Goal: Task Accomplishment & Management: Manage account settings

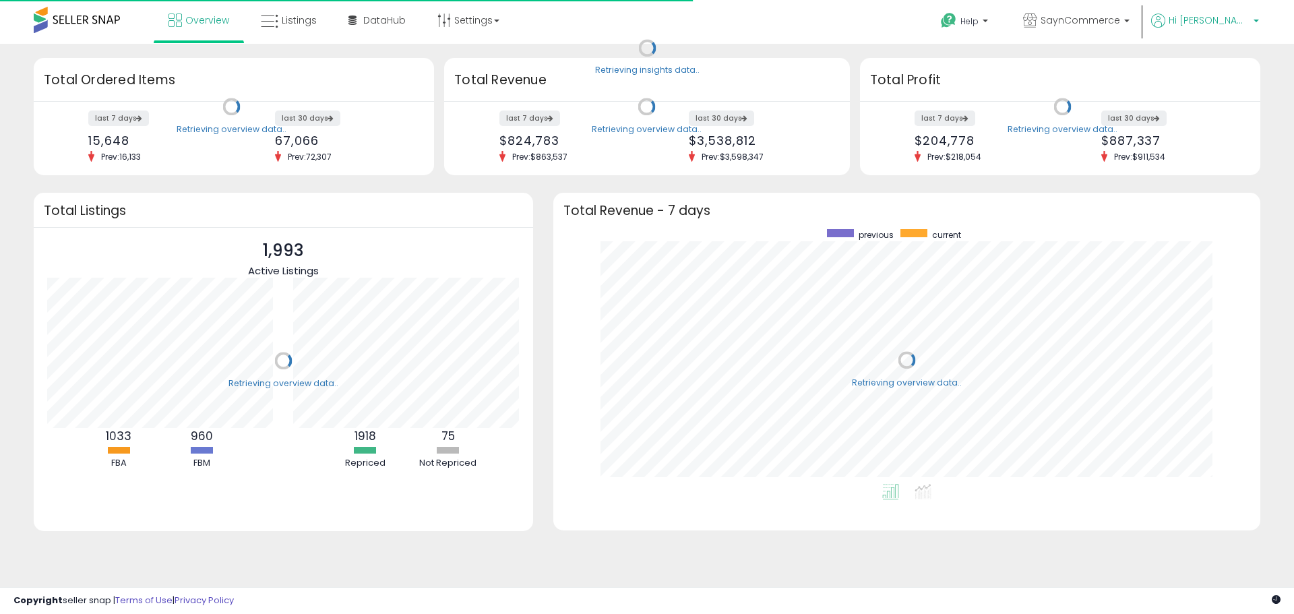
click at [1234, 26] on span "Hi [PERSON_NAME]" at bounding box center [1209, 19] width 81 height 13
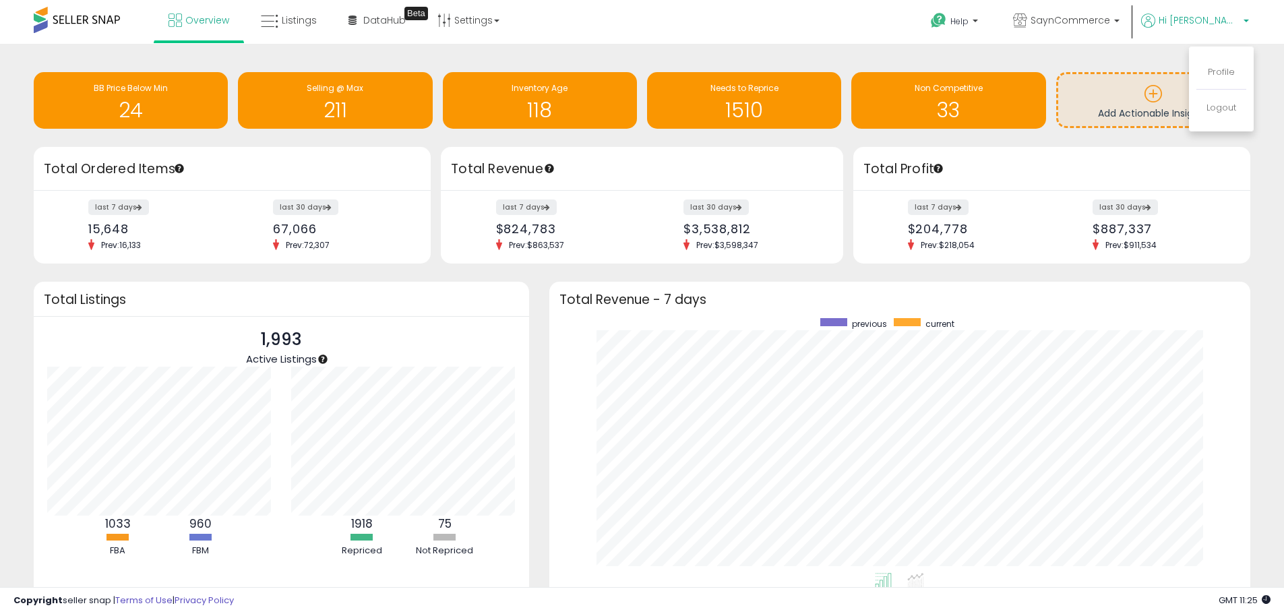
click at [1266, 54] on div "Retrieving insights data.. BB Price Below Min 24 Selling @ Max 211 Inventory Ag…" at bounding box center [642, 366] width 1284 height 644
click at [304, 22] on span "Listings" at bounding box center [299, 19] width 35 height 13
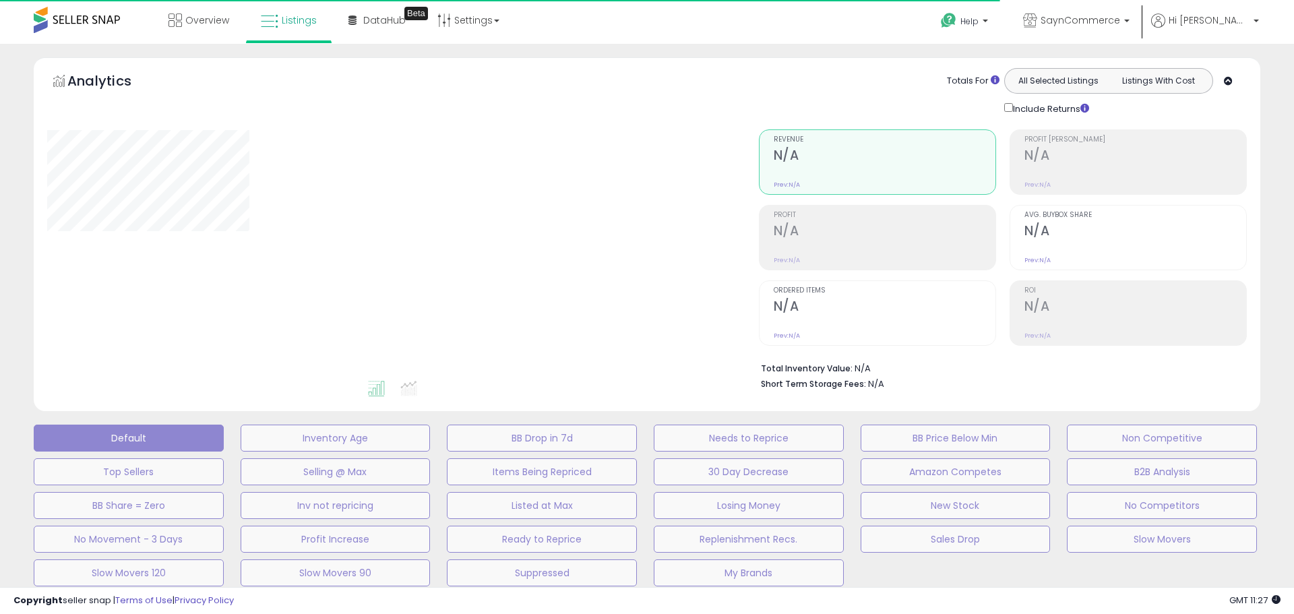
type input "**********"
select select "**"
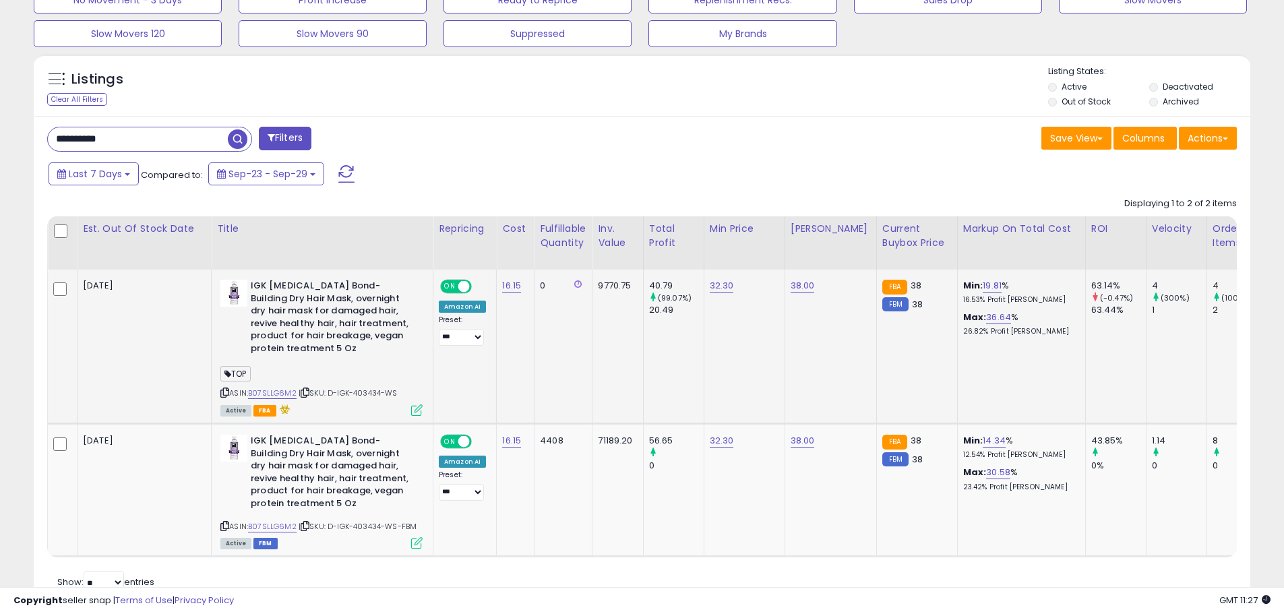
scroll to position [276, 706]
drag, startPoint x: 166, startPoint y: 136, endPoint x: 4, endPoint y: 135, distance: 161.8
click at [4, 135] on div "**********" at bounding box center [642, 83] width 1284 height 1157
click at [543, 159] on div "**********" at bounding box center [642, 363] width 1217 height 495
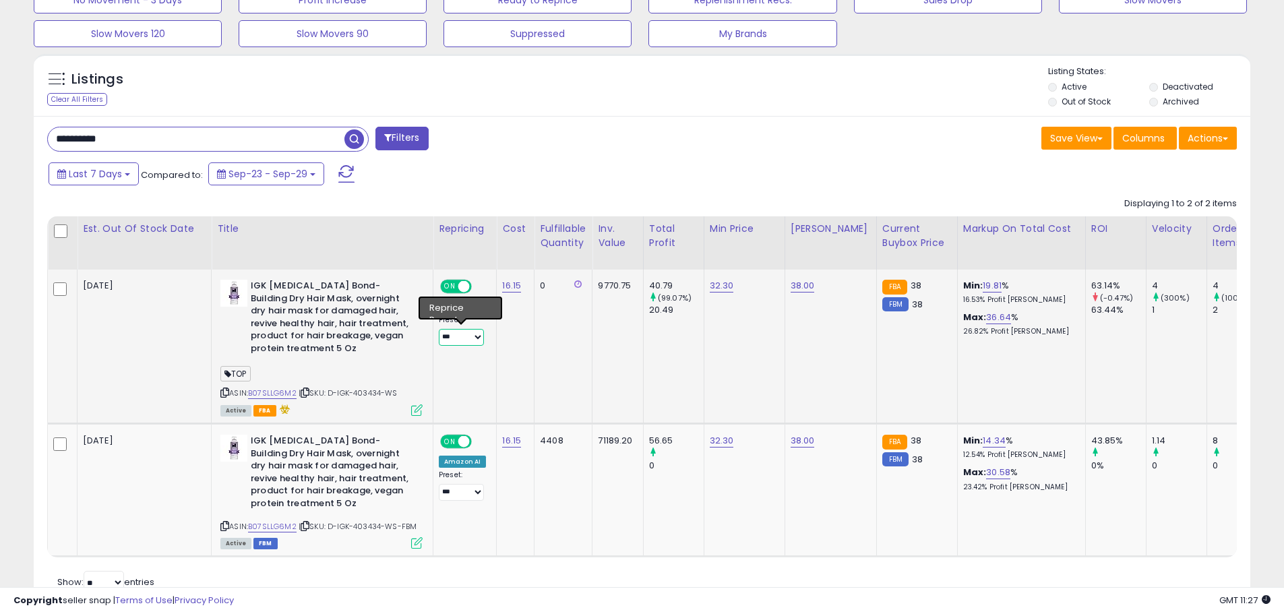
click at [482, 337] on select "**********" at bounding box center [461, 337] width 45 height 17
click at [667, 354] on td "40.79 (99.07%) 20.49" at bounding box center [673, 347] width 61 height 154
click at [468, 338] on select "**********" at bounding box center [461, 337] width 45 height 17
click at [512, 333] on td "16.15" at bounding box center [516, 347] width 38 height 154
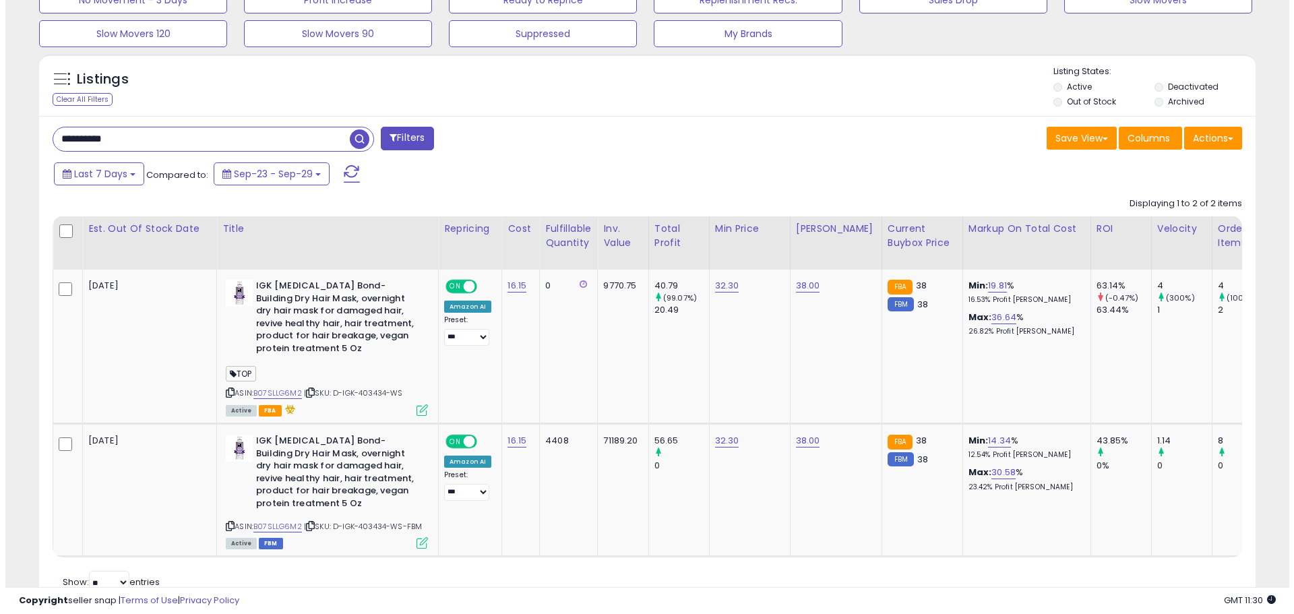
scroll to position [0, 0]
click at [419, 419] on td "IGK Antisocial Bond-Building Dry Hair Mask, overnight dry hair mask for damaged…" at bounding box center [323, 347] width 222 height 154
click at [417, 411] on icon at bounding box center [416, 409] width 11 height 11
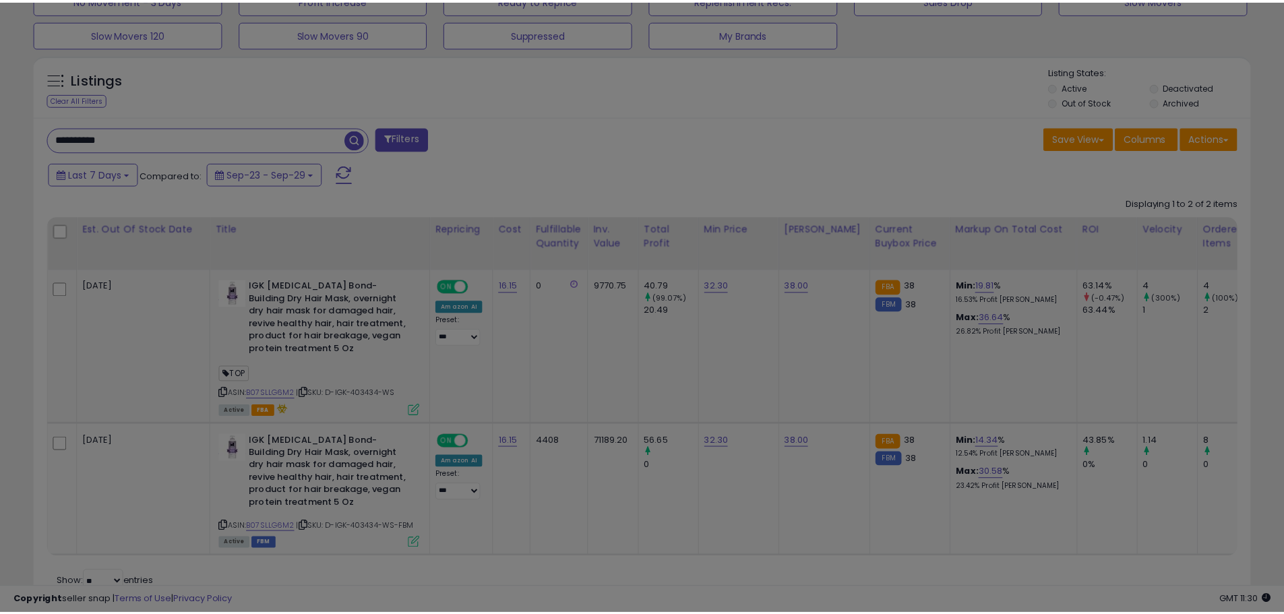
scroll to position [276, 712]
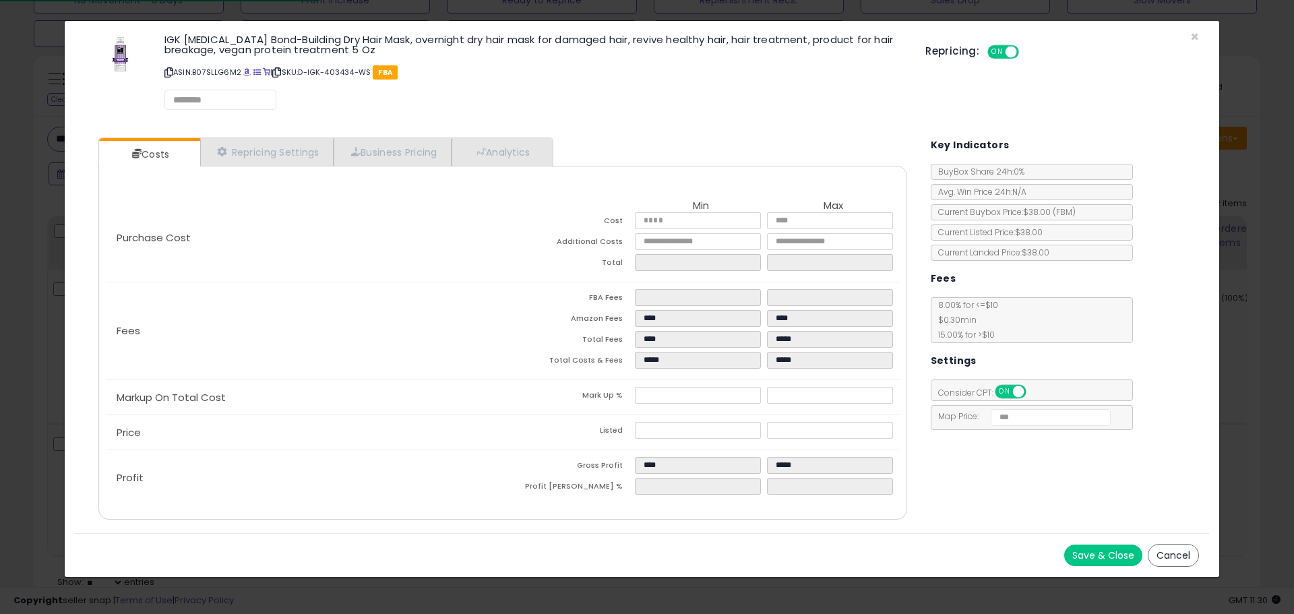
select select "*********"
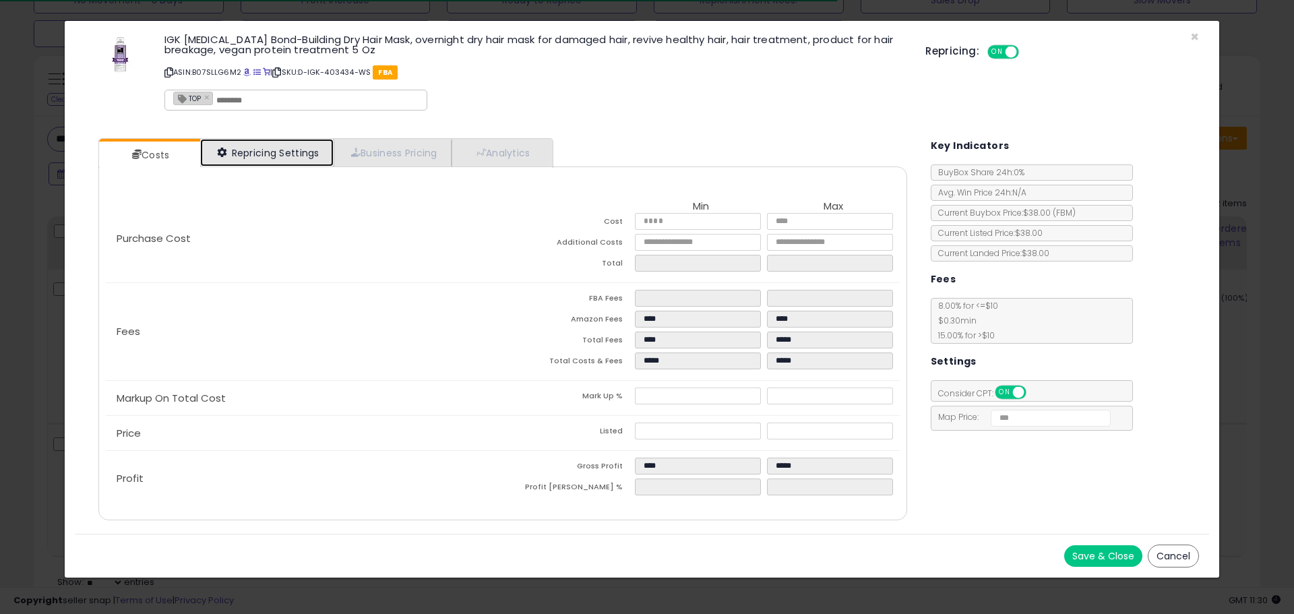
click at [276, 158] on link "Repricing Settings" at bounding box center [266, 153] width 133 height 28
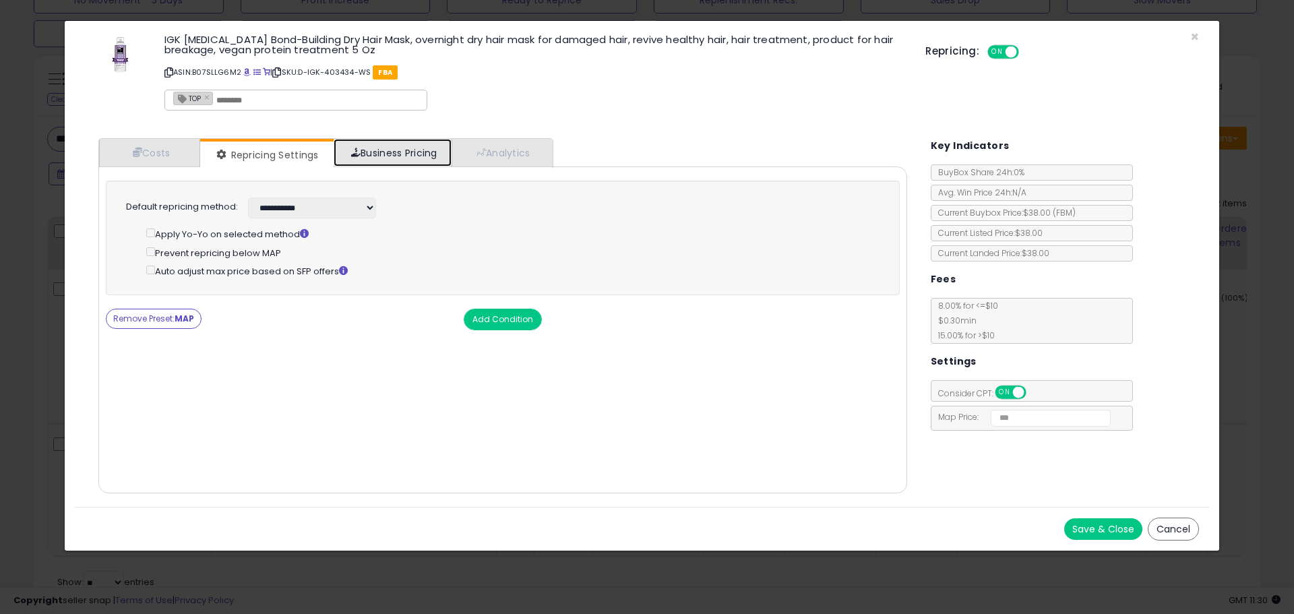
click at [355, 144] on link "Business Pricing" at bounding box center [393, 153] width 118 height 28
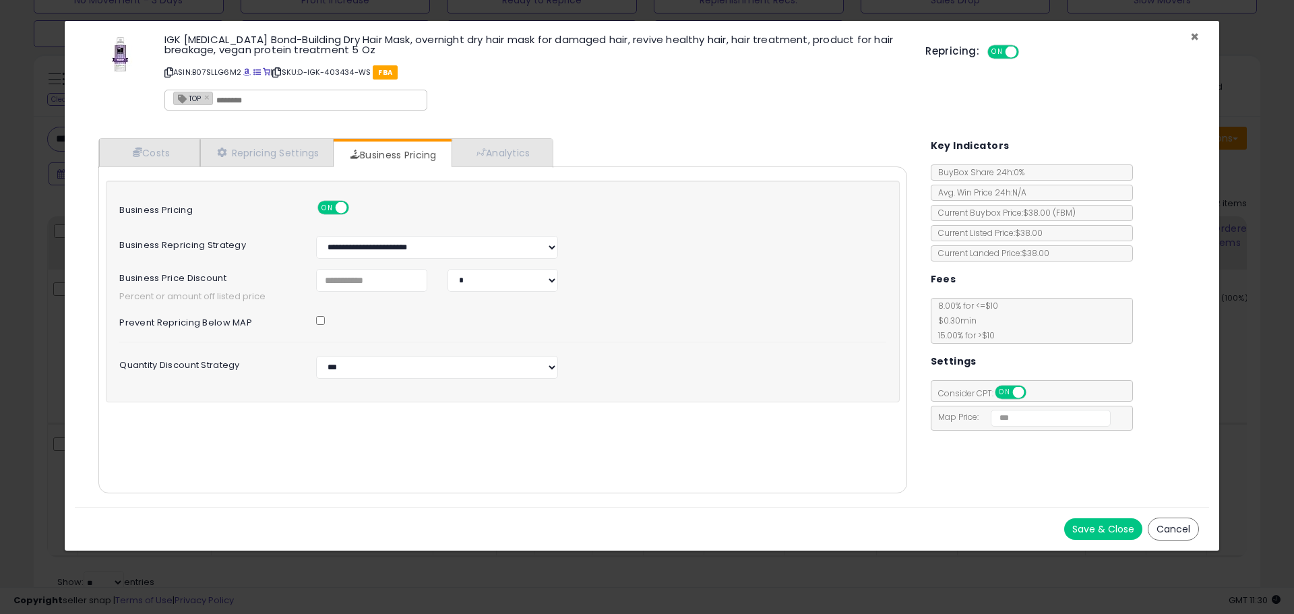
click at [1195, 40] on span "×" at bounding box center [1194, 37] width 9 height 20
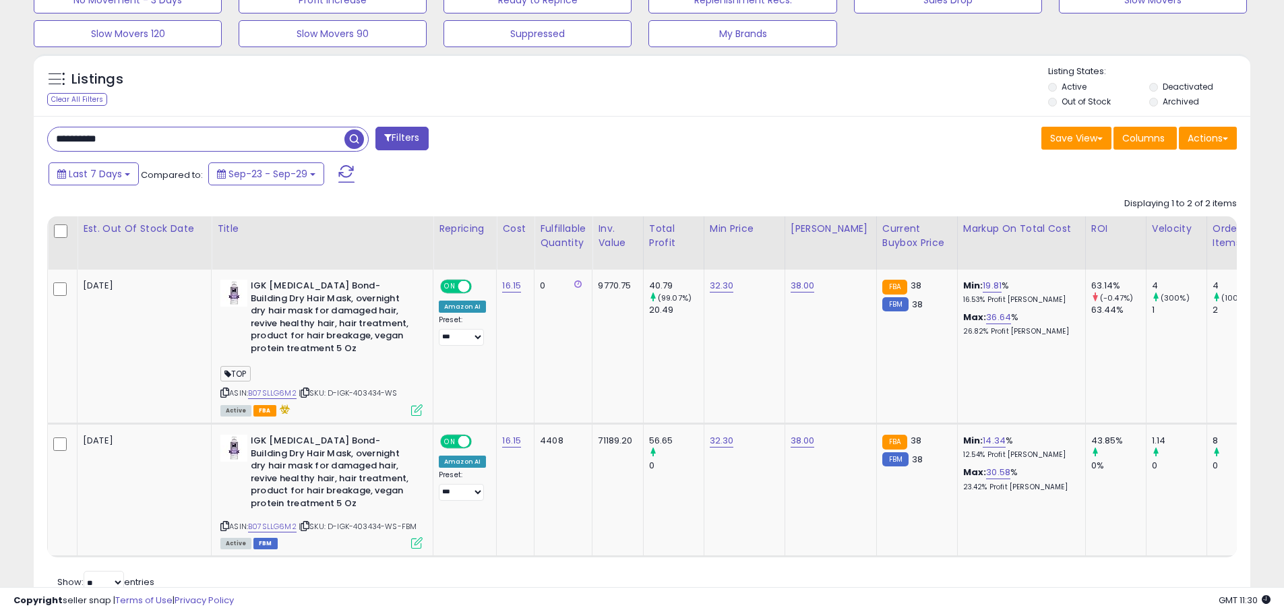
scroll to position [673752, 673323]
click at [478, 336] on select "**********" at bounding box center [461, 337] width 45 height 17
click at [542, 321] on td "0" at bounding box center [564, 347] width 58 height 154
click at [276, 144] on input "**********" at bounding box center [196, 139] width 297 height 24
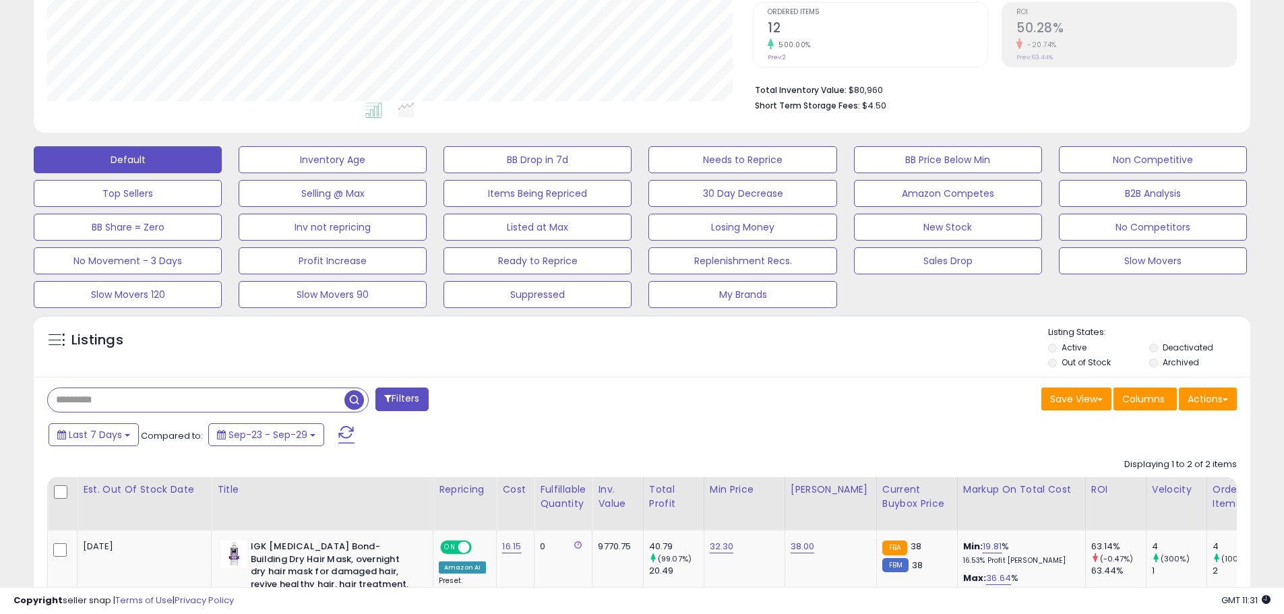
scroll to position [270, 0]
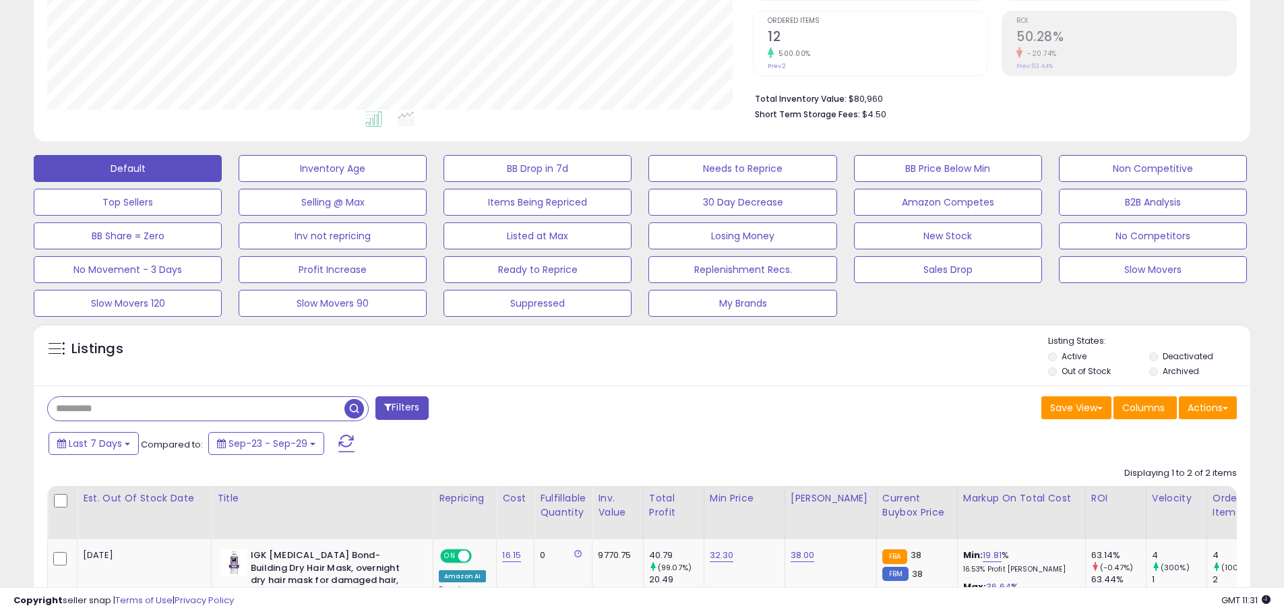
click at [545, 367] on div "Listings" at bounding box center [642, 358] width 1217 height 46
click at [576, 162] on button "BB Drop in 7d" at bounding box center [538, 168] width 188 height 27
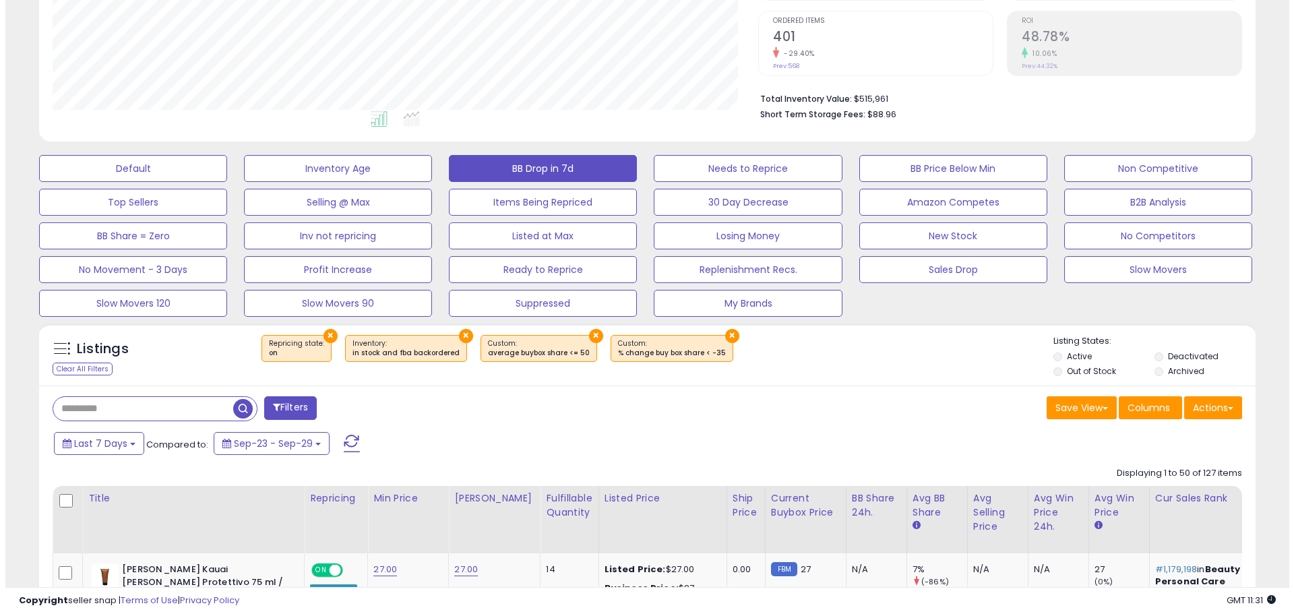
scroll to position [276, 706]
click at [325, 337] on button "×" at bounding box center [325, 336] width 14 height 14
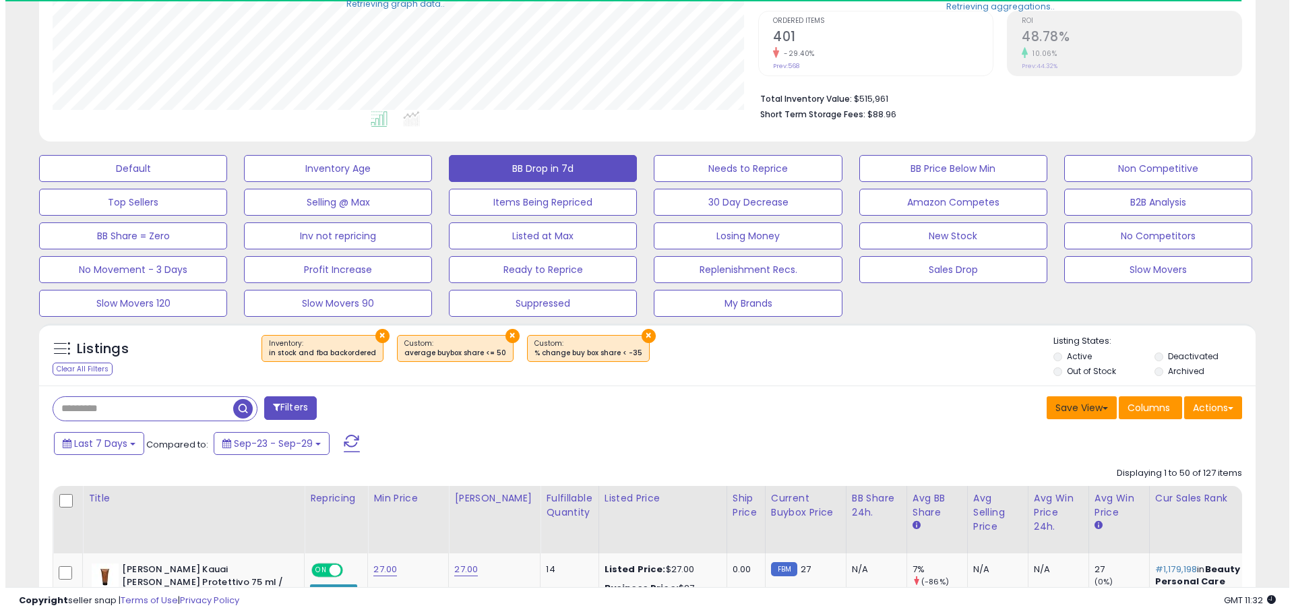
scroll to position [673752, 673323]
click at [636, 338] on button "×" at bounding box center [643, 336] width 14 height 14
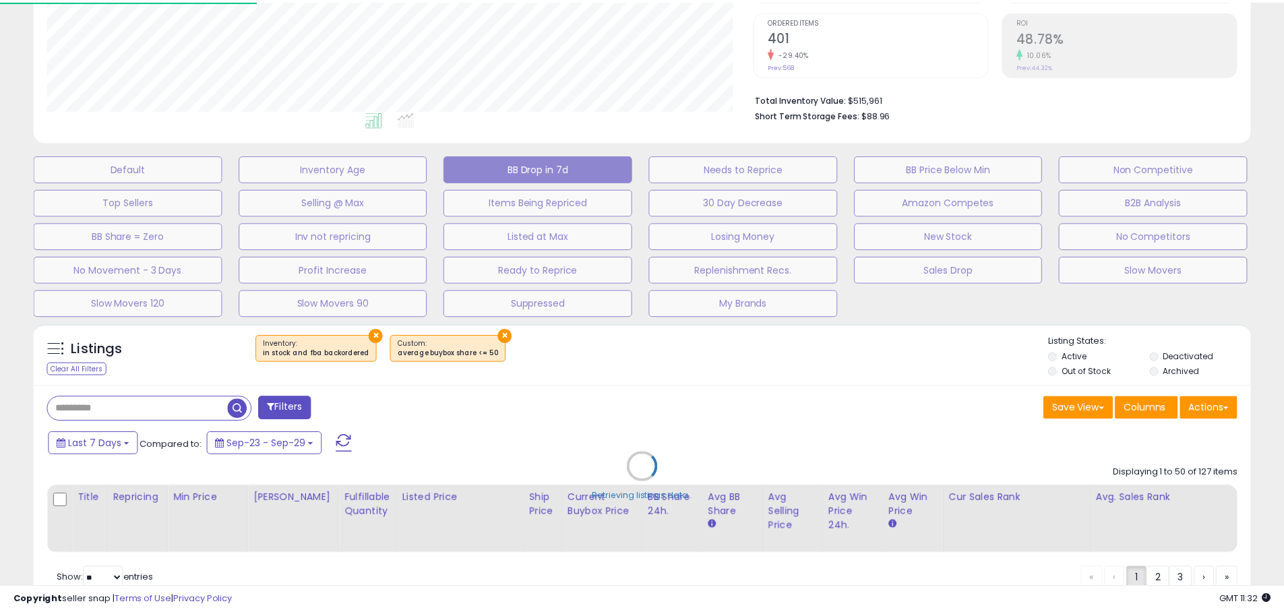
scroll to position [276, 712]
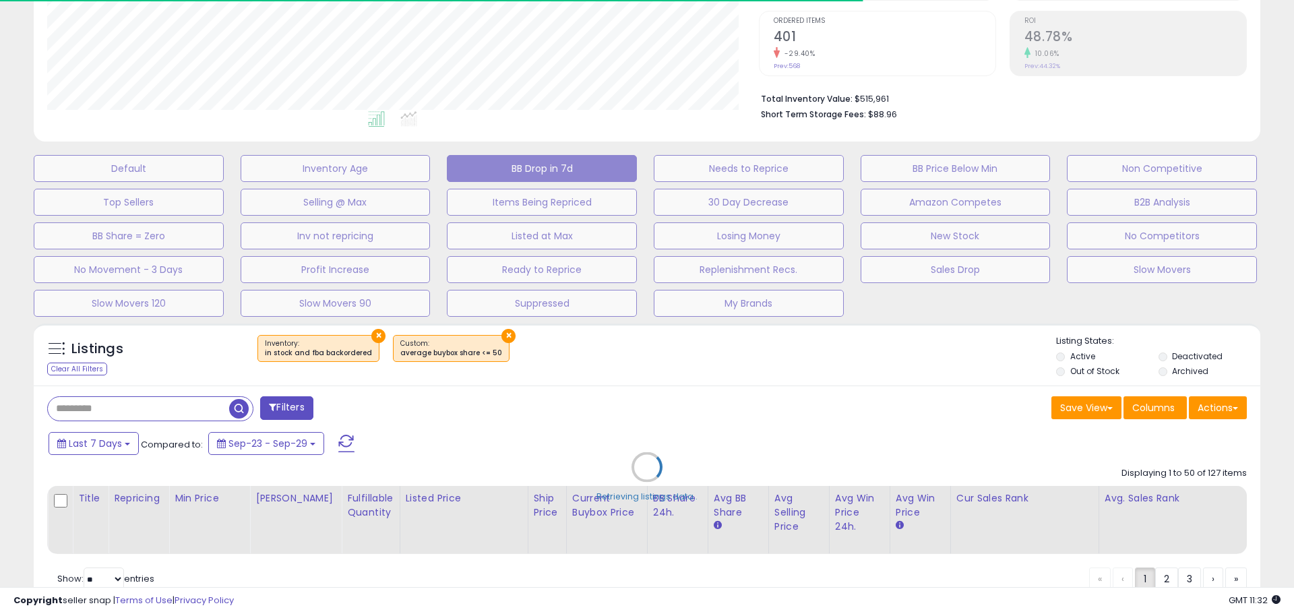
drag, startPoint x: 500, startPoint y: 333, endPoint x: 371, endPoint y: 339, distance: 128.9
click at [499, 333] on div "Retrieving listings data.." at bounding box center [647, 477] width 1247 height 321
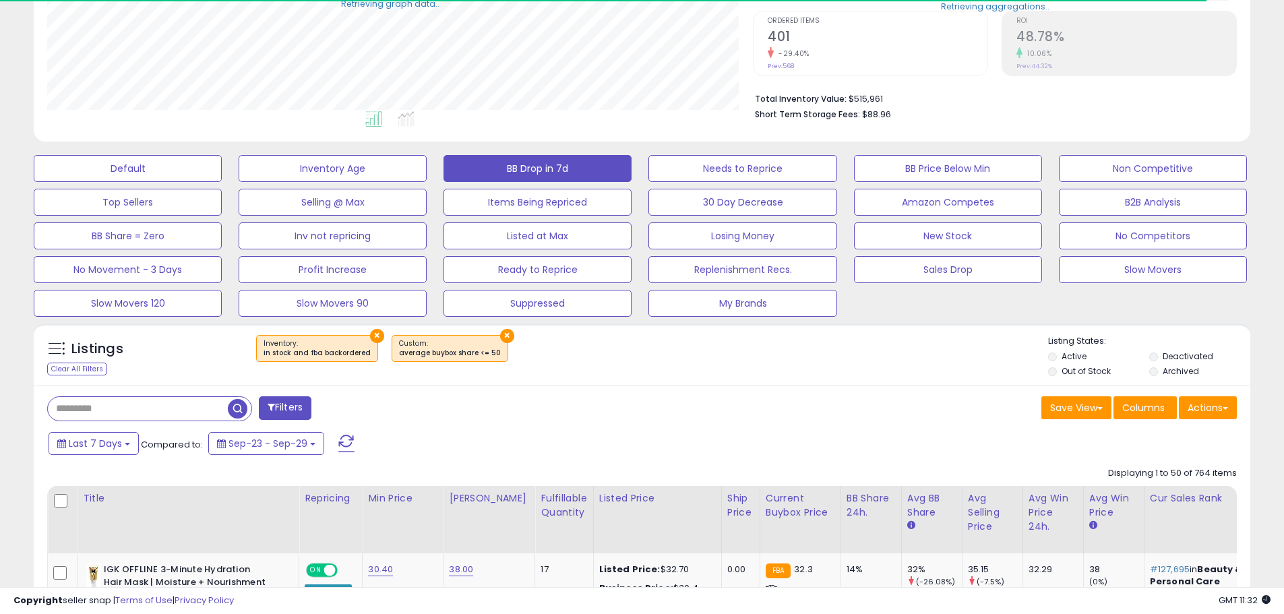
scroll to position [276, 706]
click at [375, 335] on button "×" at bounding box center [377, 336] width 14 height 14
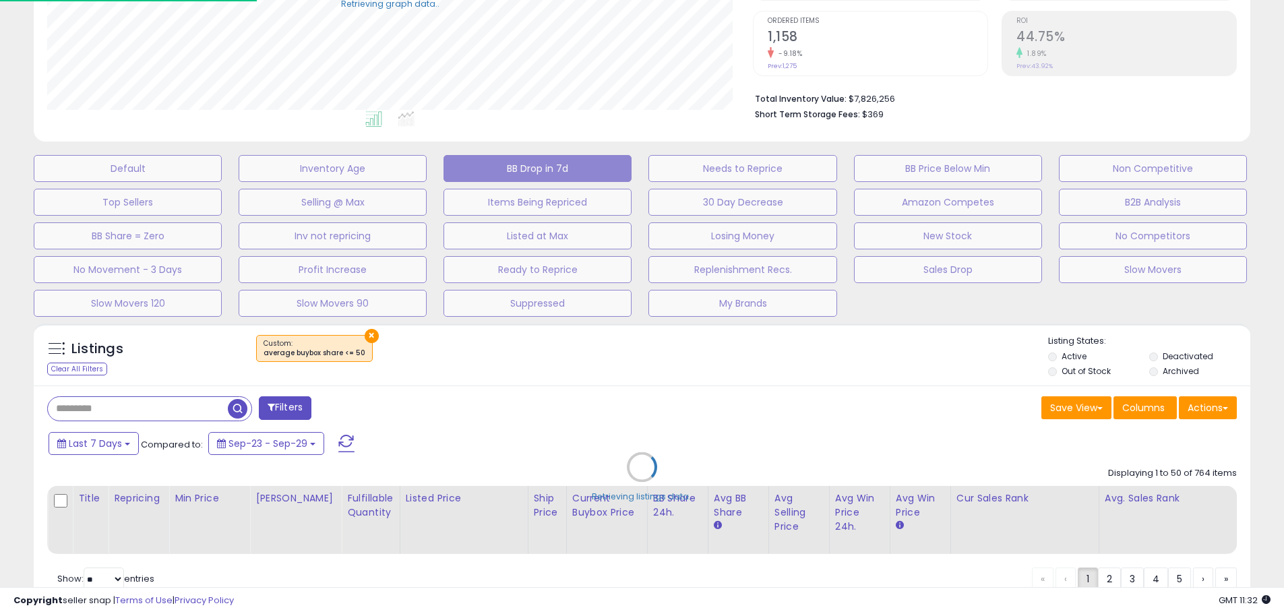
scroll to position [276, 712]
click at [371, 338] on div "Retrieving listings data.." at bounding box center [647, 477] width 1247 height 321
click at [371, 334] on div "Retrieving listings data.." at bounding box center [647, 477] width 1247 height 321
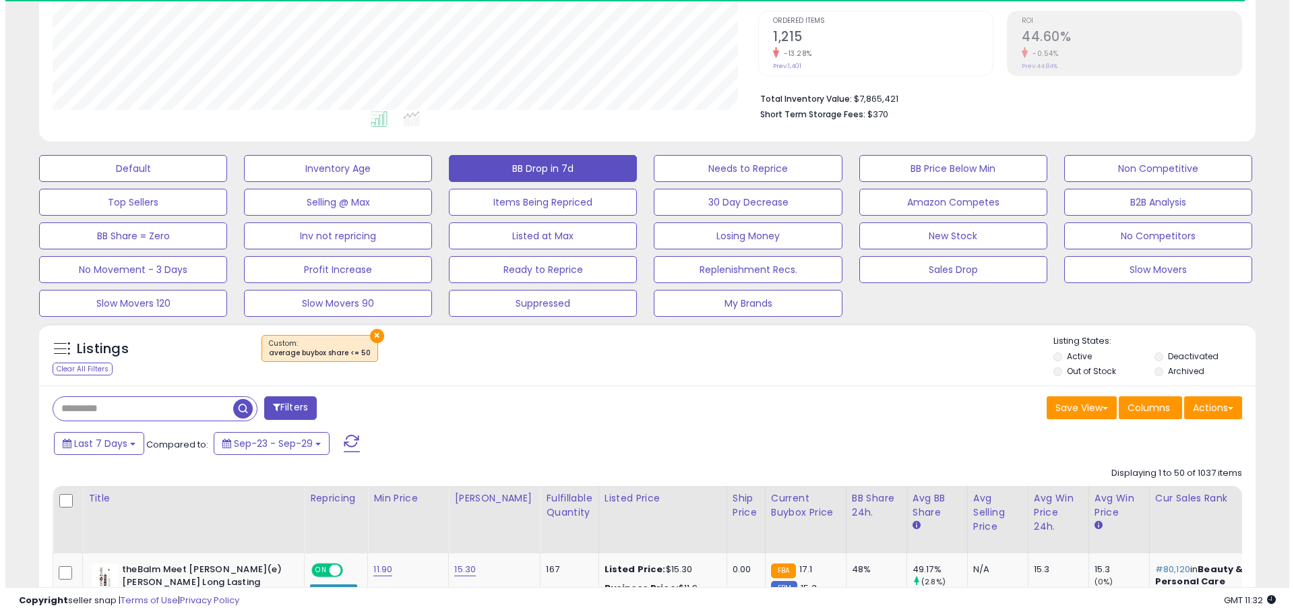
scroll to position [276, 706]
click at [365, 336] on button "×" at bounding box center [372, 336] width 14 height 14
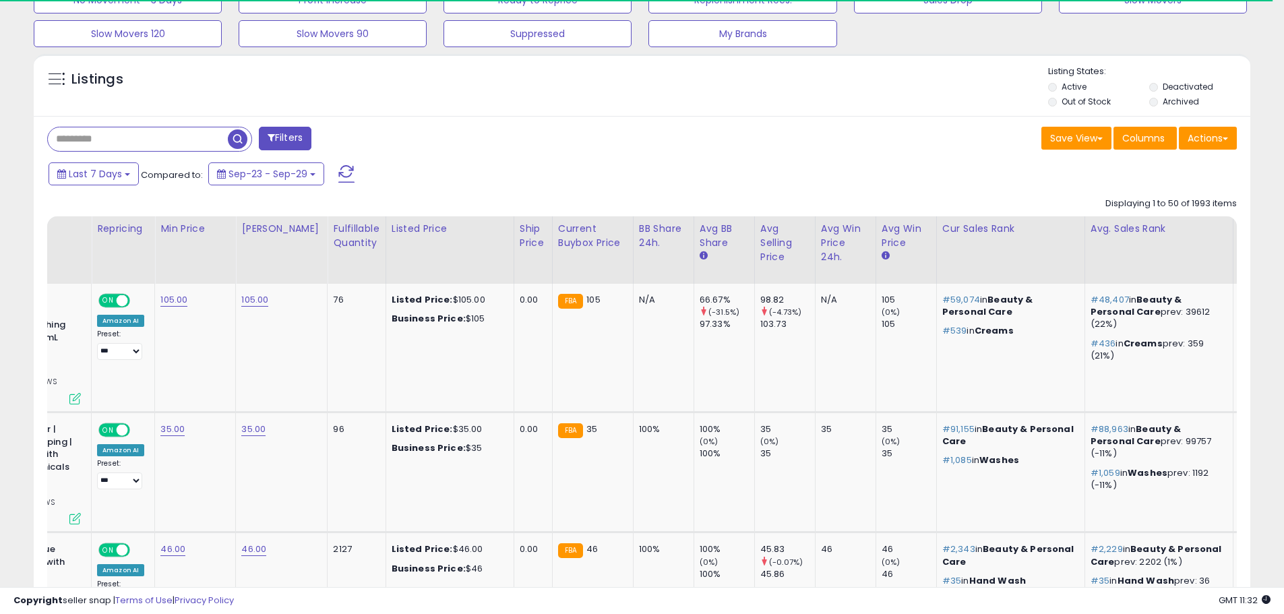
scroll to position [0, 0]
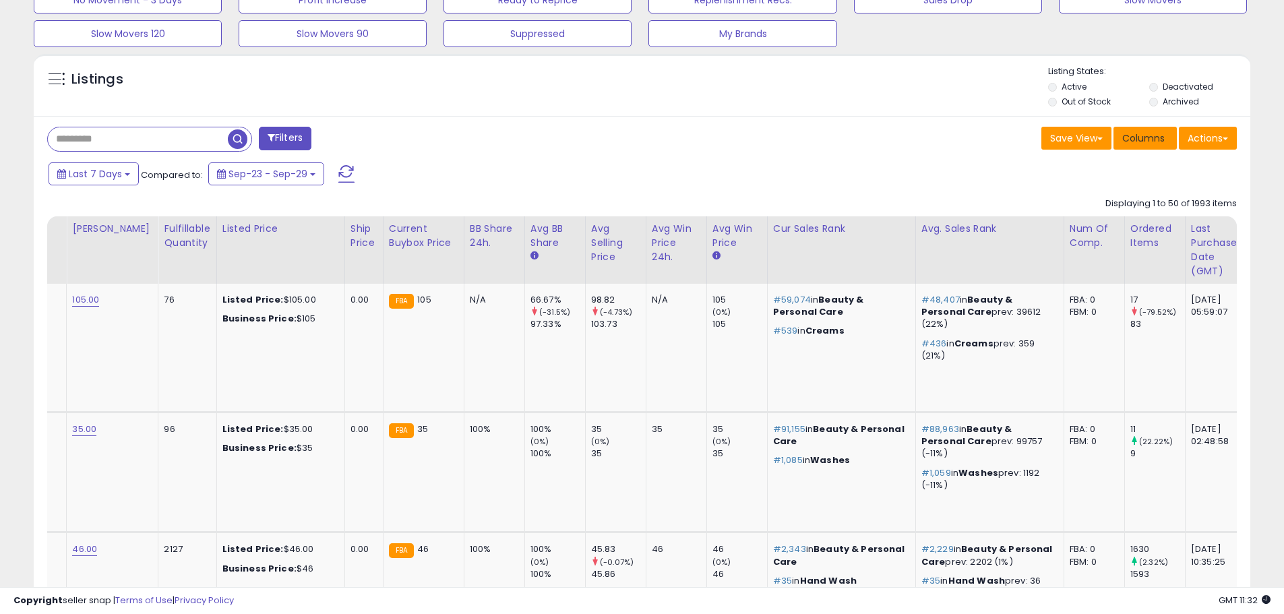
click at [1131, 144] on span "Columns" at bounding box center [1143, 137] width 42 height 13
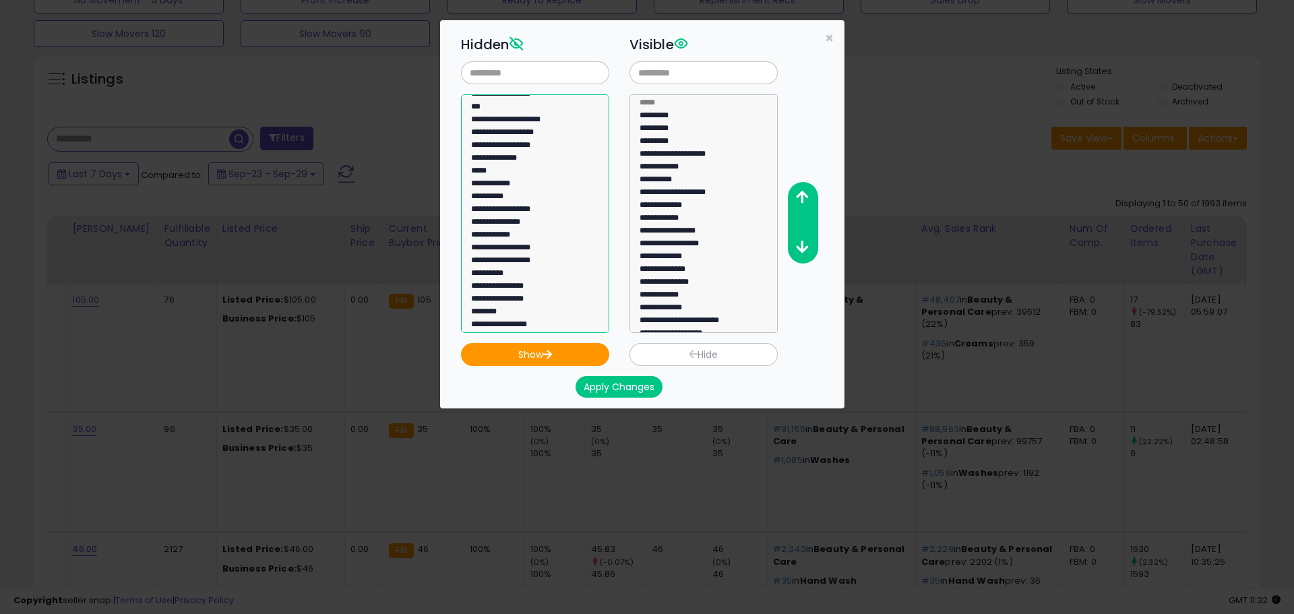
click at [553, 220] on option "**********" at bounding box center [530, 224] width 121 height 13
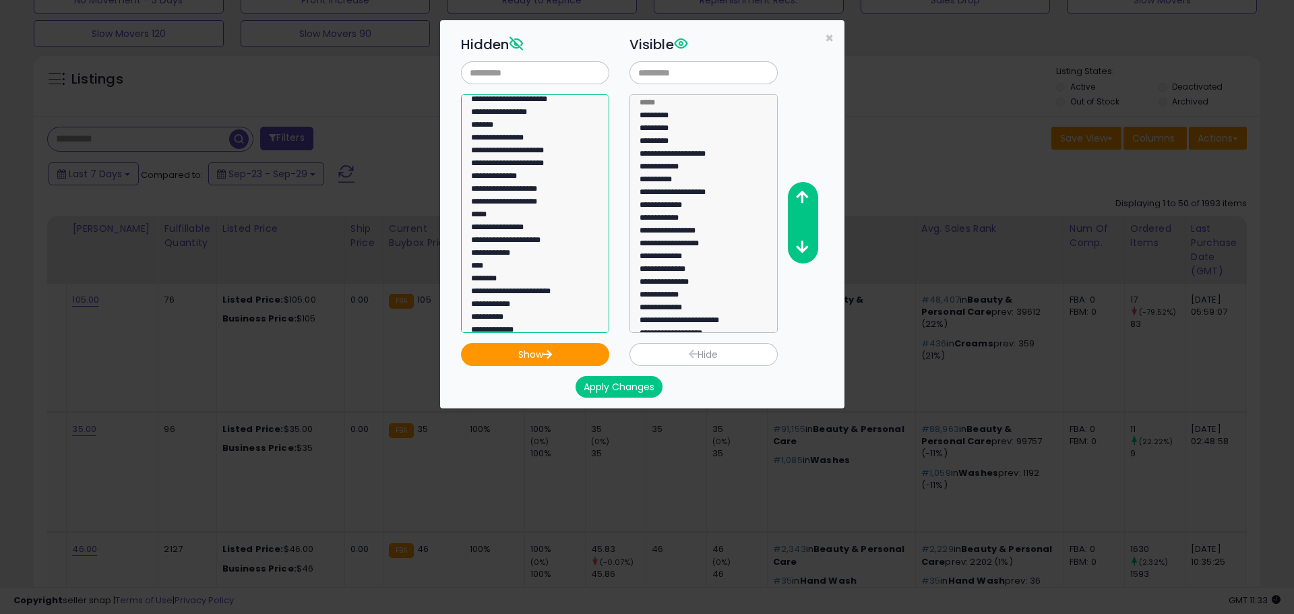
scroll to position [135, 0]
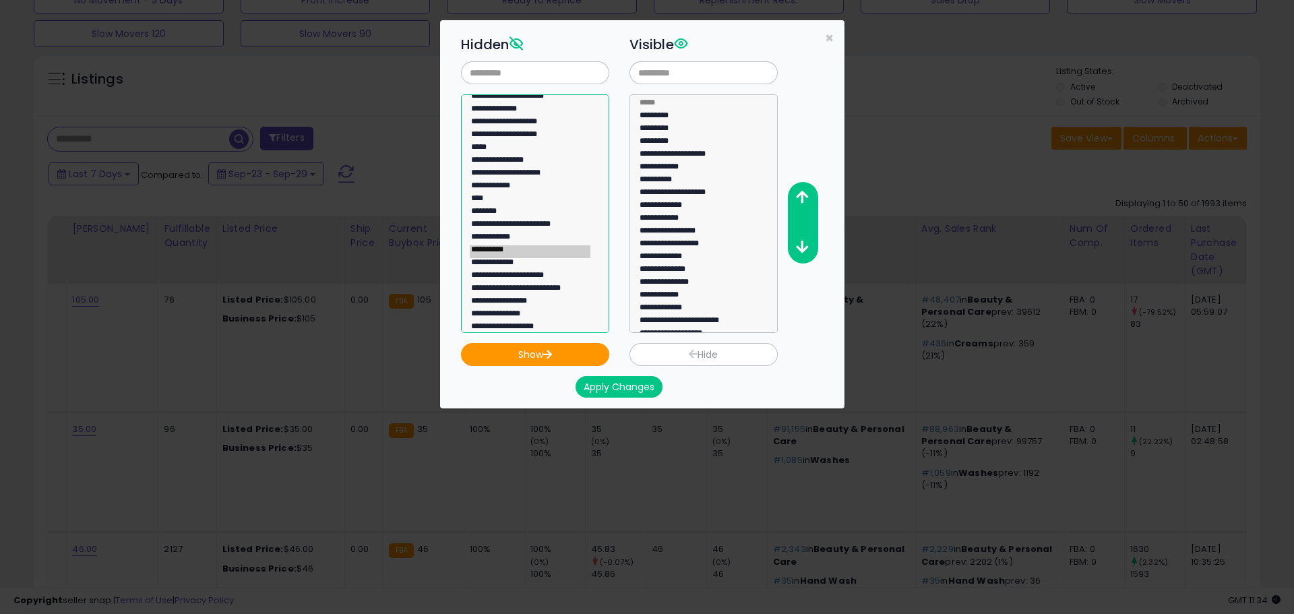
click at [507, 247] on option "**********" at bounding box center [530, 251] width 121 height 13
click at [550, 277] on option "**********" at bounding box center [530, 277] width 121 height 13
drag, startPoint x: 545, startPoint y: 255, endPoint x: 544, endPoint y: 267, distance: 11.5
click at [544, 255] on option "**********" at bounding box center [530, 251] width 121 height 13
click at [546, 274] on option "**********" at bounding box center [530, 277] width 121 height 13
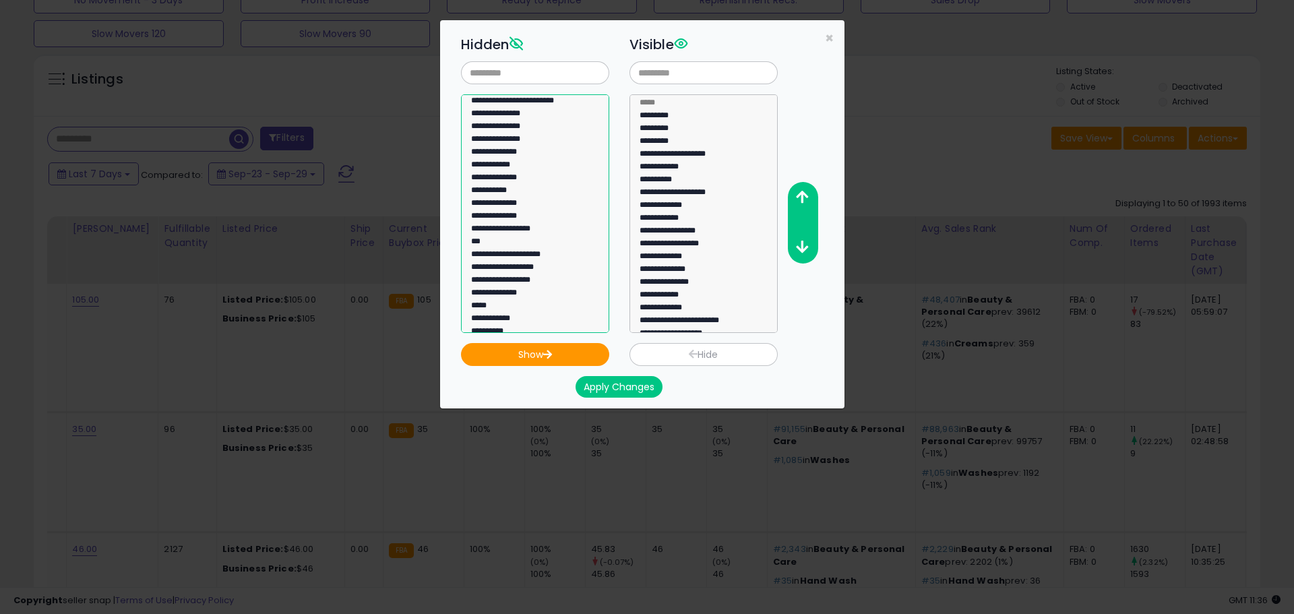
scroll to position [876, 0]
click at [507, 229] on option "**********" at bounding box center [530, 227] width 121 height 13
click at [514, 241] on option "*****" at bounding box center [530, 240] width 121 height 13
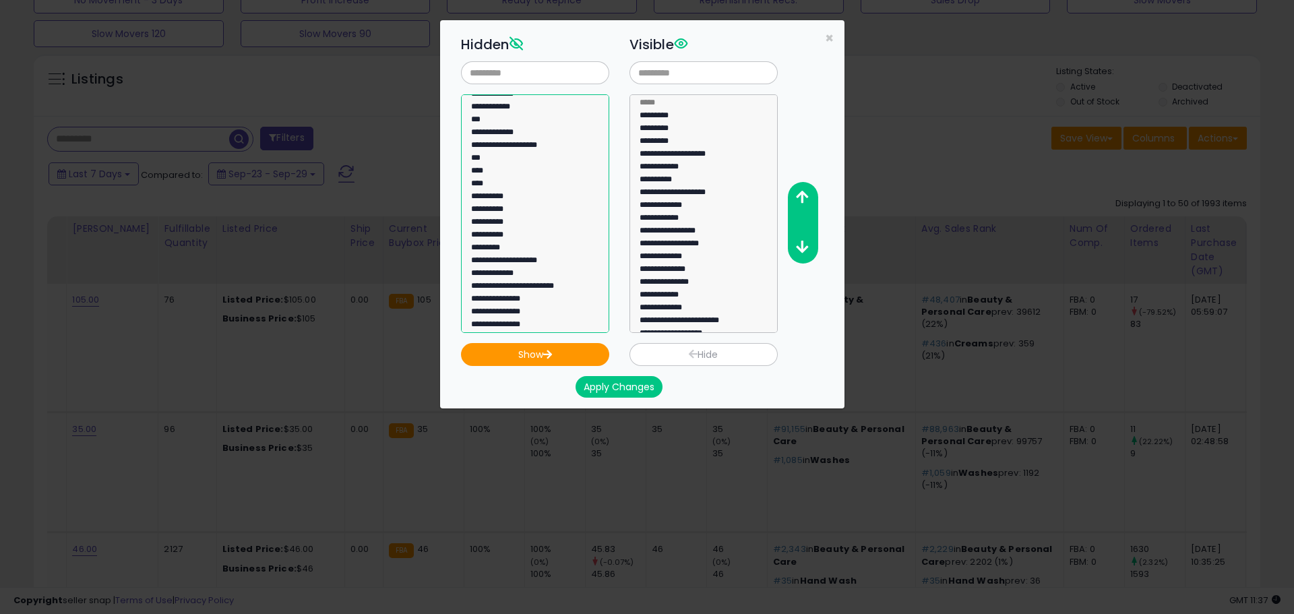
scroll to position [960, 0]
click at [503, 296] on option "********" at bounding box center [530, 297] width 121 height 13
click at [532, 321] on option "**********" at bounding box center [530, 322] width 121 height 13
select select "**********"
click at [530, 311] on option "**********" at bounding box center [530, 309] width 121 height 13
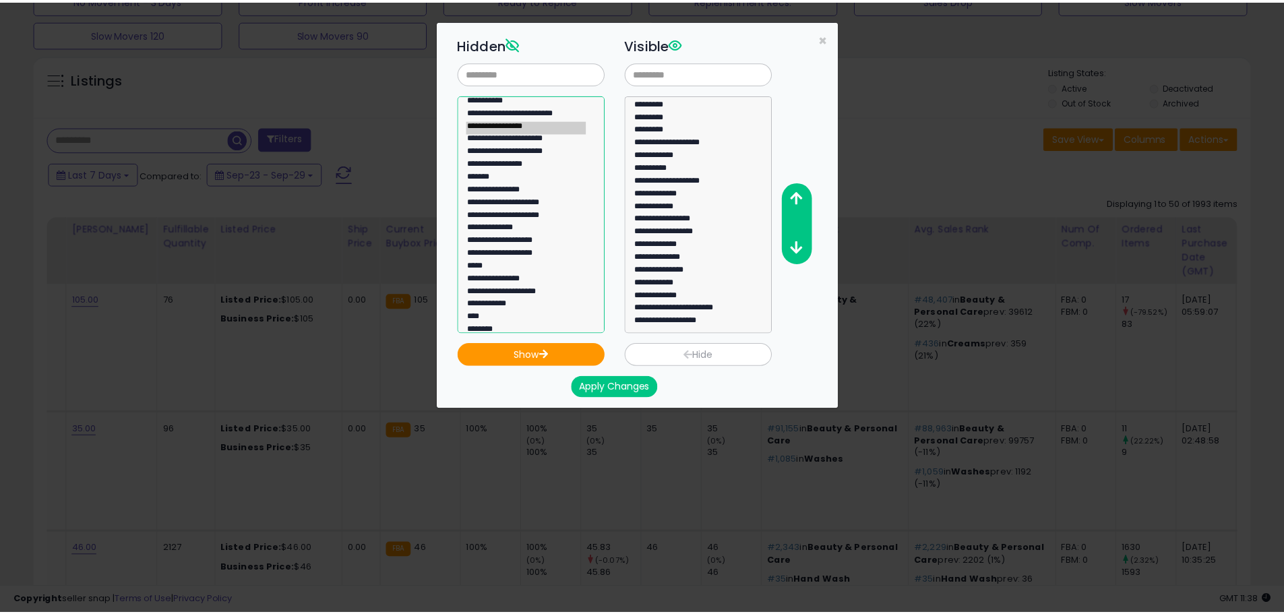
scroll to position [0, 0]
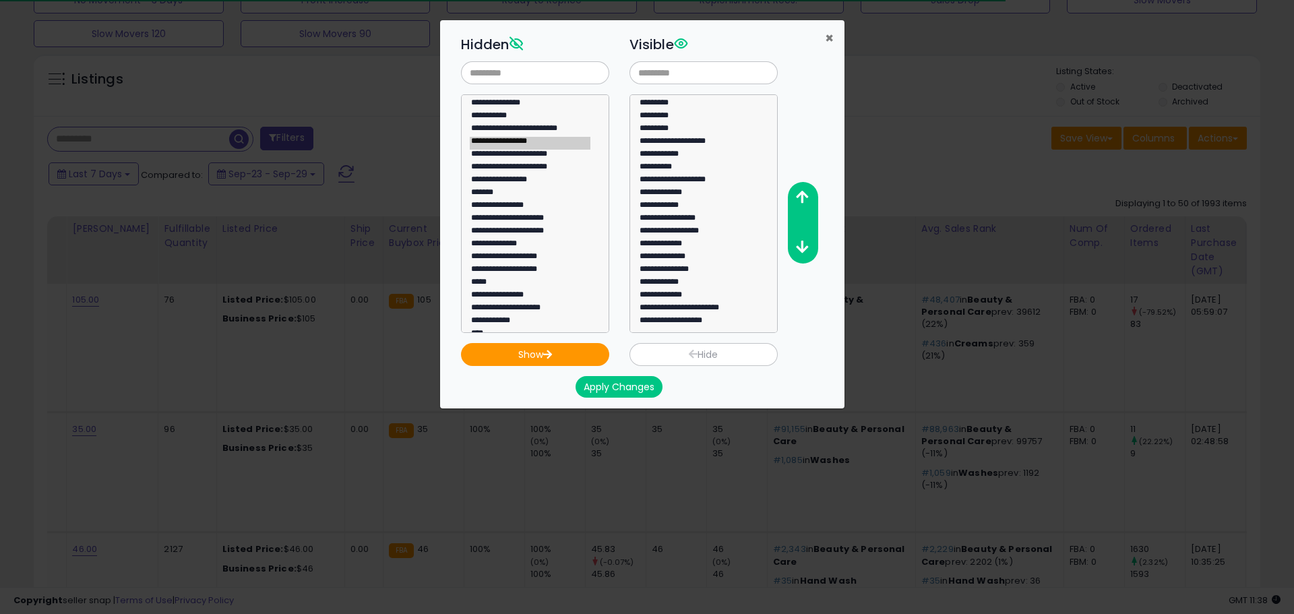
click at [831, 36] on span "×" at bounding box center [829, 38] width 9 height 20
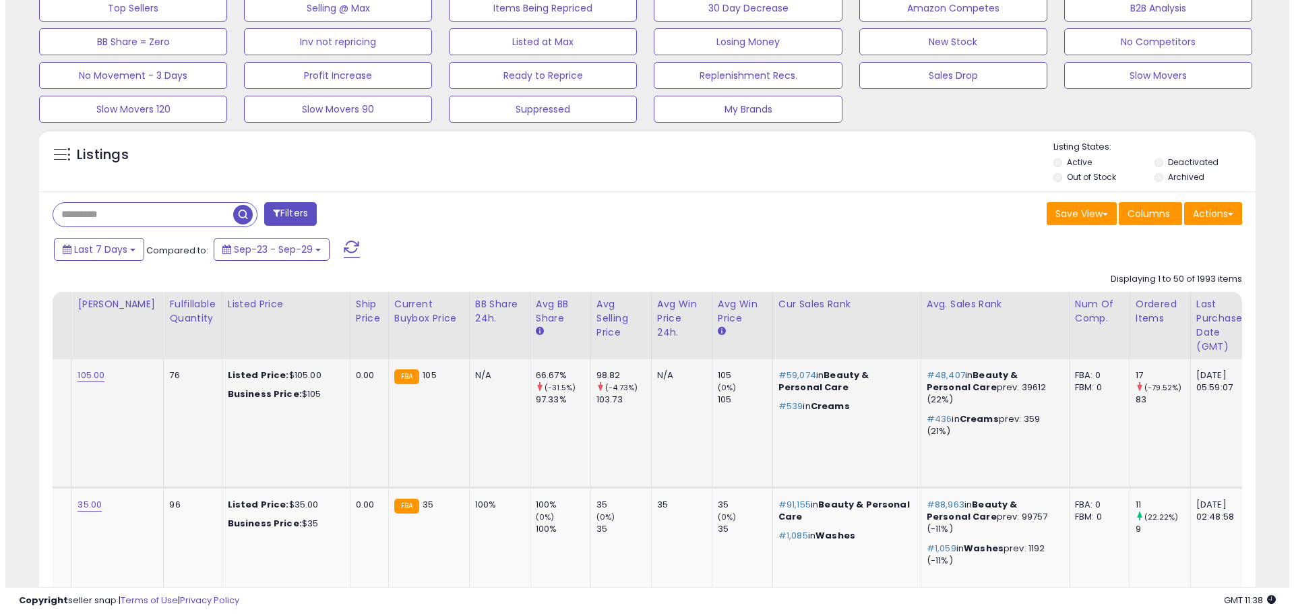
scroll to position [202, 0]
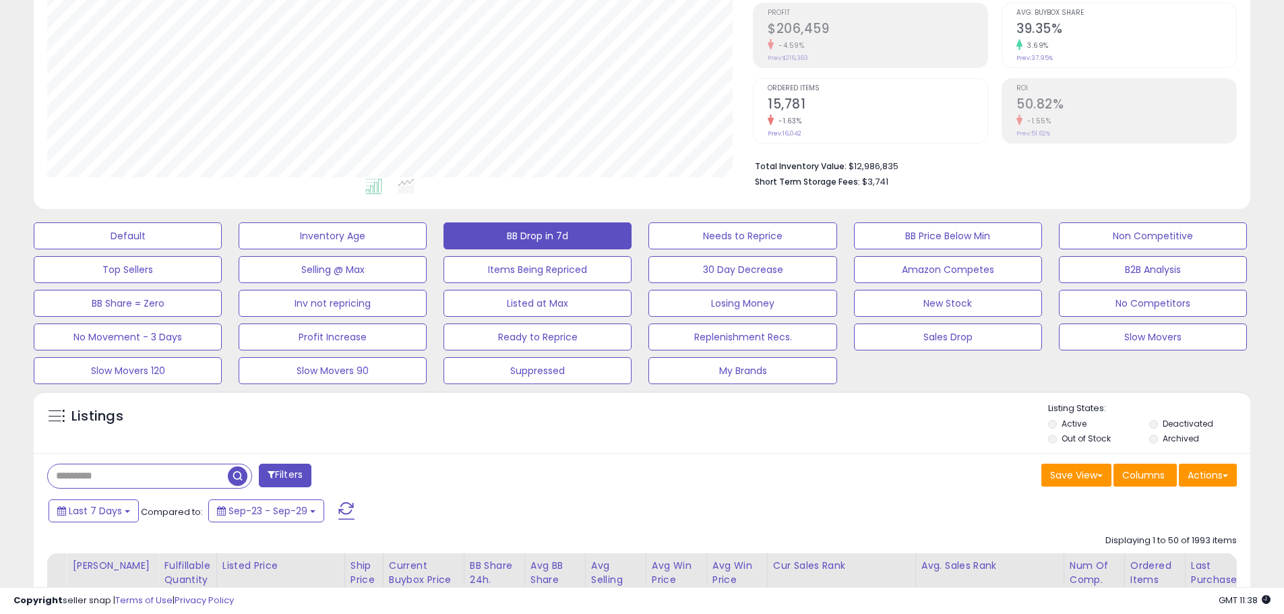
click at [278, 476] on button "Filters" at bounding box center [285, 476] width 53 height 24
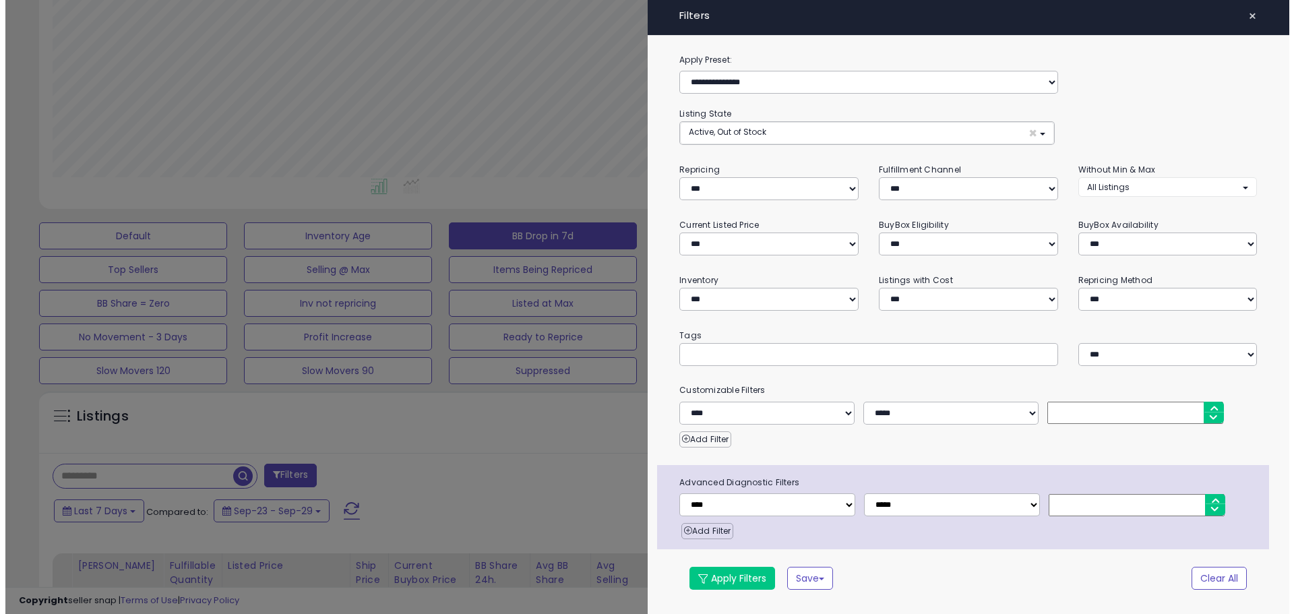
scroll to position [276, 712]
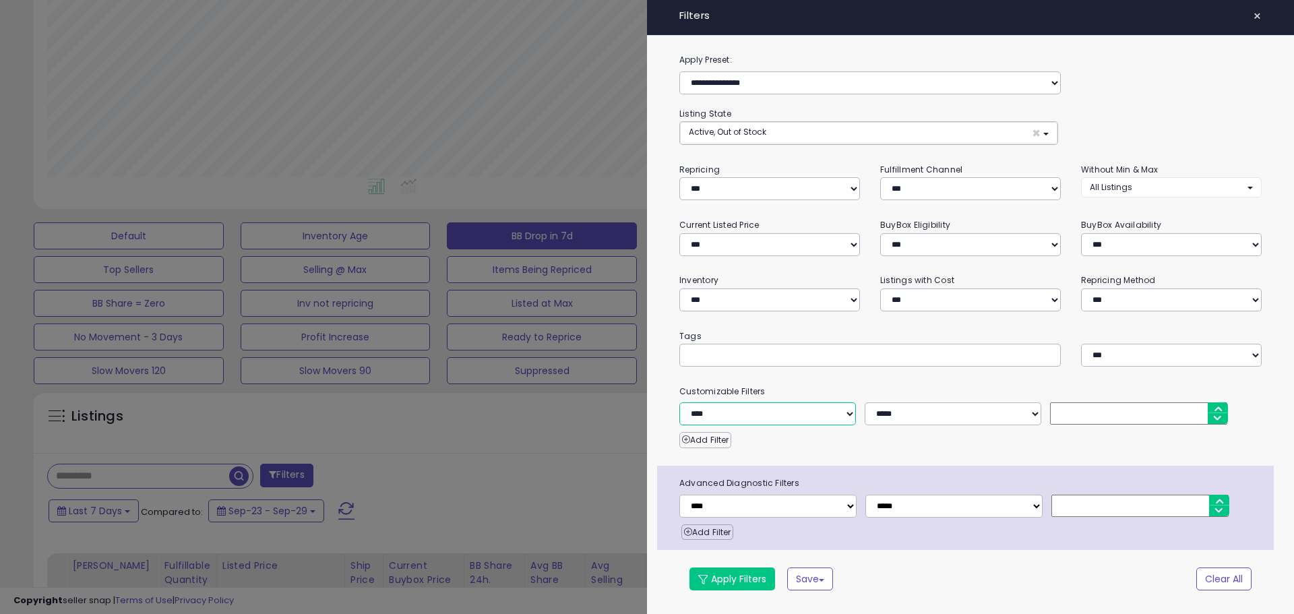
click at [794, 415] on select "**********" at bounding box center [767, 413] width 177 height 23
select select "**********"
click at [679, 402] on select "**********" at bounding box center [767, 413] width 177 height 23
click at [969, 413] on select "**********" at bounding box center [953, 413] width 177 height 23
select select "*"
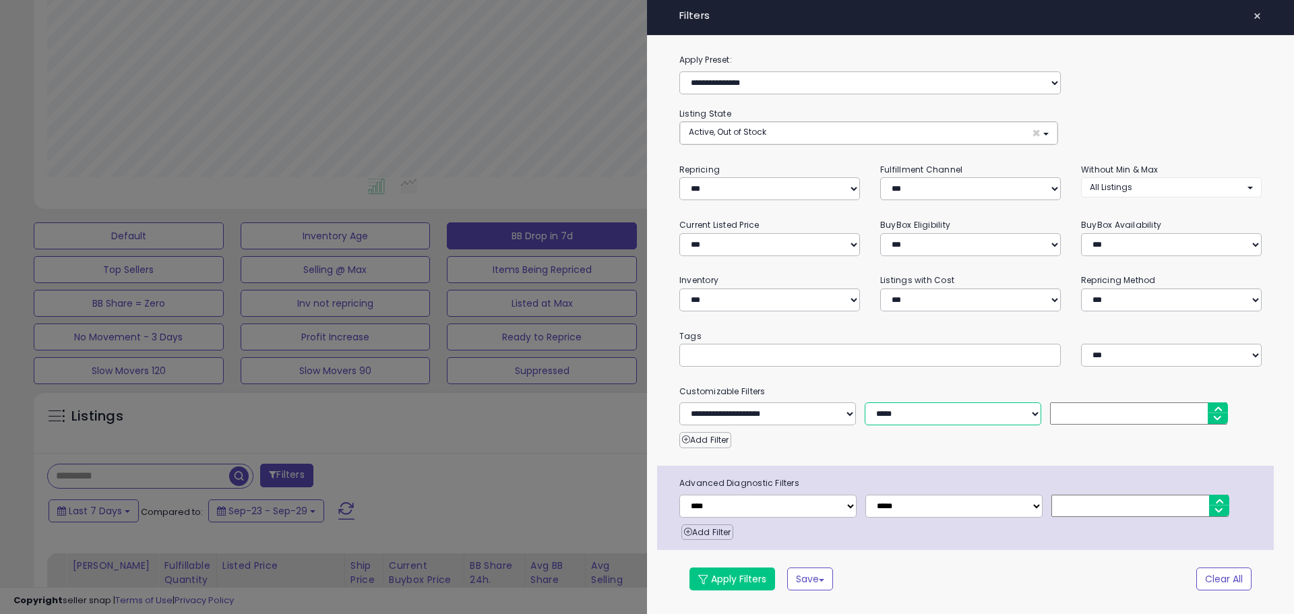
click at [865, 402] on select "**********" at bounding box center [953, 413] width 177 height 23
click at [1081, 416] on input "number" at bounding box center [1138, 413] width 177 height 22
type input "**"
click at [847, 407] on select "**********" at bounding box center [767, 413] width 177 height 23
drag, startPoint x: 899, startPoint y: 368, endPoint x: 871, endPoint y: 383, distance: 32.0
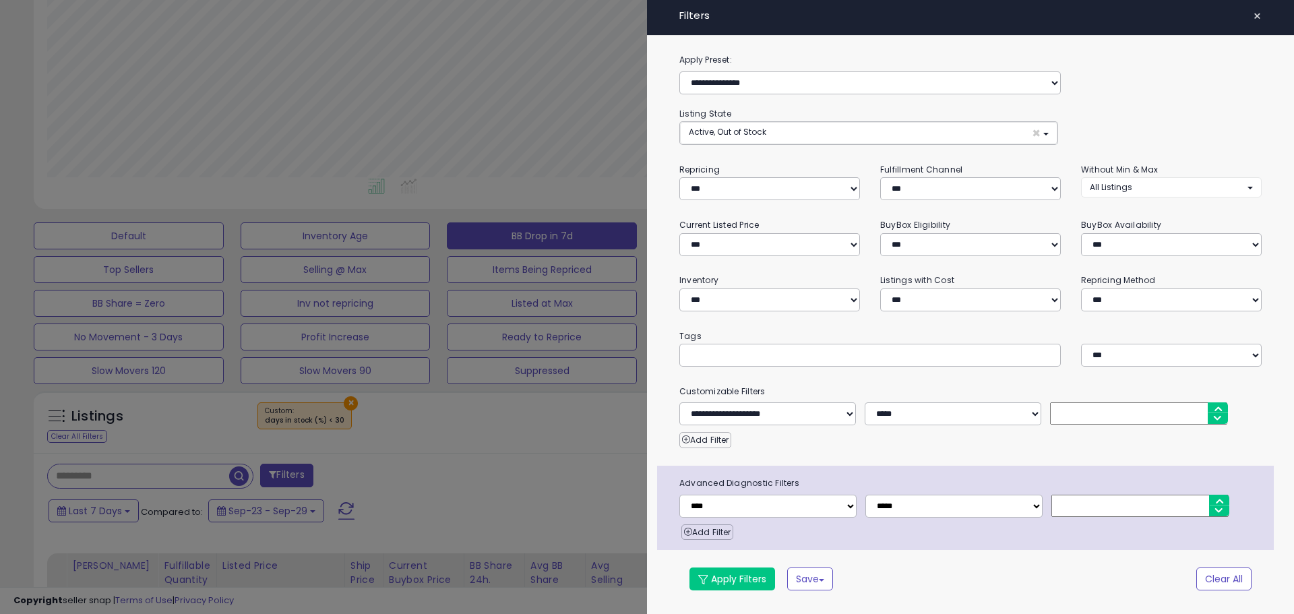
click at [899, 369] on div "**********" at bounding box center [970, 330] width 647 height 555
click at [722, 441] on button "Add Filter" at bounding box center [705, 440] width 52 height 16
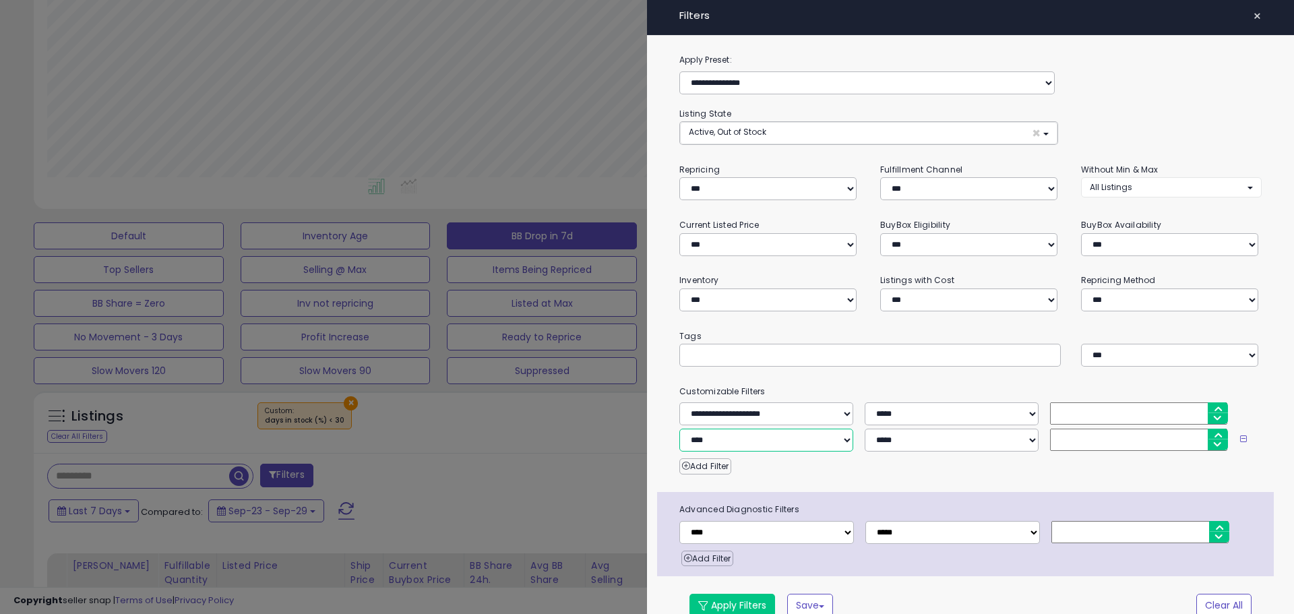
click at [780, 434] on select "**********" at bounding box center [766, 440] width 174 height 23
click at [834, 455] on div "Add Filter" at bounding box center [970, 463] width 603 height 23
click at [1248, 17] on button "×" at bounding box center [1258, 16] width 20 height 19
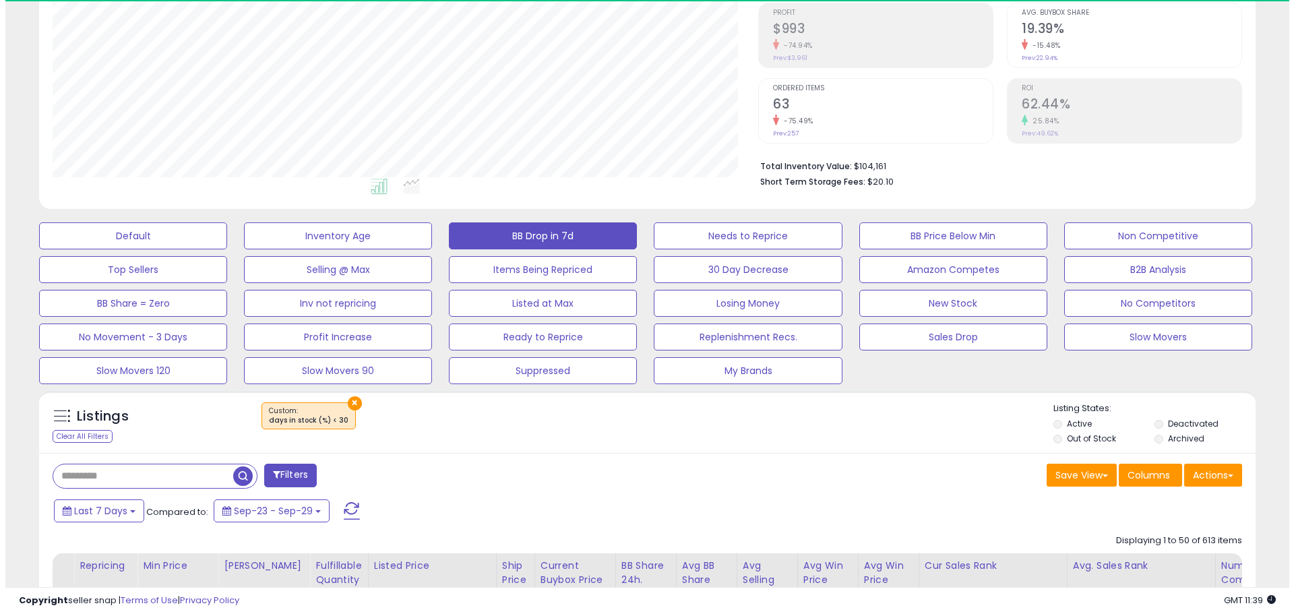
scroll to position [276, 706]
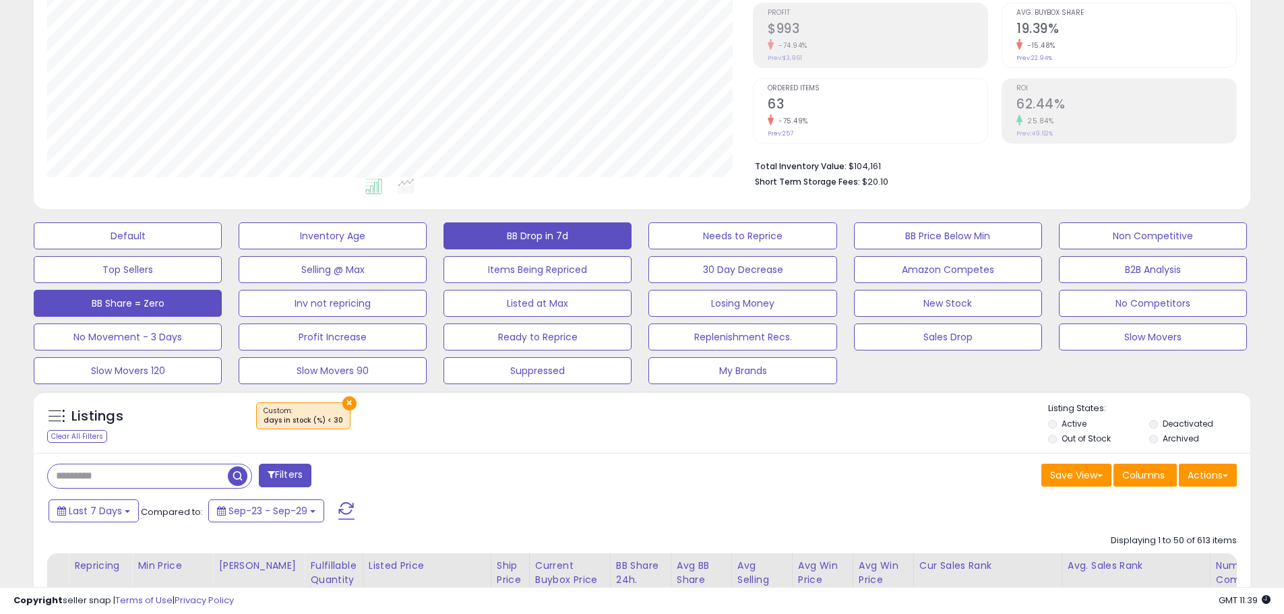
click at [148, 305] on button "BB Share = Zero" at bounding box center [128, 303] width 188 height 27
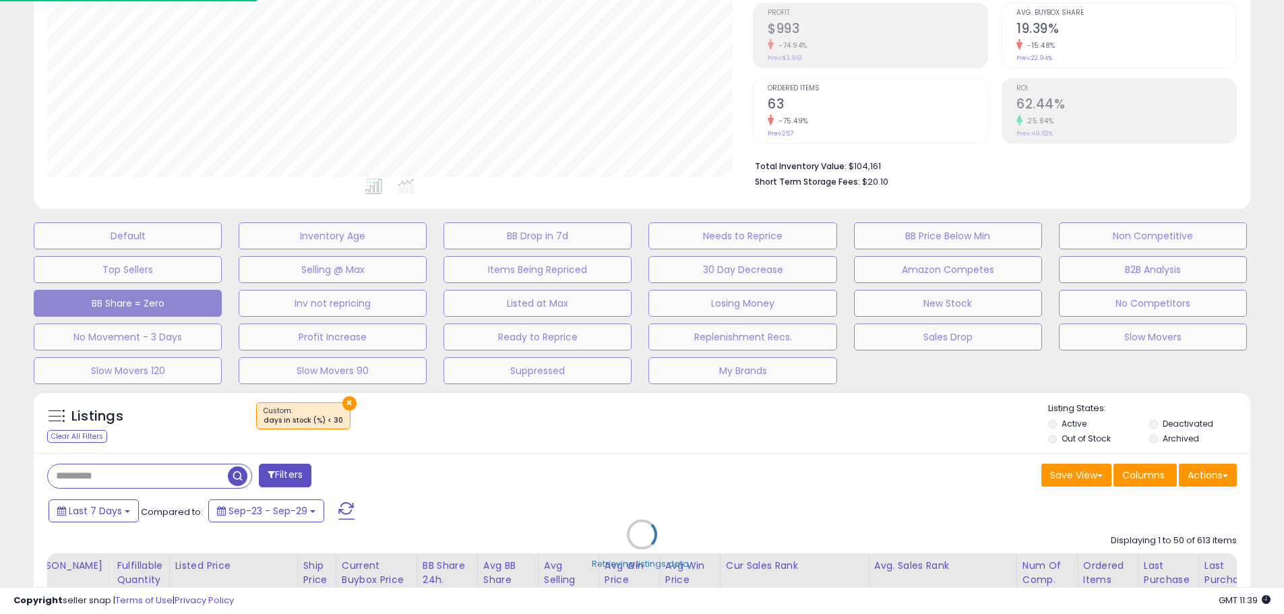
scroll to position [276, 712]
click at [345, 405] on div "Retrieving listings data.." at bounding box center [647, 544] width 1247 height 321
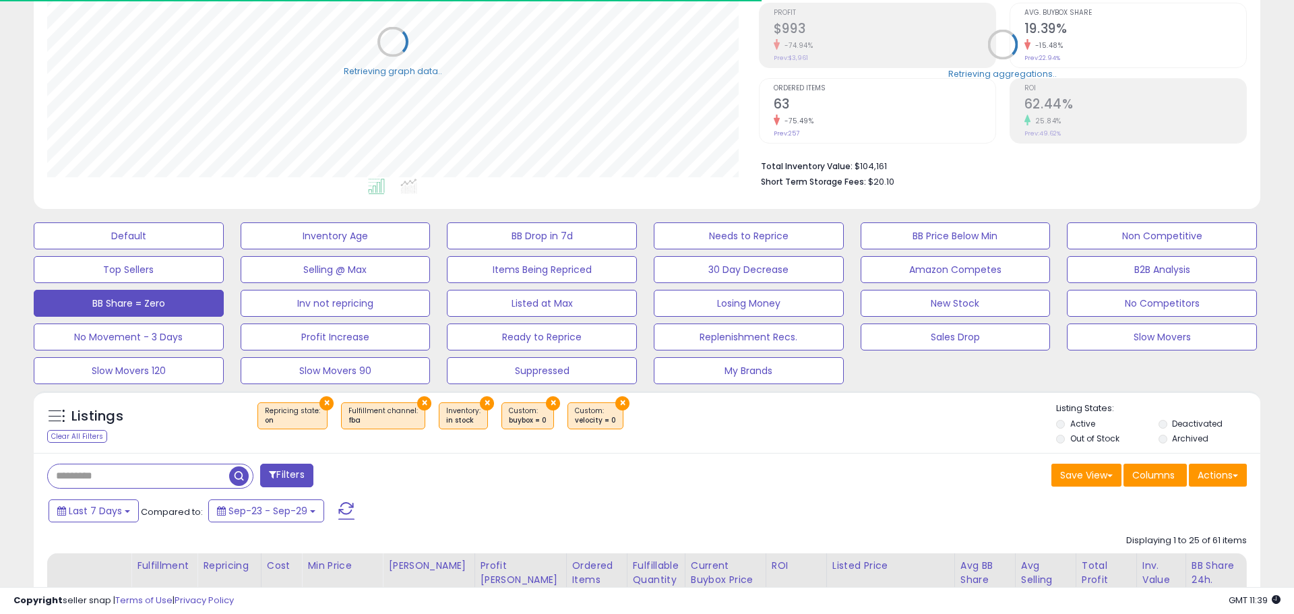
select select "**"
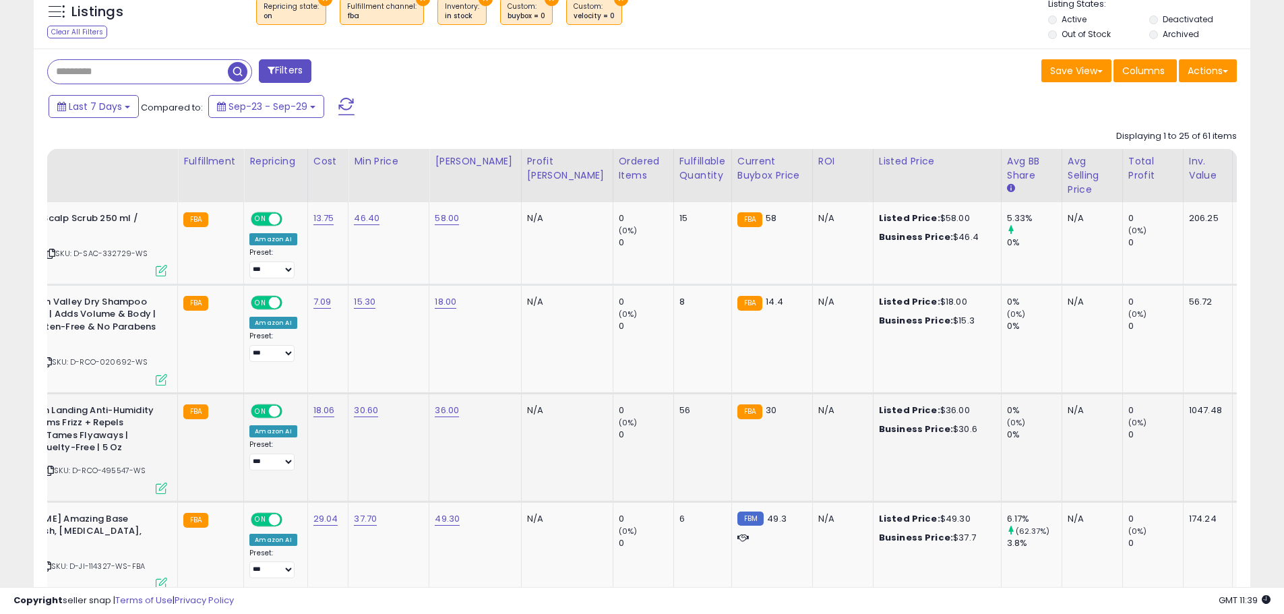
scroll to position [0, 0]
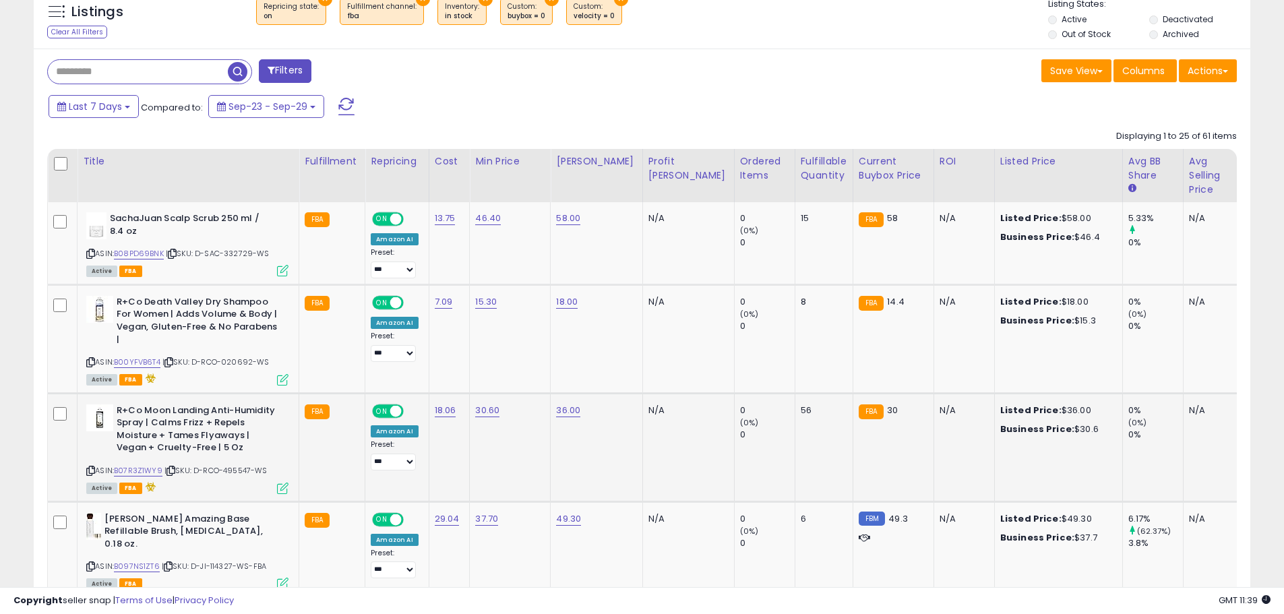
drag, startPoint x: 523, startPoint y: 433, endPoint x: 275, endPoint y: 435, distance: 248.0
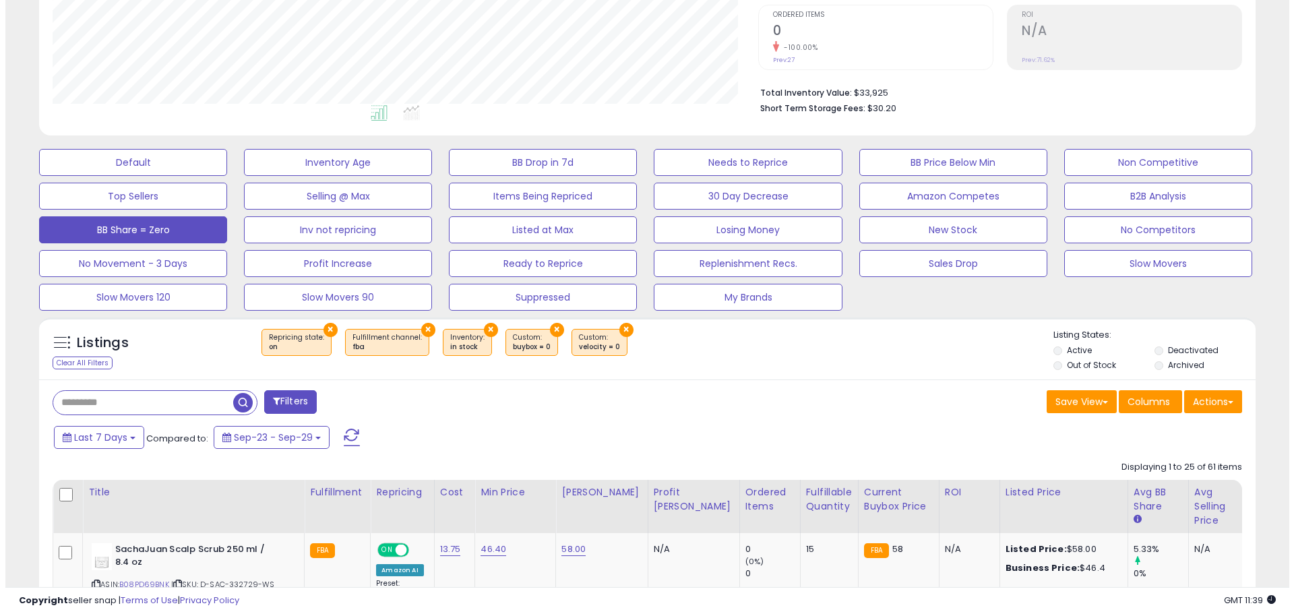
scroll to position [270, 0]
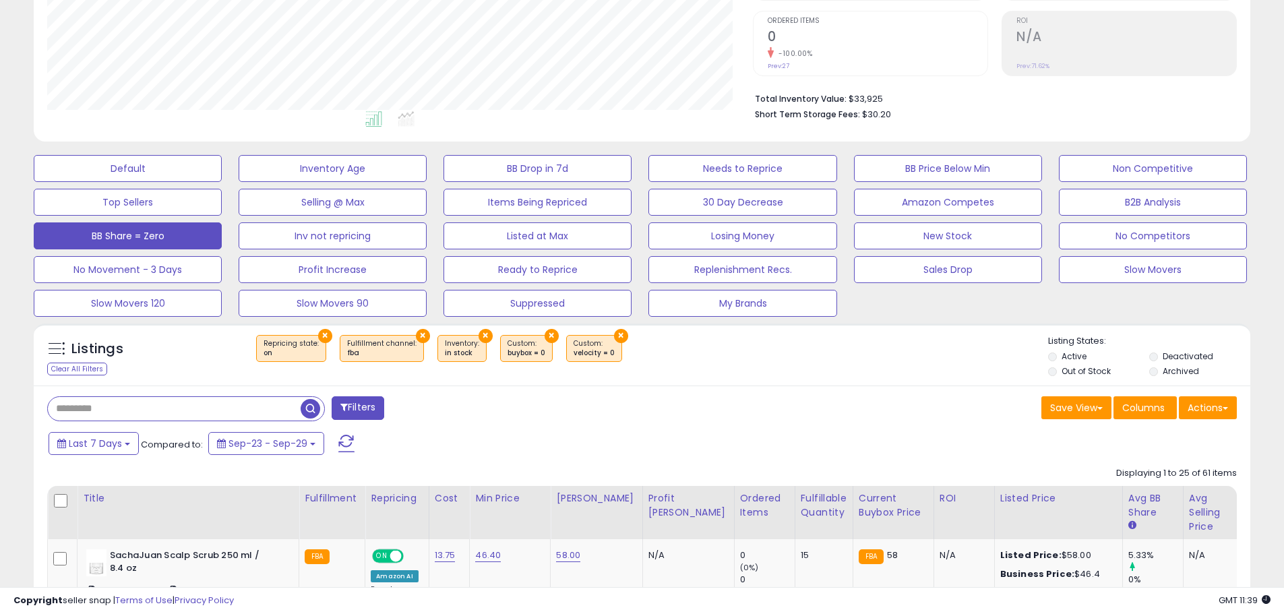
click at [116, 409] on input "text" at bounding box center [174, 409] width 253 height 24
type input "***"
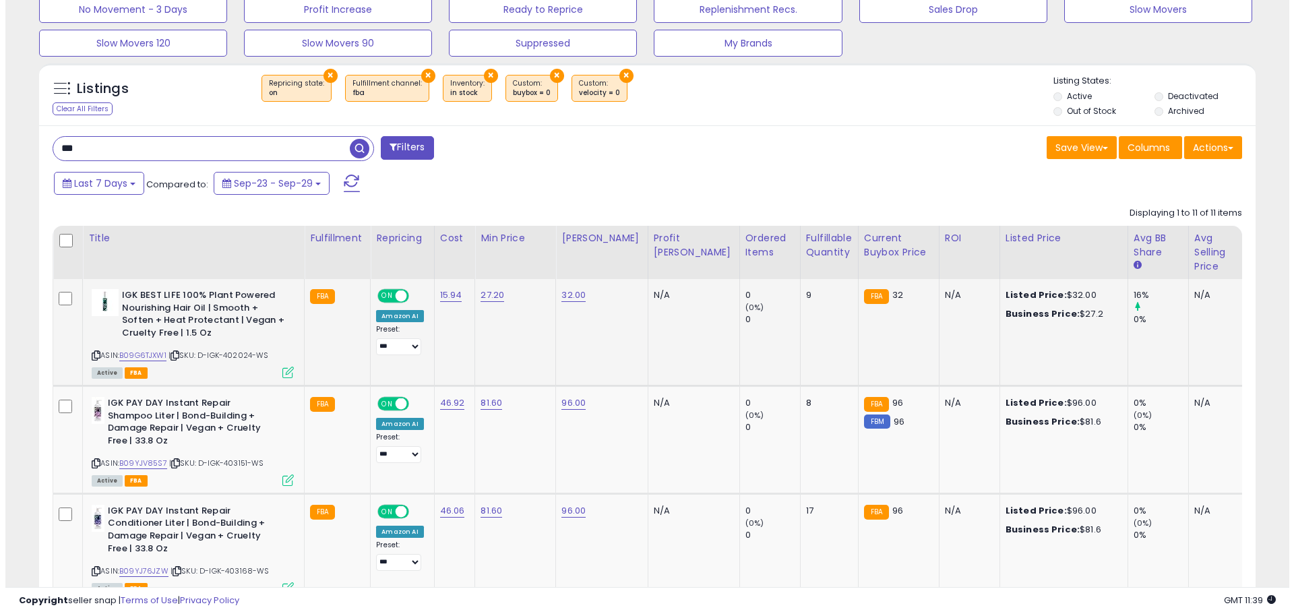
scroll to position [472, 0]
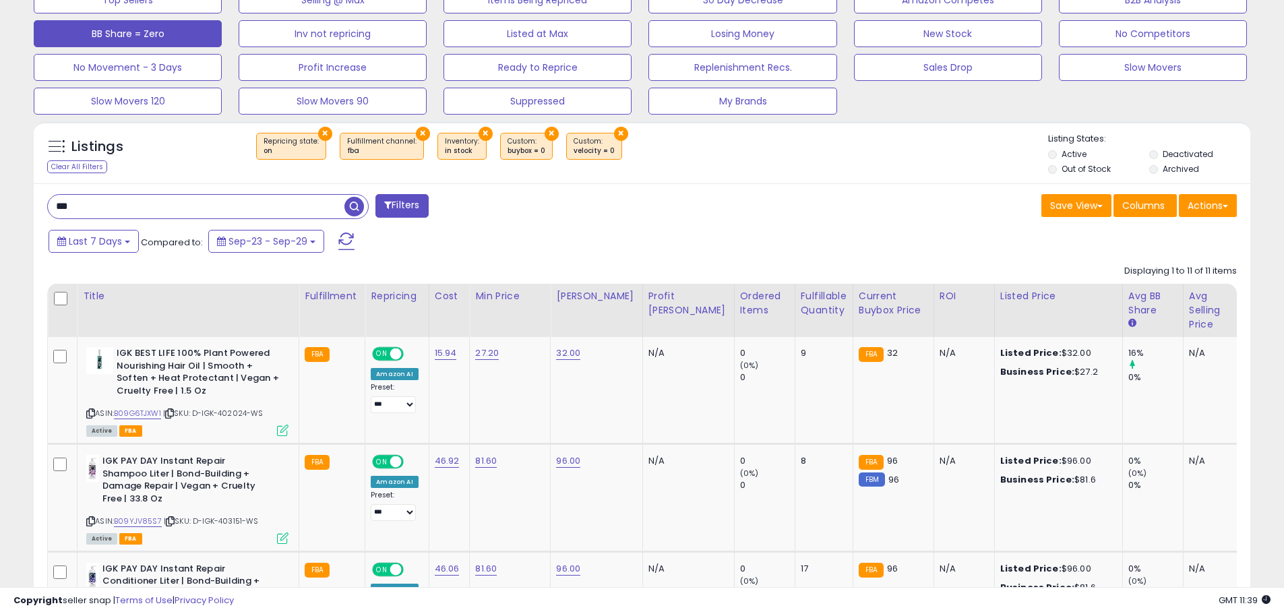
click at [409, 212] on button "Filters" at bounding box center [401, 206] width 53 height 24
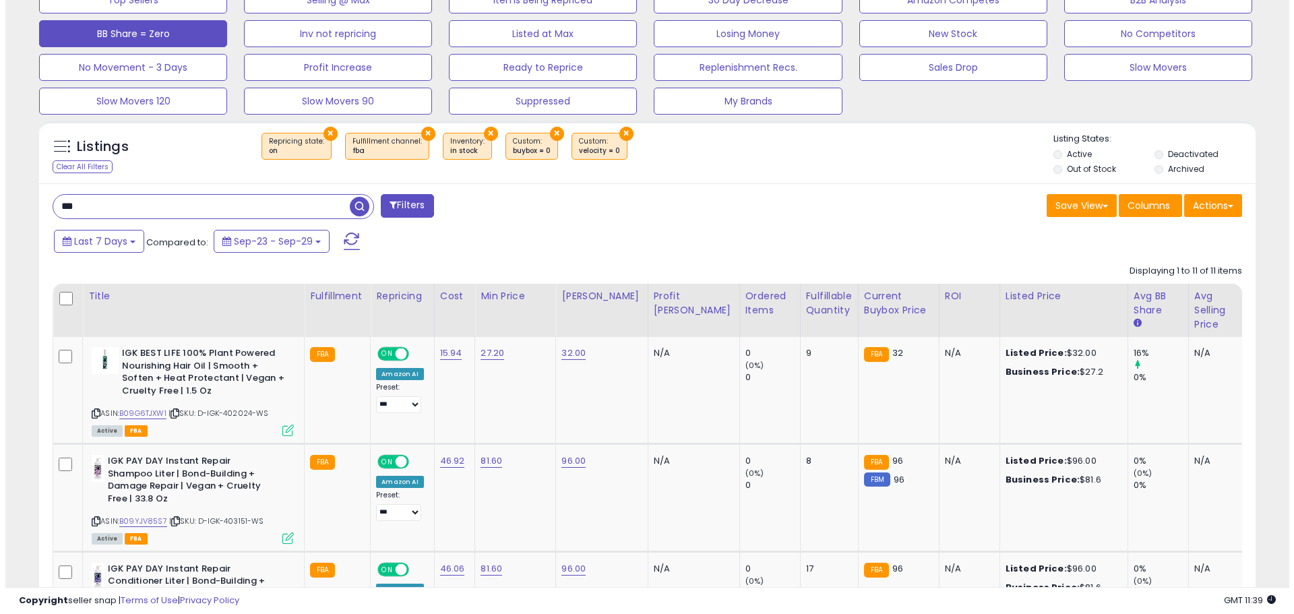
scroll to position [276, 712]
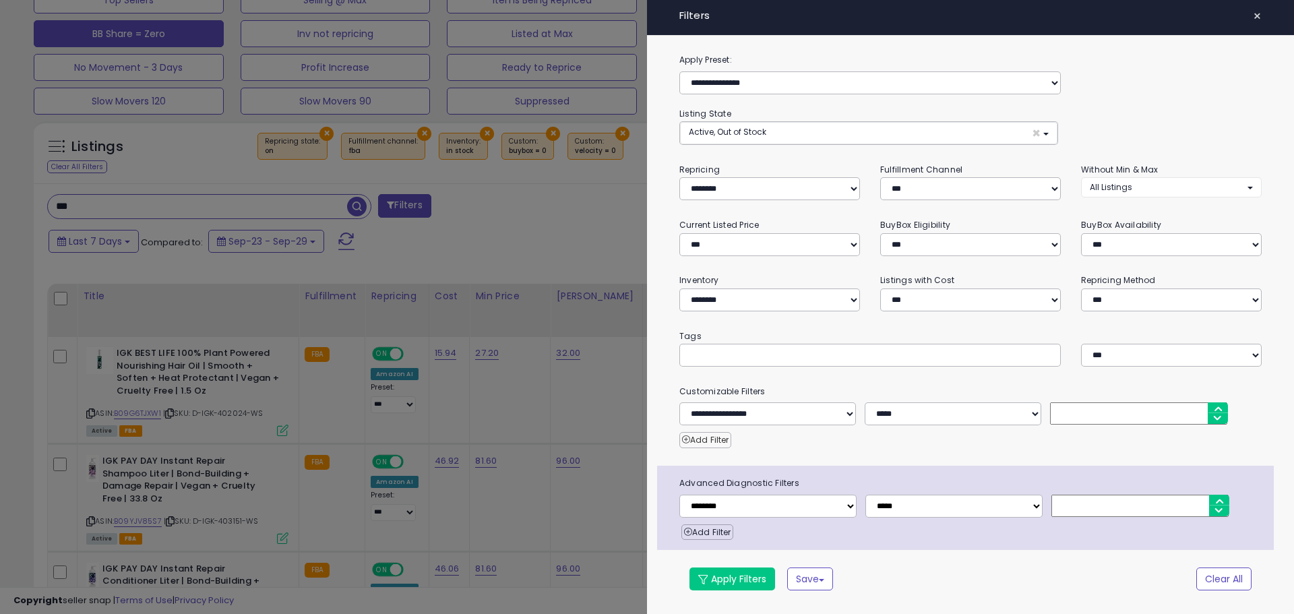
click at [712, 437] on button "Add Filter" at bounding box center [705, 440] width 52 height 16
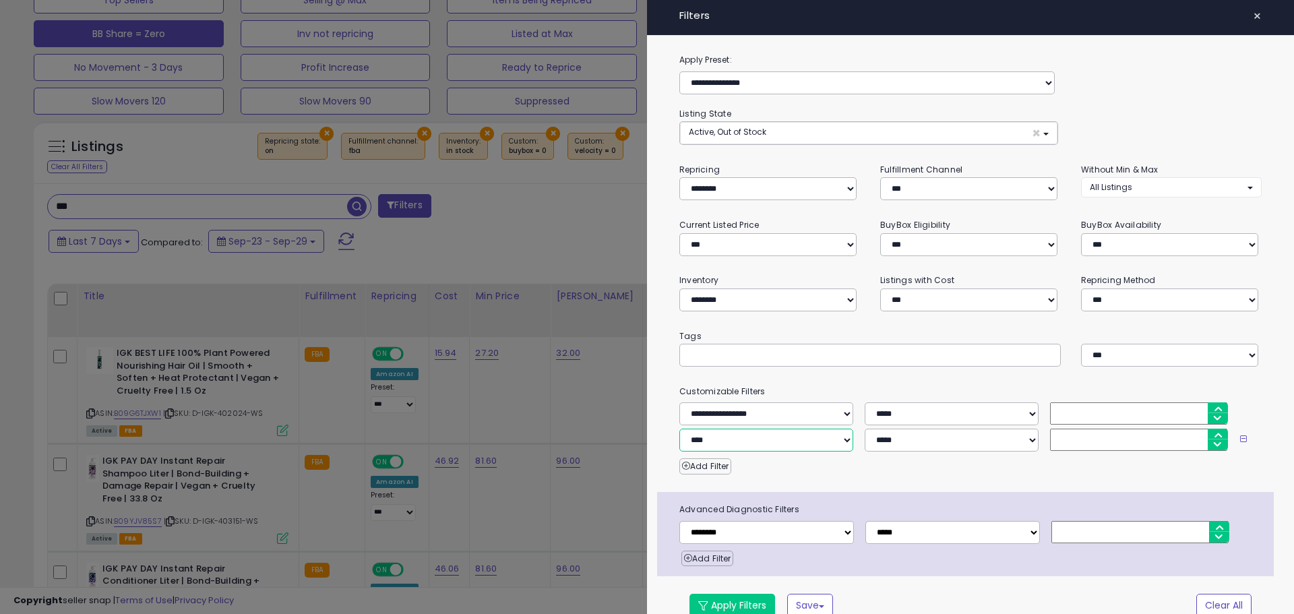
click at [785, 439] on select "**********" at bounding box center [766, 440] width 174 height 23
select select "**********"
click at [679, 429] on select "**********" at bounding box center [766, 440] width 174 height 23
click at [969, 436] on button "Select Options" at bounding box center [953, 439] width 177 height 20
select select "*****"
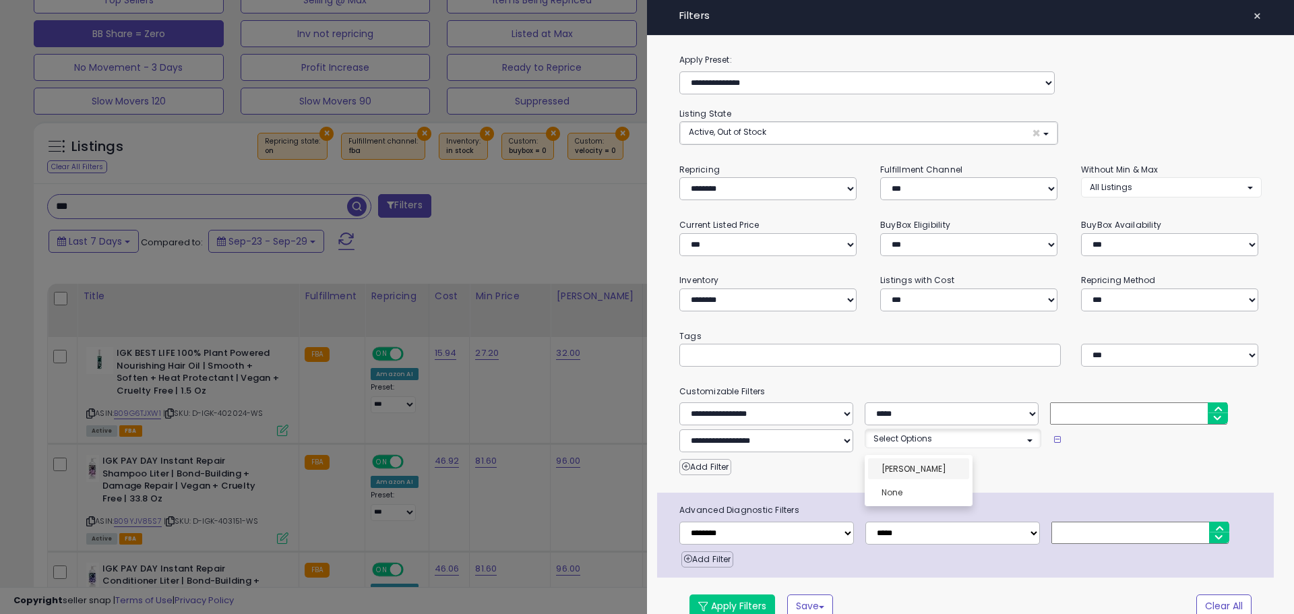
click at [912, 465] on link "Scott" at bounding box center [918, 468] width 101 height 21
click at [1084, 467] on div "Add Filter" at bounding box center [970, 463] width 603 height 23
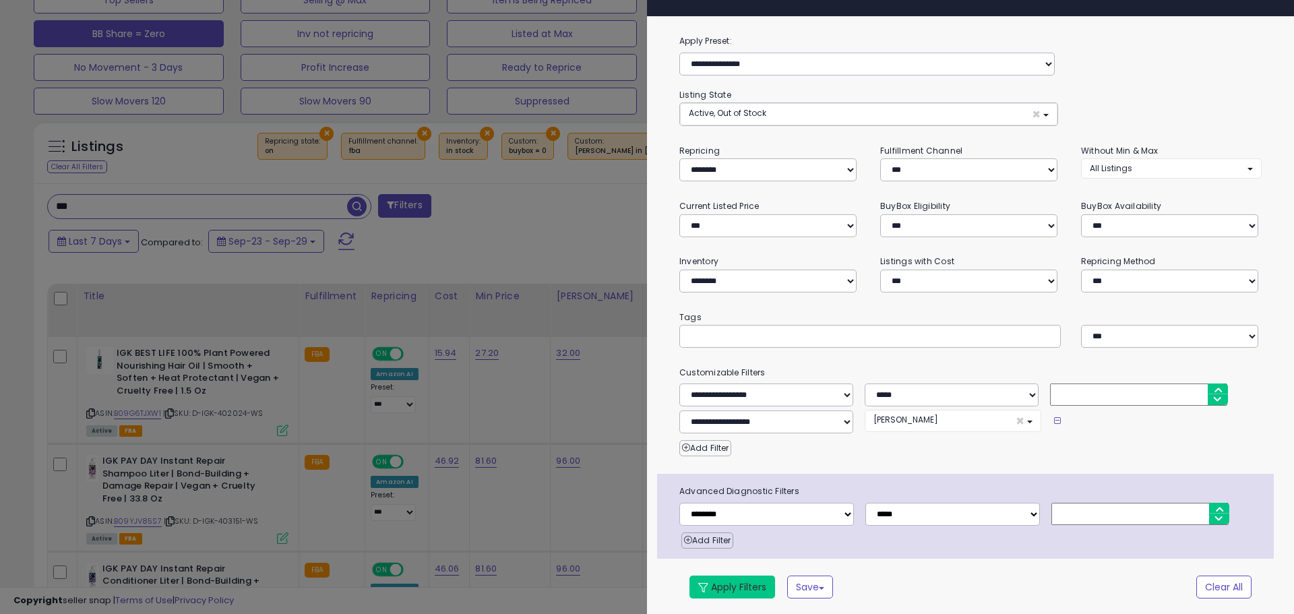
click at [761, 582] on button "Apply Filters" at bounding box center [733, 587] width 86 height 23
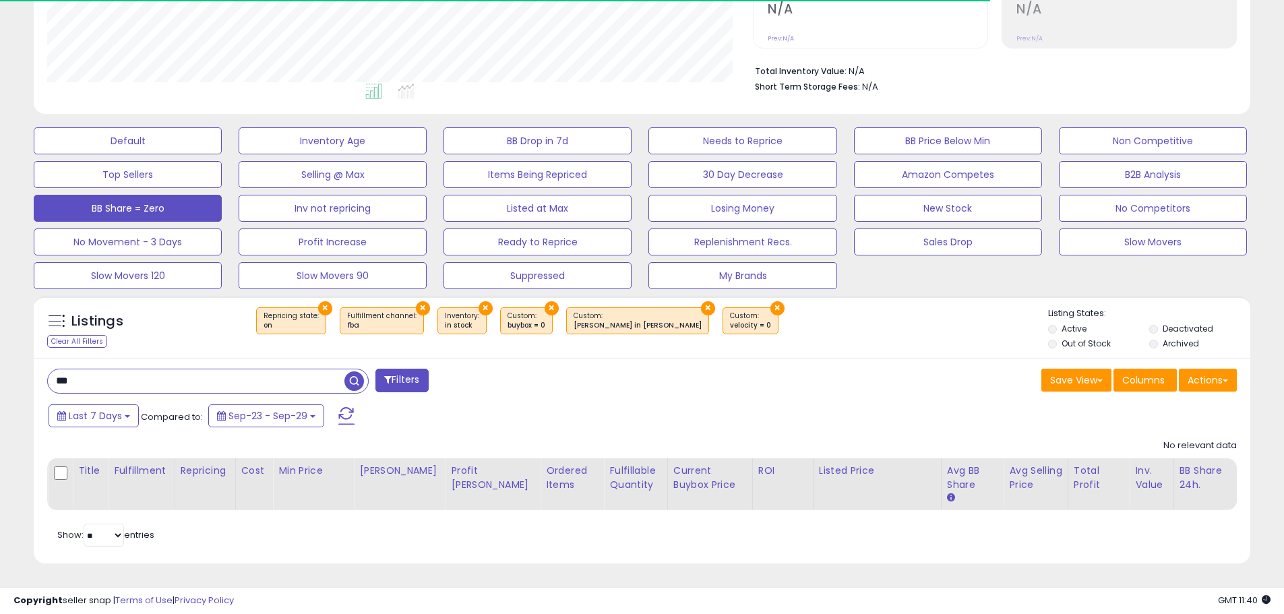
drag, startPoint x: 144, startPoint y: 394, endPoint x: -120, endPoint y: 394, distance: 263.5
click at [0, 317] on html "Unable to login Retrieving listings data.. has not yet accepted the Terms of Us…" at bounding box center [642, 10] width 1284 height 614
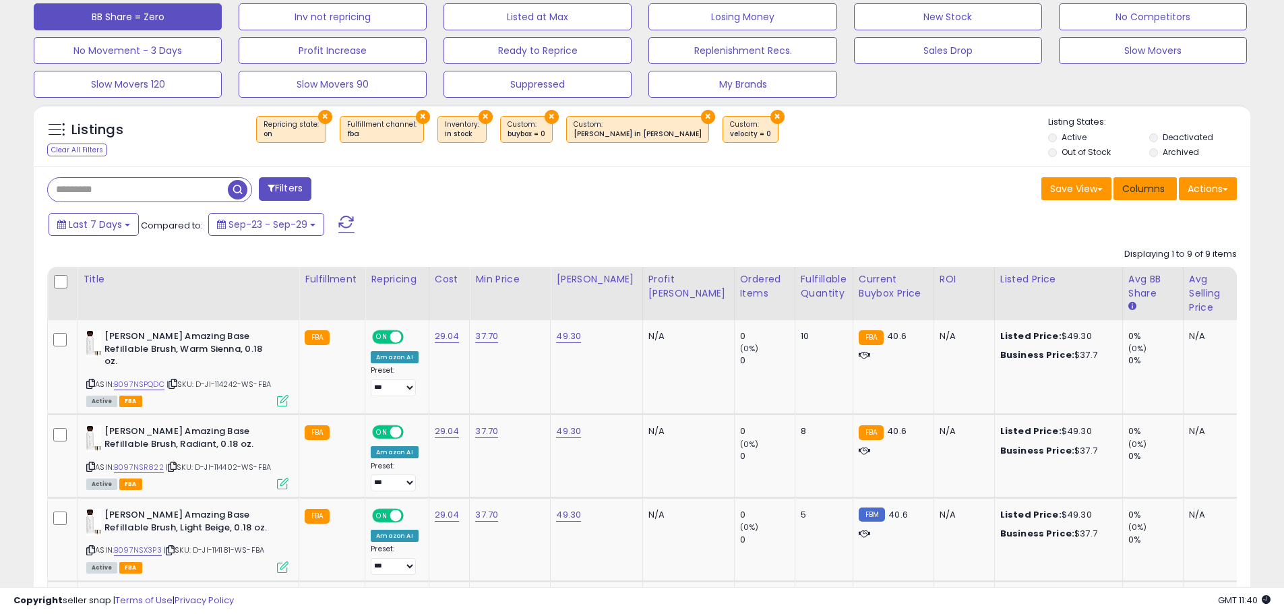
click at [1141, 193] on span "Columns" at bounding box center [1143, 188] width 42 height 13
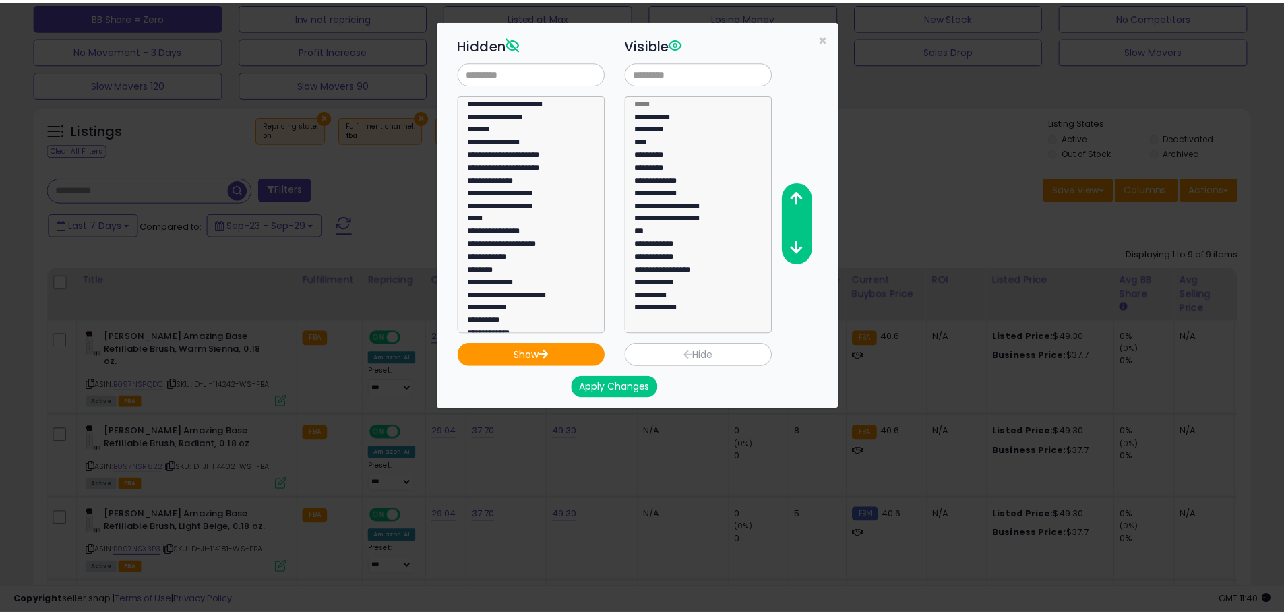
scroll to position [135, 0]
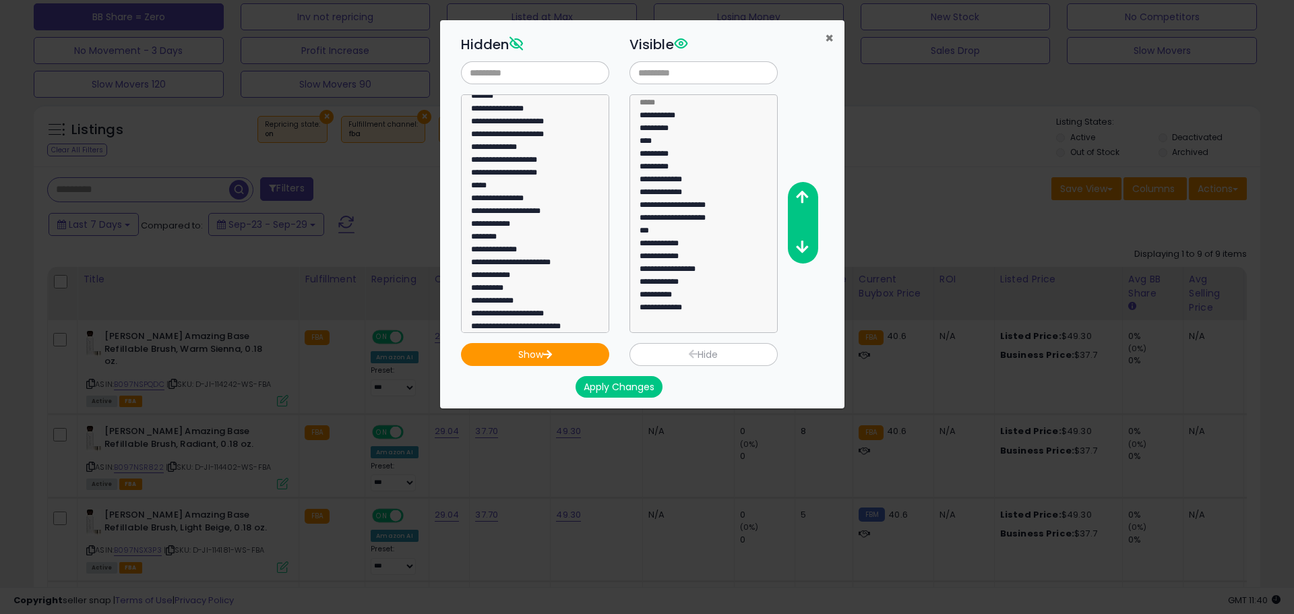
click at [826, 40] on span "×" at bounding box center [829, 38] width 9 height 20
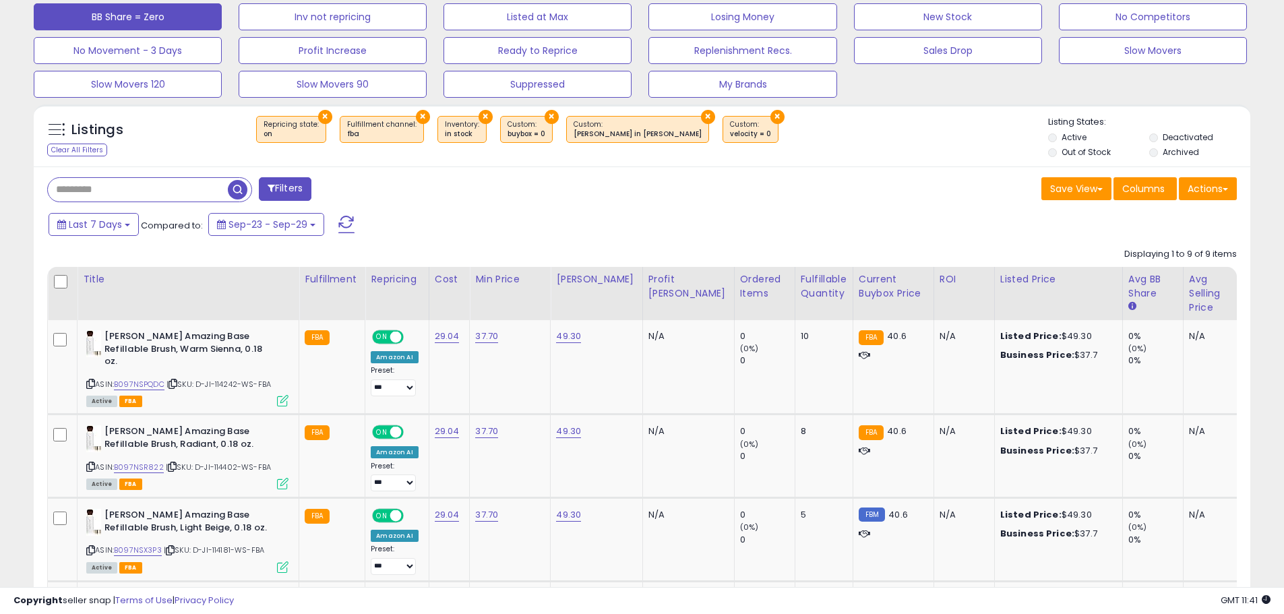
scroll to position [421, 0]
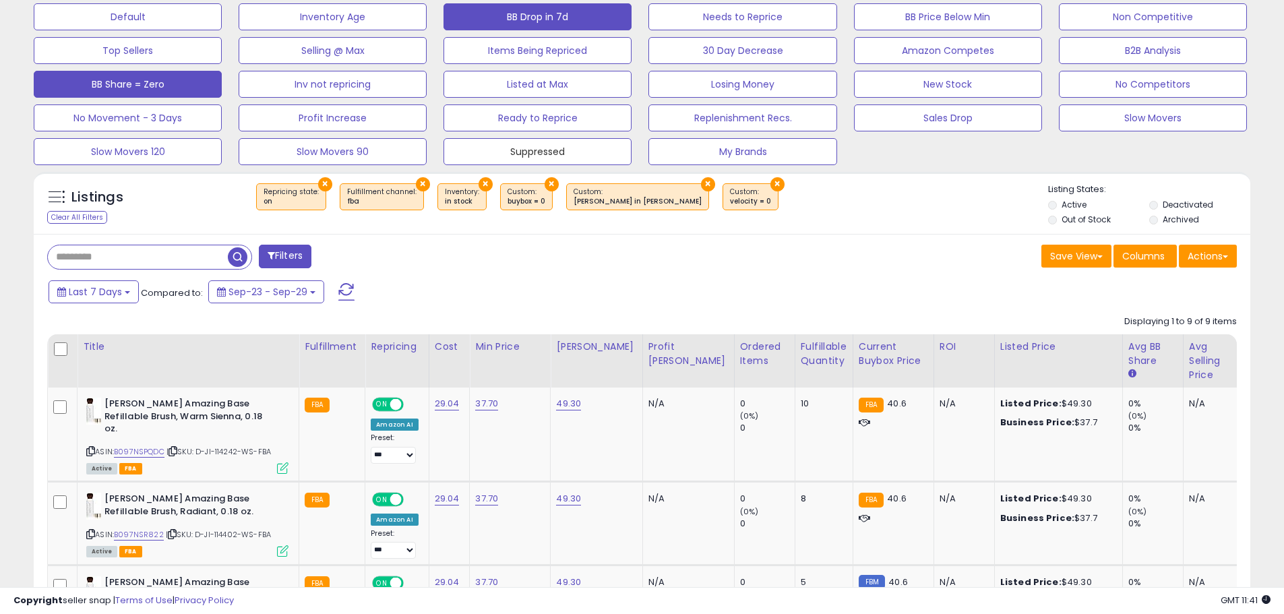
click at [570, 144] on button "Suppressed" at bounding box center [538, 151] width 188 height 27
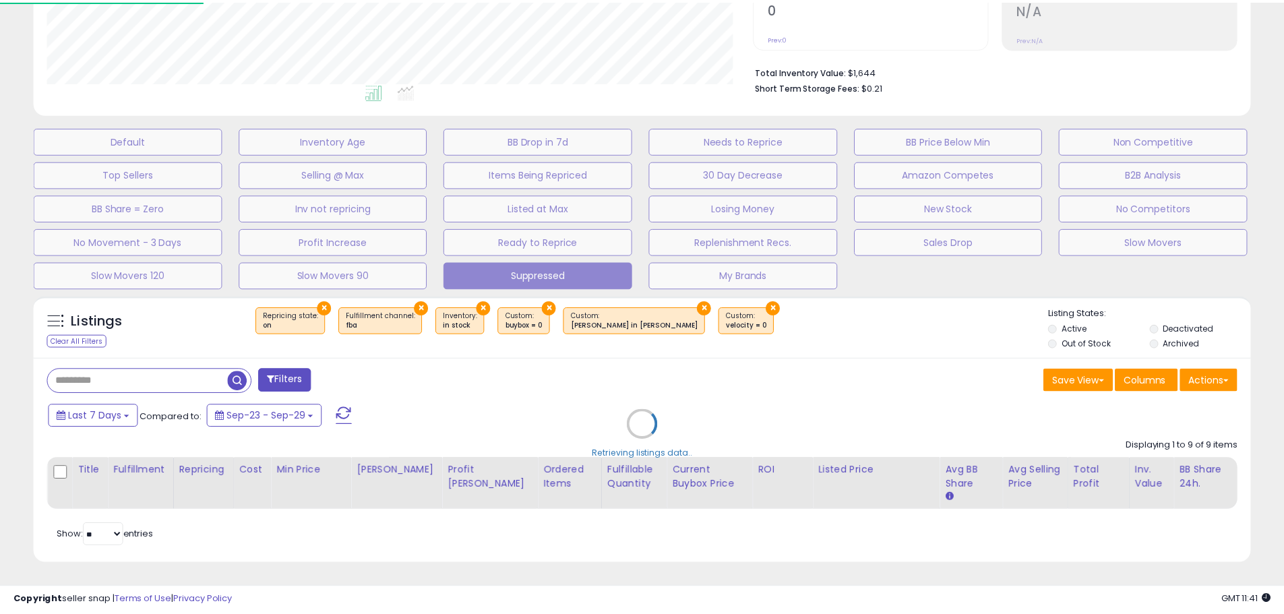
scroll to position [276, 712]
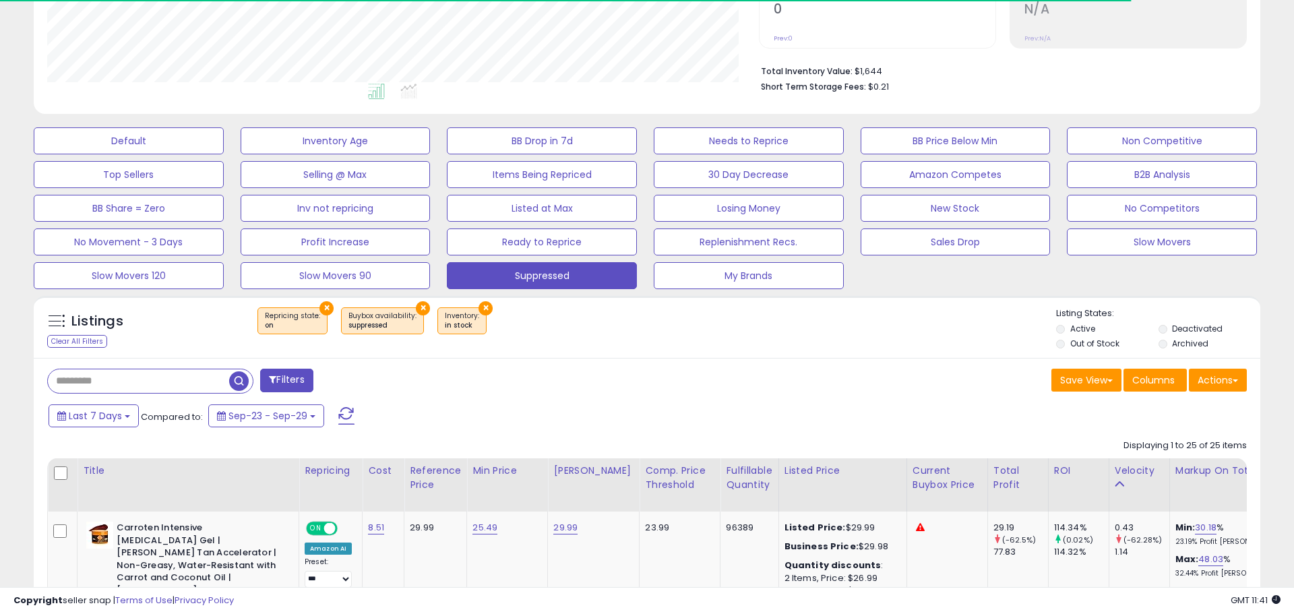
select select "**"
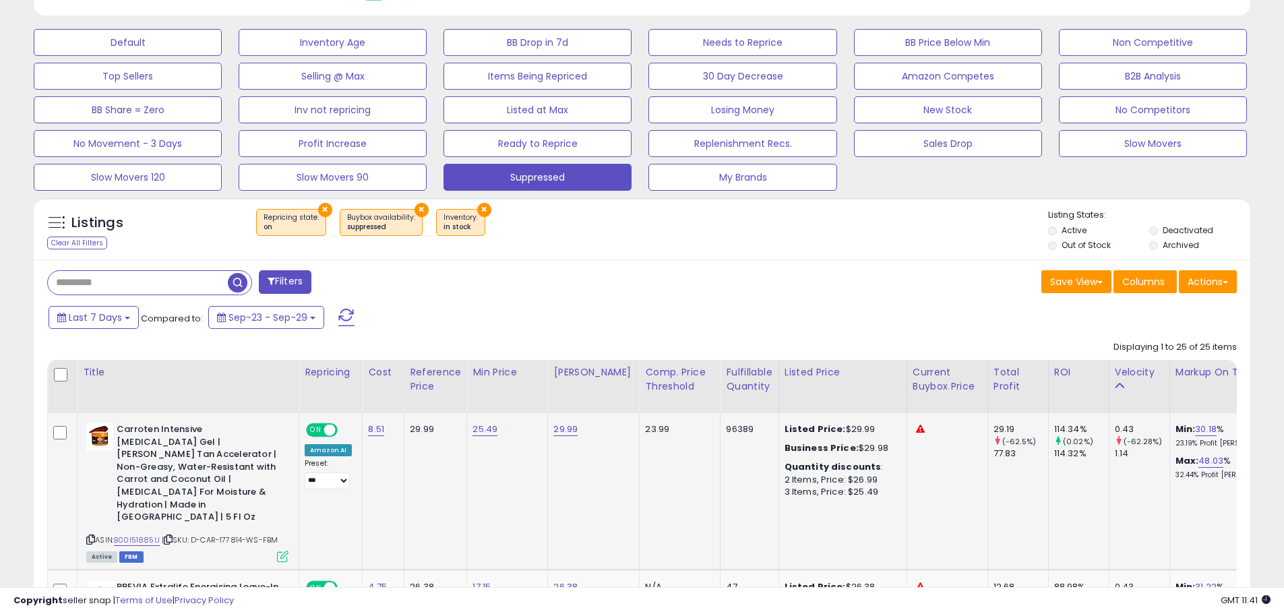
scroll to position [230, 0]
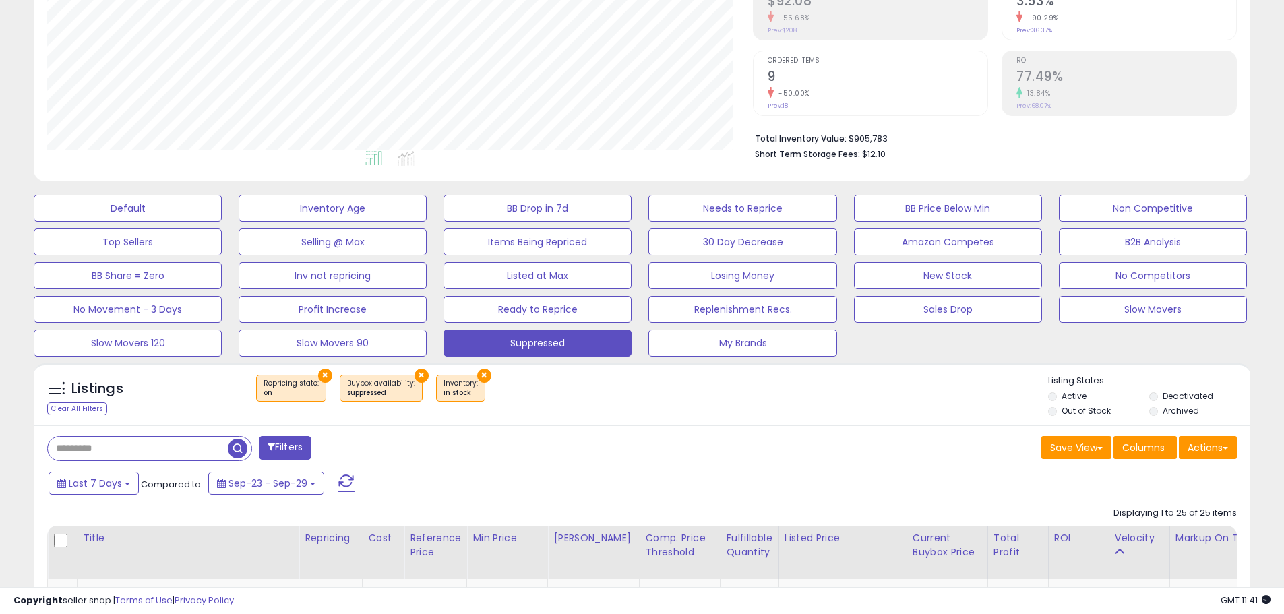
drag, startPoint x: 1259, startPoint y: 360, endPoint x: 1252, endPoint y: 357, distance: 7.3
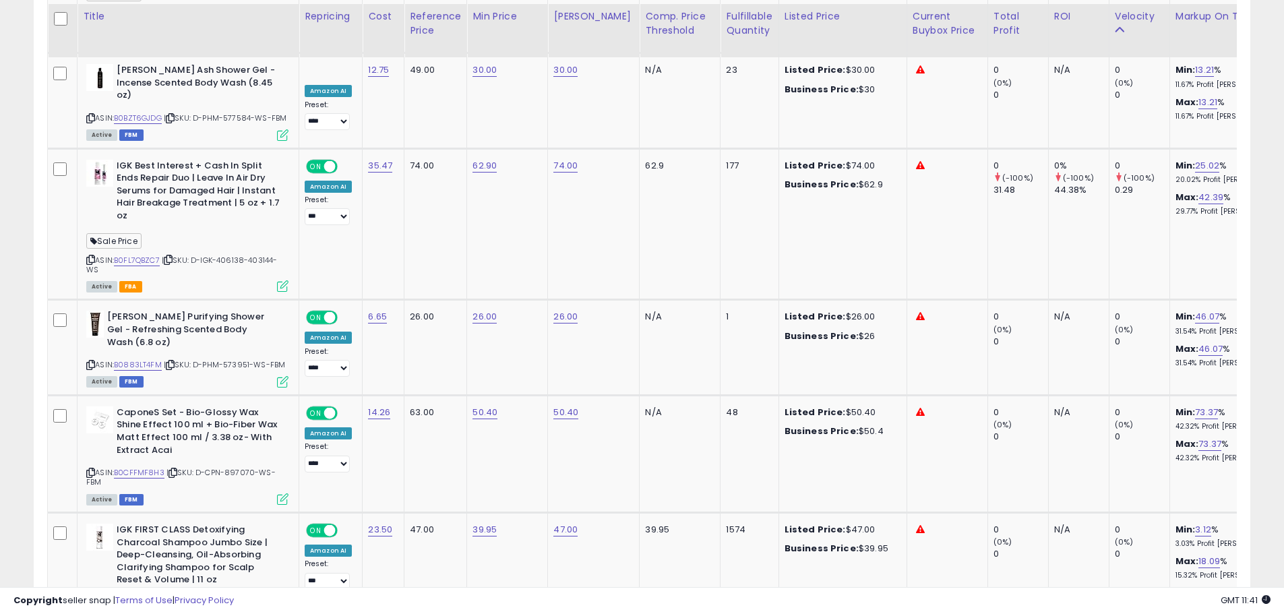
scroll to position [2454, 0]
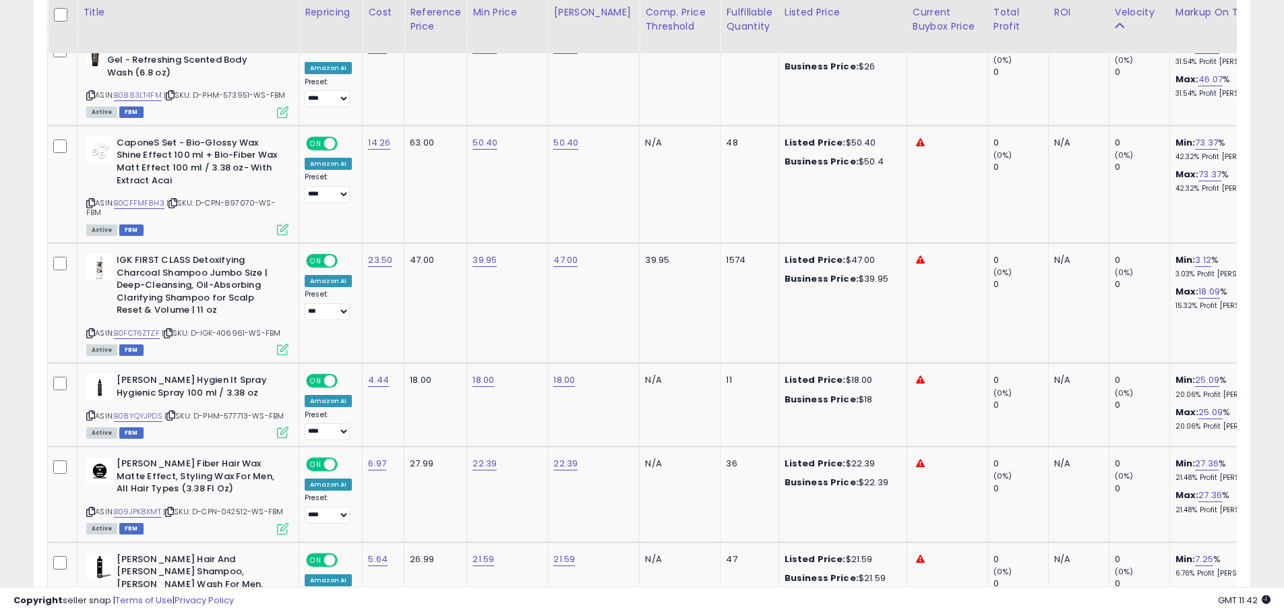
drag, startPoint x: 1259, startPoint y: 162, endPoint x: 1256, endPoint y: 169, distance: 7.5
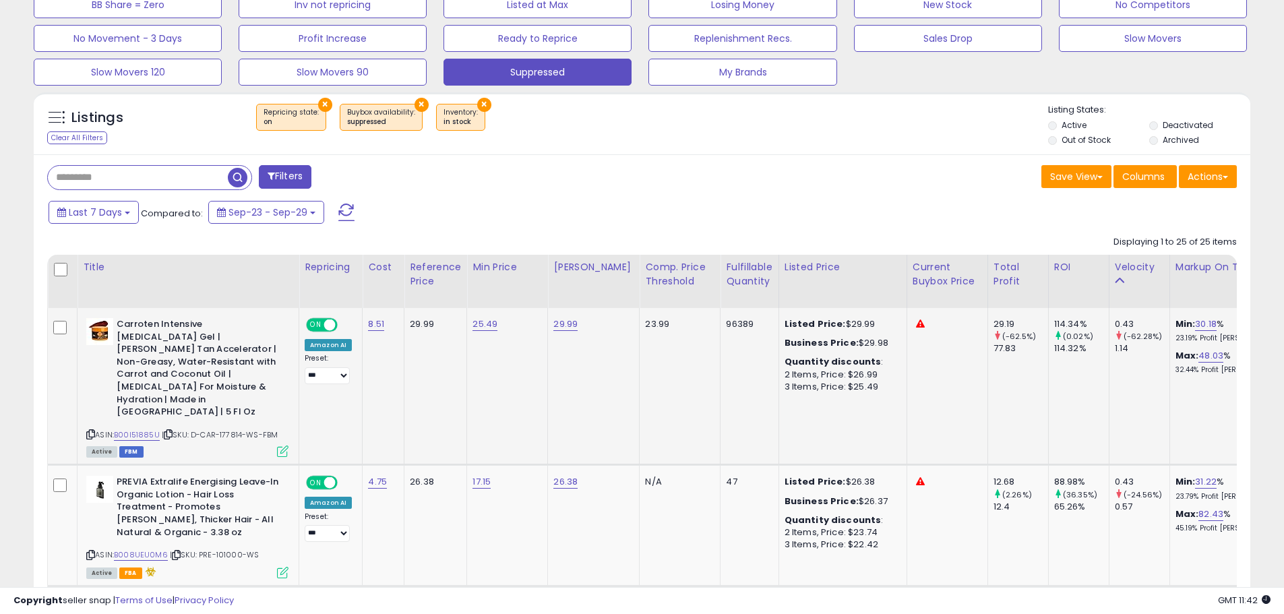
scroll to position [567, 0]
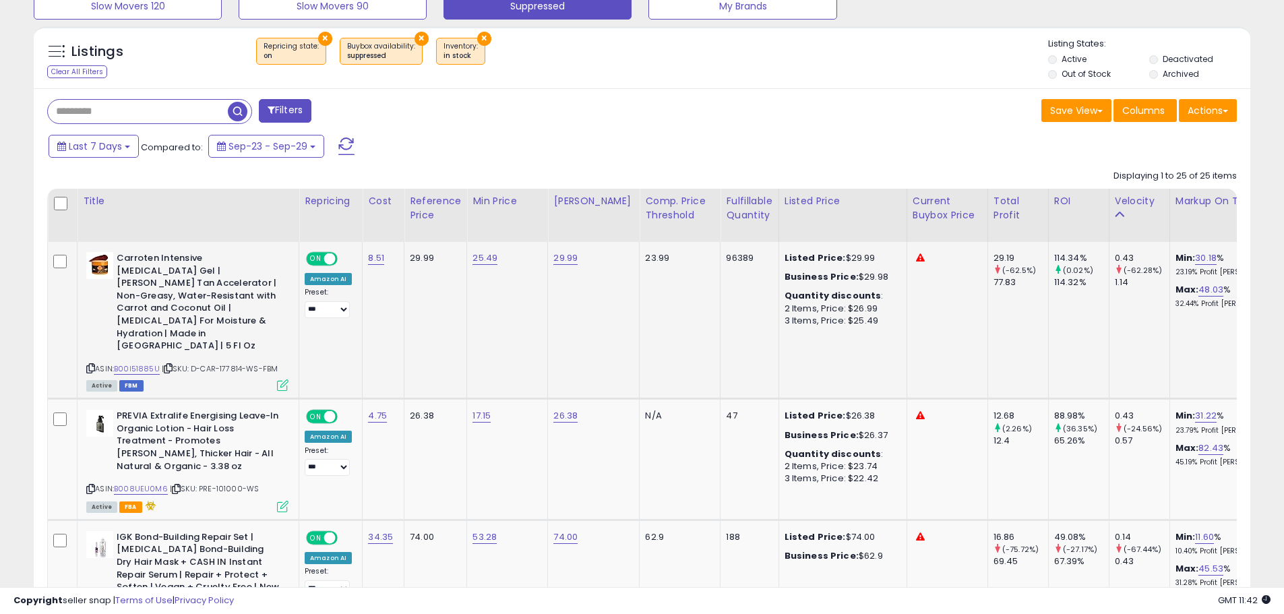
click at [371, 308] on td "8.51" at bounding box center [384, 320] width 42 height 157
click at [344, 305] on select "**********" at bounding box center [327, 309] width 45 height 17
click at [524, 319] on td "25.49" at bounding box center [507, 320] width 81 height 157
click at [721, 345] on td "96389" at bounding box center [750, 320] width 58 height 157
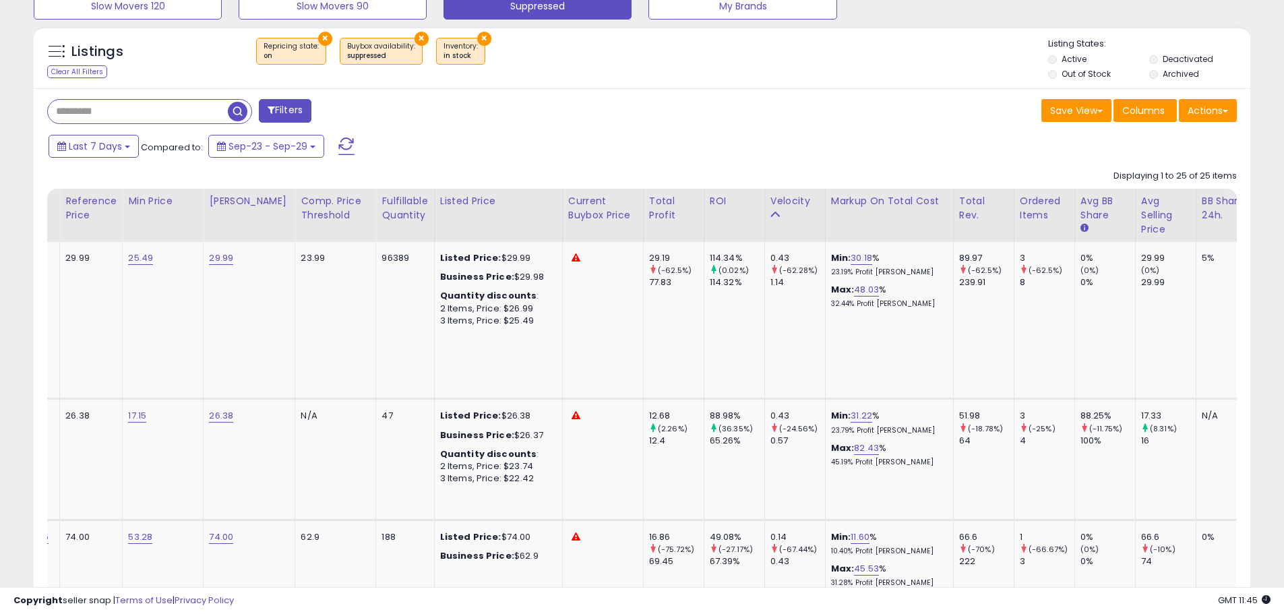
scroll to position [0, 357]
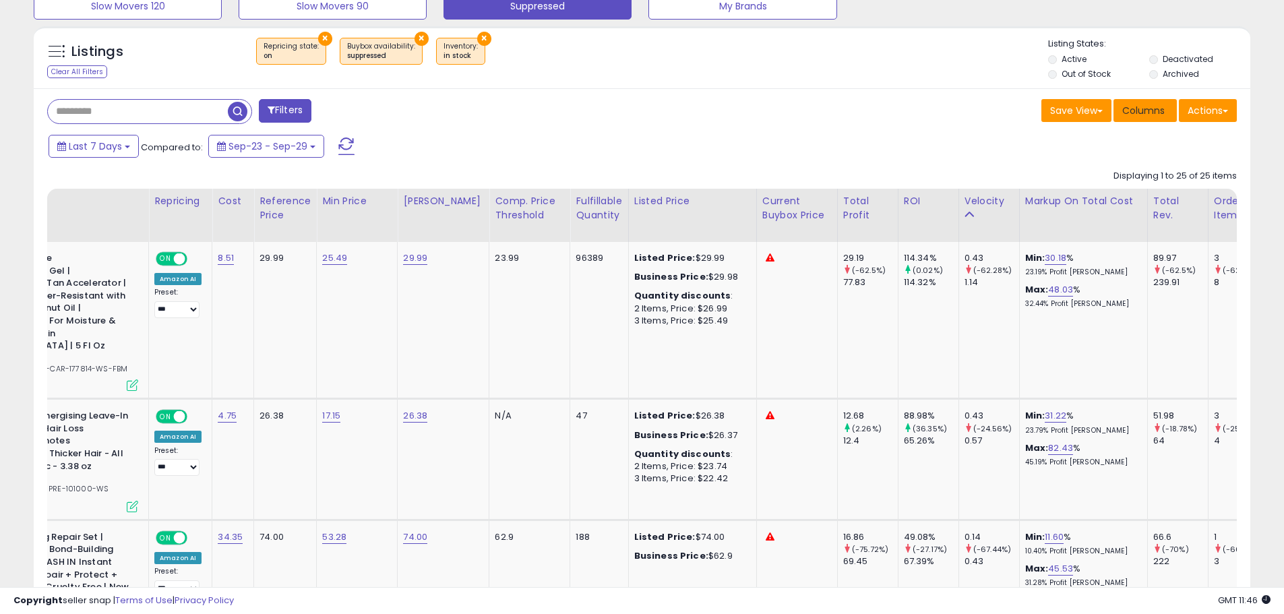
click at [1132, 112] on span "Columns" at bounding box center [1143, 110] width 42 height 13
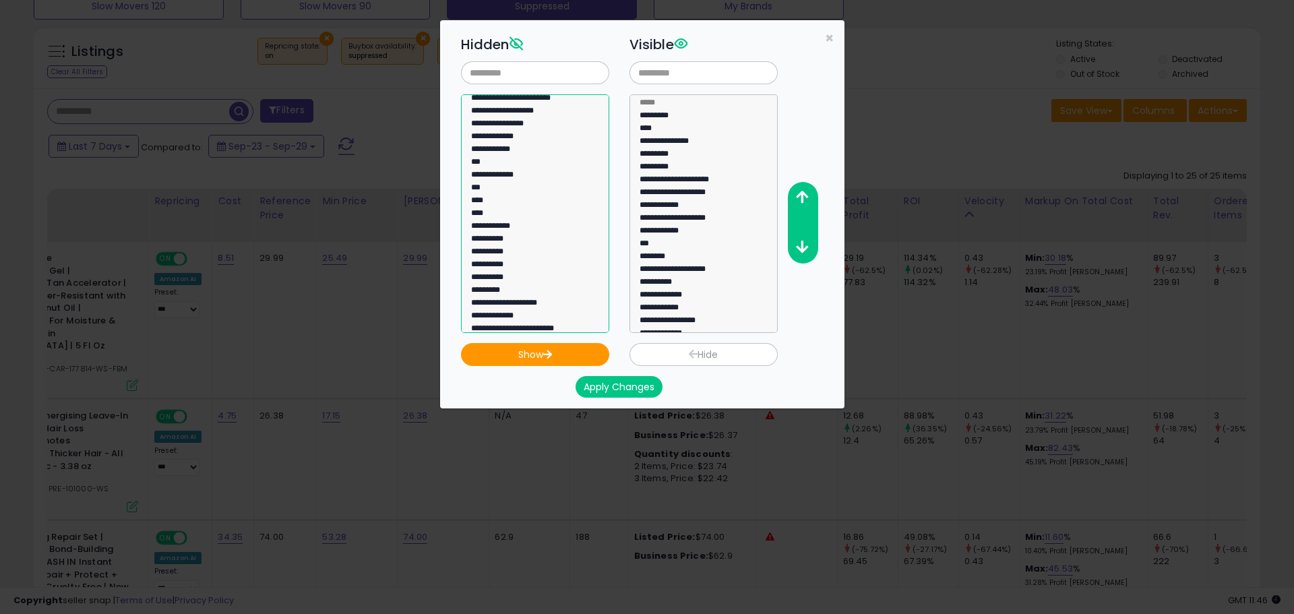
select select "**********"
click at [523, 319] on option "**********" at bounding box center [530, 317] width 121 height 13
click at [537, 354] on button "Show" at bounding box center [535, 354] width 148 height 23
select select
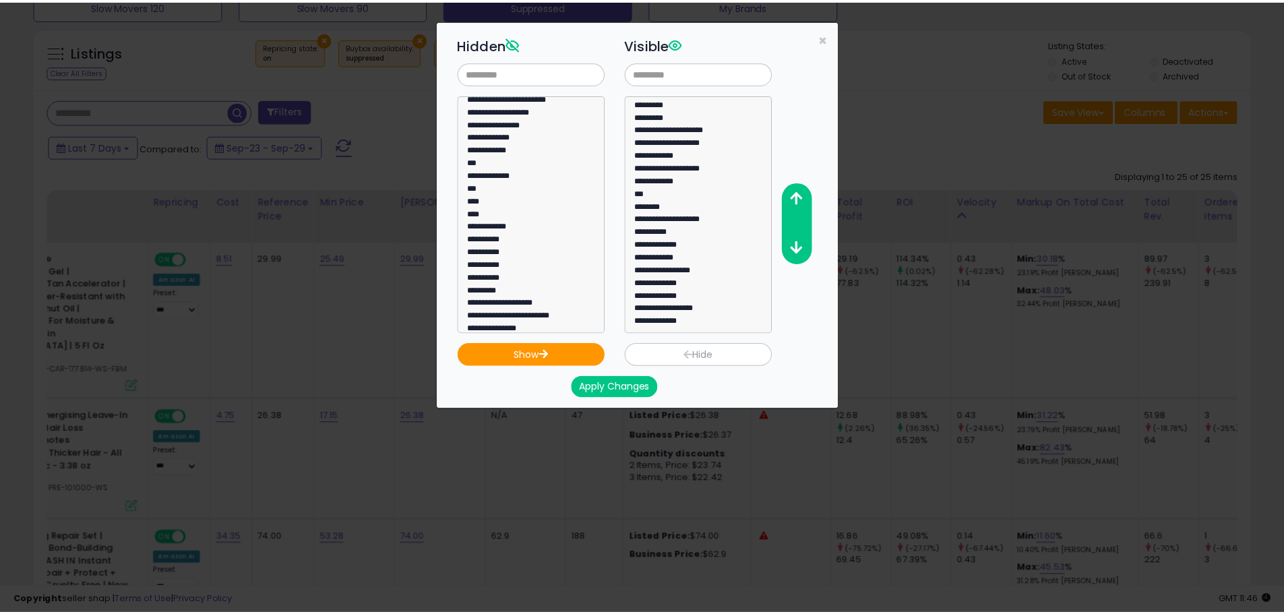
scroll to position [51, 0]
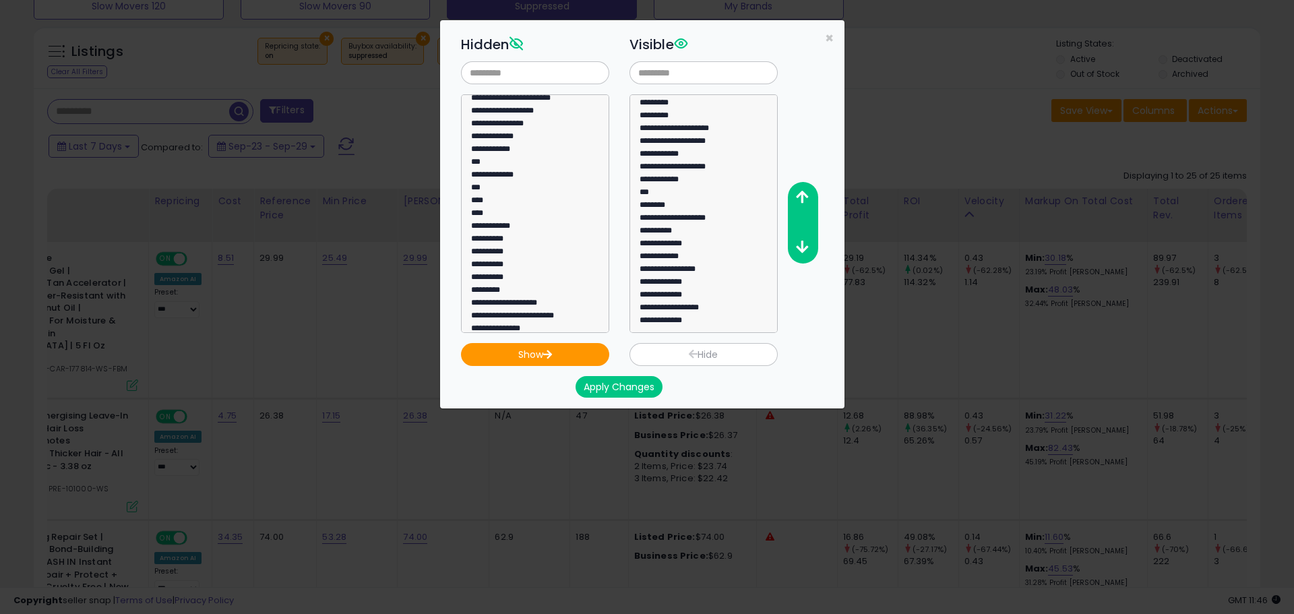
click at [641, 385] on button "Apply Changes" at bounding box center [619, 387] width 87 height 22
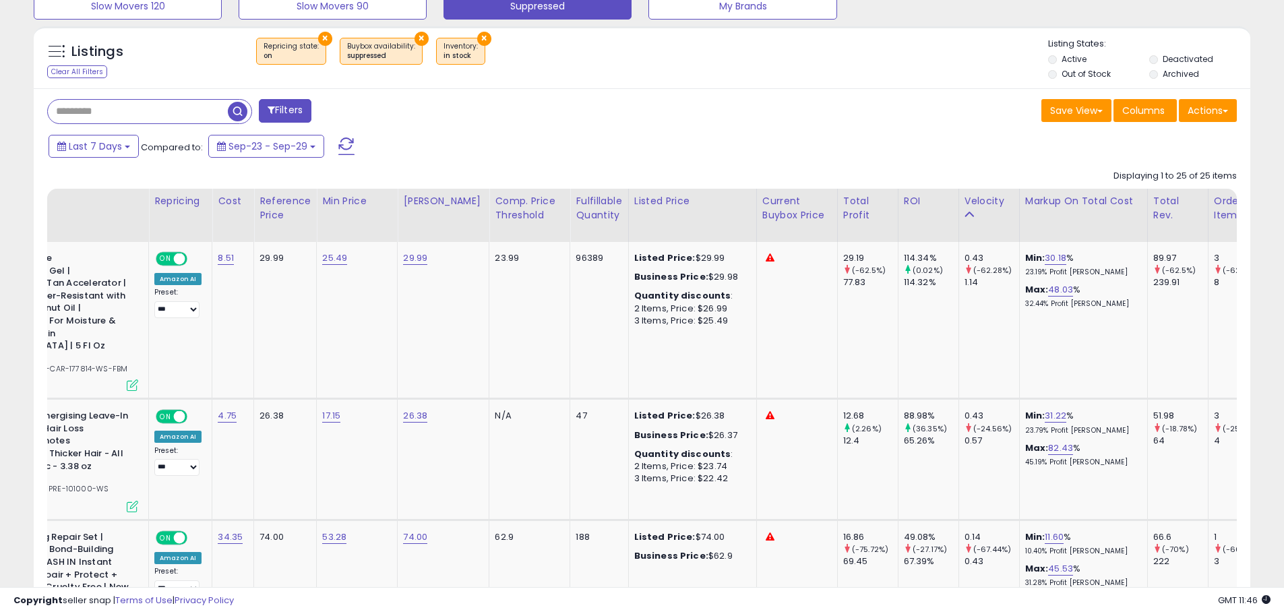
scroll to position [673752, 673323]
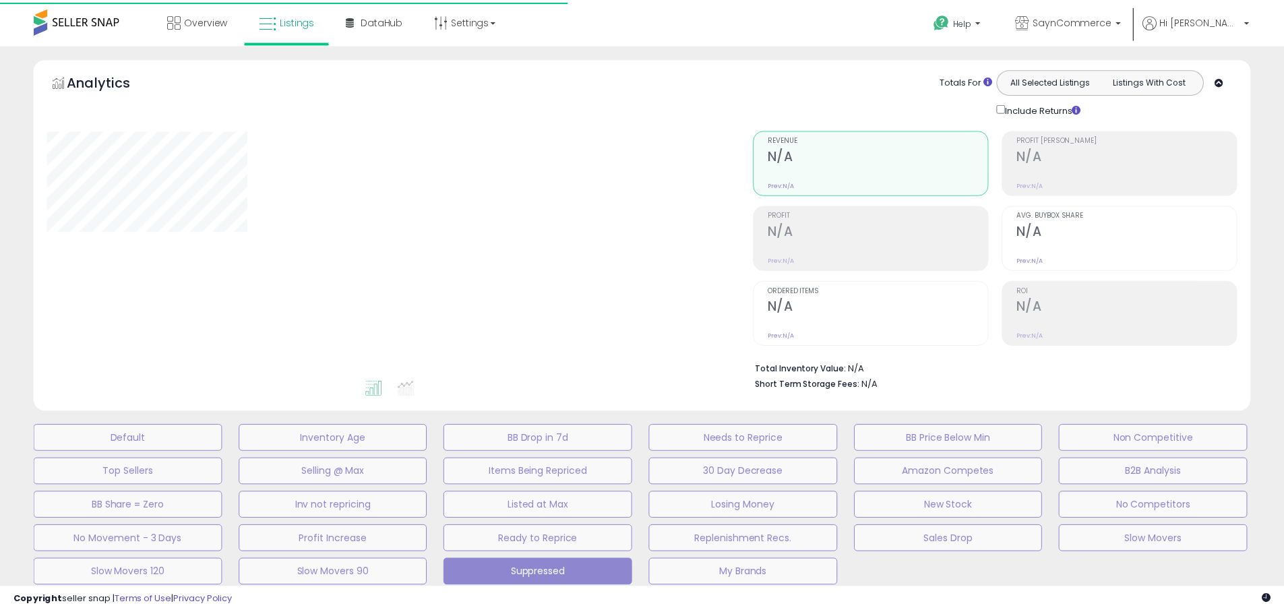
scroll to position [324, 0]
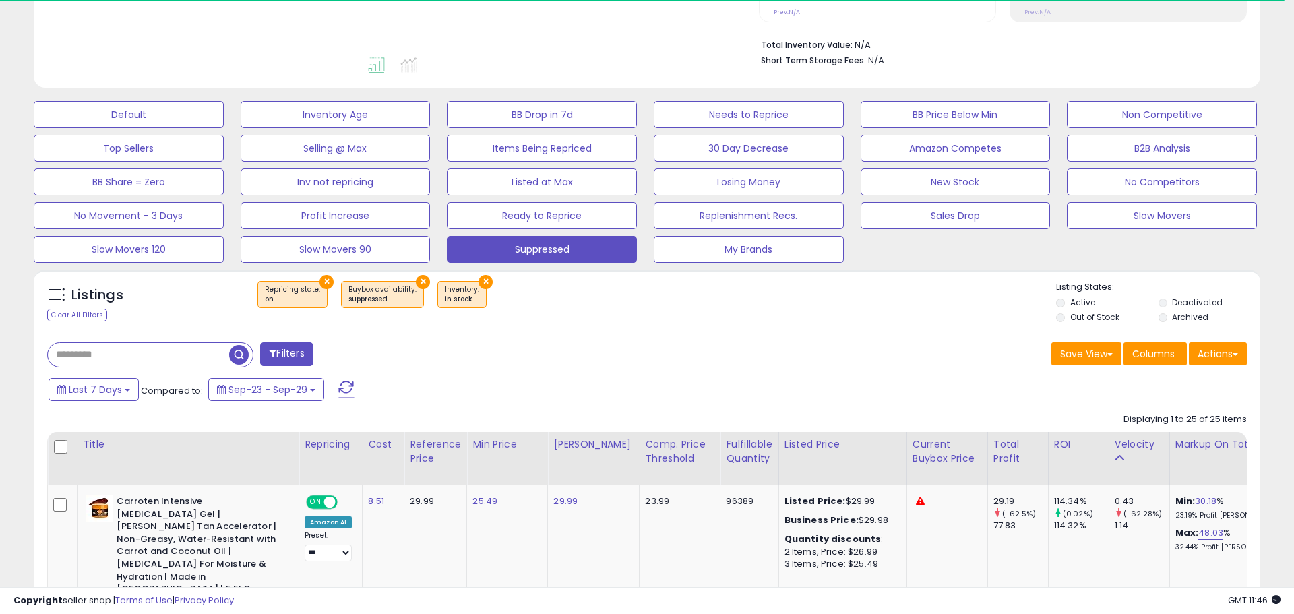
select select "**"
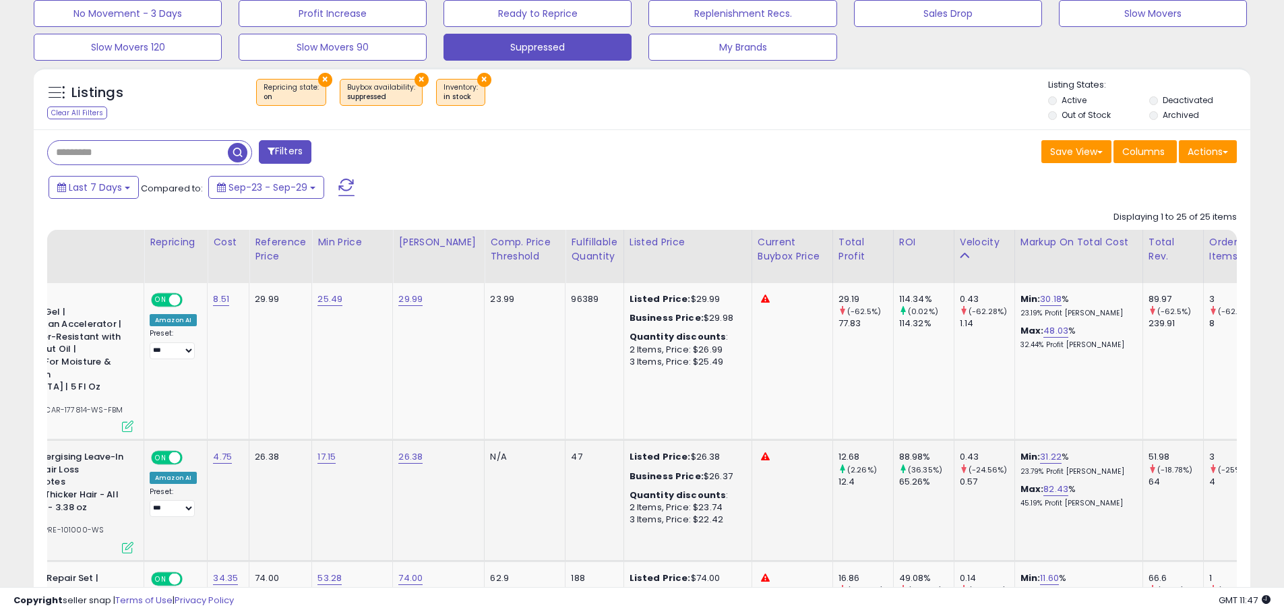
scroll to position [0, 39]
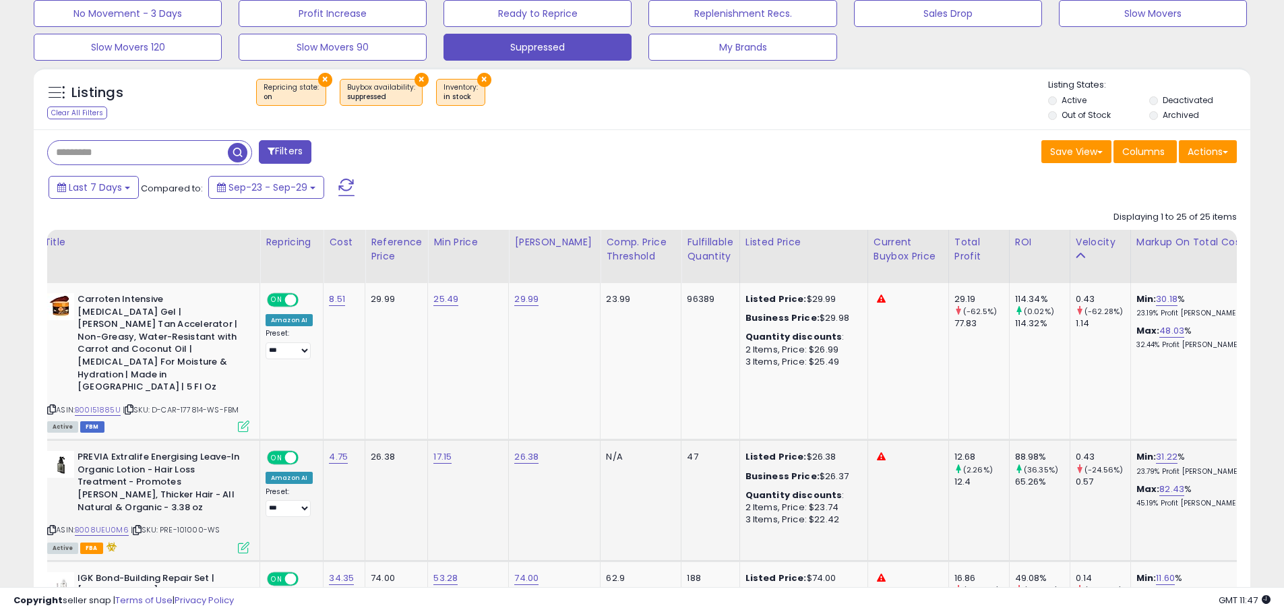
drag, startPoint x: 357, startPoint y: 453, endPoint x: 285, endPoint y: 457, distance: 72.2
click at [491, 305] on div "25.49" at bounding box center [465, 299] width 65 height 12
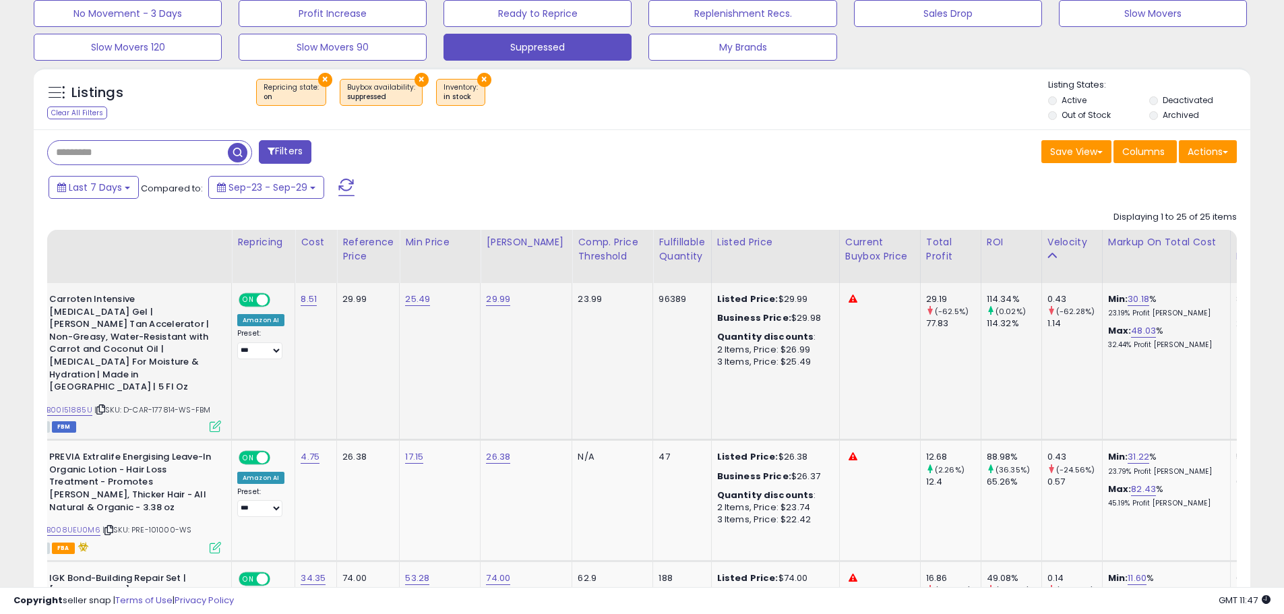
scroll to position [0, 79]
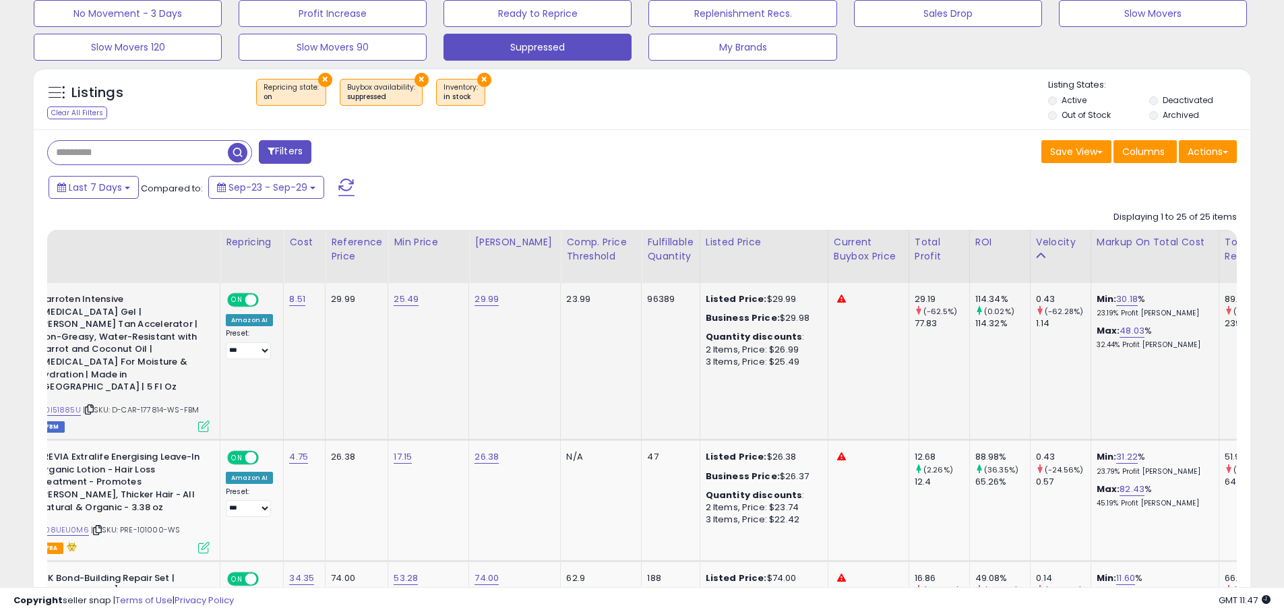
drag, startPoint x: 509, startPoint y: 344, endPoint x: 537, endPoint y: 342, distance: 28.4
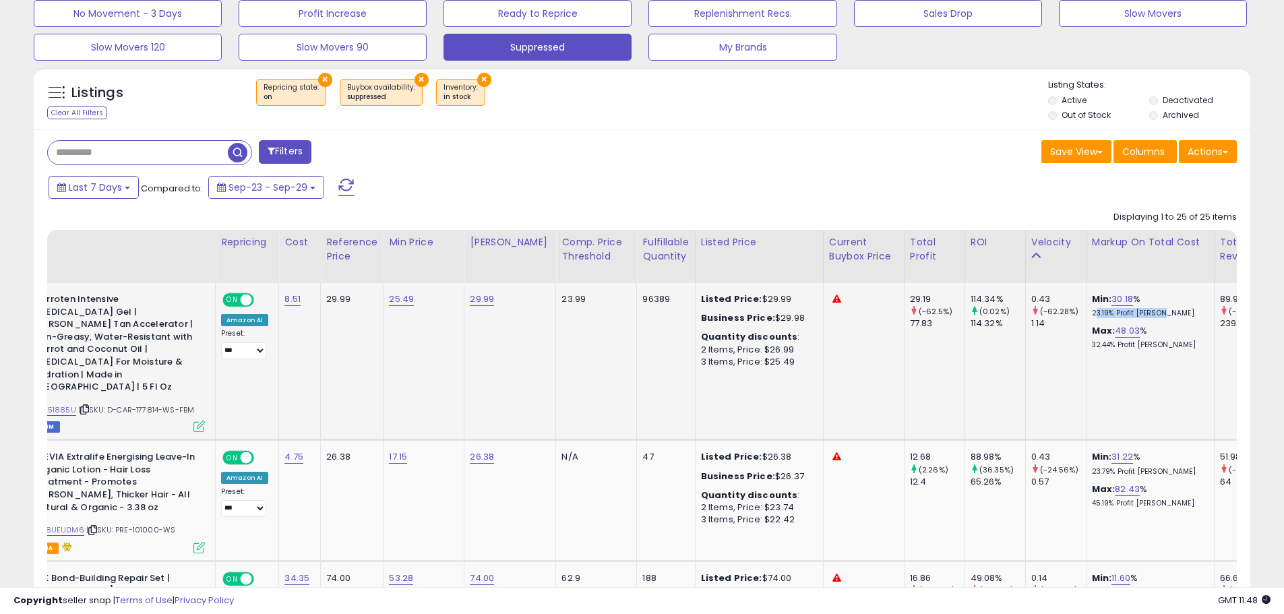
drag, startPoint x: 1150, startPoint y: 310, endPoint x: 1074, endPoint y: 313, distance: 75.6
click at [1086, 313] on td "Min: 30.18 % 23.19% Profit Margin Max: 48.03 % 32.44% Profit Margin" at bounding box center [1150, 361] width 128 height 157
click at [1101, 313] on p "23.19% Profit Margin" at bounding box center [1148, 313] width 112 height 9
drag, startPoint x: 1136, startPoint y: 312, endPoint x: 1074, endPoint y: 313, distance: 62.0
click at [1086, 313] on td "Min: 30.18 % 23.19% Profit Margin Max: 48.03 % 32.44% Profit Margin" at bounding box center [1150, 361] width 128 height 157
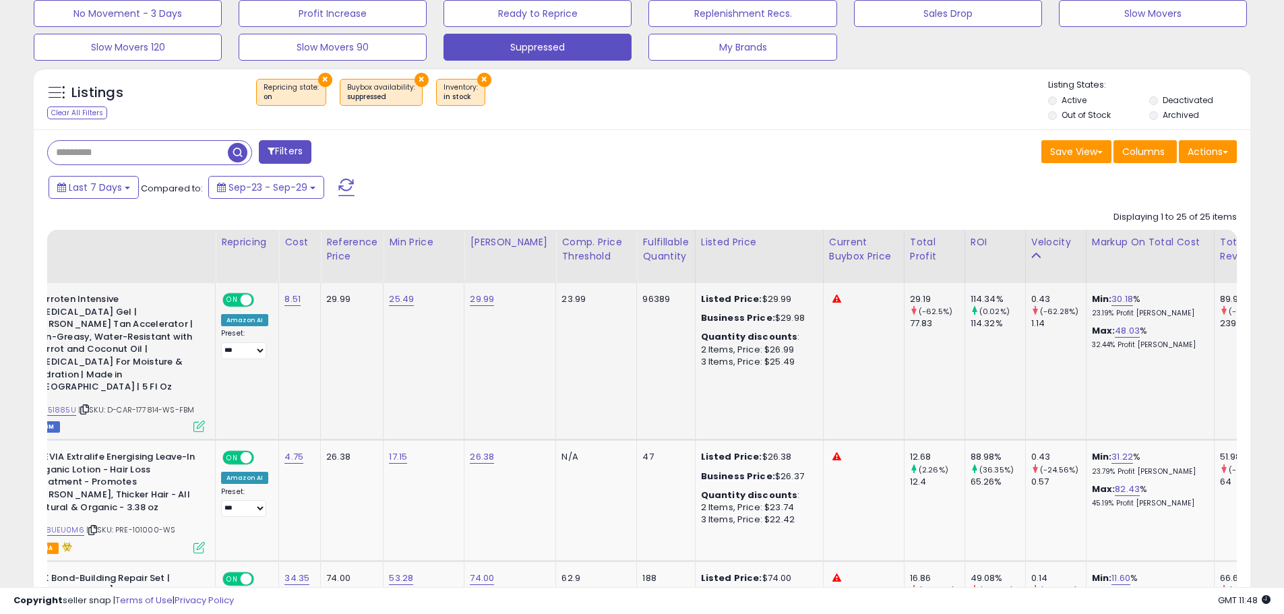
click at [1092, 298] on b "Min:" at bounding box center [1102, 299] width 20 height 13
drag, startPoint x: 1122, startPoint y: 346, endPoint x: 1076, endPoint y: 347, distance: 46.5
click at [1092, 347] on p "32.44% Profit Margin" at bounding box center [1148, 344] width 112 height 9
click at [599, 375] on td "23.99" at bounding box center [596, 361] width 81 height 157
drag, startPoint x: 1124, startPoint y: 346, endPoint x: 1074, endPoint y: 346, distance: 50.6
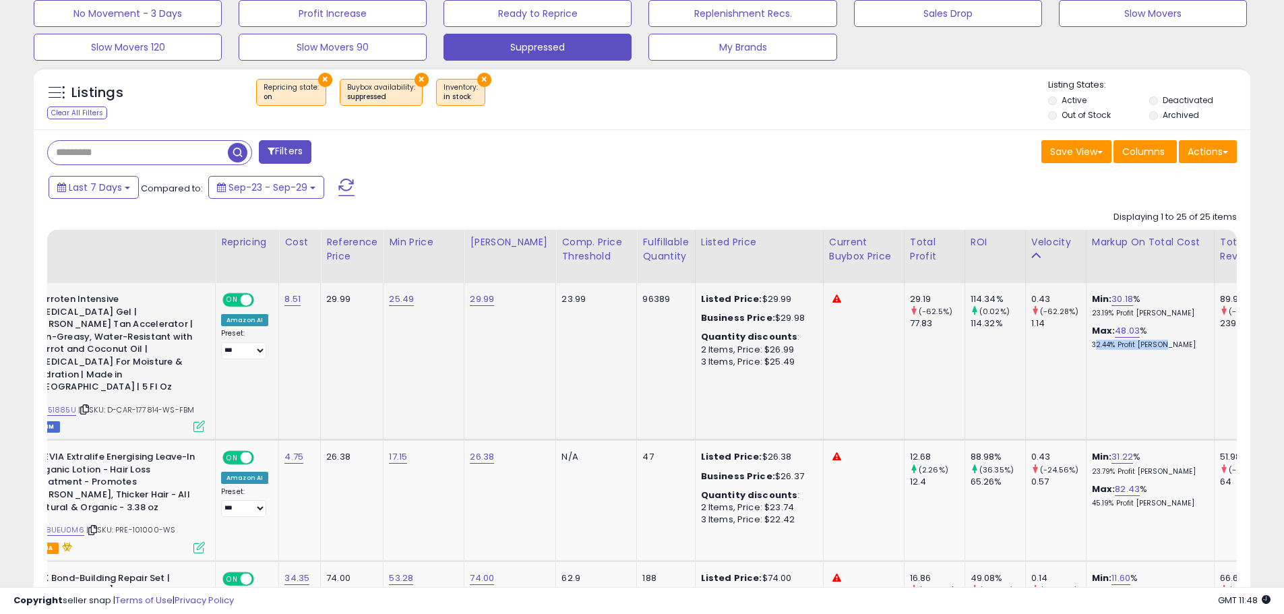
click at [1086, 346] on td "Min: 30.18 % 23.19% Profit Margin Max: 48.03 % 32.44% Profit Margin" at bounding box center [1150, 361] width 128 height 157
click at [1093, 353] on td "Min: 30.18 % 23.19% Profit Margin Max: 48.03 % 32.44% Profit Margin" at bounding box center [1150, 361] width 128 height 157
click at [411, 336] on td "25.49" at bounding box center [424, 361] width 81 height 157
drag, startPoint x: 1153, startPoint y: 309, endPoint x: 1072, endPoint y: 312, distance: 81.0
click at [1086, 312] on td "Min: 30.18 % 23.19% Profit Margin Max: 48.03 % 32.44% Profit Margin" at bounding box center [1150, 361] width 128 height 157
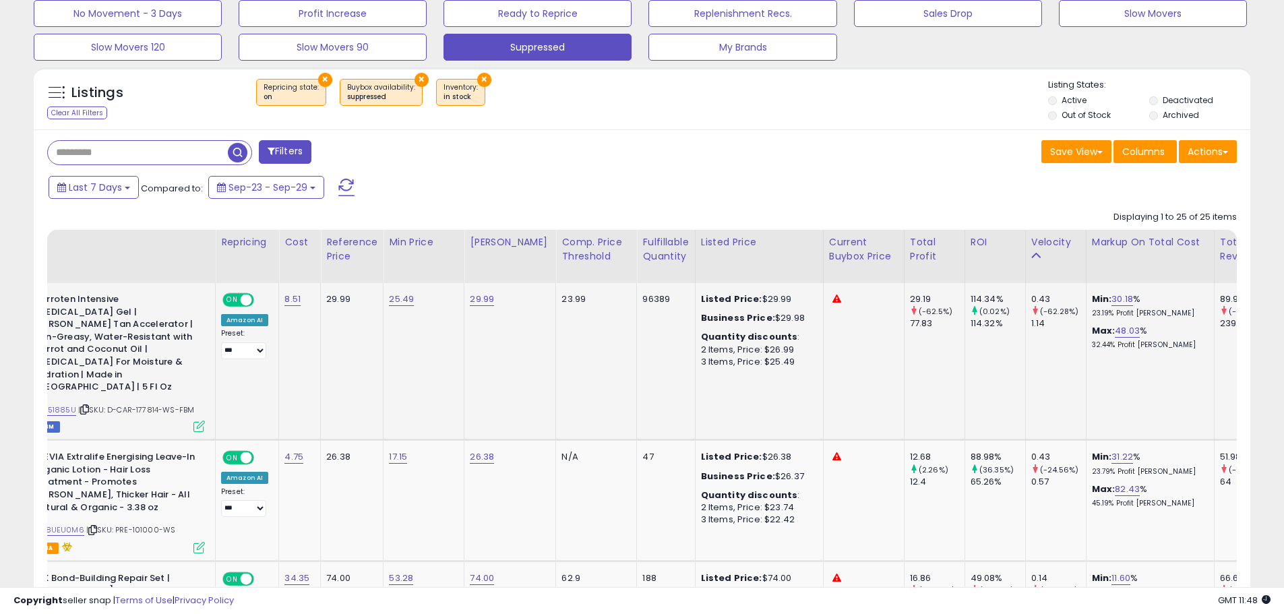
click at [1151, 319] on div "Min: 30.18 % 23.19% Profit Margin Max: 48.03 % 32.44% Profit Margin" at bounding box center [1148, 321] width 112 height 57
click at [1131, 154] on span "Columns" at bounding box center [1143, 151] width 42 height 13
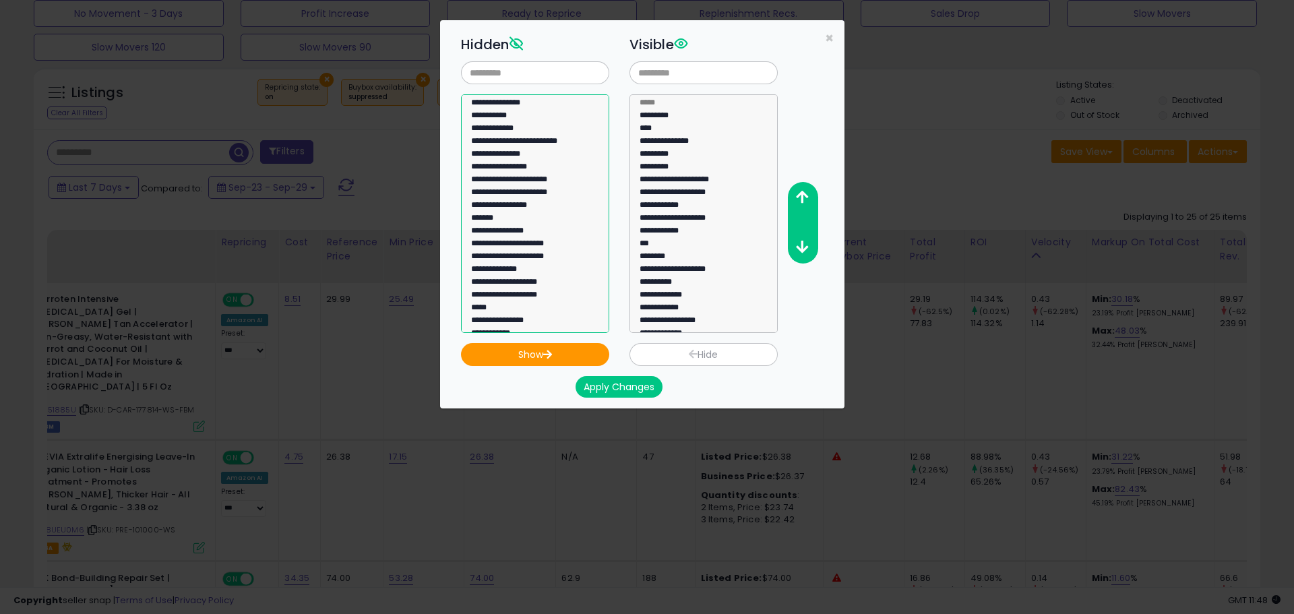
select select "**********"
click at [496, 120] on option "**********" at bounding box center [530, 117] width 121 height 13
click at [827, 36] on span "×" at bounding box center [829, 38] width 9 height 20
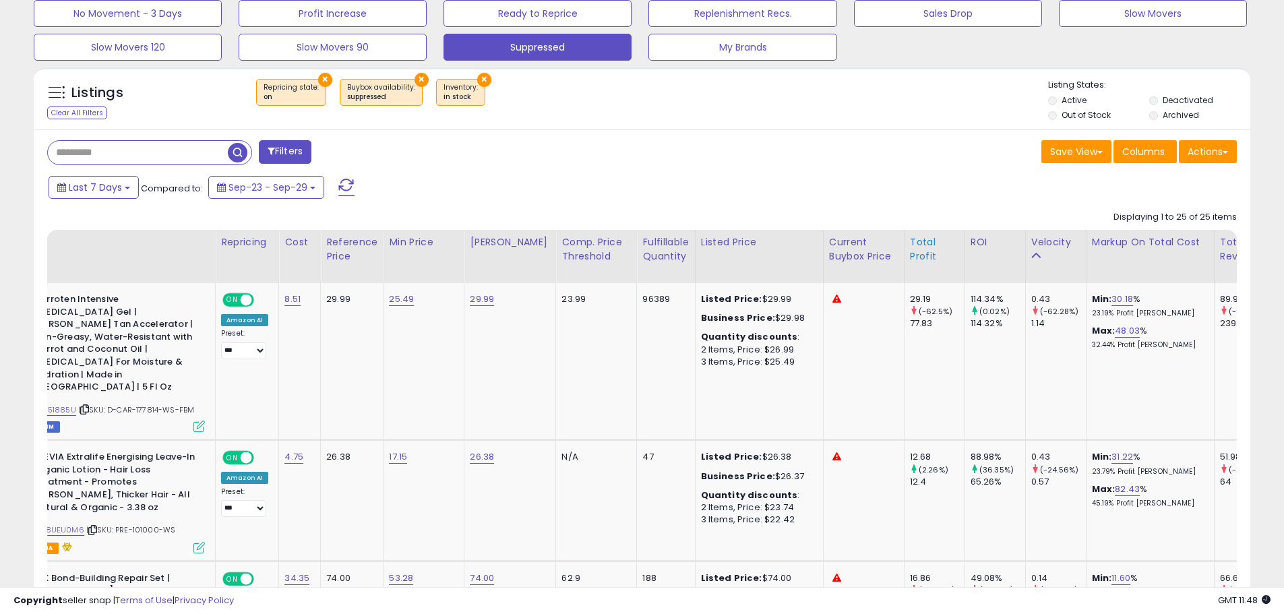
scroll to position [673752, 673323]
drag, startPoint x: 1151, startPoint y: 313, endPoint x: 1074, endPoint y: 313, distance: 76.8
click at [1086, 313] on td "Min: 30.18 % 23.19% Profit Margin Max: 48.03 % 32.44% Profit Margin" at bounding box center [1150, 361] width 128 height 157
click at [1161, 326] on div "Max: 48.03 % 32.44% Profit Margin" at bounding box center [1148, 337] width 112 height 25
click at [477, 293] on link "29.99" at bounding box center [482, 299] width 24 height 13
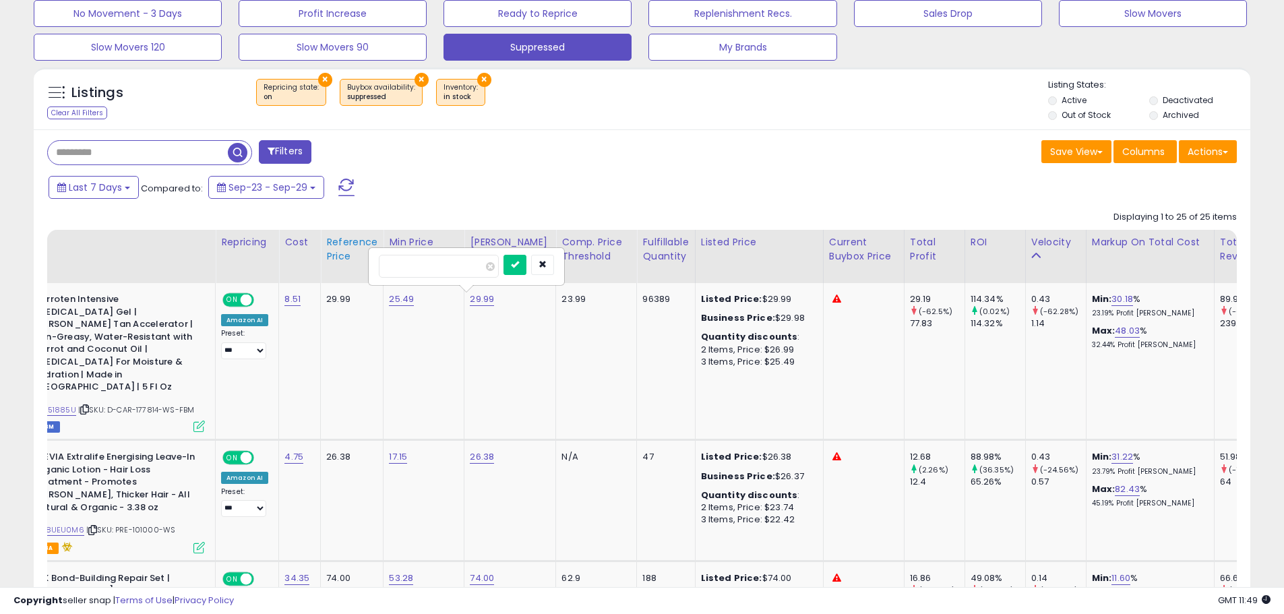
drag, startPoint x: 334, startPoint y: 277, endPoint x: 326, endPoint y: 277, distance: 8.1
type input "**"
click at [526, 270] on button "submit" at bounding box center [514, 265] width 23 height 20
drag, startPoint x: 1078, startPoint y: 347, endPoint x: 1100, endPoint y: 346, distance: 22.3
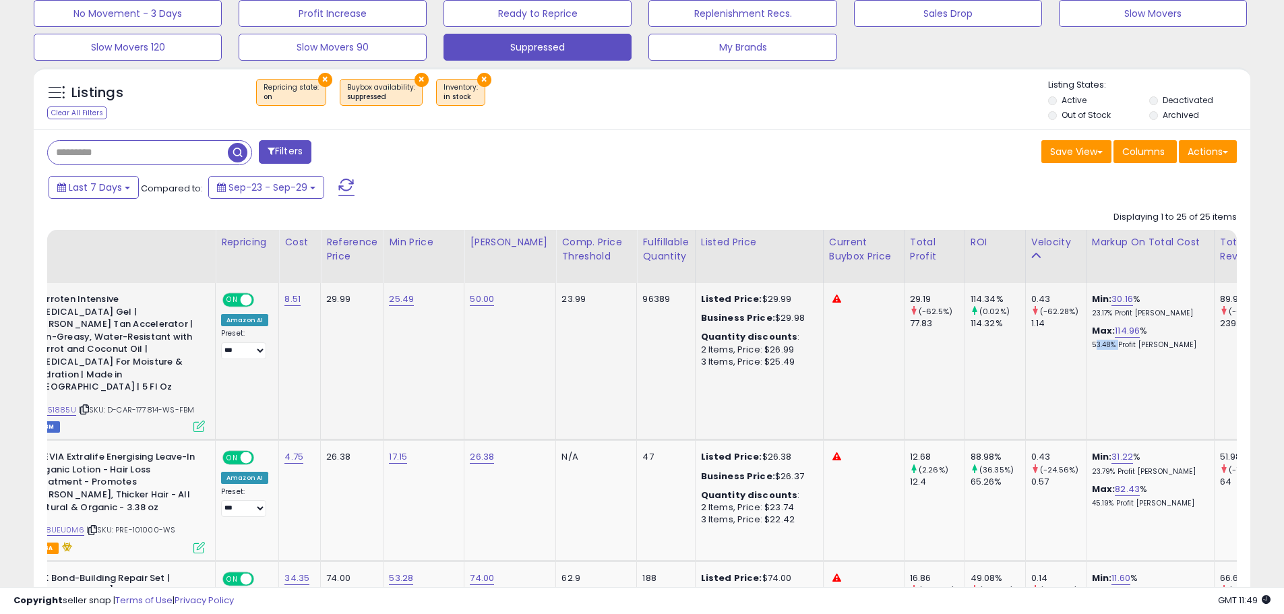
click at [1100, 346] on p "53.48% Profit Margin" at bounding box center [1148, 344] width 112 height 9
click at [481, 303] on link "50.00" at bounding box center [482, 299] width 24 height 13
drag, startPoint x: 483, startPoint y: 268, endPoint x: 288, endPoint y: 254, distance: 195.9
type input "*****"
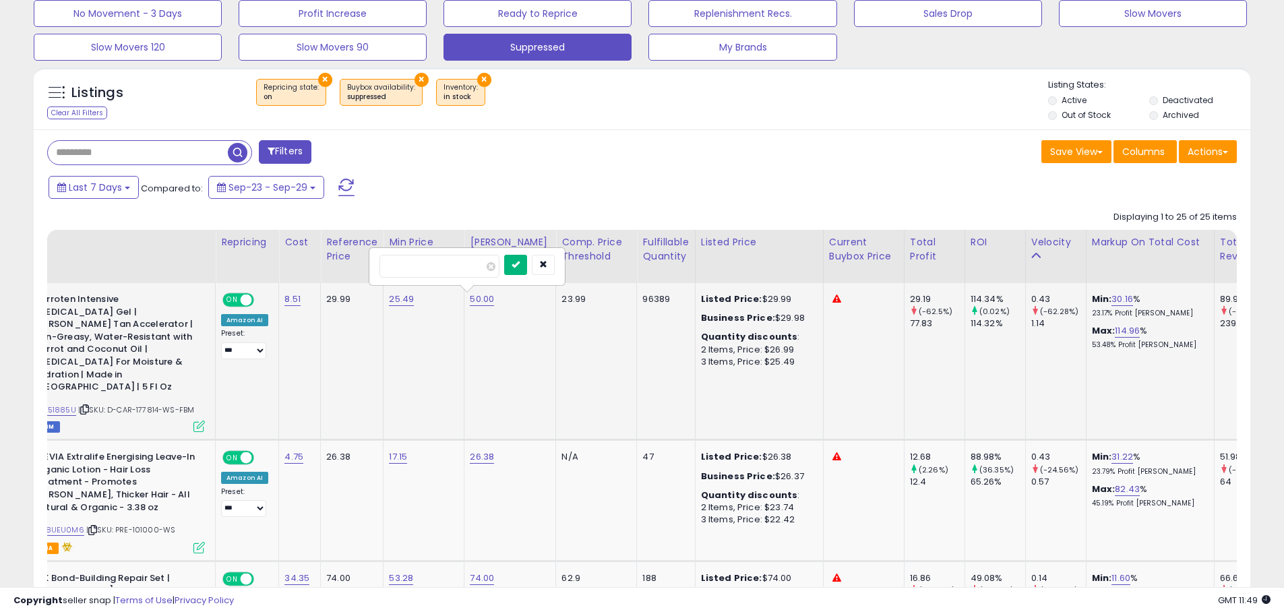
click at [527, 261] on button "submit" at bounding box center [515, 265] width 23 height 20
click at [400, 298] on link "25.49" at bounding box center [401, 299] width 25 height 13
drag, startPoint x: 371, startPoint y: 262, endPoint x: 265, endPoint y: 253, distance: 106.9
type input "*"
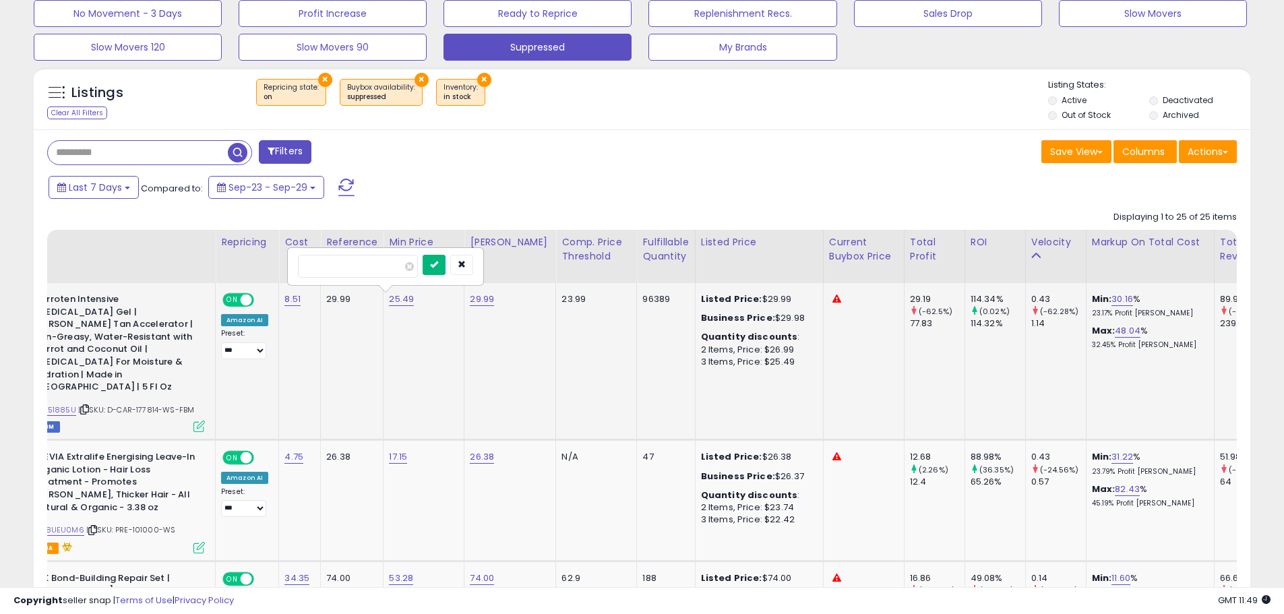
type input "*"
click at [438, 267] on icon "submit" at bounding box center [434, 264] width 8 height 8
drag, startPoint x: 1076, startPoint y: 315, endPoint x: 1149, endPoint y: 314, distance: 72.8
click at [1149, 314] on p "-133.14% Profit Margin" at bounding box center [1148, 313] width 112 height 9
click at [397, 301] on link "7.00" at bounding box center [398, 299] width 18 height 13
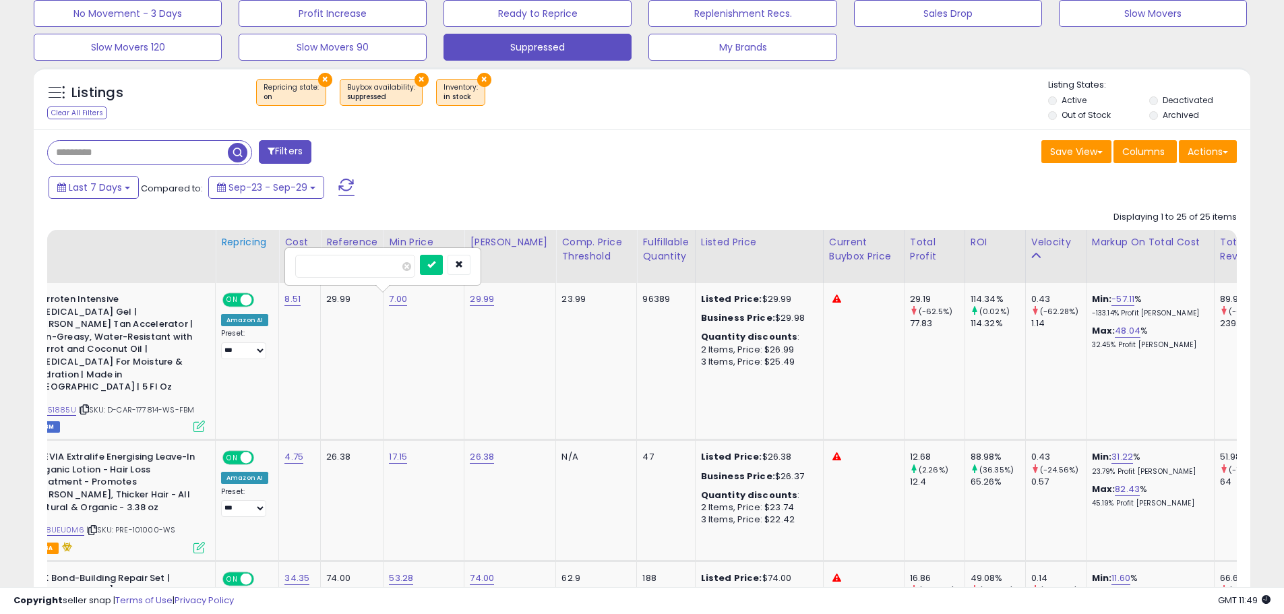
type input "*****"
click at [435, 266] on icon "submit" at bounding box center [431, 264] width 8 height 8
click at [436, 336] on td "25.49" at bounding box center [424, 361] width 81 height 157
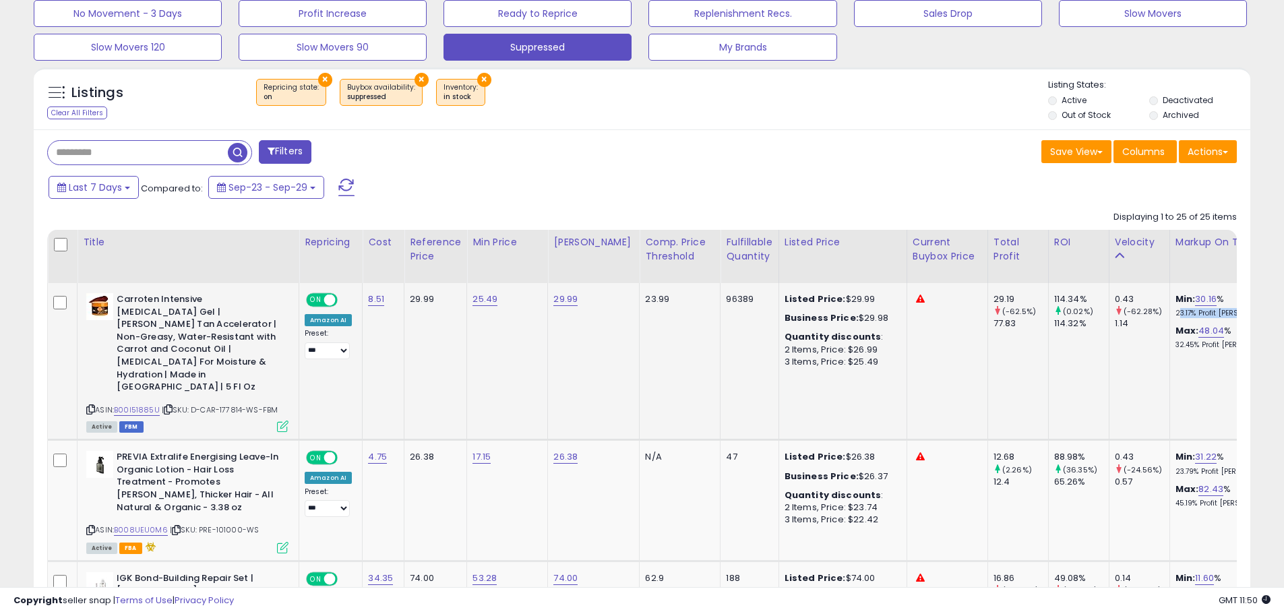
drag, startPoint x: 1225, startPoint y: 312, endPoint x: 1159, endPoint y: 314, distance: 66.8
click at [1176, 314] on p "23.17% Profit Margin" at bounding box center [1232, 313] width 112 height 9
drag, startPoint x: 323, startPoint y: 82, endPoint x: 383, endPoint y: 79, distance: 60.0
click at [323, 80] on button "×" at bounding box center [325, 80] width 14 height 14
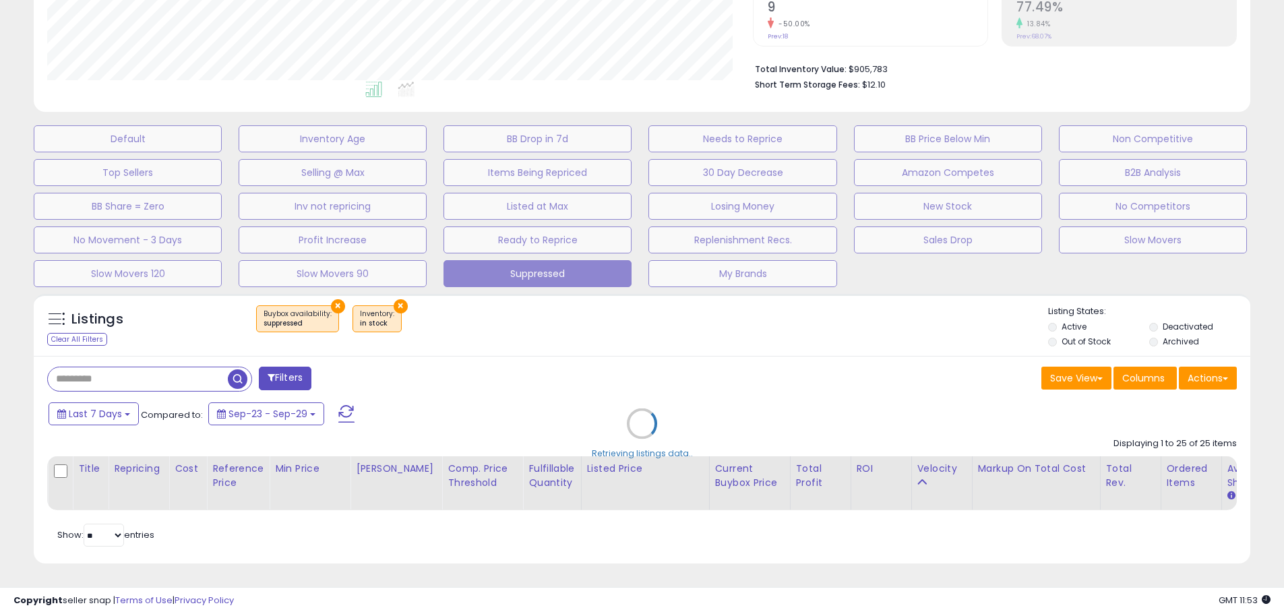
scroll to position [276, 712]
click at [338, 295] on div "Retrieving listings data.." at bounding box center [647, 433] width 1247 height 293
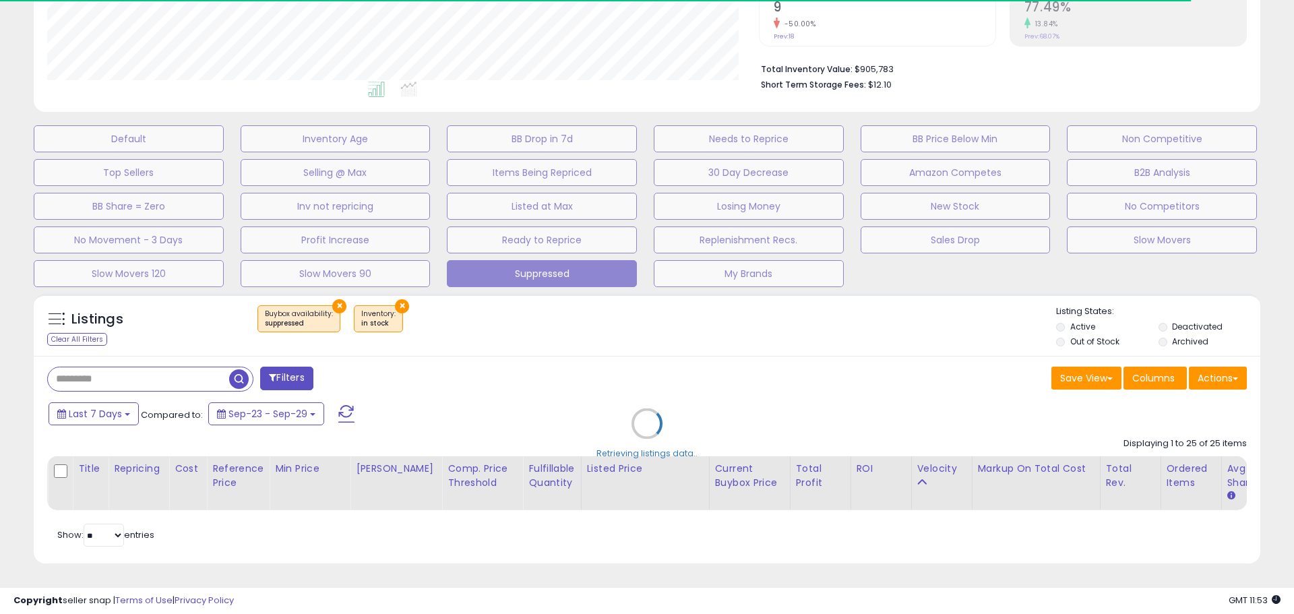
click at [67, 333] on div "Retrieving listings data.." at bounding box center [647, 433] width 1247 height 293
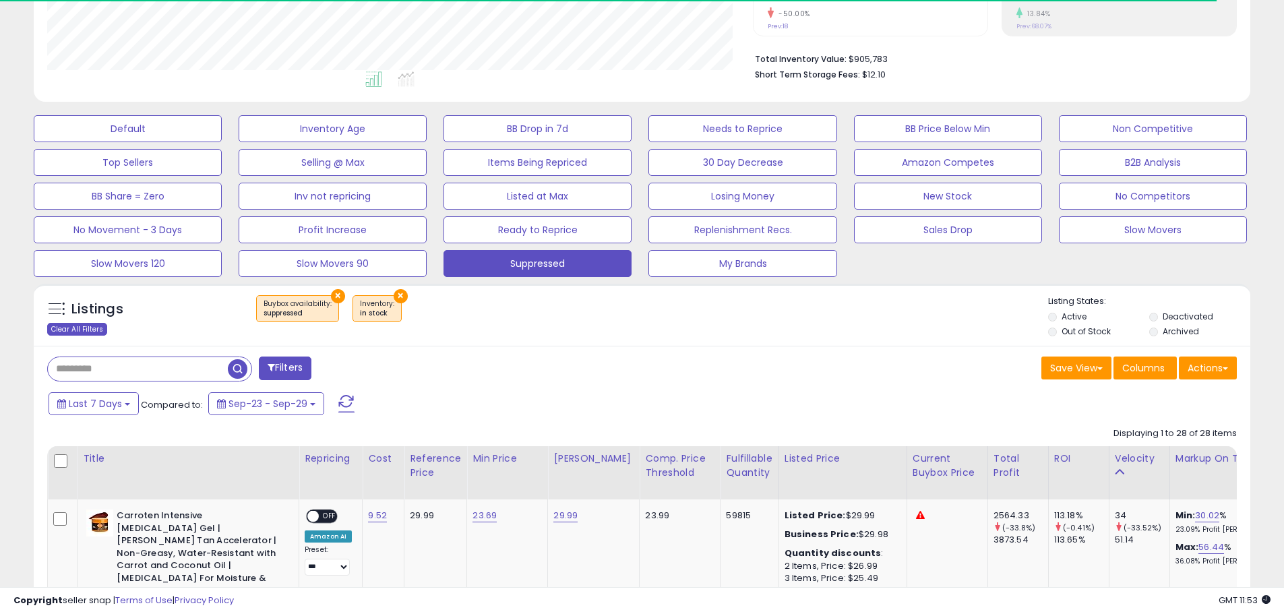
scroll to position [276, 706]
click at [78, 331] on div "Clear All Filters" at bounding box center [77, 329] width 60 height 13
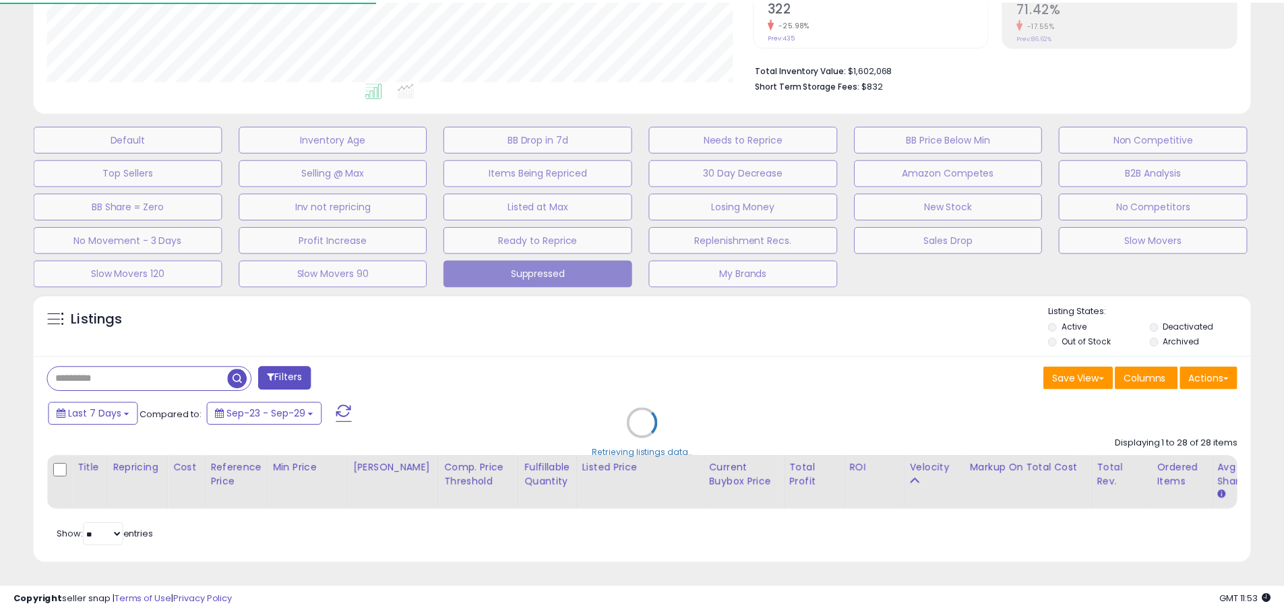
scroll to position [276, 712]
click at [127, 365] on div "Retrieving listings data.." at bounding box center [647, 433] width 1247 height 293
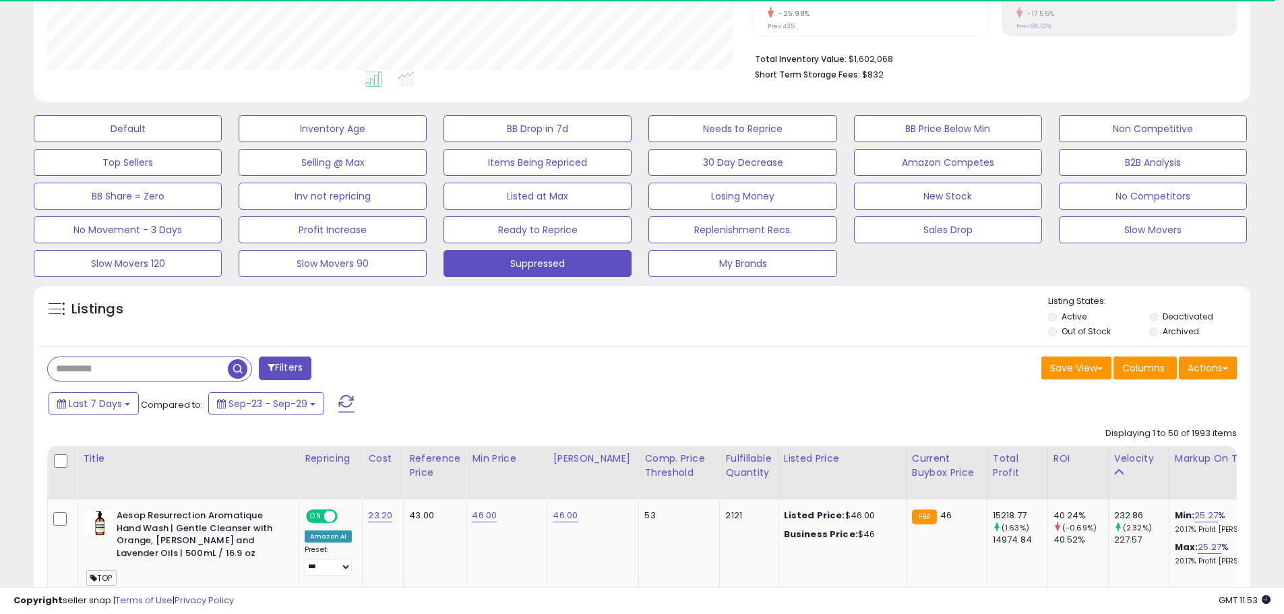
click at [109, 367] on input "text" at bounding box center [138, 369] width 180 height 24
paste input "**********"
click at [349, 365] on span "button" at bounding box center [354, 369] width 20 height 20
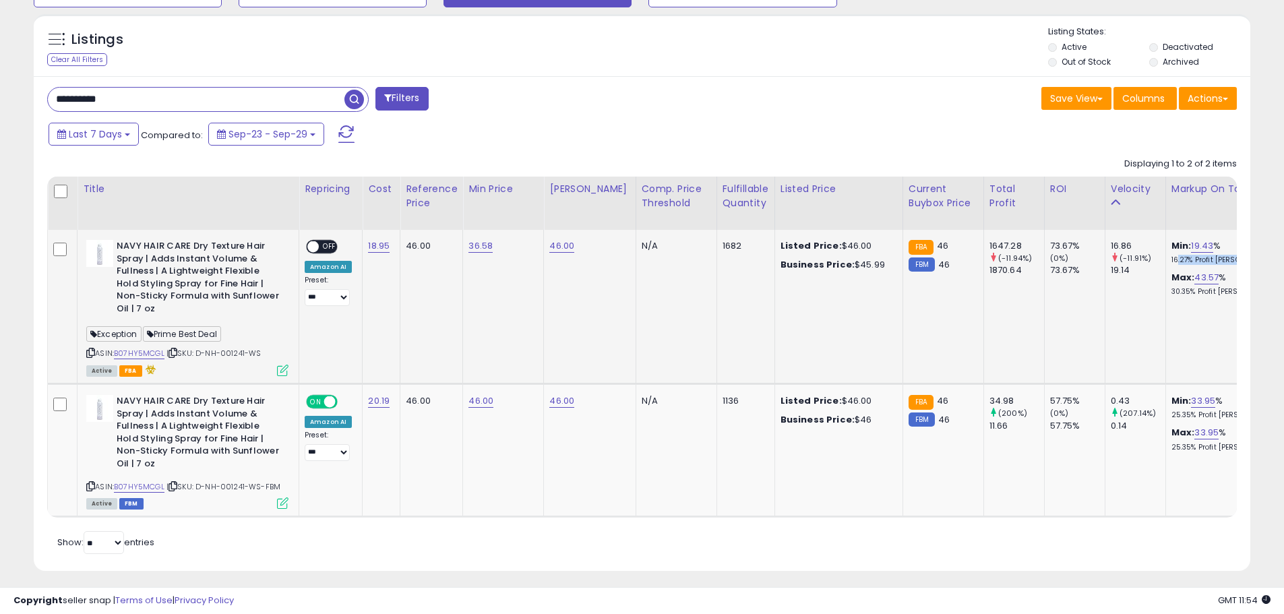
drag, startPoint x: 1159, startPoint y: 260, endPoint x: 1221, endPoint y: 253, distance: 62.4
click at [1221, 253] on div "Min: 19.43 % 16.27% Profit Margin" at bounding box center [1227, 252] width 112 height 25
click at [1221, 254] on div "Min: 19.43 % 16.27% Profit Margin" at bounding box center [1227, 252] width 112 height 25
drag, startPoint x: 1225, startPoint y: 259, endPoint x: 1155, endPoint y: 262, distance: 69.5
click at [1165, 262] on td "Min: 19.43 % 16.27% Profit Margin Max: 43.57 % 30.35% Profit Margin" at bounding box center [1229, 307] width 128 height 154
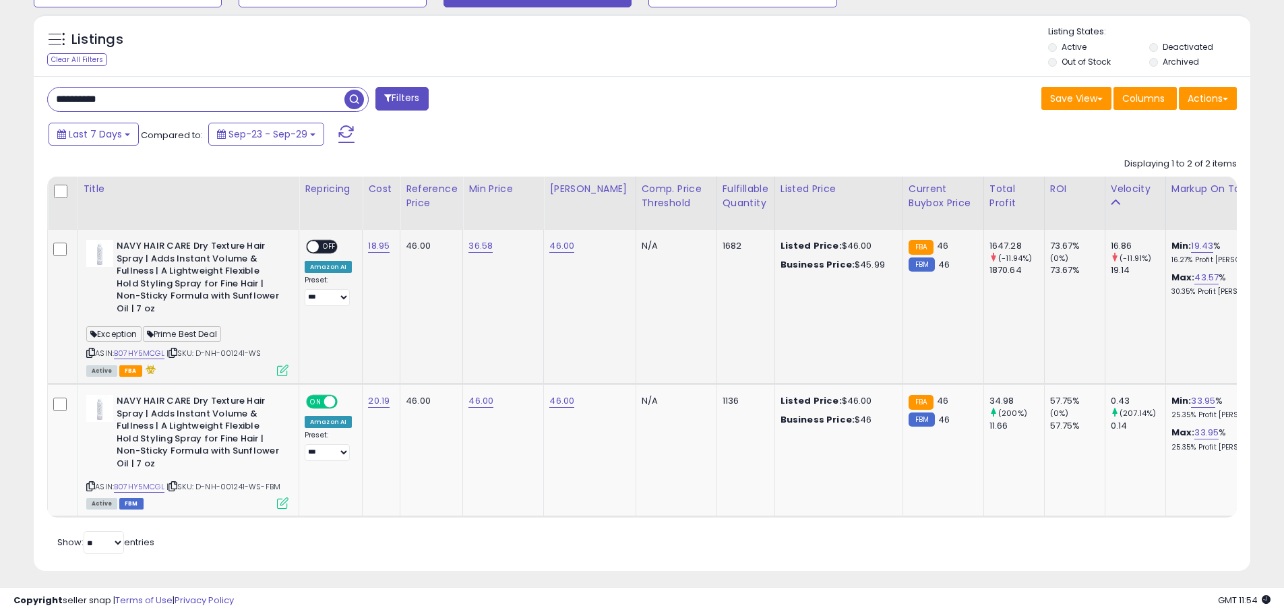
click at [1125, 312] on td "16.86 (-11.91%) 19.14" at bounding box center [1135, 307] width 61 height 154
click at [1171, 259] on p "16.27% Profit Margin" at bounding box center [1227, 259] width 112 height 9
click at [481, 400] on link "46.00" at bounding box center [480, 400] width 25 height 13
click at [477, 323] on td "36.58" at bounding box center [503, 307] width 81 height 154
click at [547, 363] on icon "button" at bounding box center [543, 366] width 8 height 8
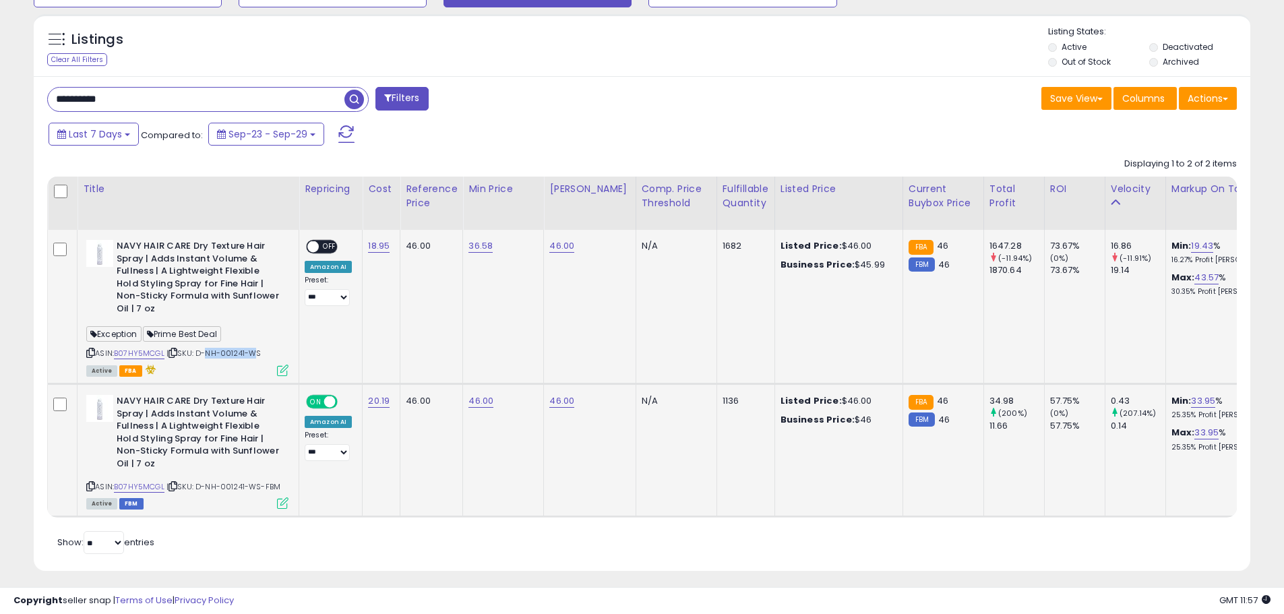
drag, startPoint x: 205, startPoint y: 349, endPoint x: 253, endPoint y: 350, distance: 48.5
click at [253, 350] on span "| SKU: D-NH-001241-WS" at bounding box center [213, 353] width 95 height 11
click at [257, 351] on span "| SKU: D-NH-001241-WS" at bounding box center [213, 353] width 95 height 11
drag, startPoint x: 284, startPoint y: 486, endPoint x: 177, endPoint y: 485, distance: 107.8
click at [177, 485] on div "ASIN: B07HY5MCGL | SKU: D-NH-001241-WS-FBM Active FBM" at bounding box center [187, 451] width 202 height 113
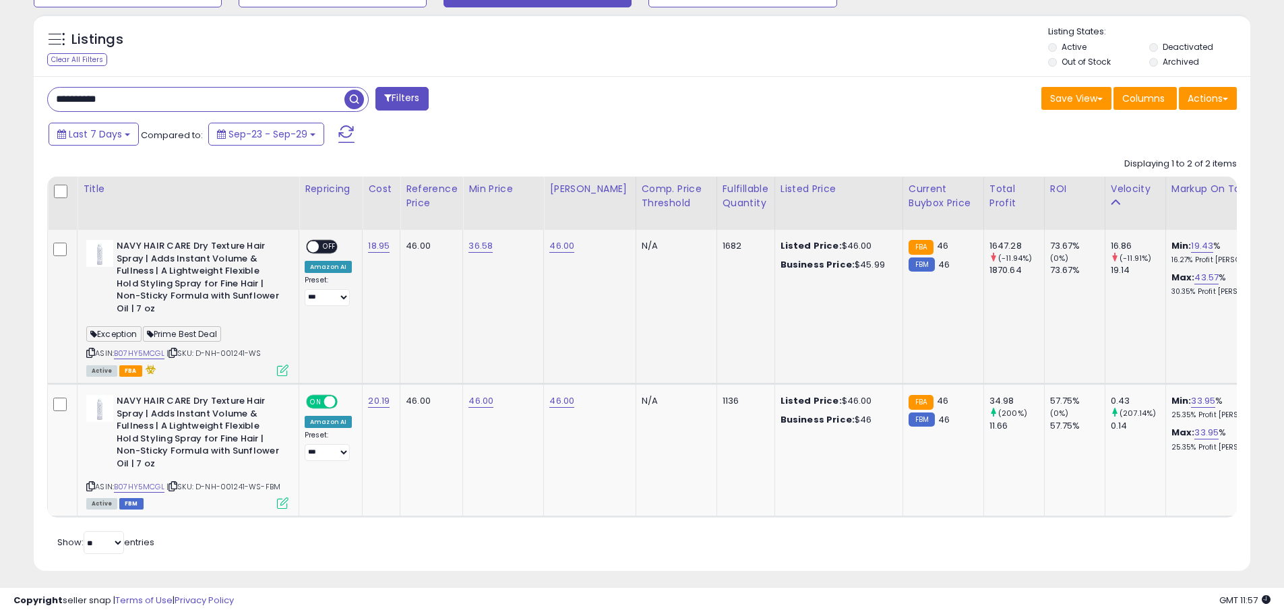
drag, startPoint x: 266, startPoint y: 355, endPoint x: 207, endPoint y: 358, distance: 59.4
click at [208, 358] on div "ASIN: B07HY5MCGL | SKU: D-NH-001241-WS Active FBA" at bounding box center [187, 307] width 202 height 135
click at [385, 332] on td "18.95" at bounding box center [382, 307] width 38 height 154
drag, startPoint x: 280, startPoint y: 491, endPoint x: 261, endPoint y: 487, distance: 19.8
click at [261, 487] on span "| SKU: D-NH-001241-WS-FBM" at bounding box center [223, 486] width 114 height 11
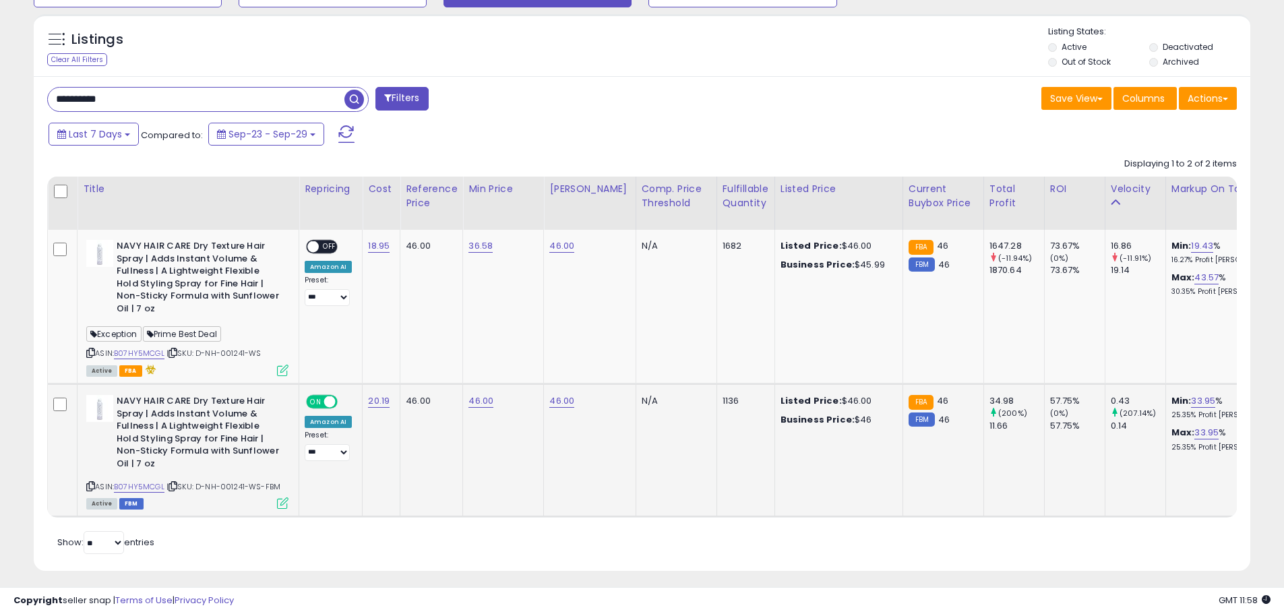
click at [818, 468] on td "Listed Price: $46.00 Business Price: $46" at bounding box center [838, 450] width 128 height 133
drag, startPoint x: 1232, startPoint y: 445, endPoint x: 1147, endPoint y: 456, distance: 85.7
click at [1147, 456] on tr "**********" at bounding box center [929, 450] width 1763 height 133
click at [1213, 309] on td "Min: 19.43 % 16.27% Profit Margin Max: 43.57 % 30.35% Profit Margin" at bounding box center [1229, 307] width 128 height 154
click at [1224, 293] on p "30.35% Profit Margin" at bounding box center [1227, 291] width 112 height 9
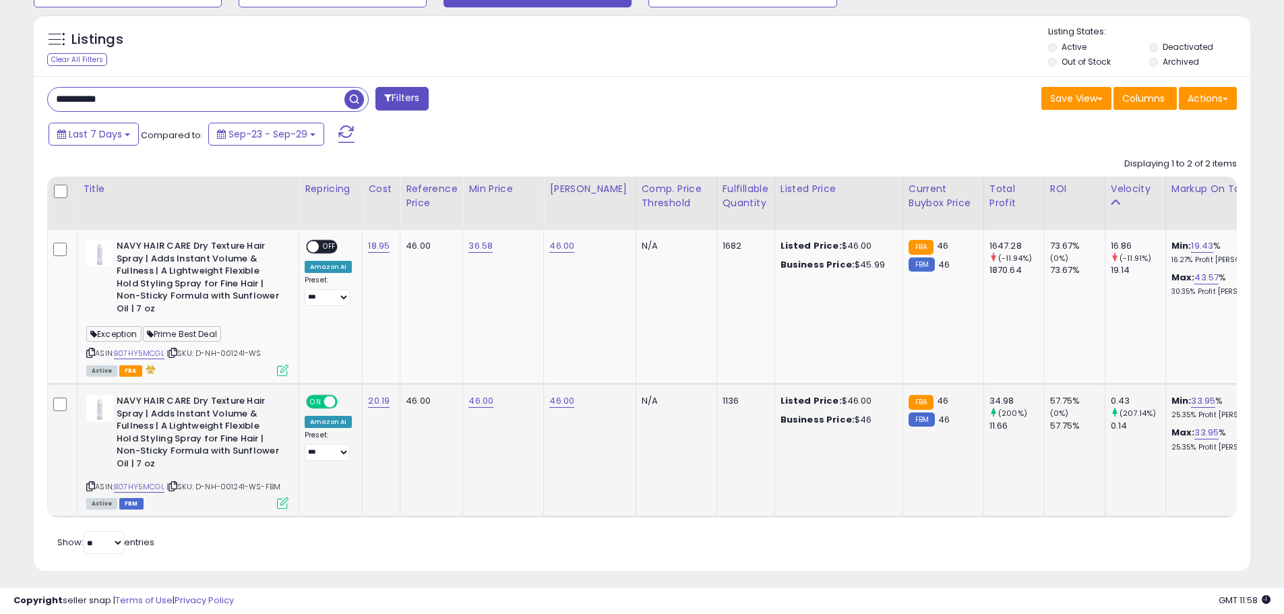
click at [446, 434] on td "46.00" at bounding box center [431, 450] width 63 height 133
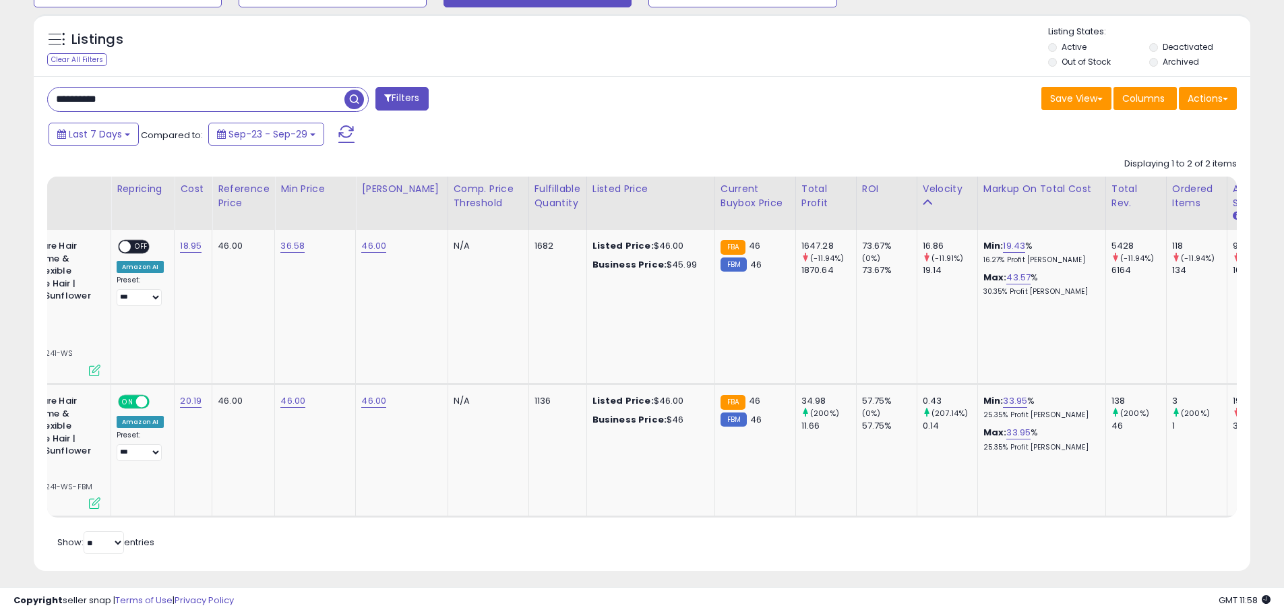
scroll to position [0, 219]
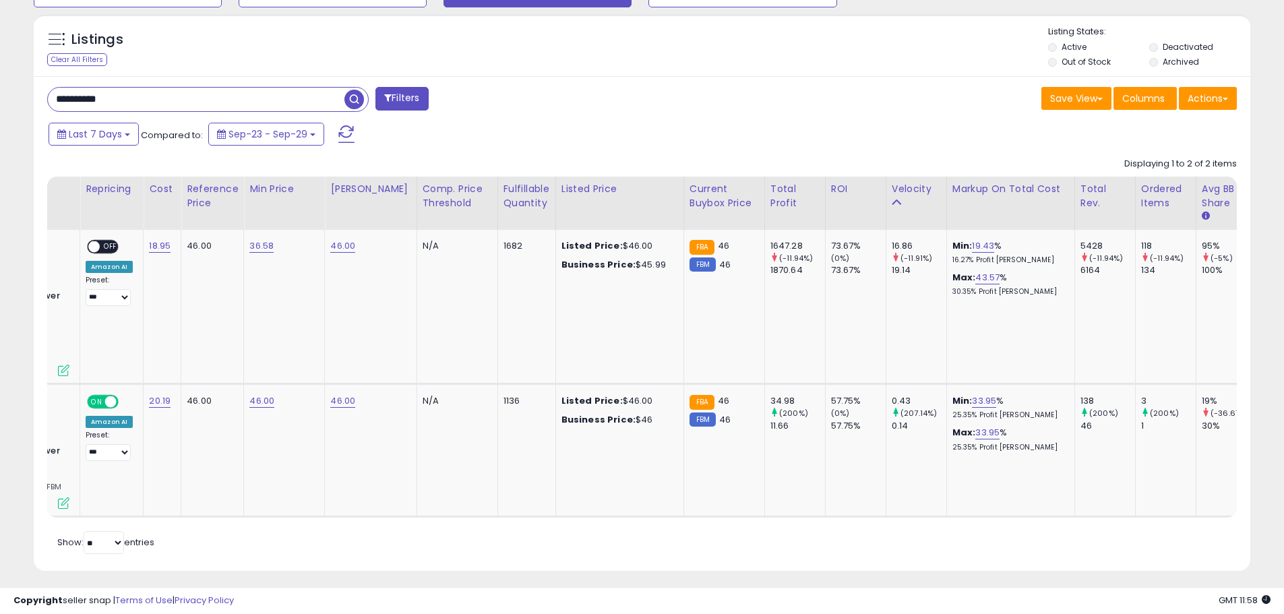
drag, startPoint x: 154, startPoint y: 90, endPoint x: -2, endPoint y: 92, distance: 155.7
type input "****"
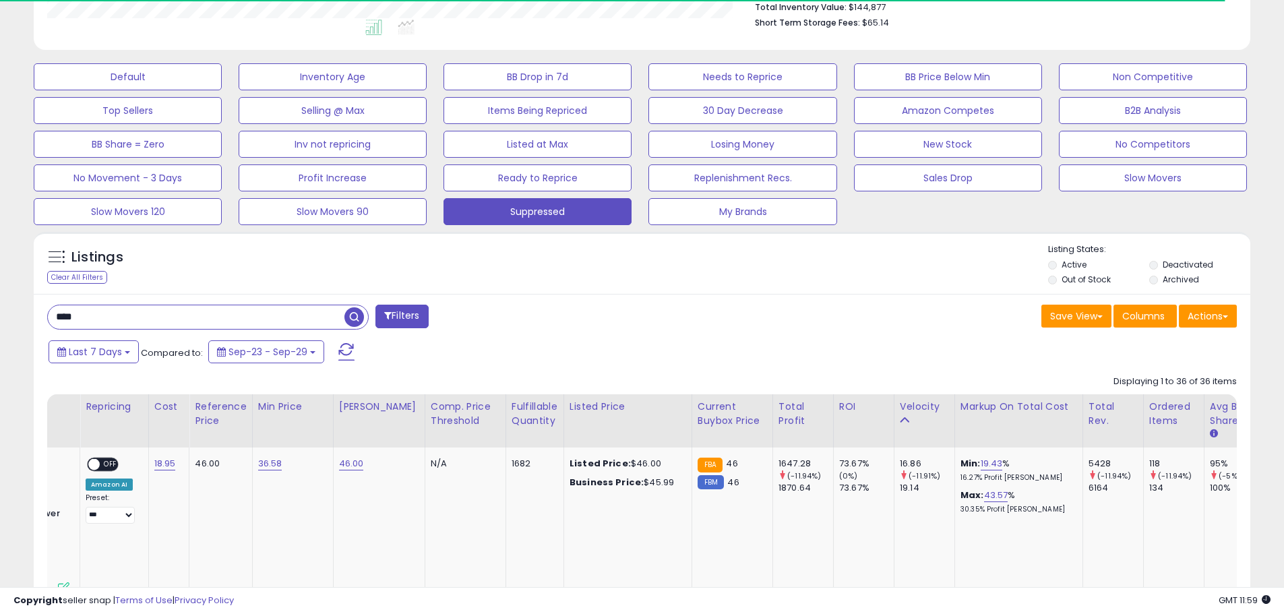
scroll to position [377, 0]
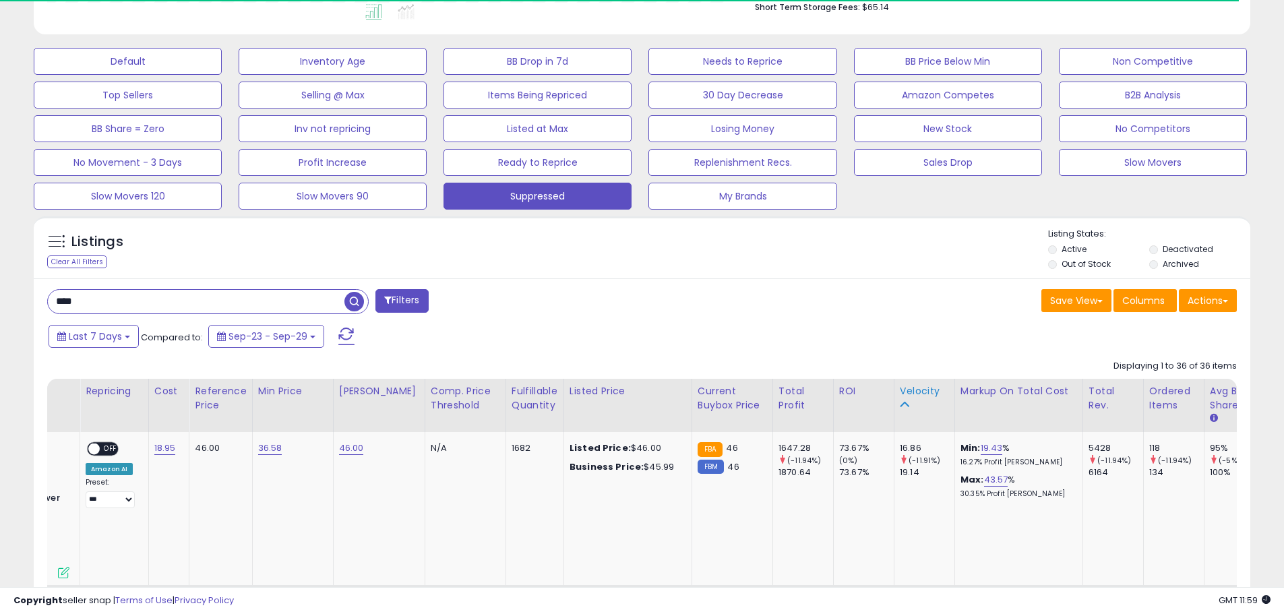
click at [900, 402] on icon at bounding box center [904, 404] width 9 height 9
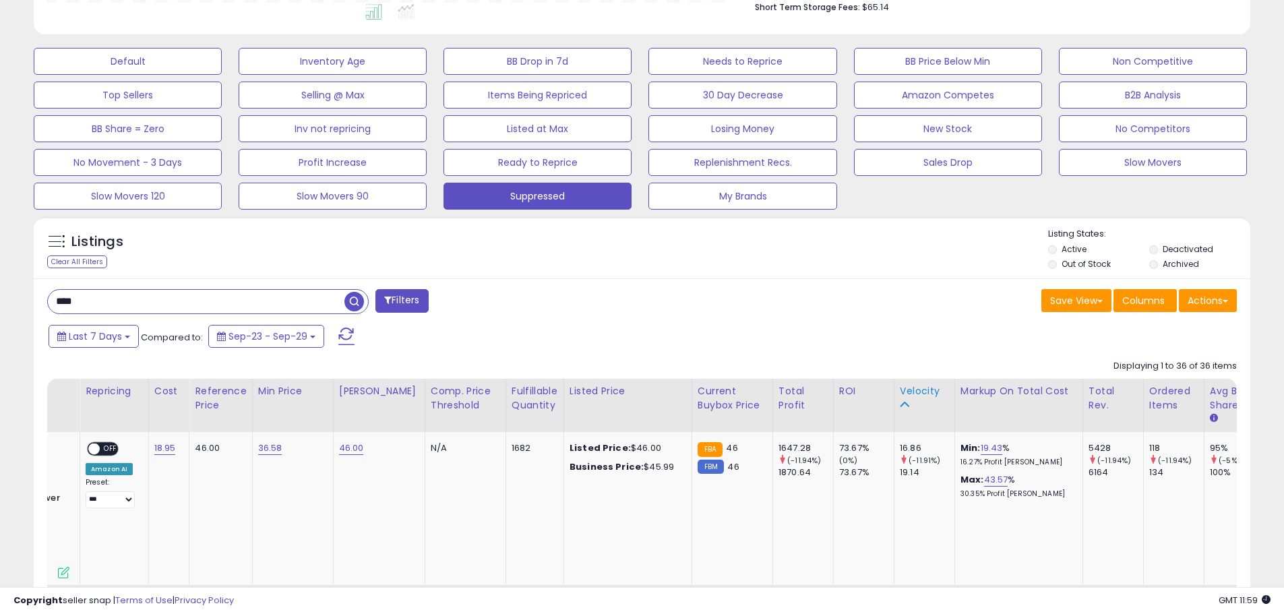
scroll to position [276, 706]
drag, startPoint x: 899, startPoint y: 460, endPoint x: 930, endPoint y: 460, distance: 31.0
click at [930, 460] on div "(-11.91%)" at bounding box center [927, 460] width 55 height 12
click at [654, 300] on div "Save View Save As New View Update Current View Columns Actions Import Export Vi…" at bounding box center [944, 302] width 605 height 26
drag, startPoint x: 917, startPoint y: 445, endPoint x: 886, endPoint y: 448, distance: 31.2
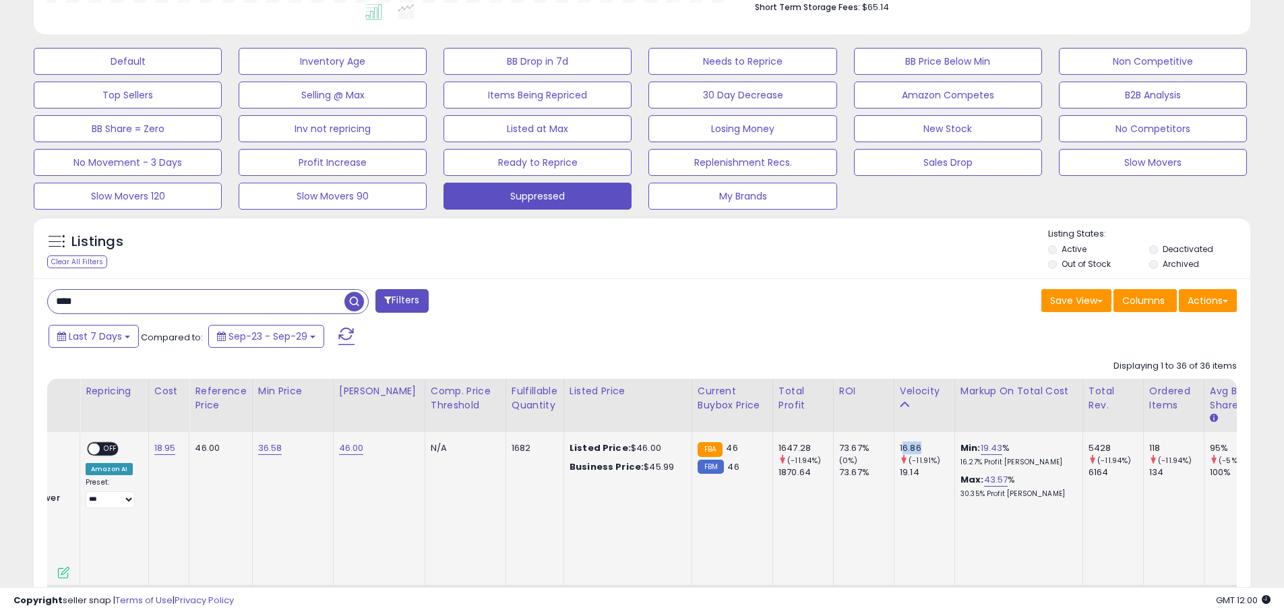
click at [900, 448] on div "16.86" at bounding box center [927, 448] width 55 height 12
click at [919, 448] on div "16.86" at bounding box center [927, 448] width 55 height 12
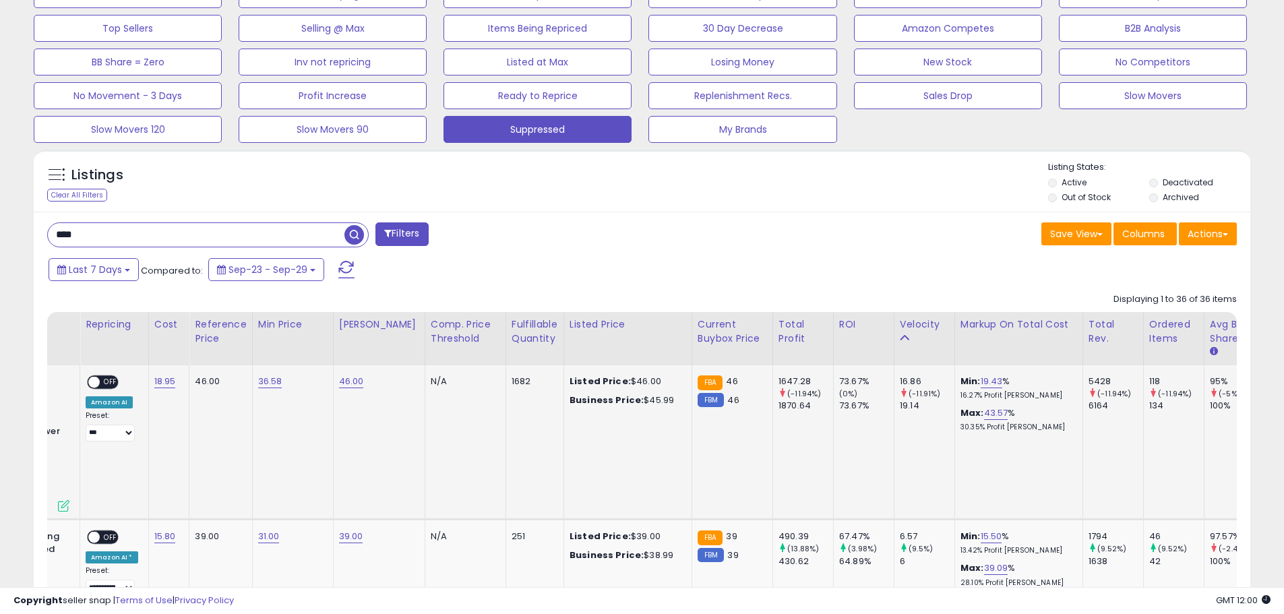
scroll to position [444, 0]
drag, startPoint x: 927, startPoint y: 393, endPoint x: 898, endPoint y: 395, distance: 29.1
click at [900, 395] on div "(-11.91%)" at bounding box center [927, 393] width 55 height 12
click at [910, 406] on div "19.14" at bounding box center [927, 405] width 55 height 12
drag, startPoint x: 907, startPoint y: 403, endPoint x: 883, endPoint y: 403, distance: 23.6
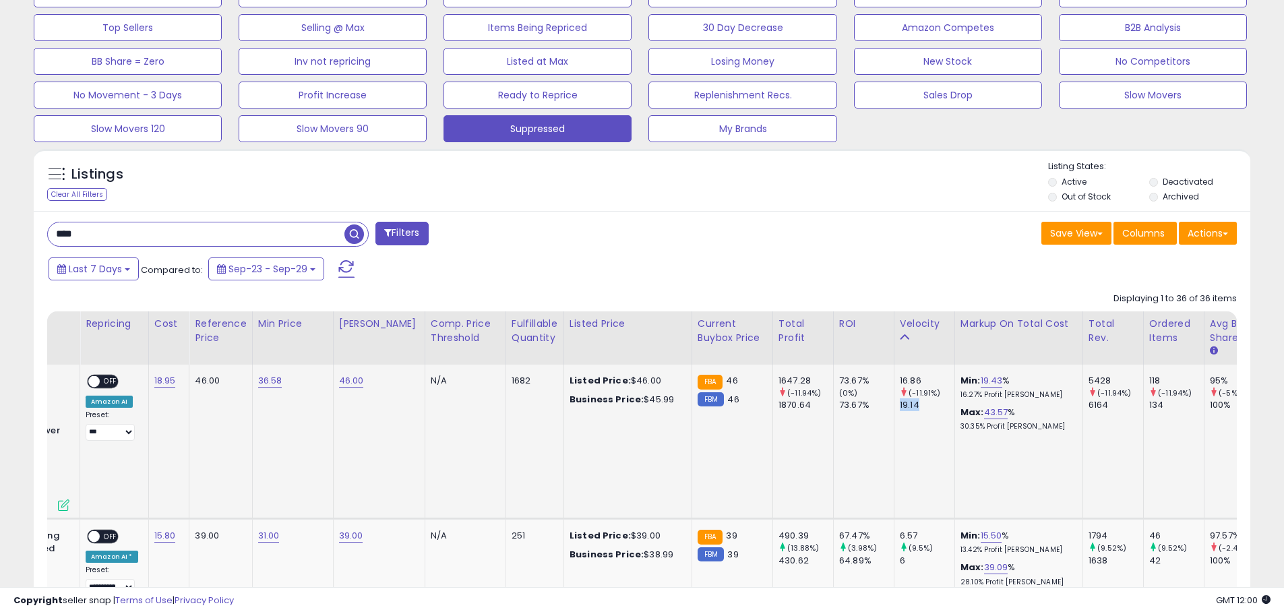
click at [900, 403] on div "19.14" at bounding box center [927, 405] width 55 height 12
drag, startPoint x: 909, startPoint y: 378, endPoint x: 883, endPoint y: 382, distance: 26.5
click at [900, 382] on div "16.86" at bounding box center [927, 381] width 55 height 12
click at [911, 404] on div "19.14" at bounding box center [927, 405] width 55 height 12
drag, startPoint x: 1152, startPoint y: 374, endPoint x: 1132, endPoint y: 377, distance: 20.4
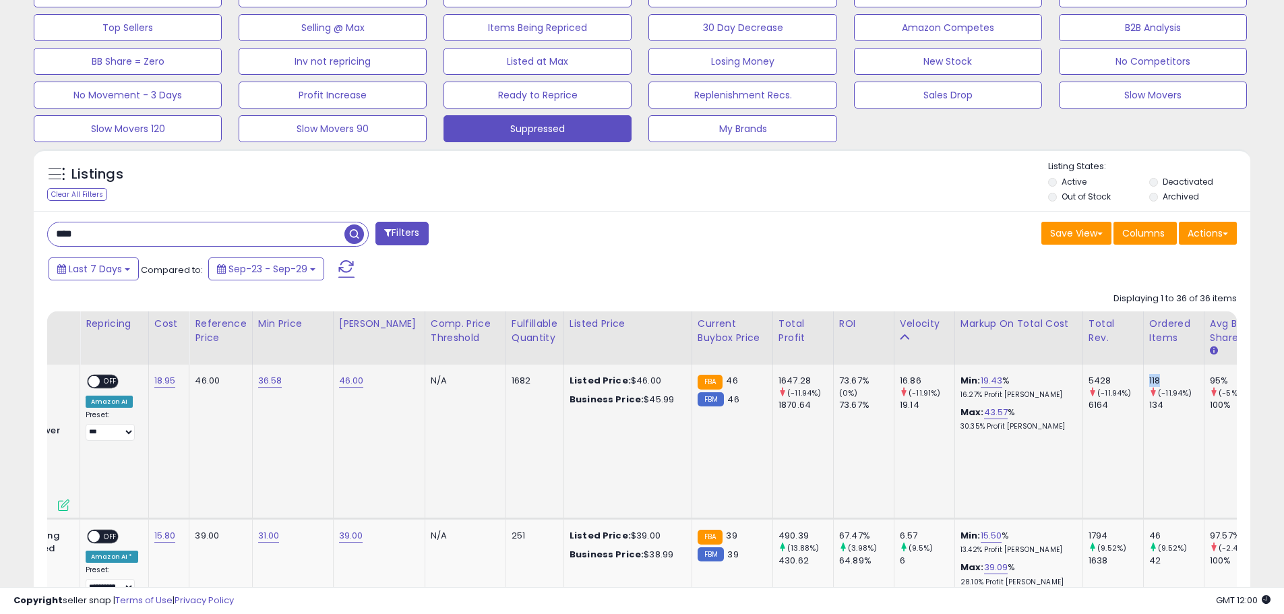
click at [1143, 377] on td "118 (-11.94%) 134" at bounding box center [1173, 442] width 61 height 154
click at [897, 413] on td "16.86 (-11.91%) 19.14" at bounding box center [924, 442] width 61 height 154
click at [126, 264] on button "Last 7 Days" at bounding box center [94, 268] width 90 height 23
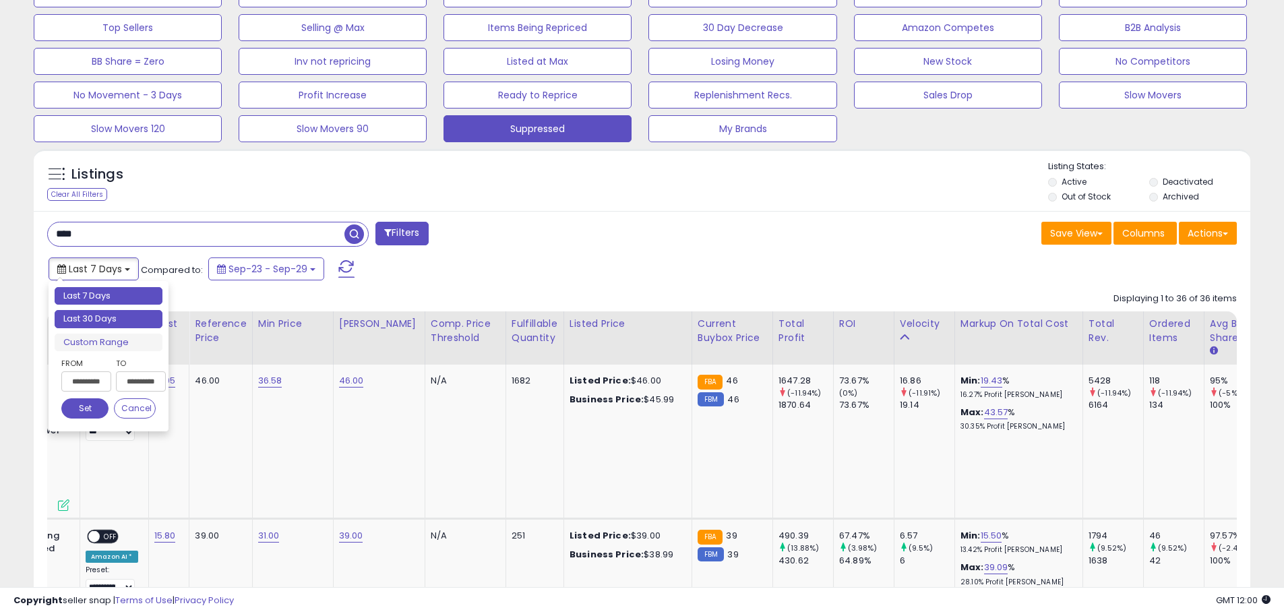
type input "**********"
click at [133, 325] on li "Last 30 Days" at bounding box center [109, 319] width 108 height 18
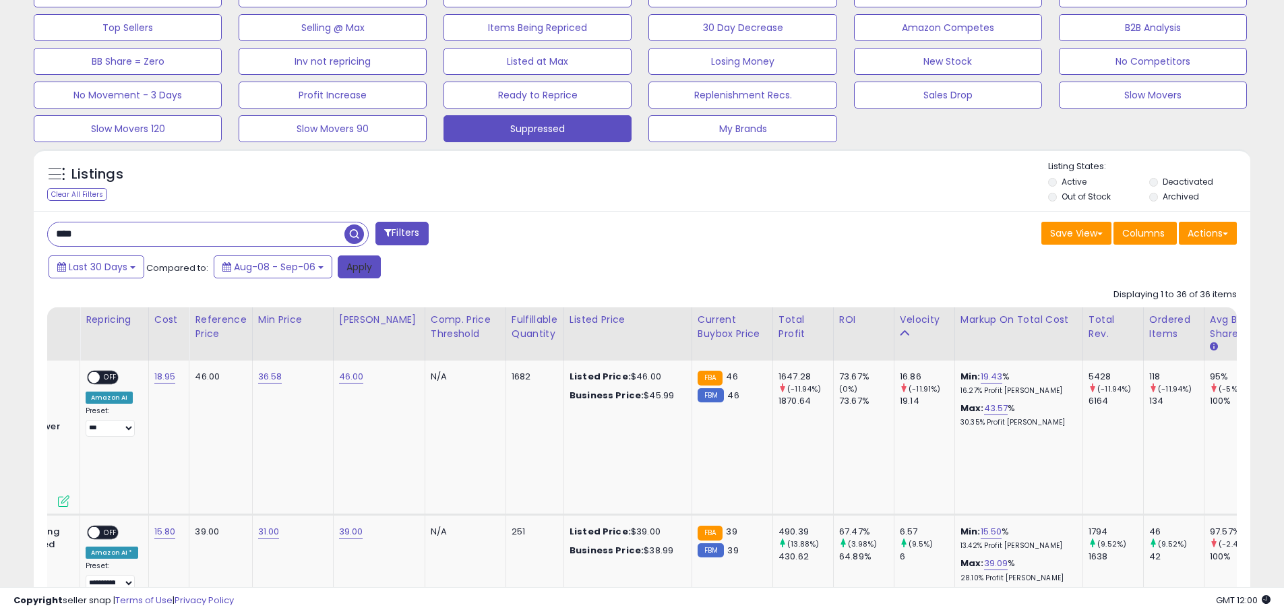
click at [358, 264] on button "Apply" at bounding box center [359, 266] width 43 height 23
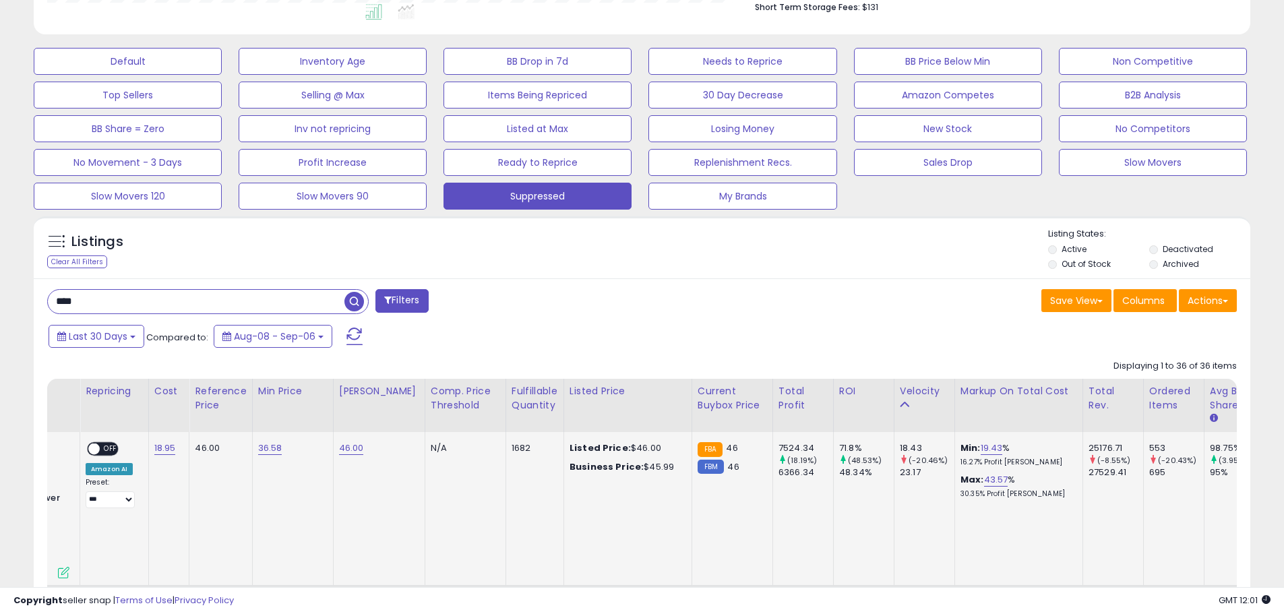
scroll to position [276, 706]
drag, startPoint x: 1152, startPoint y: 448, endPoint x: 1117, endPoint y: 447, distance: 35.1
click at [1117, 447] on tr "**********" at bounding box center [714, 509] width 1771 height 154
drag, startPoint x: 157, startPoint y: 342, endPoint x: 209, endPoint y: 332, distance: 52.9
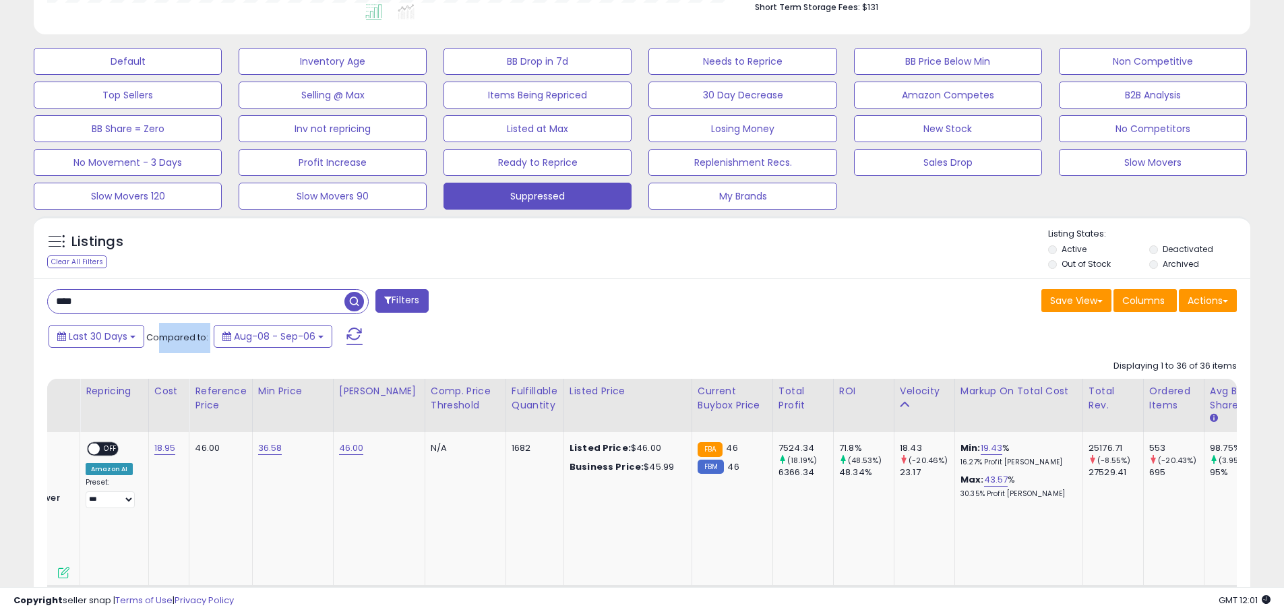
click at [209, 332] on div "Last 30 Days Compared to: Aug-08 - Sep-06" at bounding box center [491, 338] width 892 height 30
drag, startPoint x: 898, startPoint y: 460, endPoint x: 958, endPoint y: 460, distance: 59.3
click at [958, 460] on tr "**********" at bounding box center [714, 509] width 1771 height 154
click at [923, 472] on div "23.17" at bounding box center [927, 472] width 55 height 12
drag, startPoint x: 902, startPoint y: 470, endPoint x: 889, endPoint y: 458, distance: 17.2
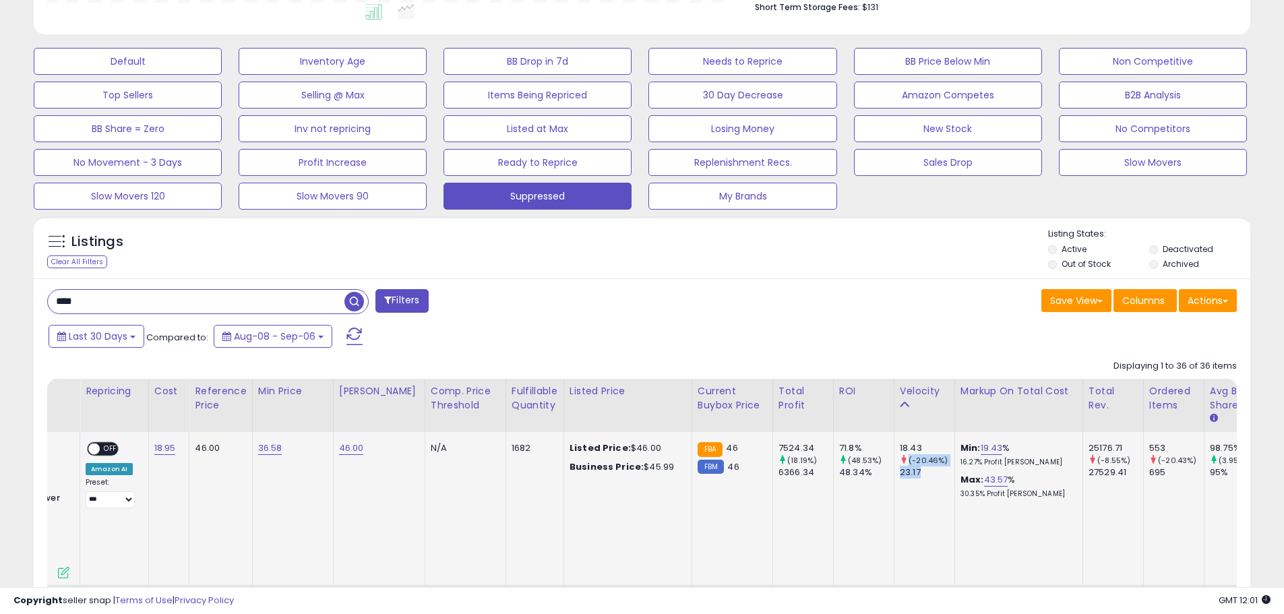
click at [900, 458] on div "18.43 (-20.46%) 23.17" at bounding box center [922, 460] width 44 height 37
click at [900, 443] on div "18.43" at bounding box center [927, 448] width 55 height 12
drag, startPoint x: 802, startPoint y: 461, endPoint x: 774, endPoint y: 463, distance: 28.4
click at [787, 463] on small "(18.19%)" at bounding box center [802, 460] width 30 height 11
click at [804, 462] on div "(18.19%)" at bounding box center [806, 460] width 55 height 12
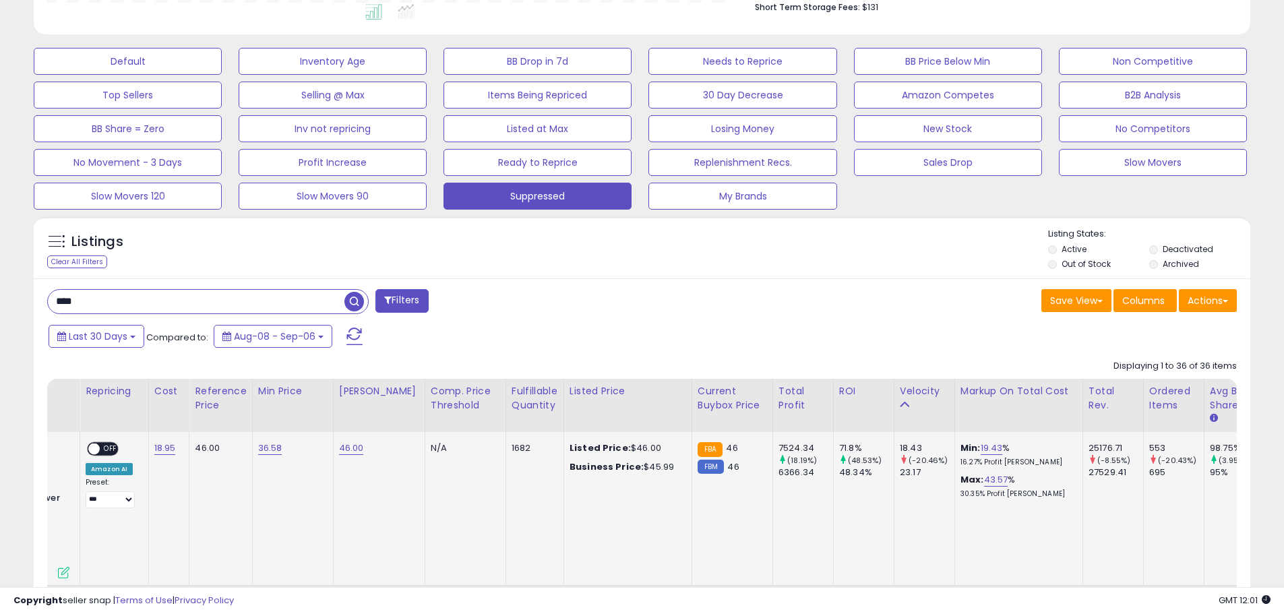
drag, startPoint x: 804, startPoint y: 462, endPoint x: 773, endPoint y: 464, distance: 31.1
click at [779, 464] on div "(18.19%)" at bounding box center [806, 460] width 55 height 12
click at [794, 480] on td "7524.34 (18.19%) 6366.34" at bounding box center [802, 509] width 61 height 154
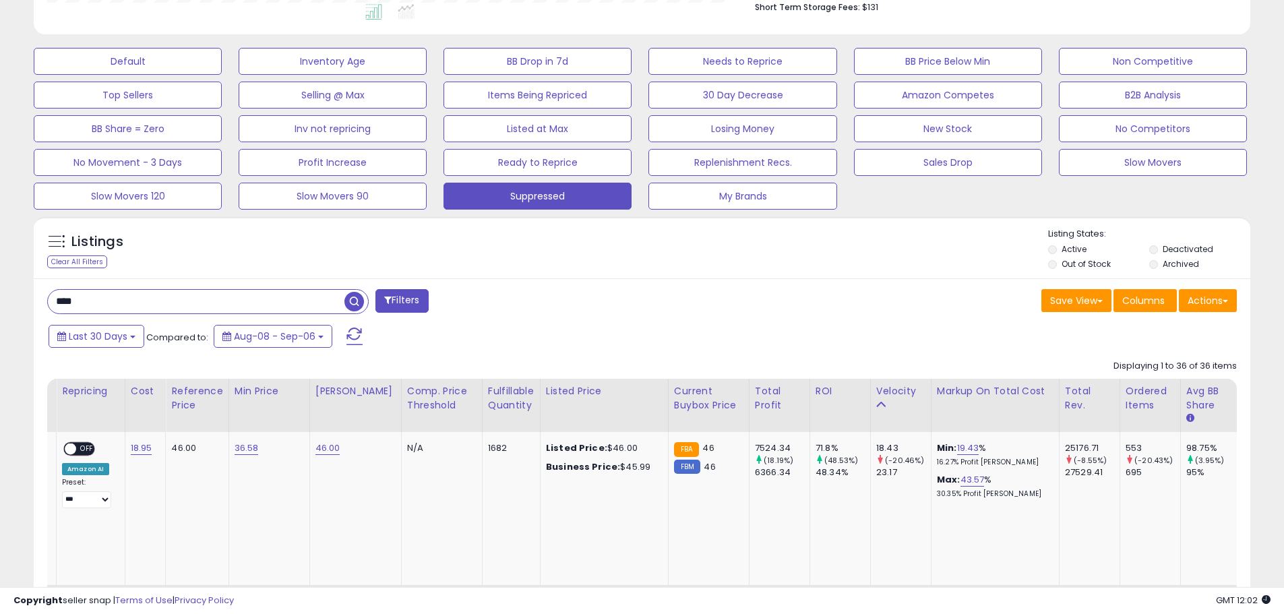
scroll to position [0, 261]
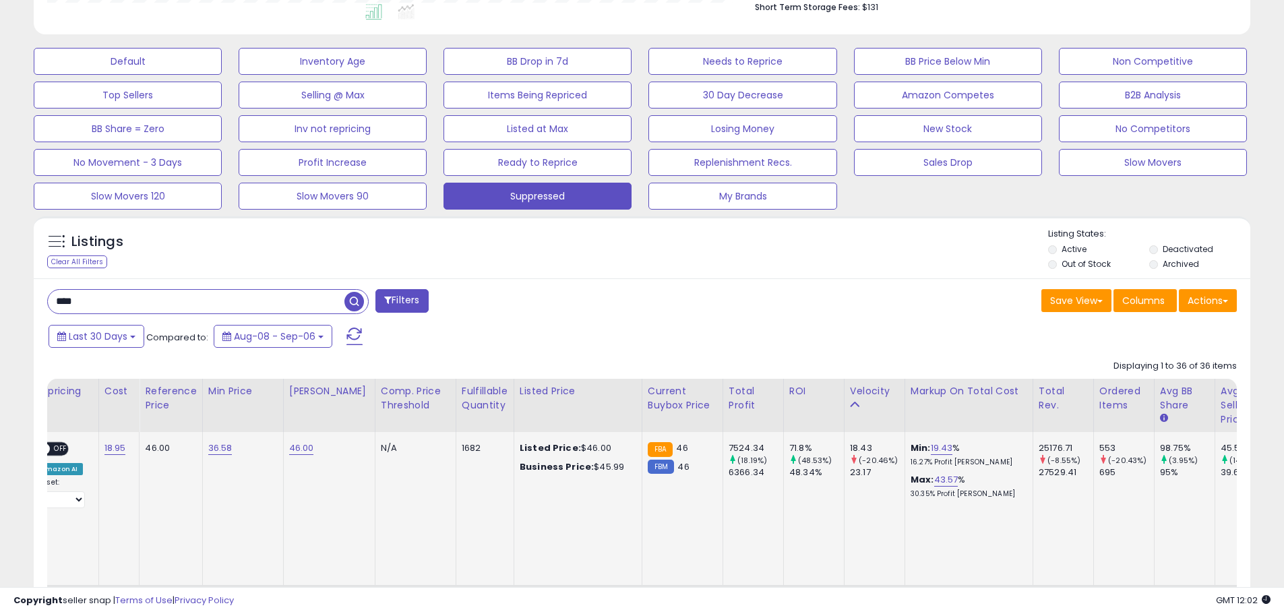
click at [858, 493] on td "18.43 (-20.46%) 23.17" at bounding box center [874, 509] width 61 height 154
drag, startPoint x: 881, startPoint y: 459, endPoint x: 847, endPoint y: 463, distance: 34.6
click at [859, 463] on small "(-20.46%)" at bounding box center [878, 460] width 39 height 11
drag, startPoint x: 752, startPoint y: 459, endPoint x: 725, endPoint y: 461, distance: 27.7
click at [737, 461] on small "(18.19%)" at bounding box center [752, 460] width 30 height 11
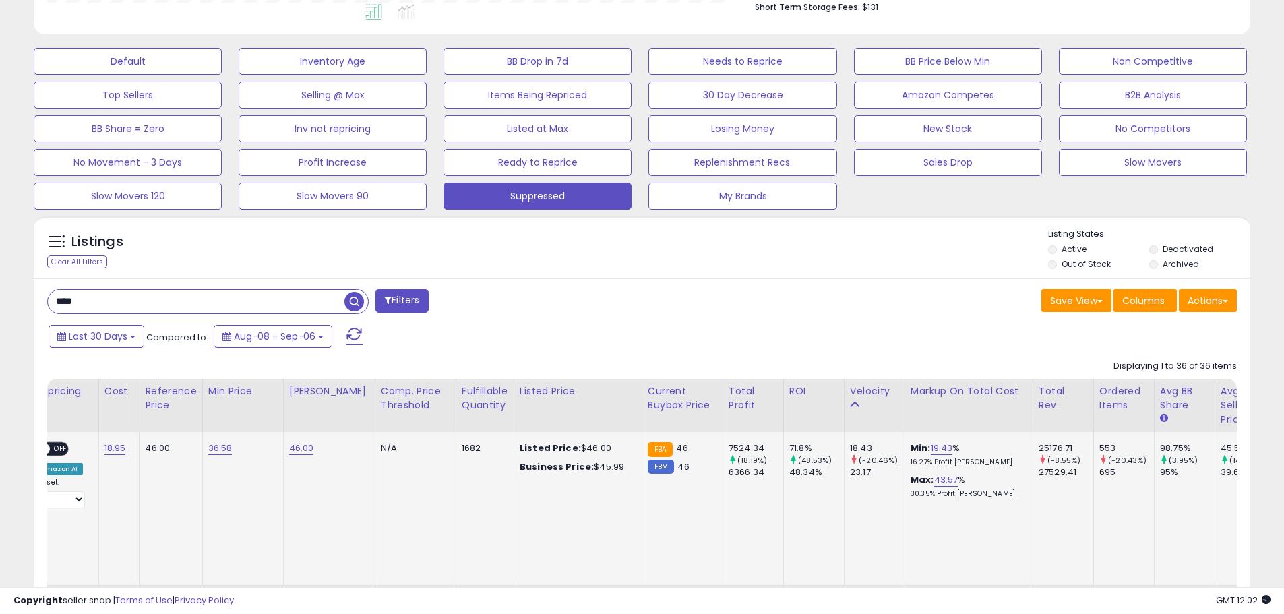
click at [844, 503] on td "18.43 (-20.46%) 23.17" at bounding box center [874, 509] width 61 height 154
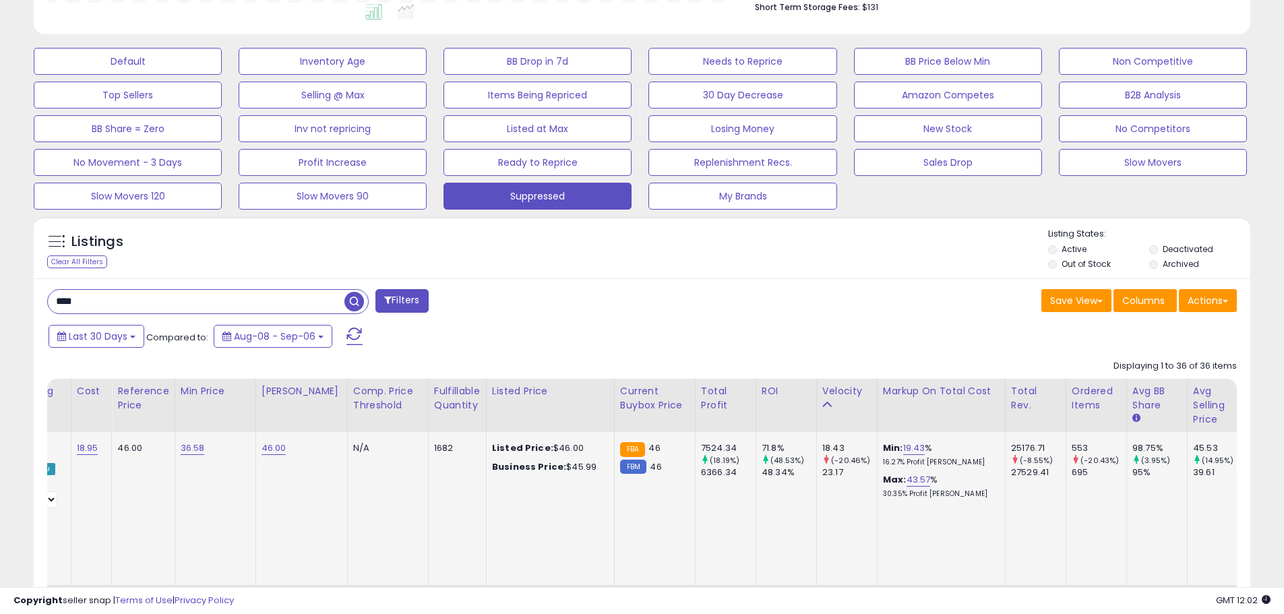
scroll to position [0, 316]
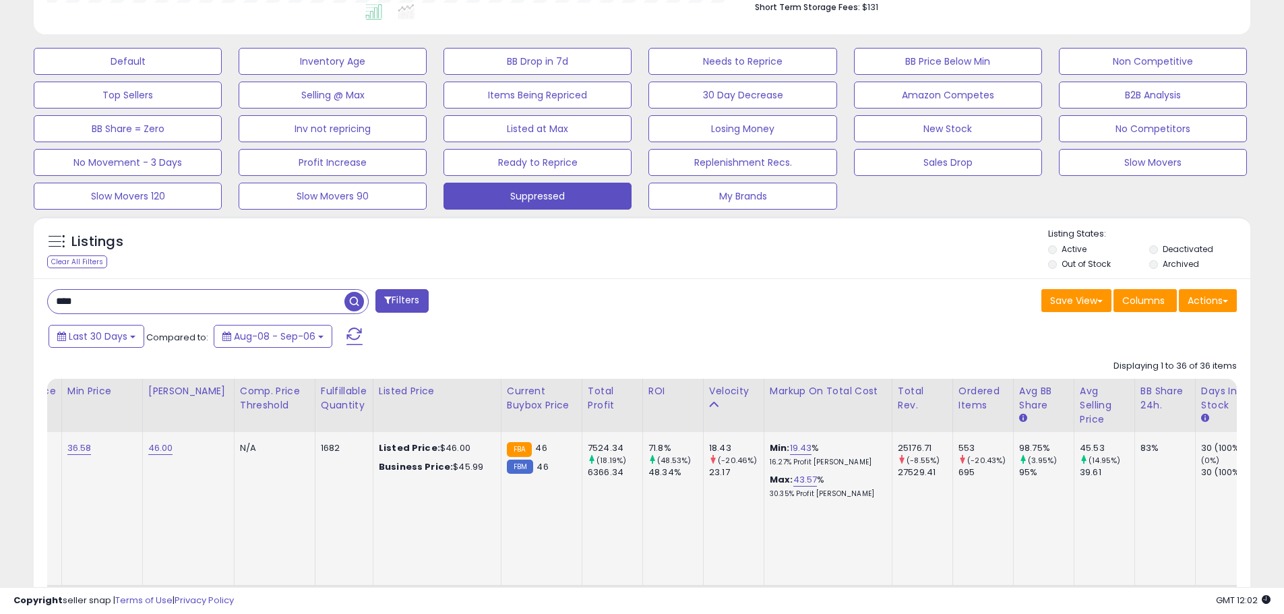
drag, startPoint x: 760, startPoint y: 521, endPoint x: 811, endPoint y: 515, distance: 51.6
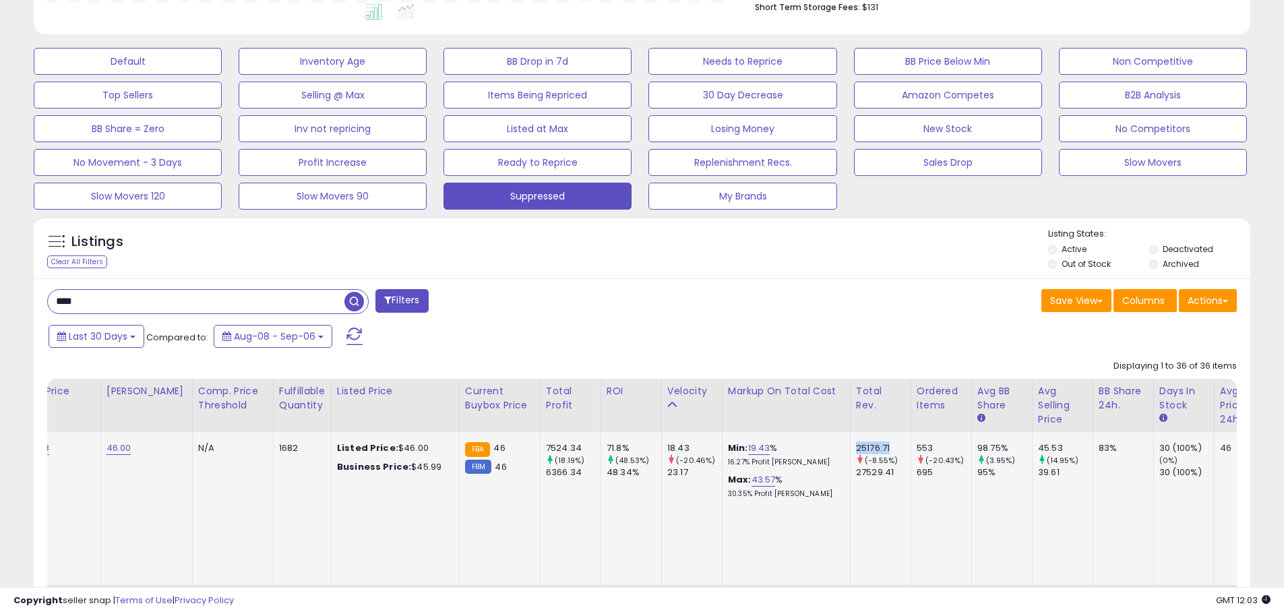
drag, startPoint x: 882, startPoint y: 446, endPoint x: 839, endPoint y: 446, distance: 42.5
click at [856, 446] on div "25176.71" at bounding box center [883, 448] width 55 height 12
click at [875, 460] on small "(-8.55%)" at bounding box center [881, 460] width 33 height 11
drag, startPoint x: 884, startPoint y: 460, endPoint x: 857, endPoint y: 459, distance: 26.3
click at [865, 459] on small "(-8.55%)" at bounding box center [881, 460] width 33 height 11
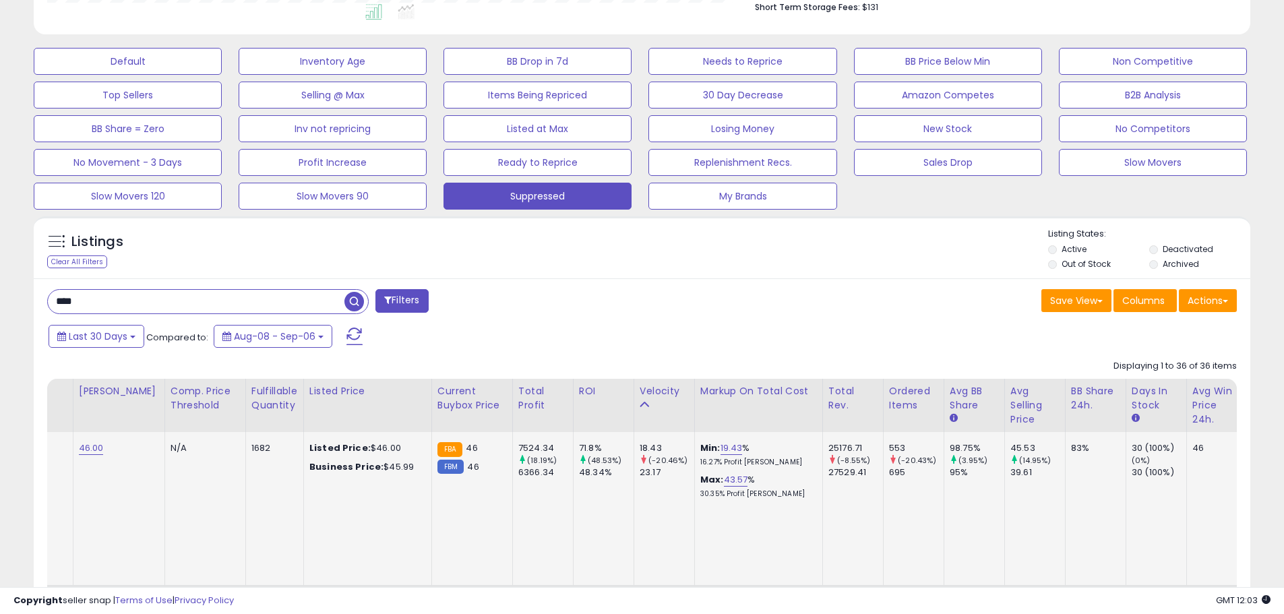
scroll to position [0, 501]
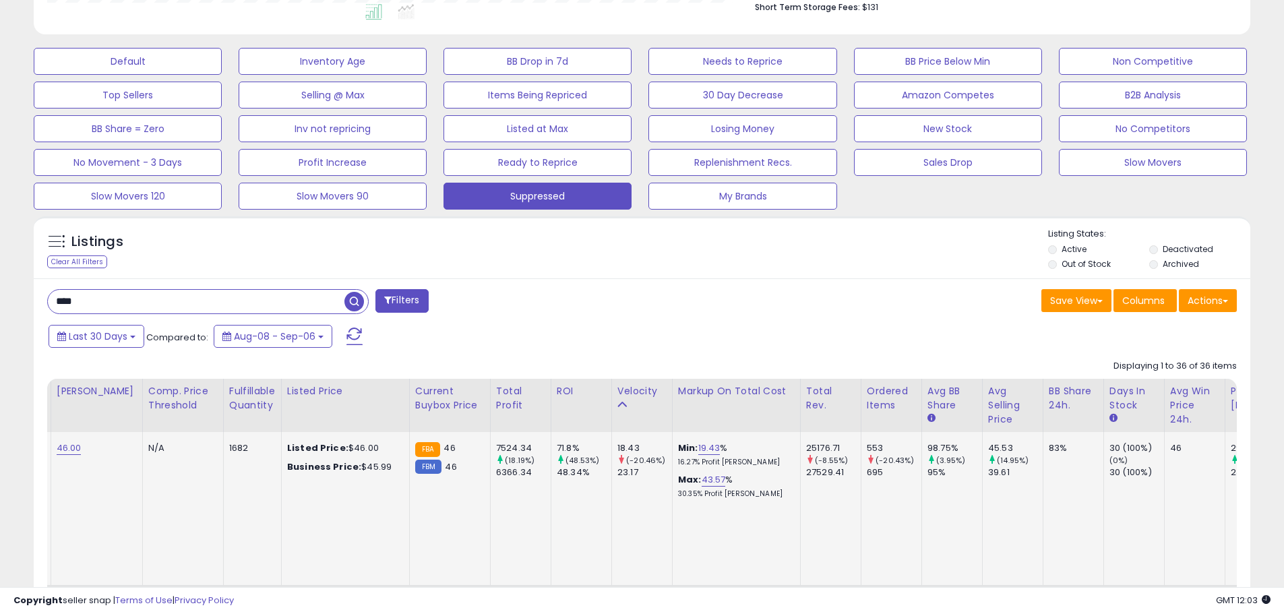
drag, startPoint x: 1002, startPoint y: 496, endPoint x: 1039, endPoint y: 489, distance: 37.1
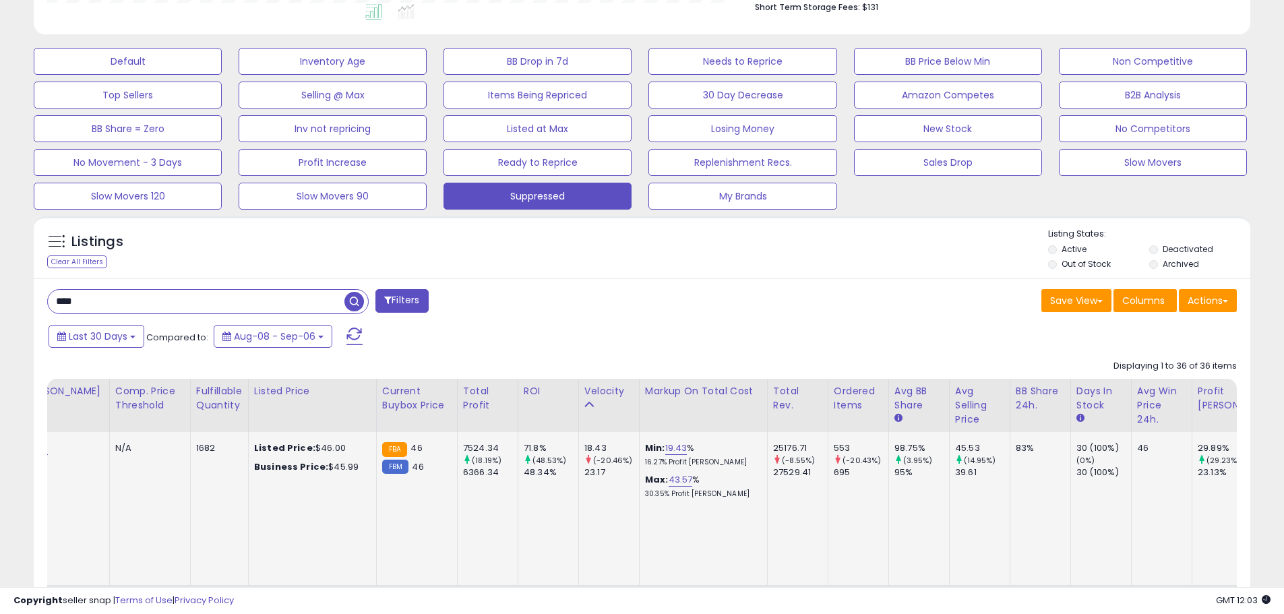
drag, startPoint x: 1047, startPoint y: 468, endPoint x: 1068, endPoint y: 468, distance: 21.6
drag, startPoint x: 1070, startPoint y: 448, endPoint x: 1061, endPoint y: 448, distance: 8.8
click at [1076, 448] on div "30 (100%)" at bounding box center [1103, 448] width 55 height 12
click at [1089, 493] on td "30 (100%) (0%) 30 (100%)" at bounding box center [1100, 509] width 61 height 154
drag, startPoint x: 1080, startPoint y: 447, endPoint x: 1100, endPoint y: 447, distance: 19.5
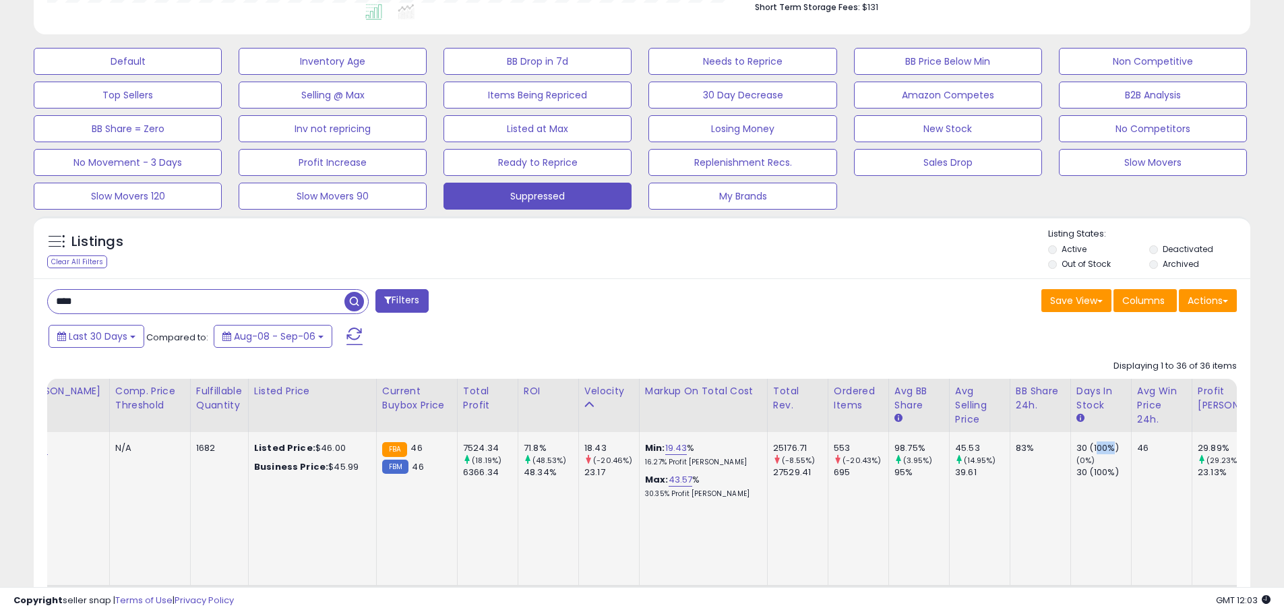
click at [1100, 447] on div "30 (100%)" at bounding box center [1103, 448] width 55 height 12
click at [1105, 458] on div "(0%)" at bounding box center [1103, 460] width 55 height 12
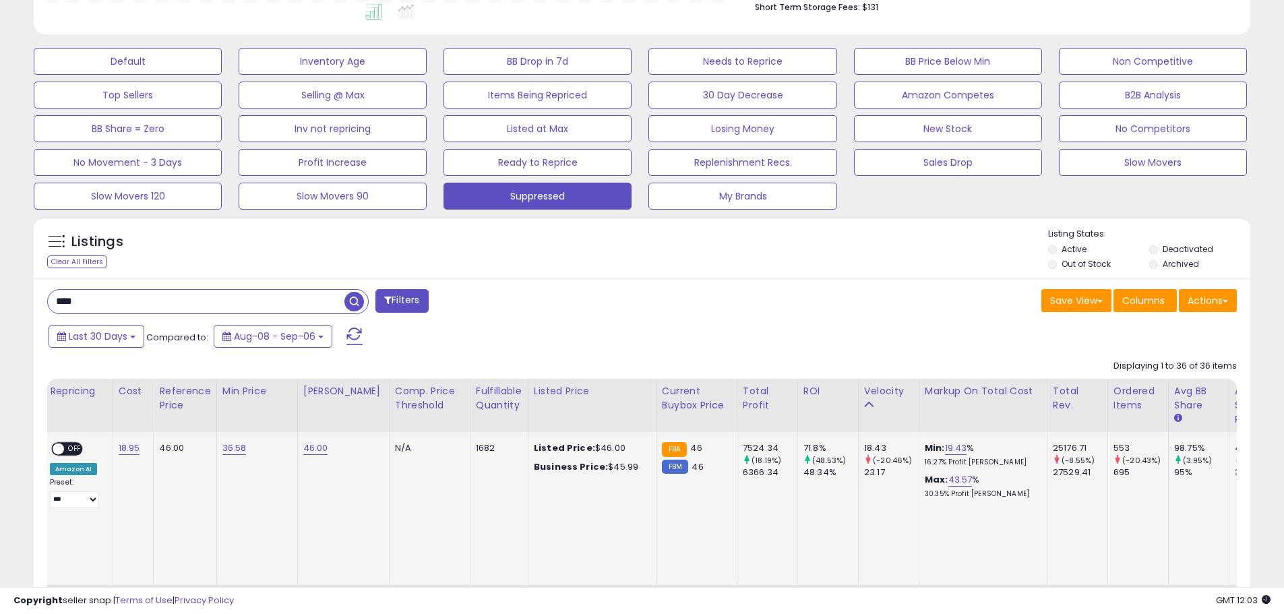
drag, startPoint x: 967, startPoint y: 499, endPoint x: 936, endPoint y: 503, distance: 31.3
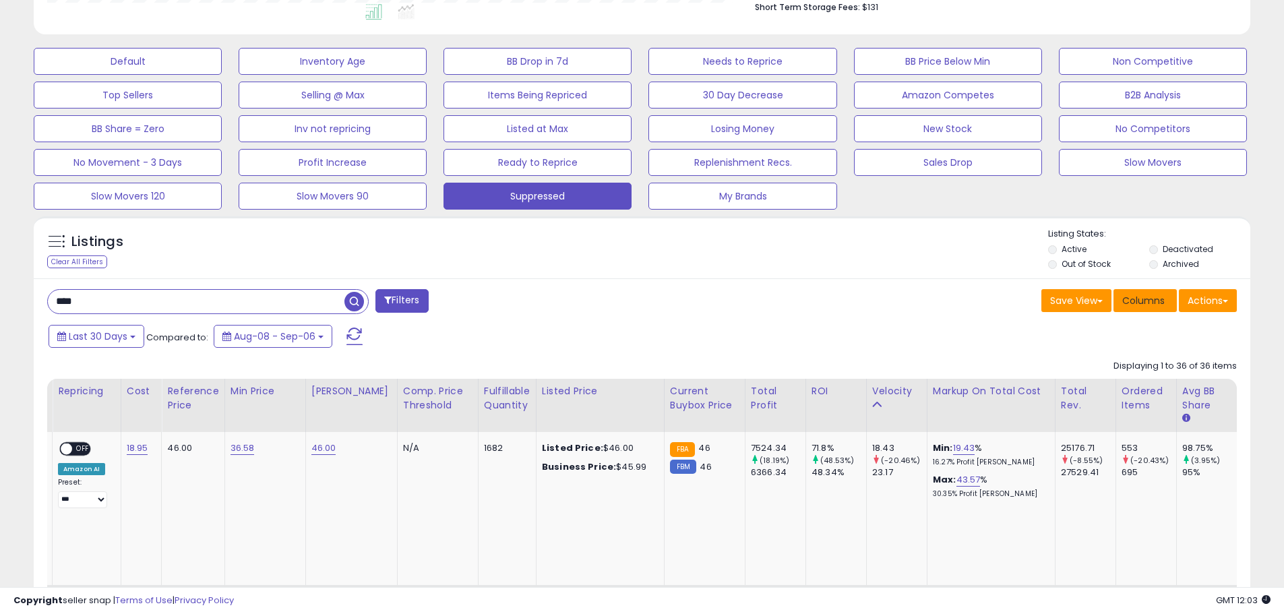
click at [1134, 304] on span "Columns" at bounding box center [1143, 300] width 42 height 13
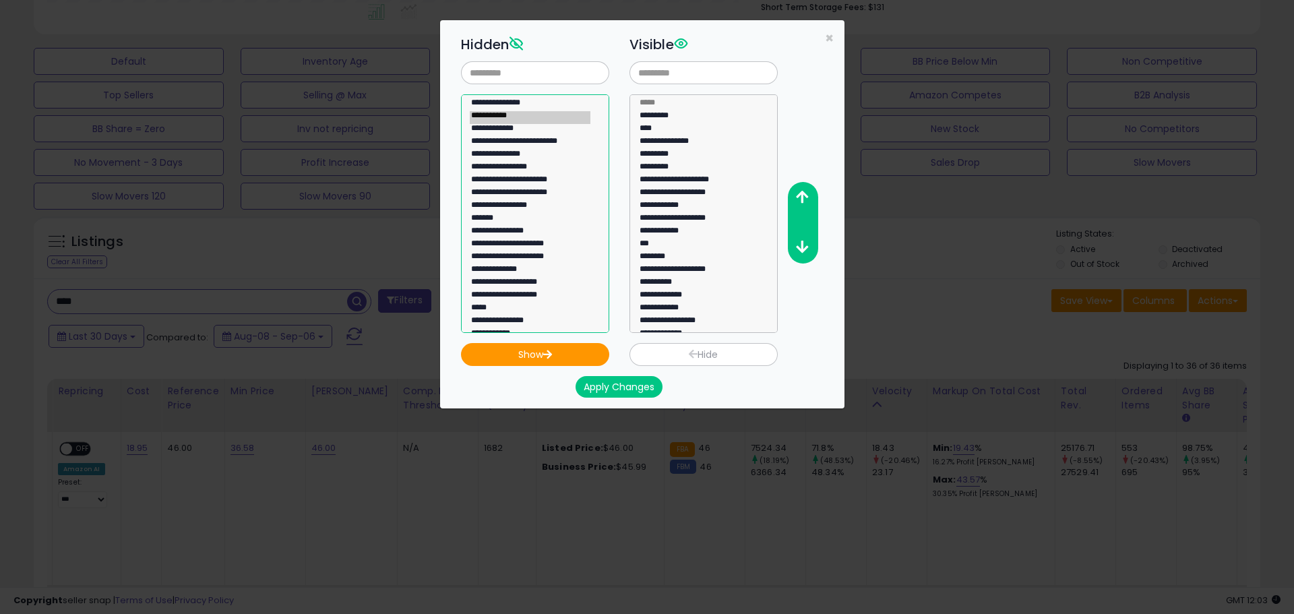
click at [535, 231] on option "**********" at bounding box center [530, 232] width 121 height 13
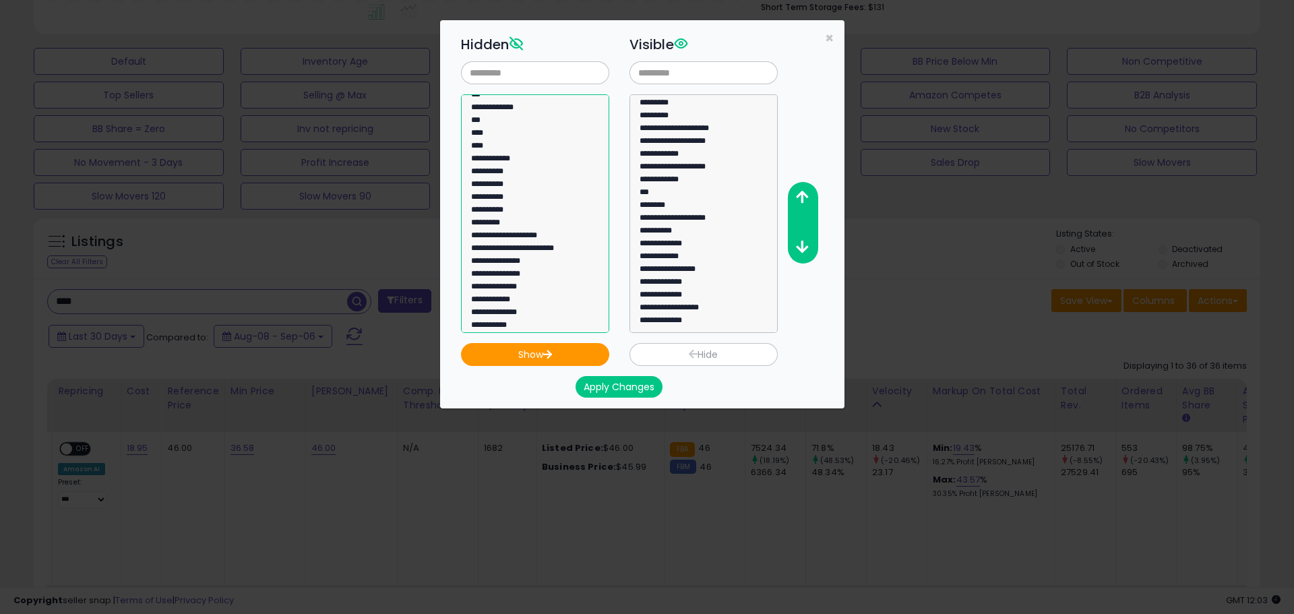
select select "**********"
click at [524, 301] on option "**********" at bounding box center [530, 301] width 121 height 13
click at [553, 346] on button "Show" at bounding box center [535, 354] width 148 height 23
select select "**********"
click at [697, 325] on option "**********" at bounding box center [698, 322] width 121 height 13
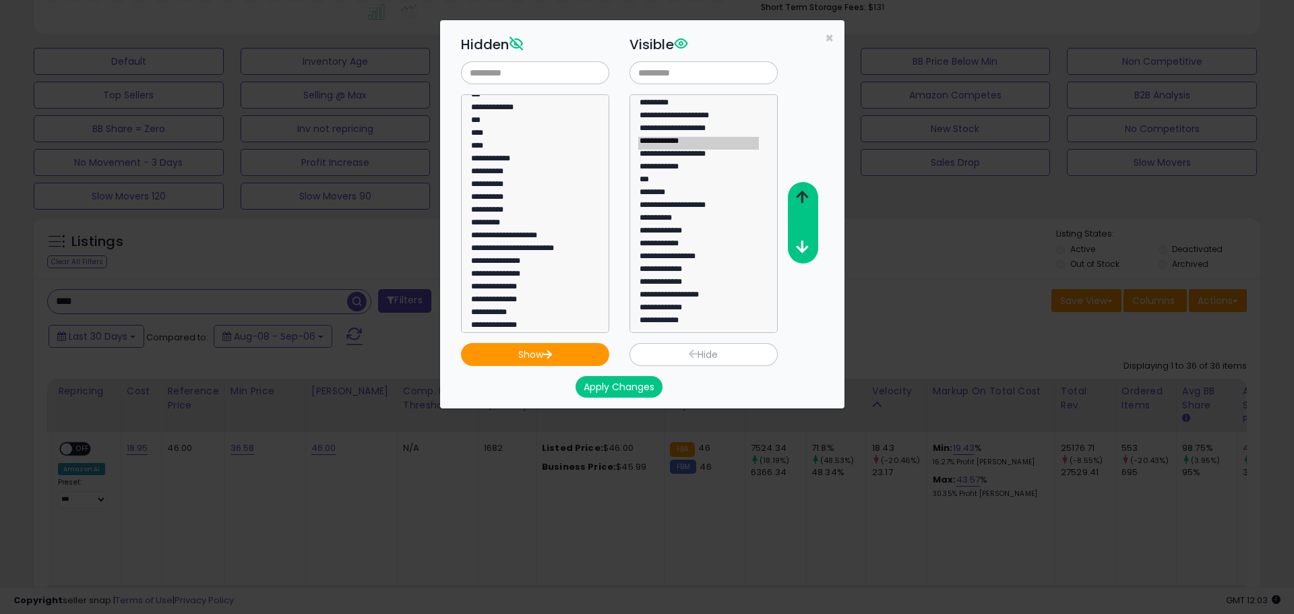
click at [804, 207] on button "button" at bounding box center [802, 197] width 30 height 25
click at [803, 207] on button "button" at bounding box center [802, 197] width 30 height 25
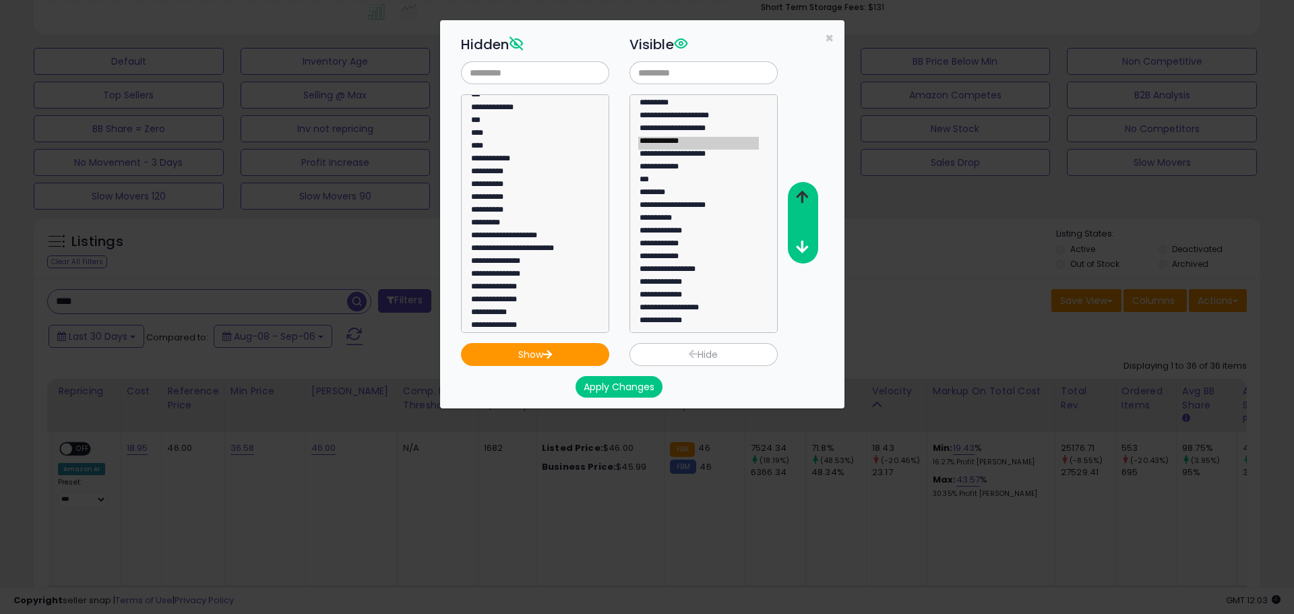
click at [803, 207] on button "button" at bounding box center [802, 197] width 30 height 25
click at [807, 253] on icon "button" at bounding box center [802, 247] width 12 height 14
click at [806, 251] on icon "button" at bounding box center [802, 247] width 12 height 14
click at [806, 250] on icon "button" at bounding box center [802, 247] width 12 height 14
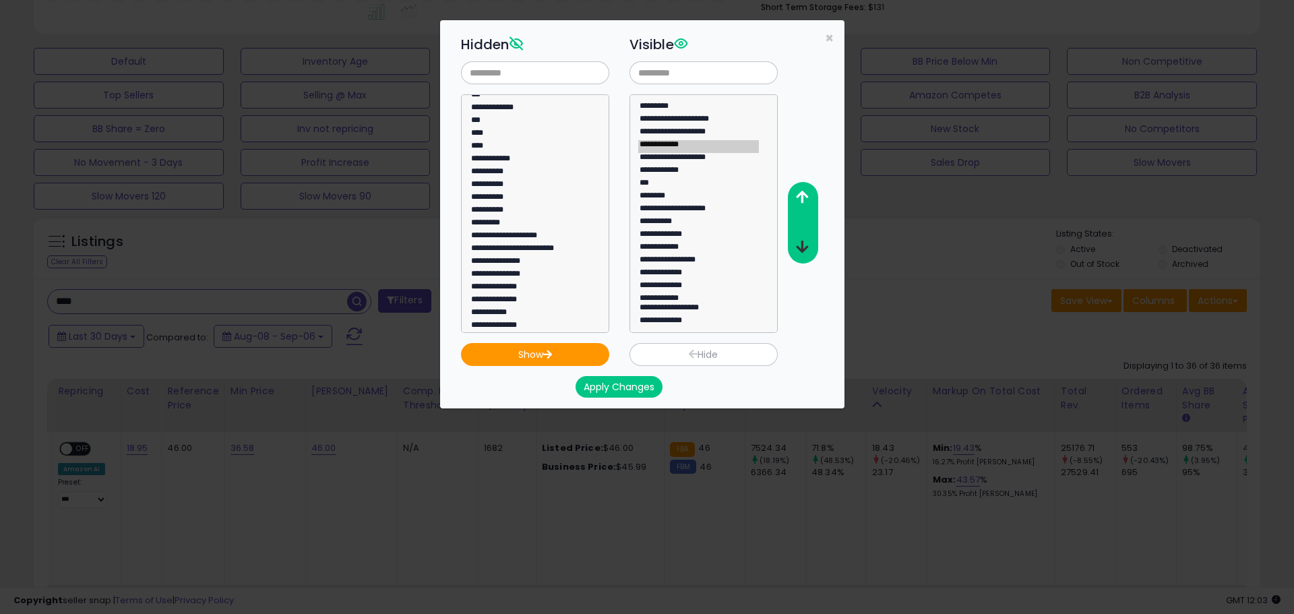
click at [806, 249] on icon "button" at bounding box center [802, 247] width 12 height 14
click at [696, 357] on icon "button" at bounding box center [693, 354] width 10 height 9
select select
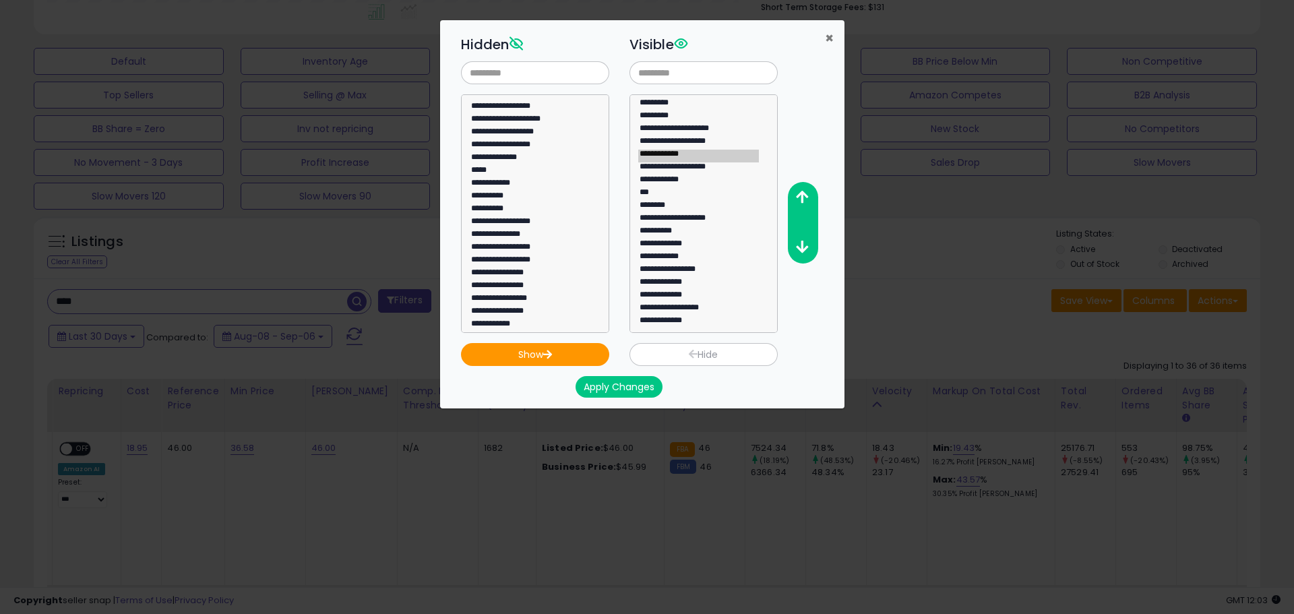
click at [824, 42] on div "**********" at bounding box center [642, 214] width 383 height 387
click at [828, 39] on span "×" at bounding box center [829, 38] width 9 height 20
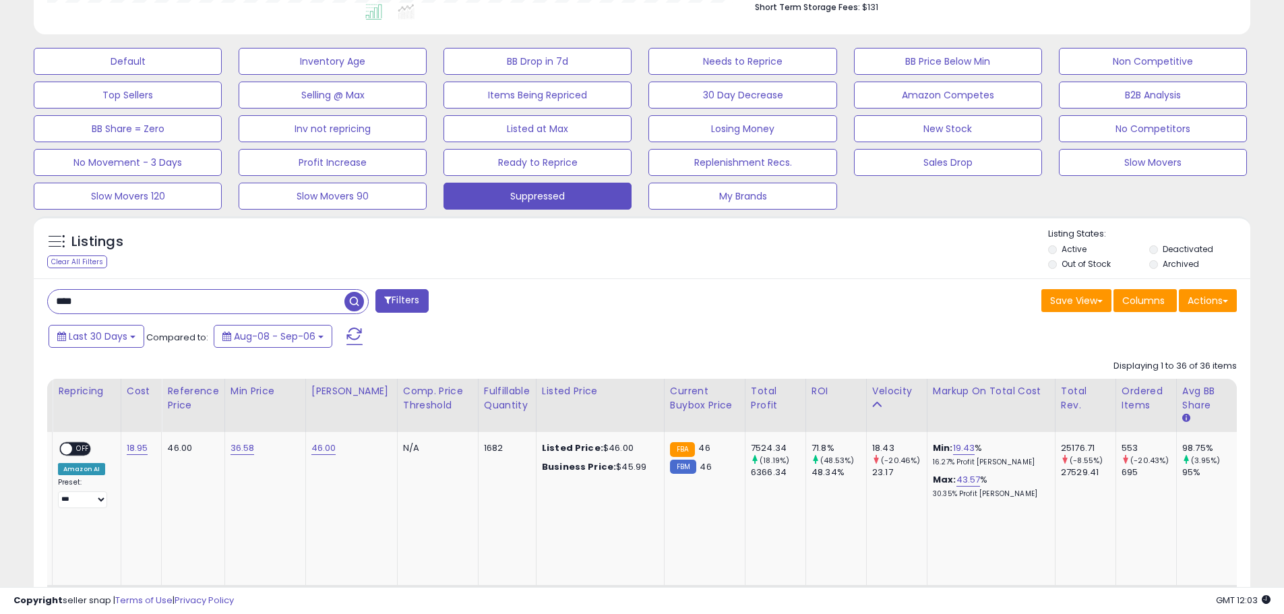
click at [789, 293] on div "Save View Save As New View Update Current View Columns Actions Import Export Vi…" at bounding box center [944, 302] width 605 height 26
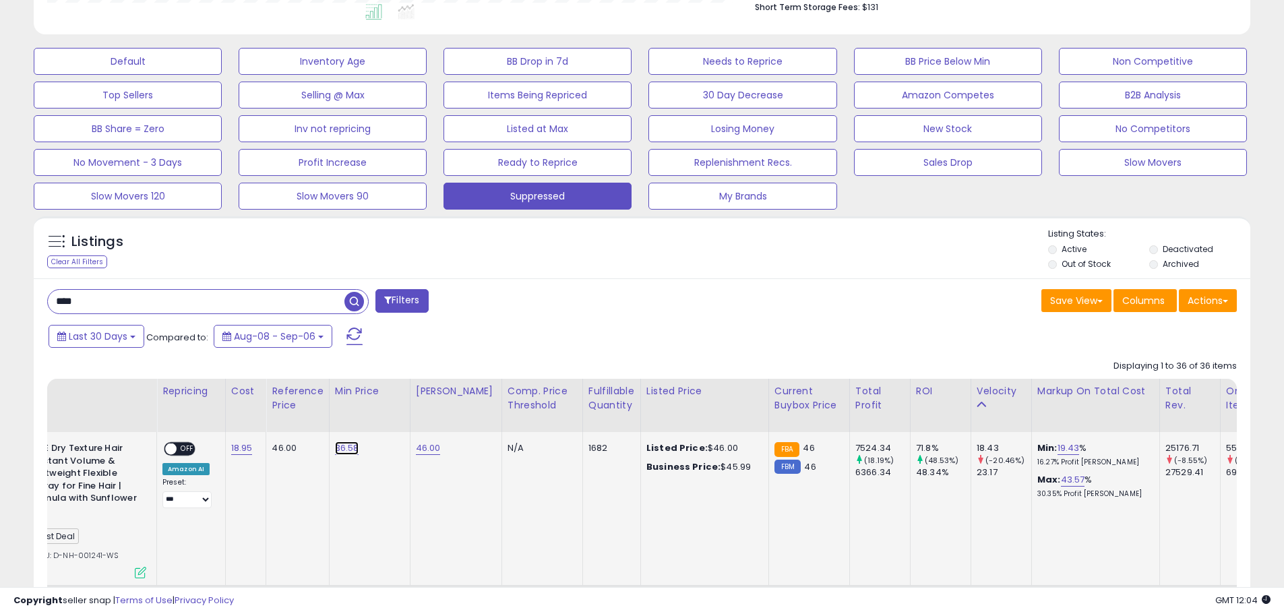
click at [340, 450] on link "36.58" at bounding box center [347, 447] width 24 height 13
type input "*"
type input "*****"
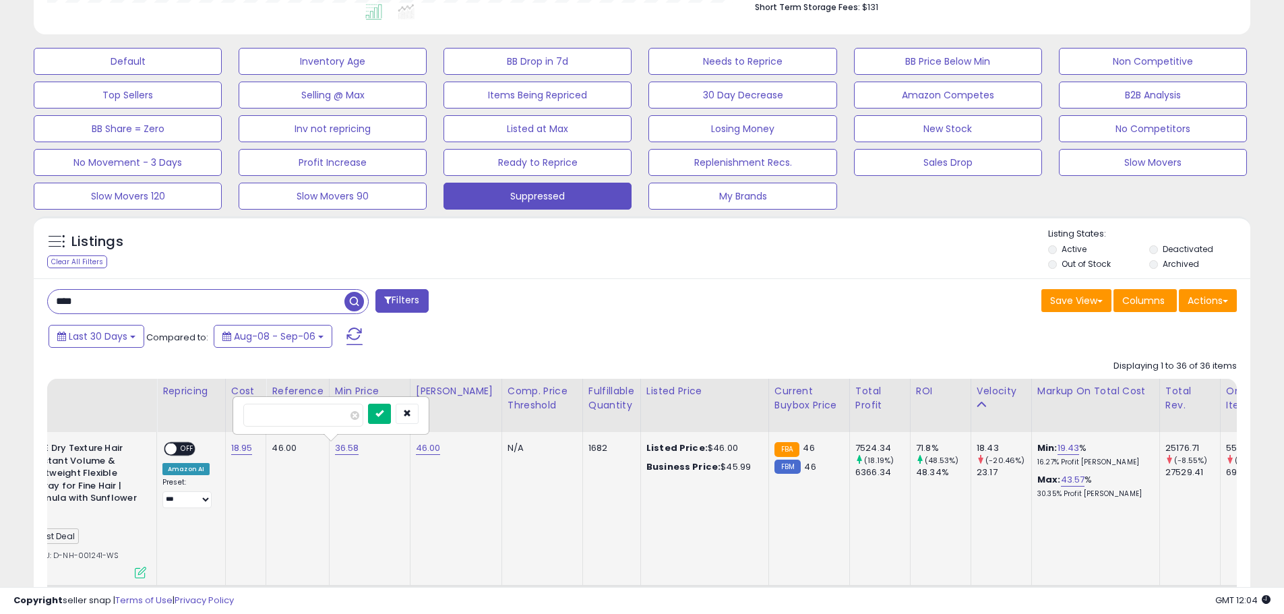
click at [391, 419] on button "submit" at bounding box center [379, 414] width 23 height 20
drag, startPoint x: 1021, startPoint y: 463, endPoint x: 1033, endPoint y: 462, distance: 11.5
click at [1037, 462] on p "1.17% Profit Margin" at bounding box center [1093, 462] width 112 height 9
click at [1040, 462] on p "1.17% Profit Margin" at bounding box center [1093, 462] width 112 height 9
click at [336, 450] on link "29.99" at bounding box center [347, 447] width 24 height 13
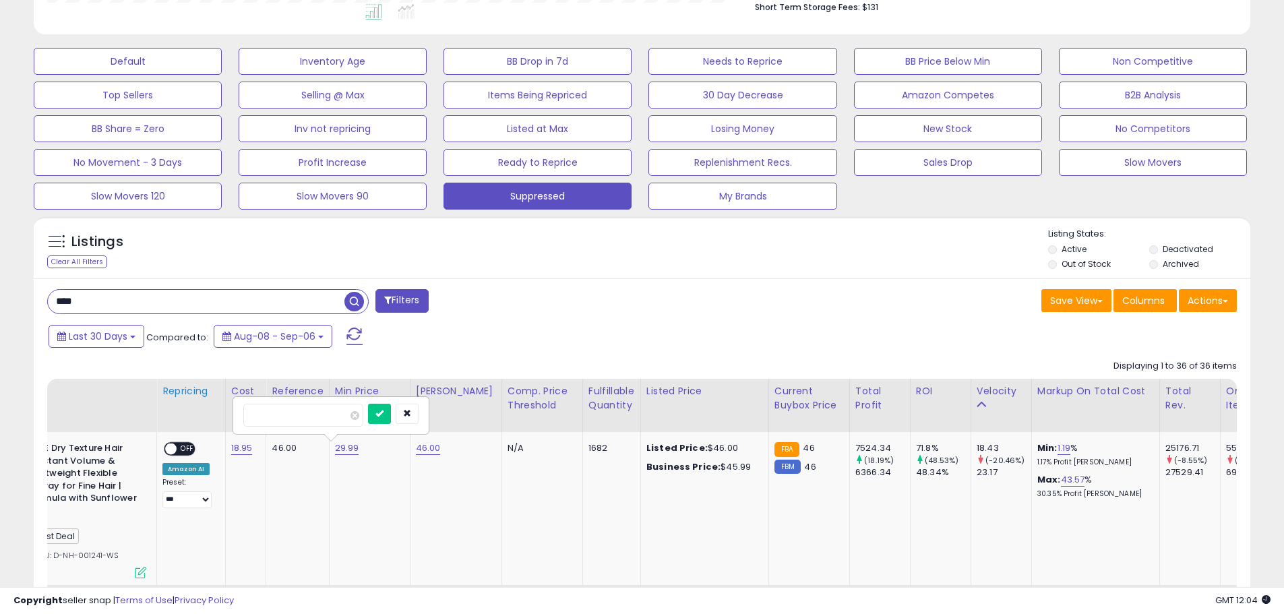
drag, startPoint x: 310, startPoint y: 413, endPoint x: 209, endPoint y: 419, distance: 101.3
type input "*****"
click at [391, 416] on button "submit" at bounding box center [379, 414] width 23 height 20
click at [1037, 491] on p "30.35% Profit Margin" at bounding box center [1093, 493] width 112 height 9
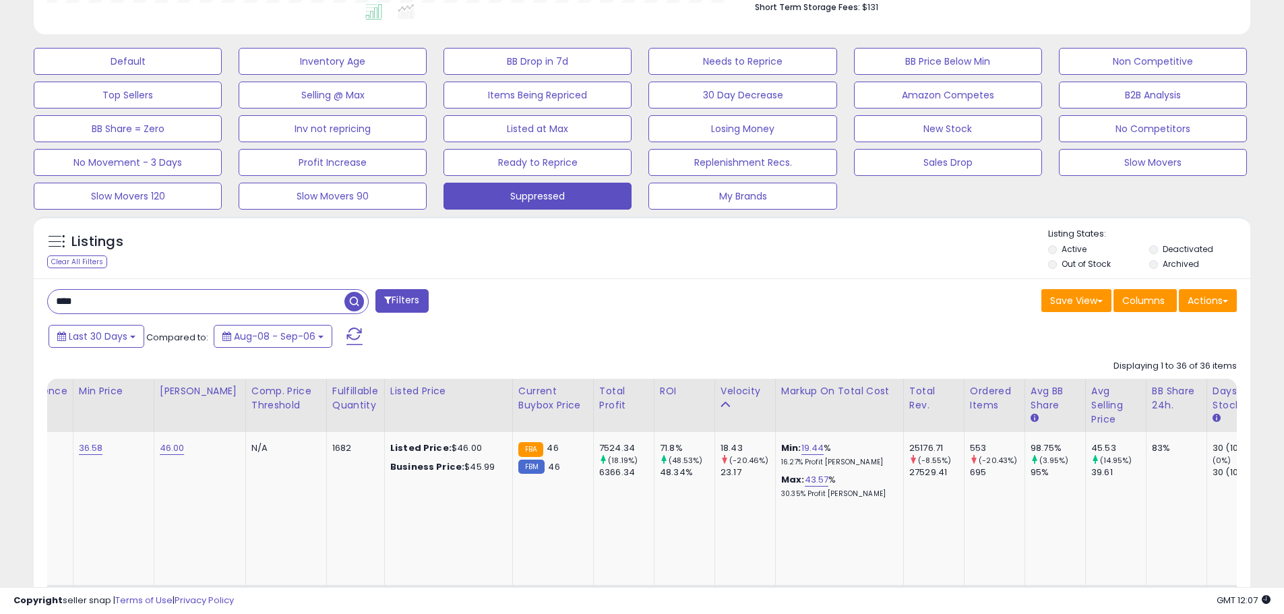
scroll to position [0, 144]
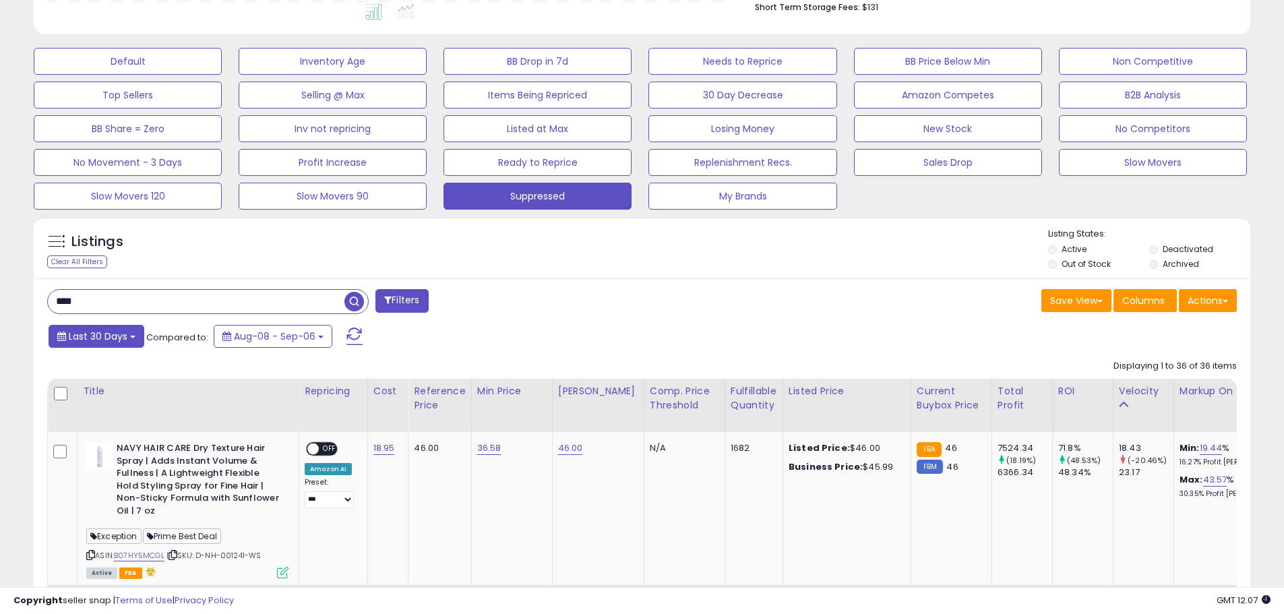
click at [130, 344] on button "Last 30 Days" at bounding box center [97, 336] width 96 height 23
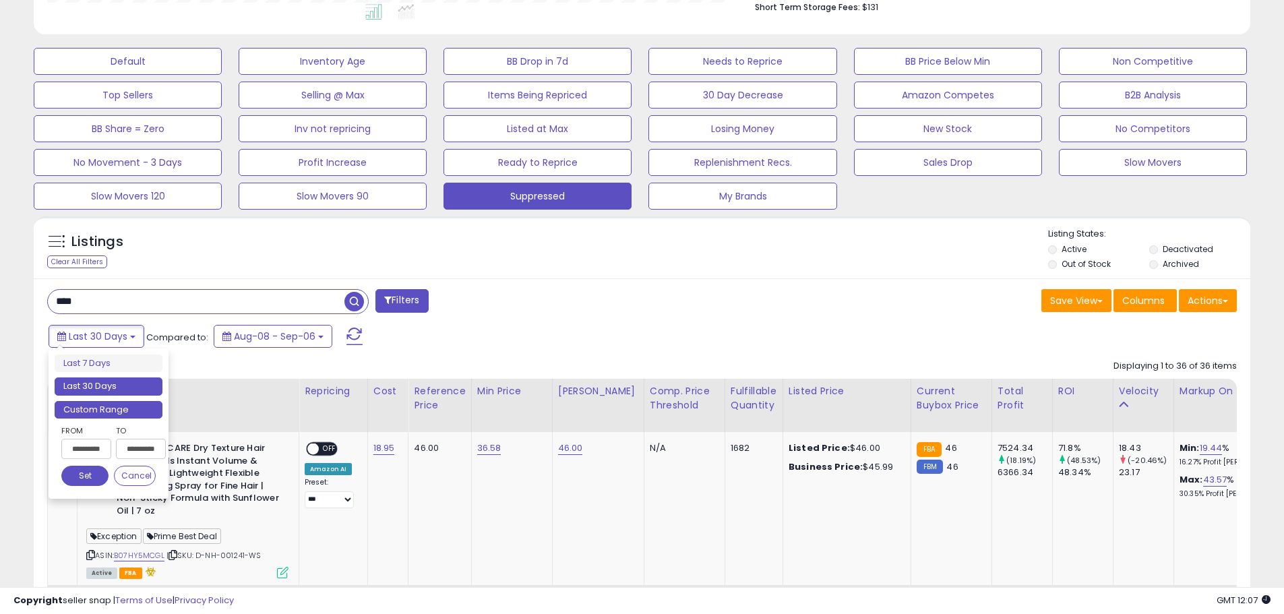
click at [115, 414] on li "Custom Range" at bounding box center [109, 410] width 108 height 18
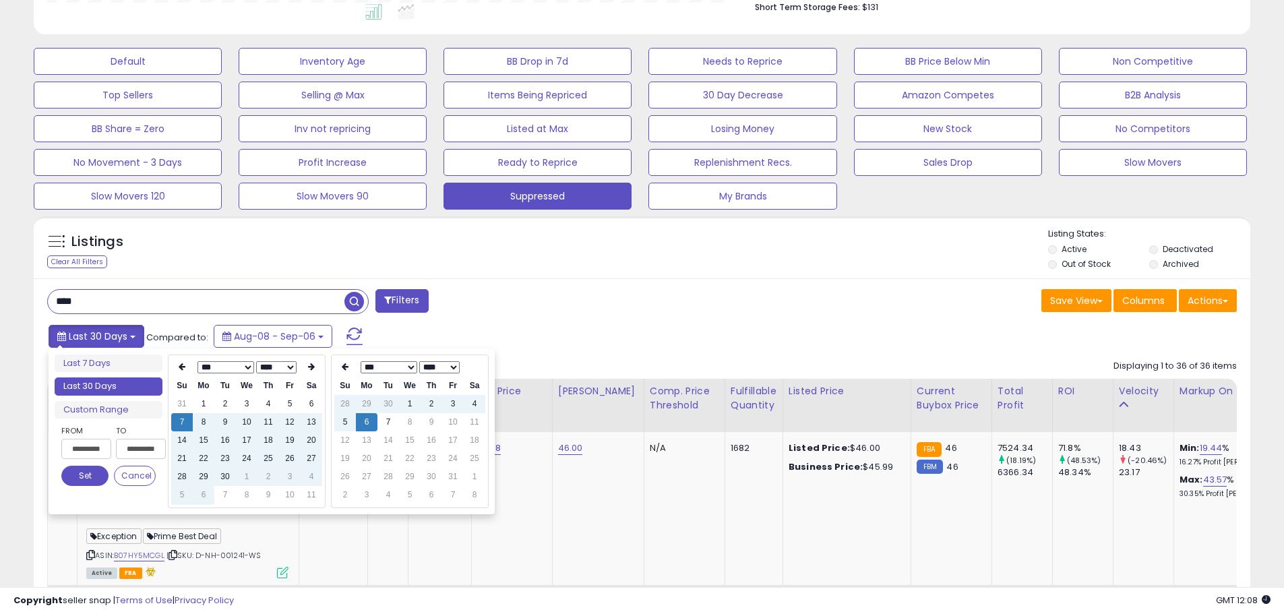
click at [109, 336] on span "Last 30 Days" at bounding box center [98, 336] width 59 height 13
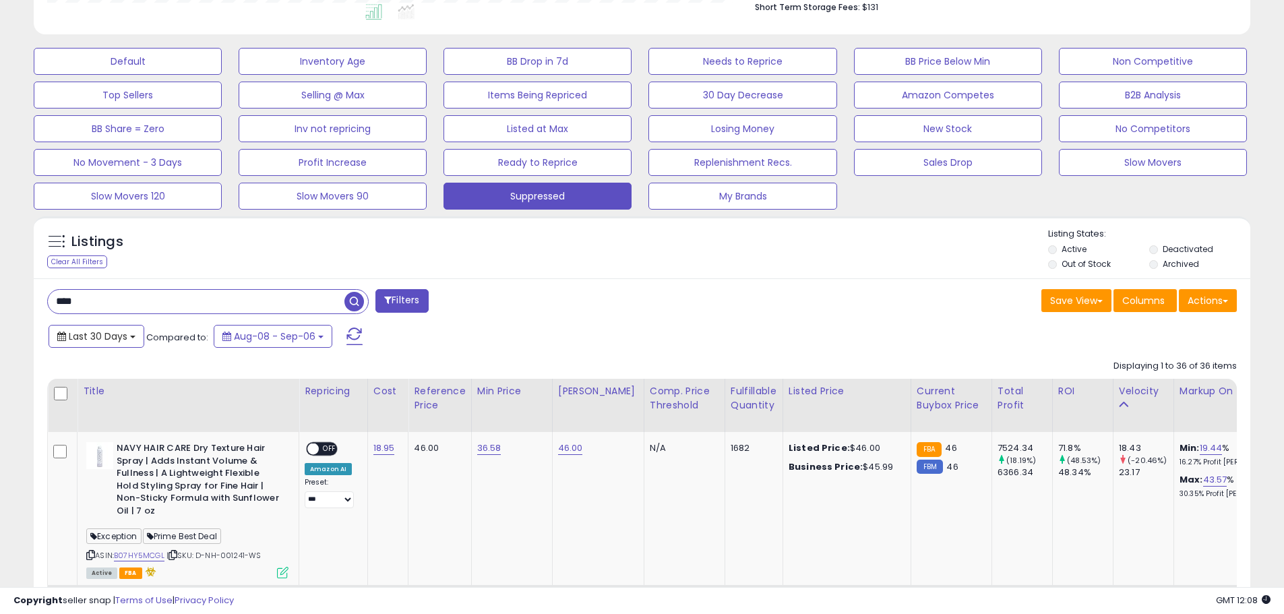
drag, startPoint x: 121, startPoint y: 333, endPoint x: 120, endPoint y: 348, distance: 14.8
click at [122, 333] on span "Last 30 Days" at bounding box center [98, 336] width 59 height 13
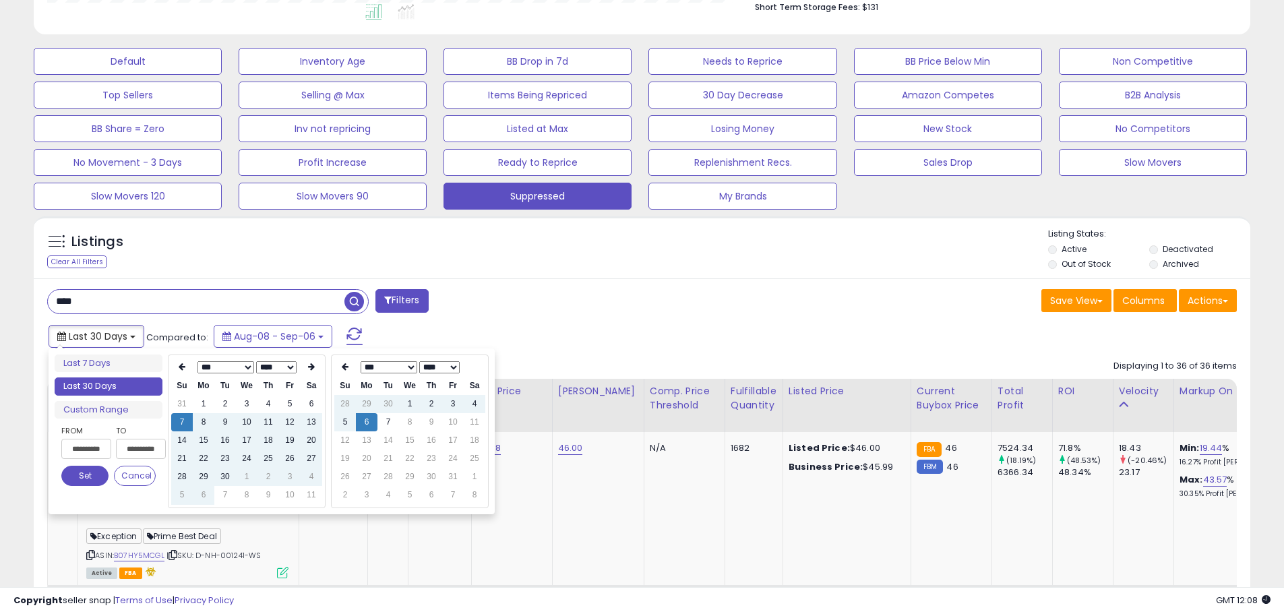
type input "**********"
click at [594, 303] on div "**** Filters" at bounding box center [339, 302] width 605 height 27
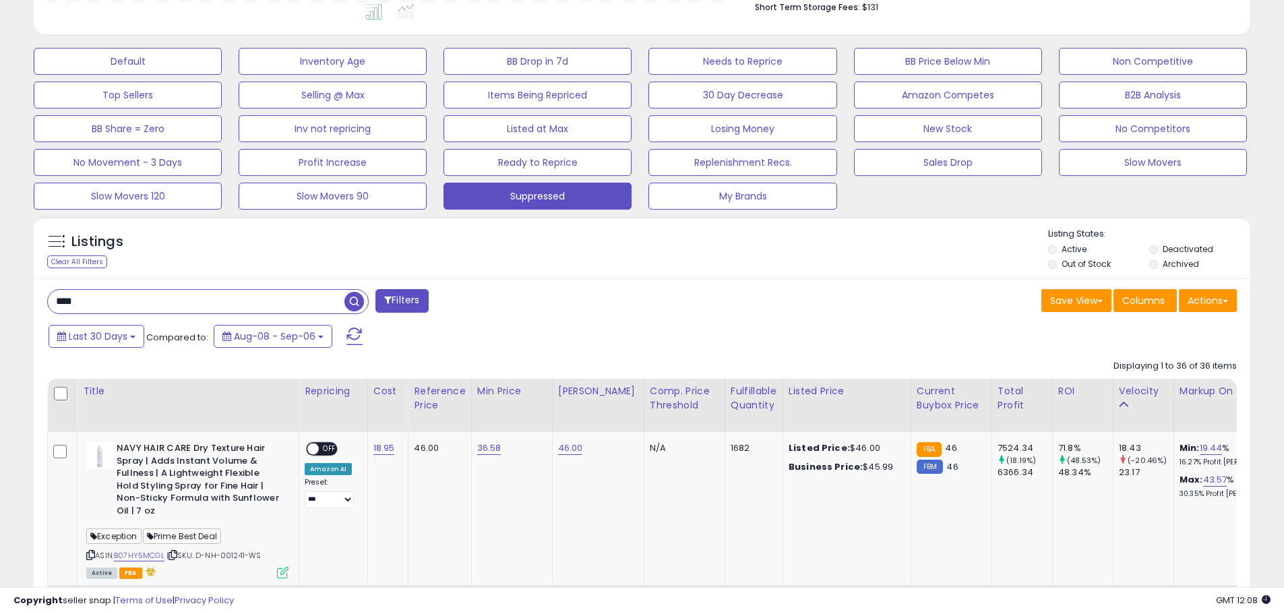
click at [402, 302] on button "Filters" at bounding box center [401, 301] width 53 height 24
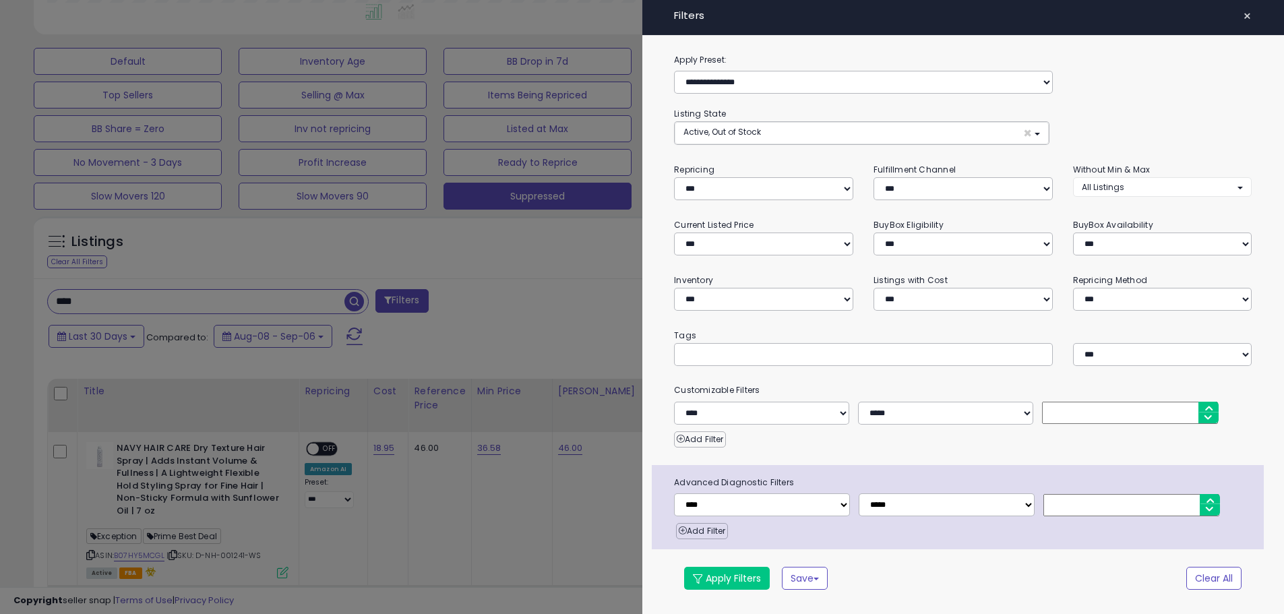
scroll to position [276, 712]
drag, startPoint x: 815, startPoint y: 239, endPoint x: 868, endPoint y: 243, distance: 53.4
click at [815, 239] on select "**********" at bounding box center [769, 244] width 181 height 23
click at [1244, 16] on h4 "Filters" at bounding box center [970, 15] width 582 height 11
click at [1260, 22] on span "×" at bounding box center [1257, 16] width 9 height 19
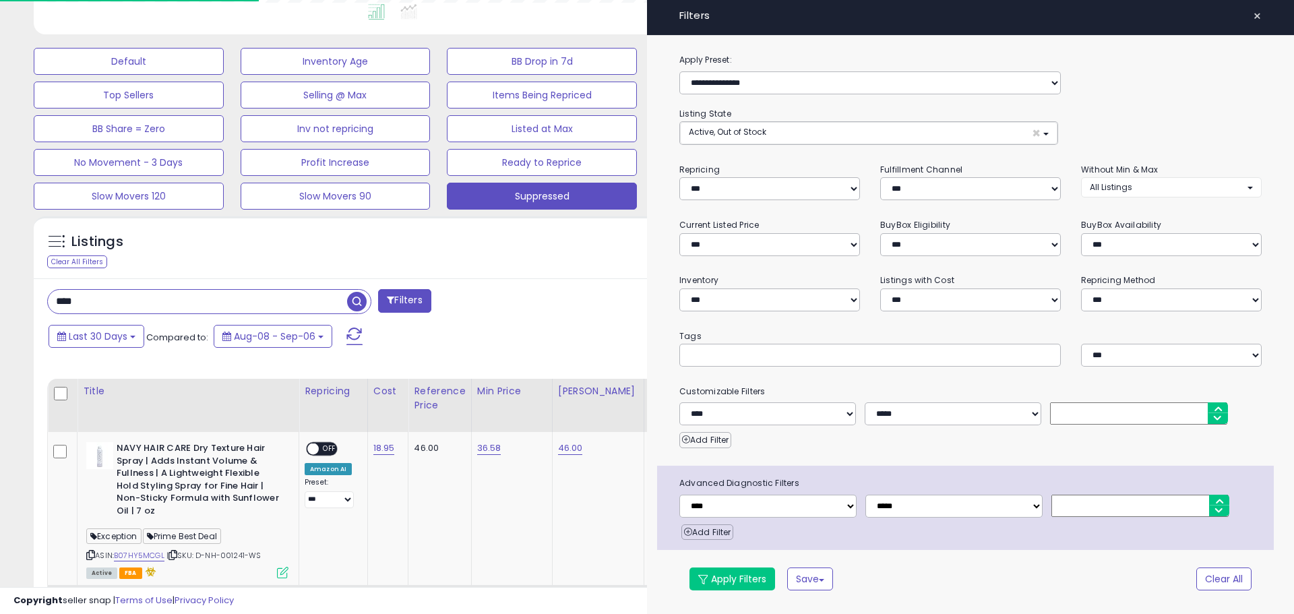
scroll to position [673752, 673323]
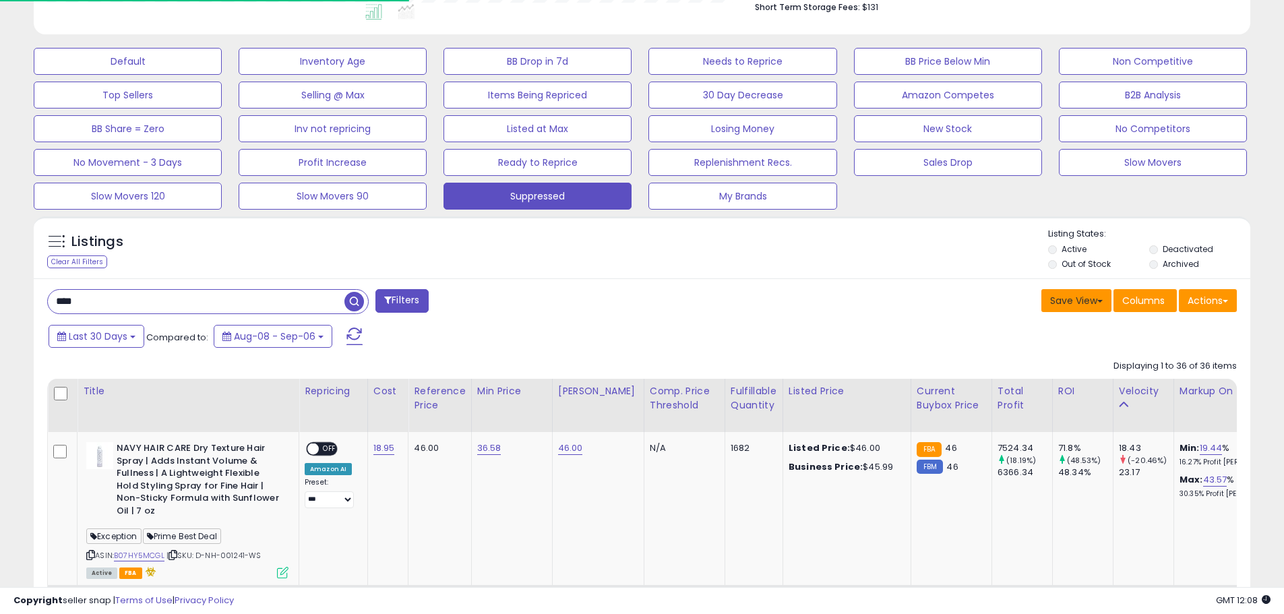
click at [1064, 299] on button "Save View" at bounding box center [1076, 300] width 70 height 23
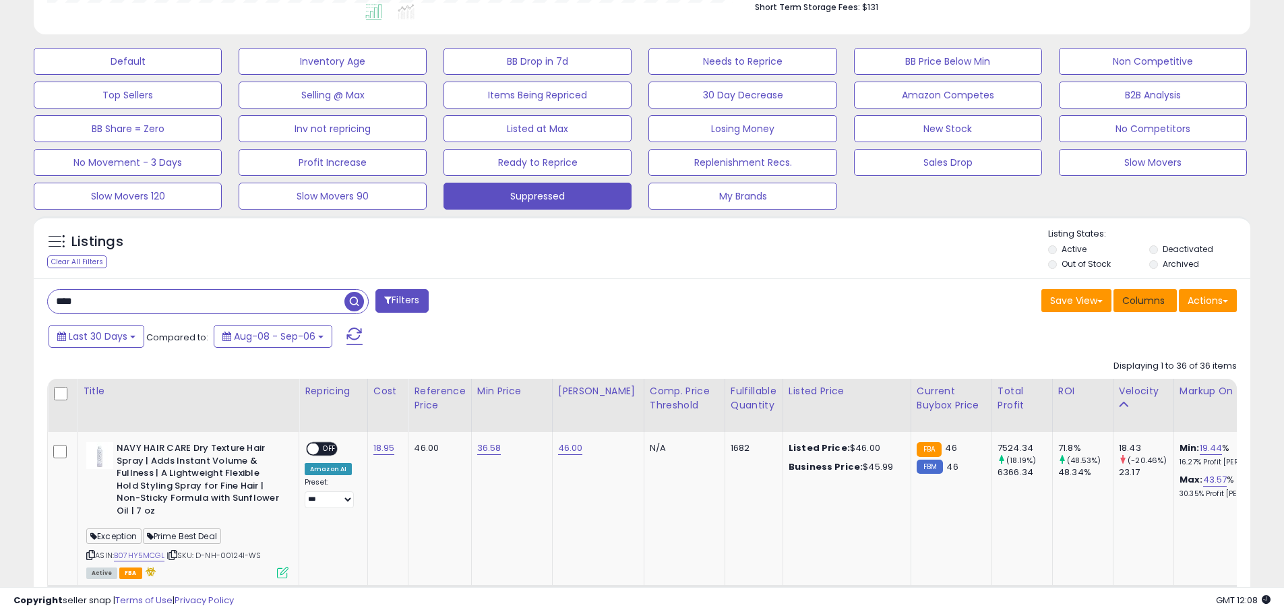
click at [1150, 294] on span "Columns" at bounding box center [1143, 300] width 42 height 13
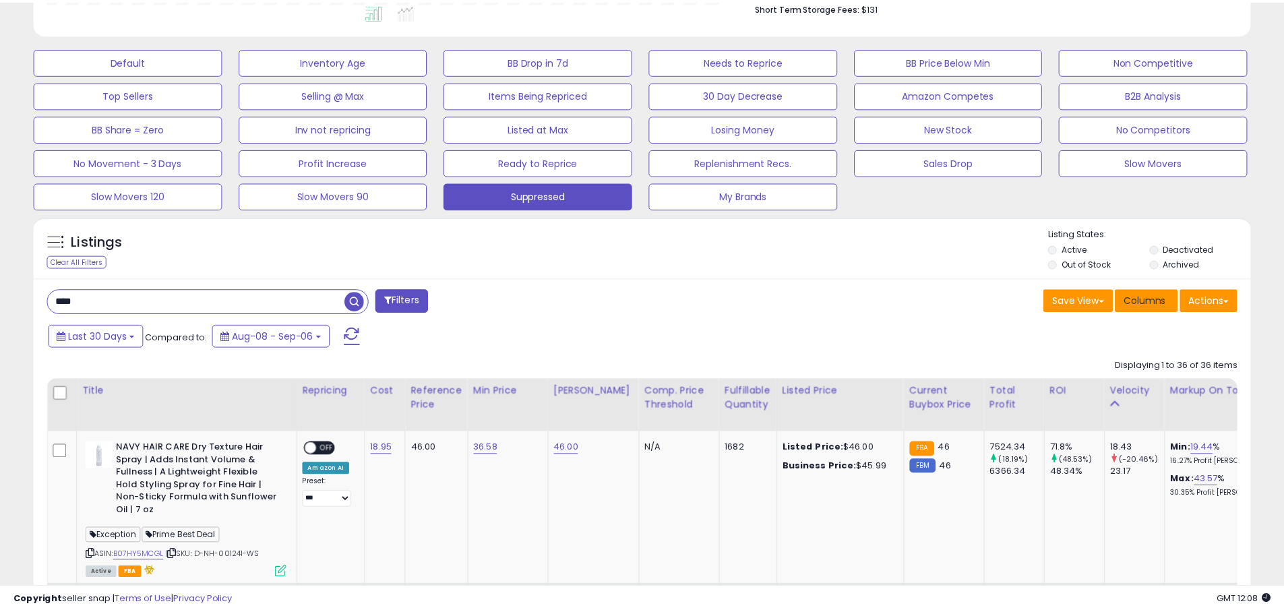
scroll to position [276, 712]
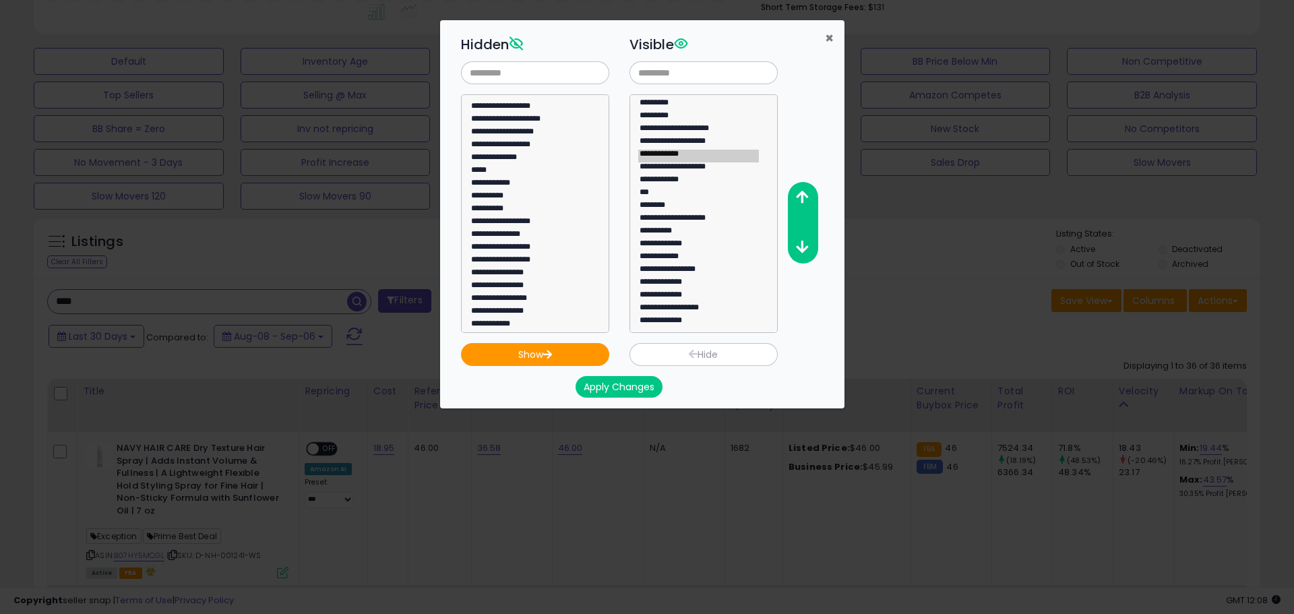
click at [828, 42] on span "×" at bounding box center [829, 38] width 9 height 20
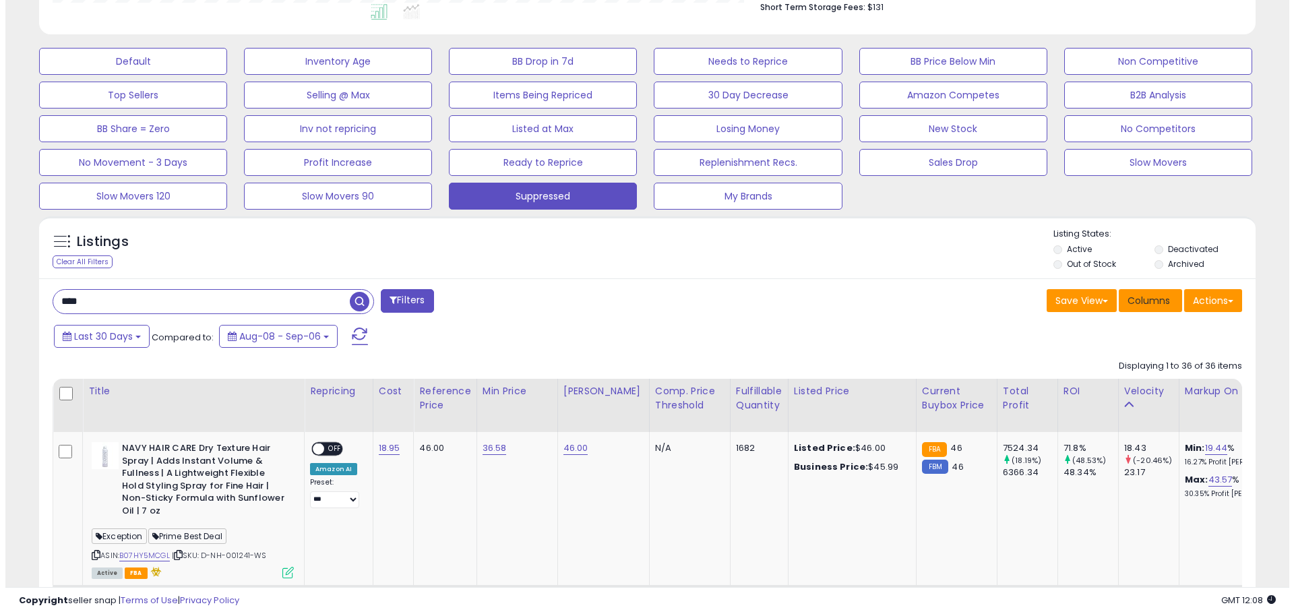
scroll to position [673752, 673323]
click at [406, 299] on button "Filters" at bounding box center [401, 301] width 53 height 24
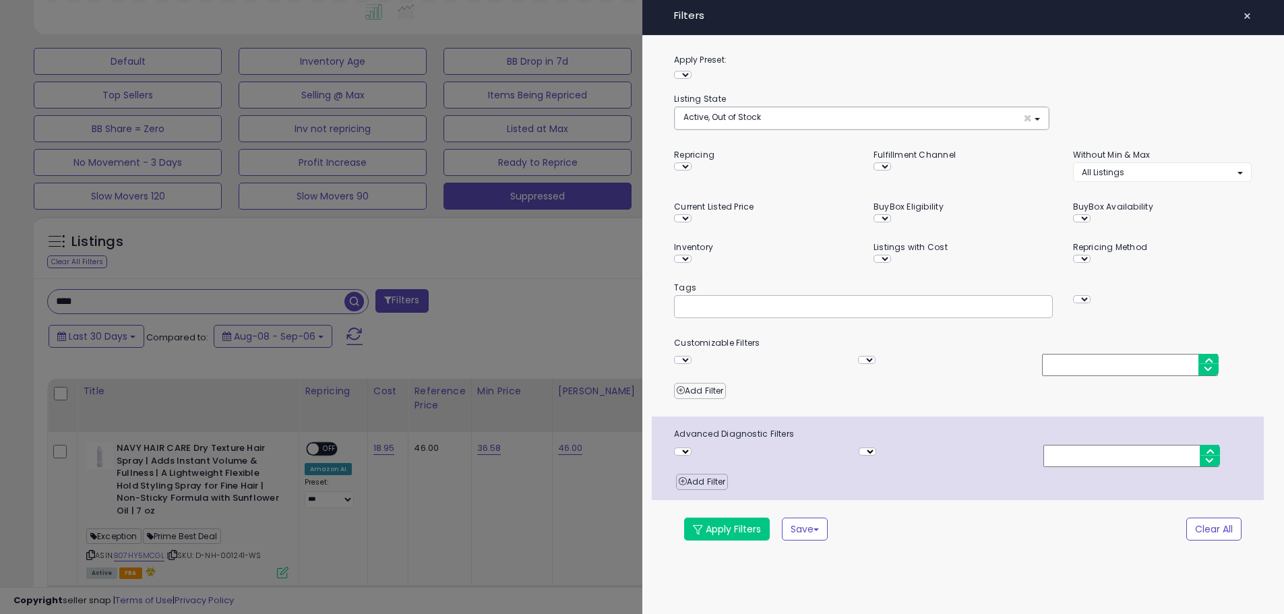
scroll to position [276, 712]
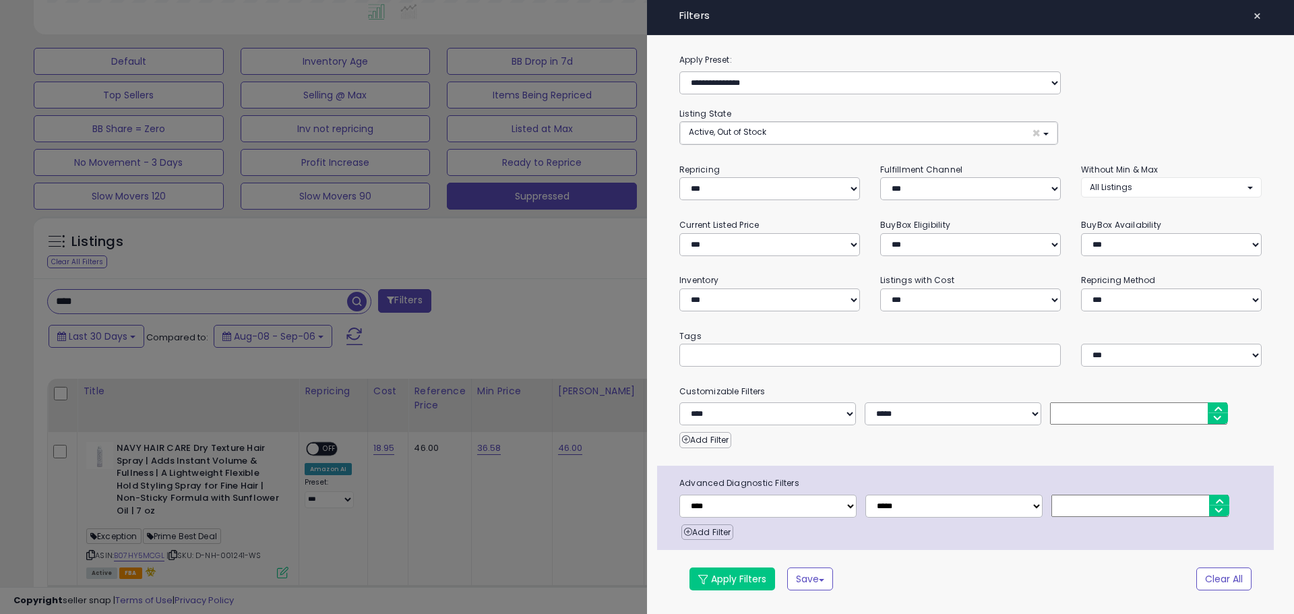
click at [1252, 18] on button "×" at bounding box center [1258, 16] width 20 height 19
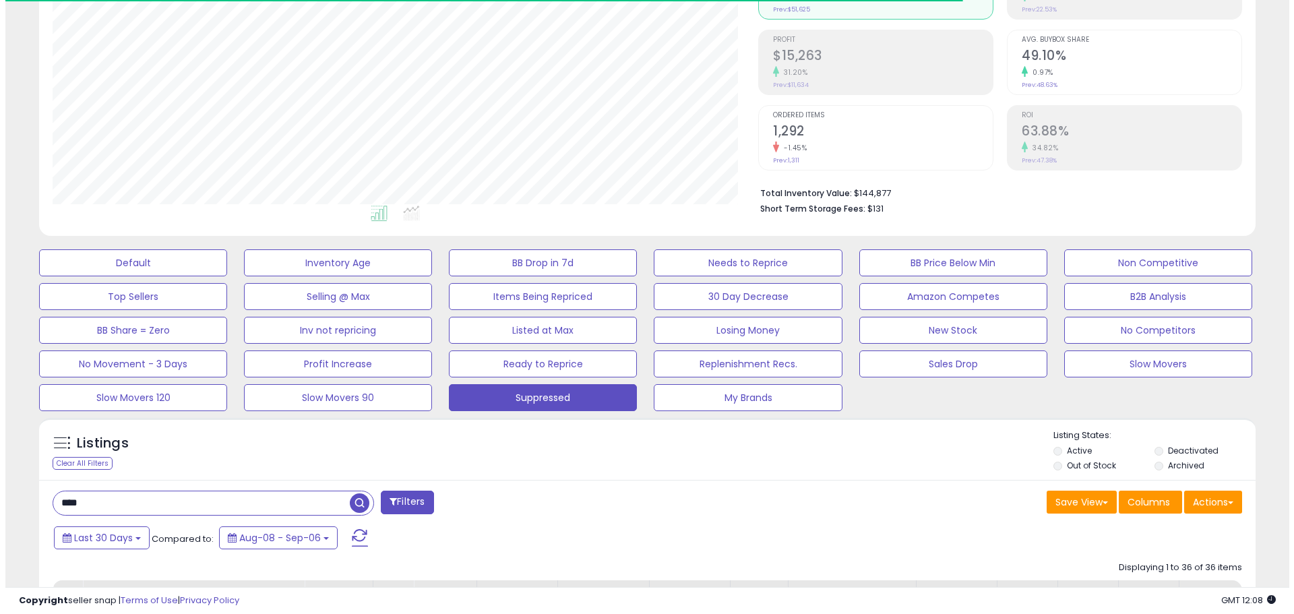
scroll to position [175, 0]
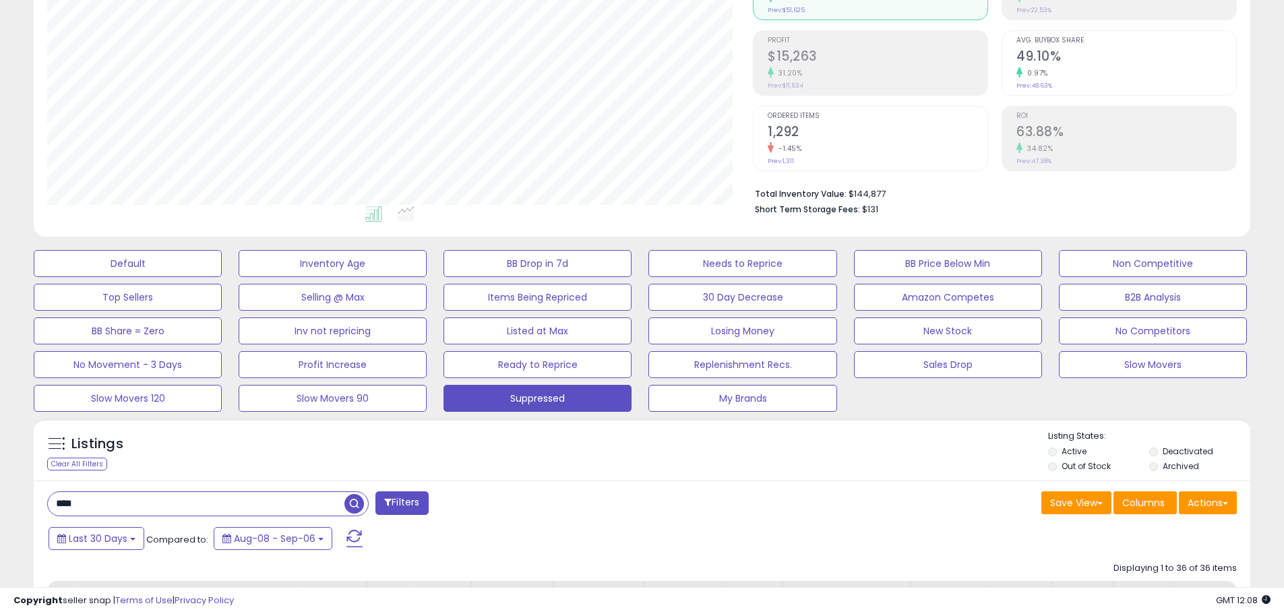
click at [812, 446] on div "Listings Clear All Filters Listing States:" at bounding box center [642, 453] width 1217 height 46
drag, startPoint x: 154, startPoint y: 517, endPoint x: 32, endPoint y: 510, distance: 122.2
type input "*****"
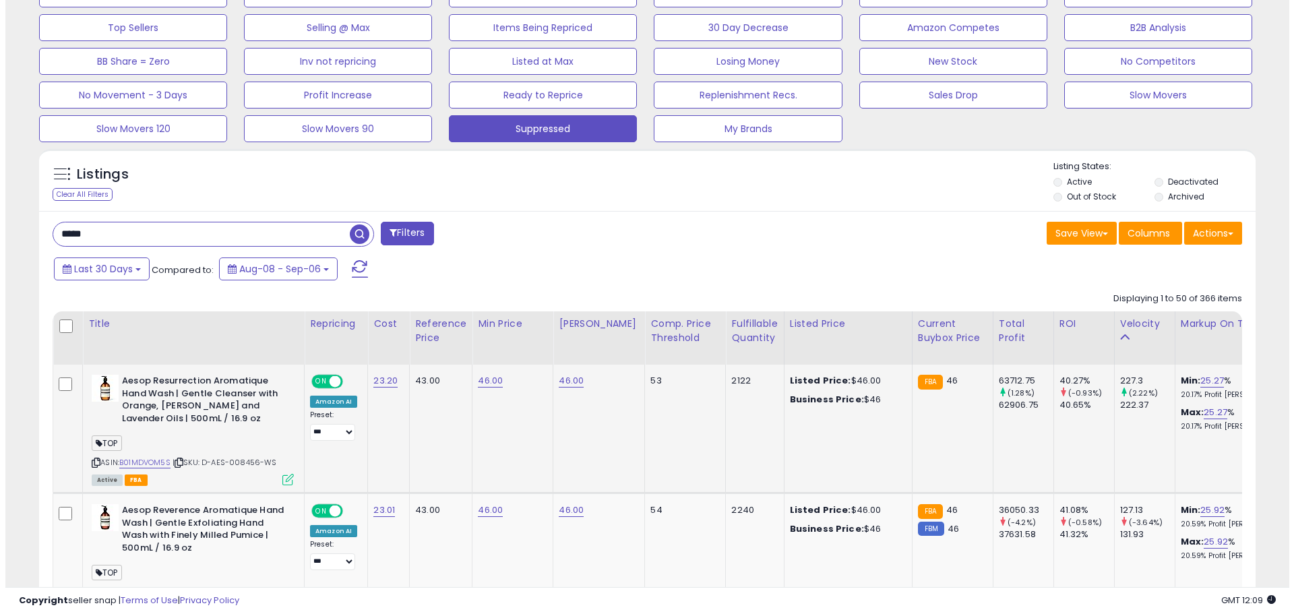
scroll to position [276, 706]
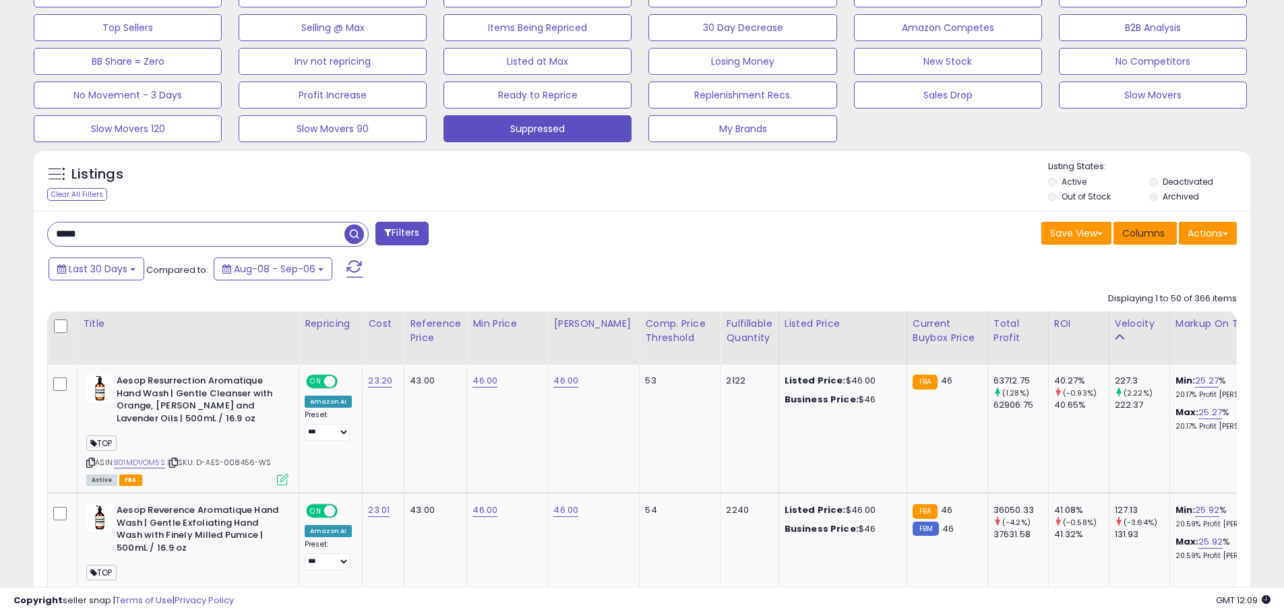
click at [1119, 226] on button "Columns" at bounding box center [1144, 233] width 63 height 23
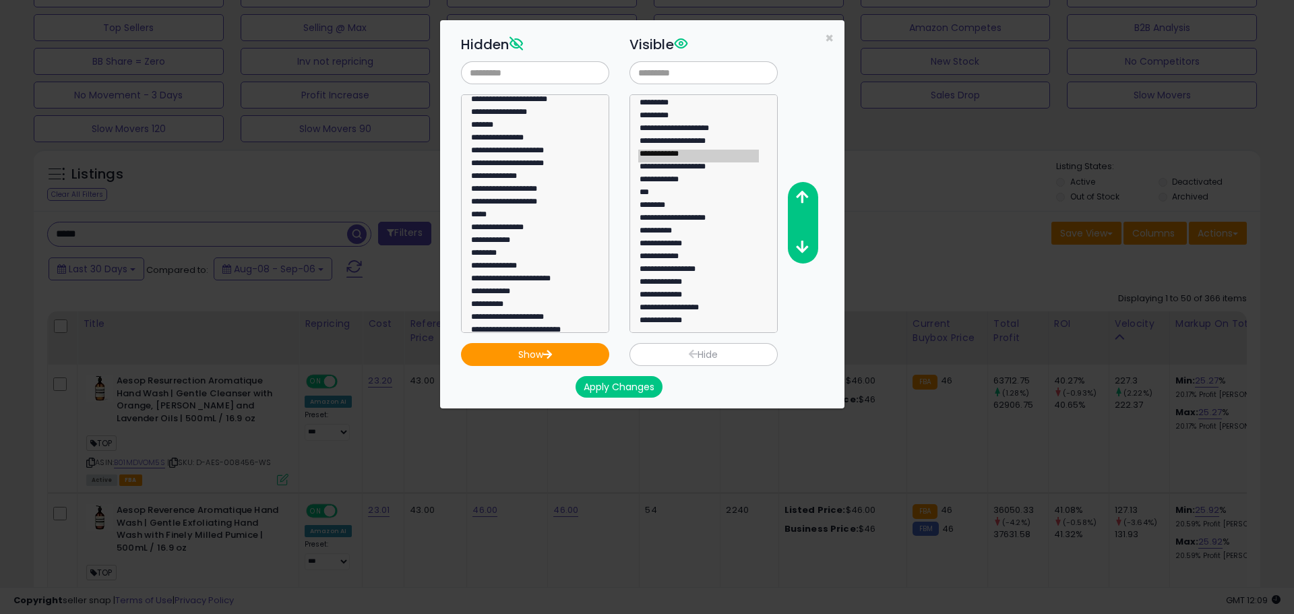
scroll to position [113, 0]
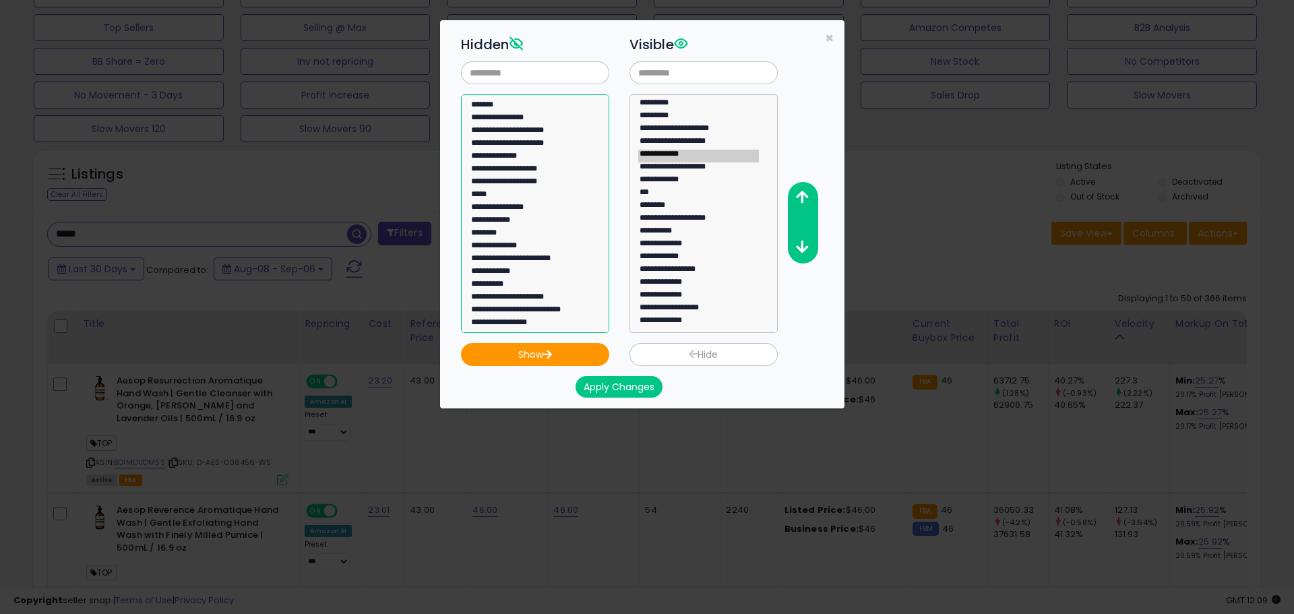
select select "**********"
click at [510, 285] on option "**********" at bounding box center [530, 286] width 121 height 13
click at [522, 345] on button "Show" at bounding box center [535, 354] width 148 height 23
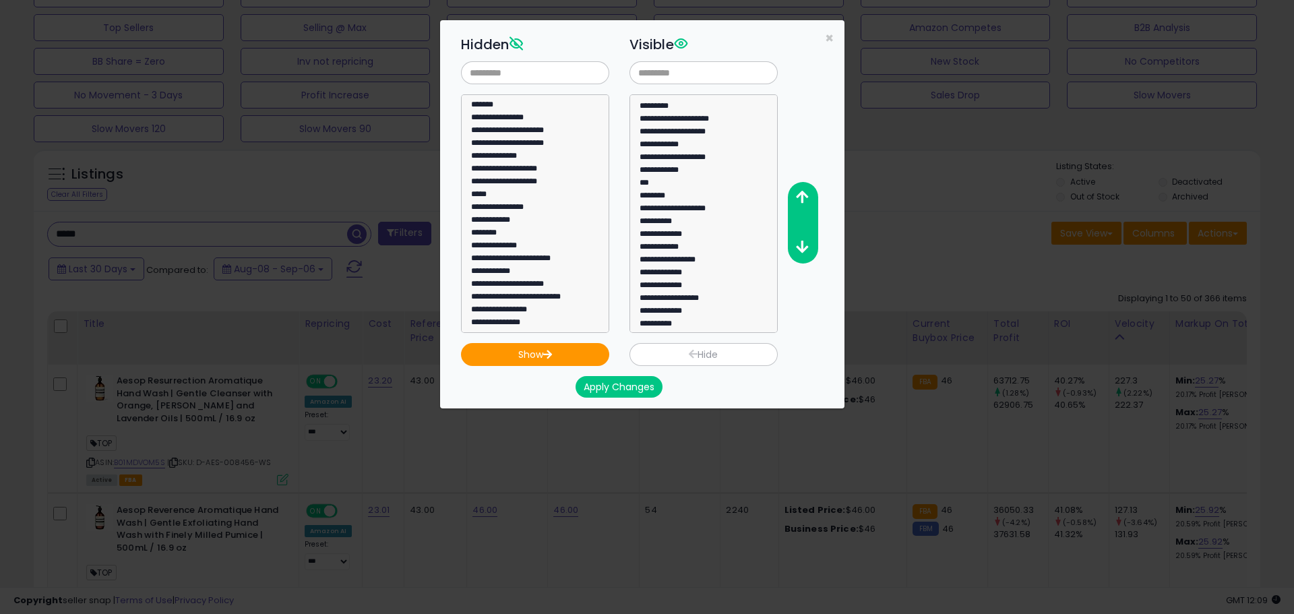
scroll to position [64, 0]
select select "**********"
click at [708, 318] on option "**********" at bounding box center [698, 322] width 121 height 13
click at [807, 187] on button "button" at bounding box center [802, 197] width 30 height 25
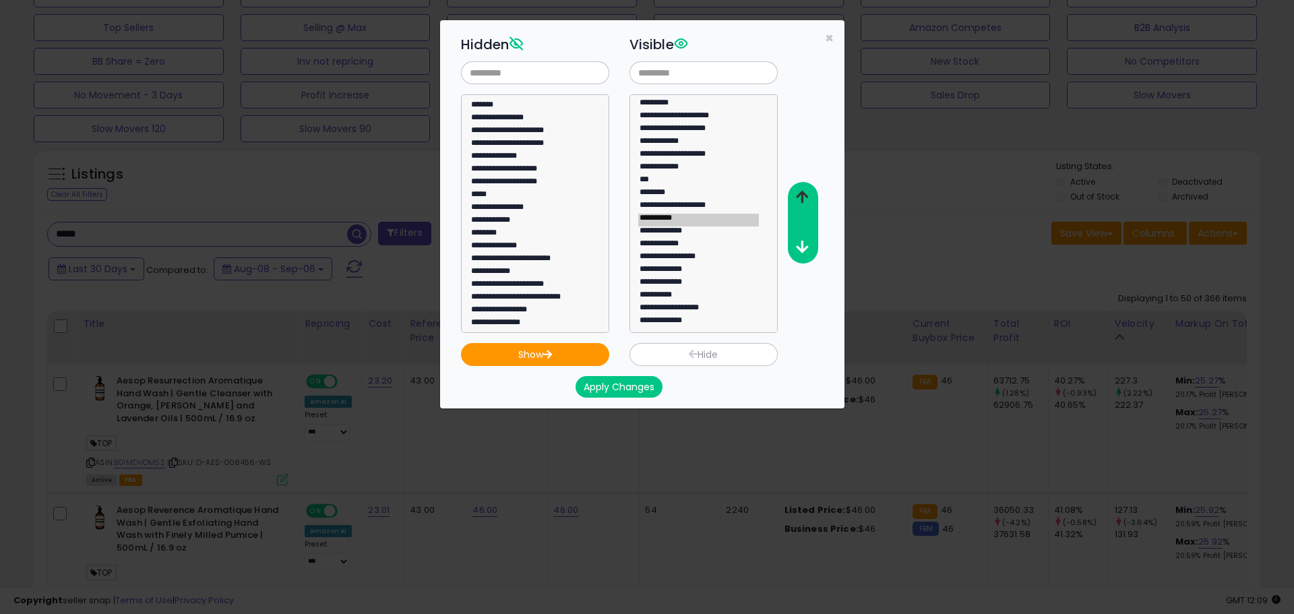
click at [807, 187] on button "button" at bounding box center [802, 197] width 30 height 25
click at [808, 187] on button "button" at bounding box center [802, 197] width 30 height 25
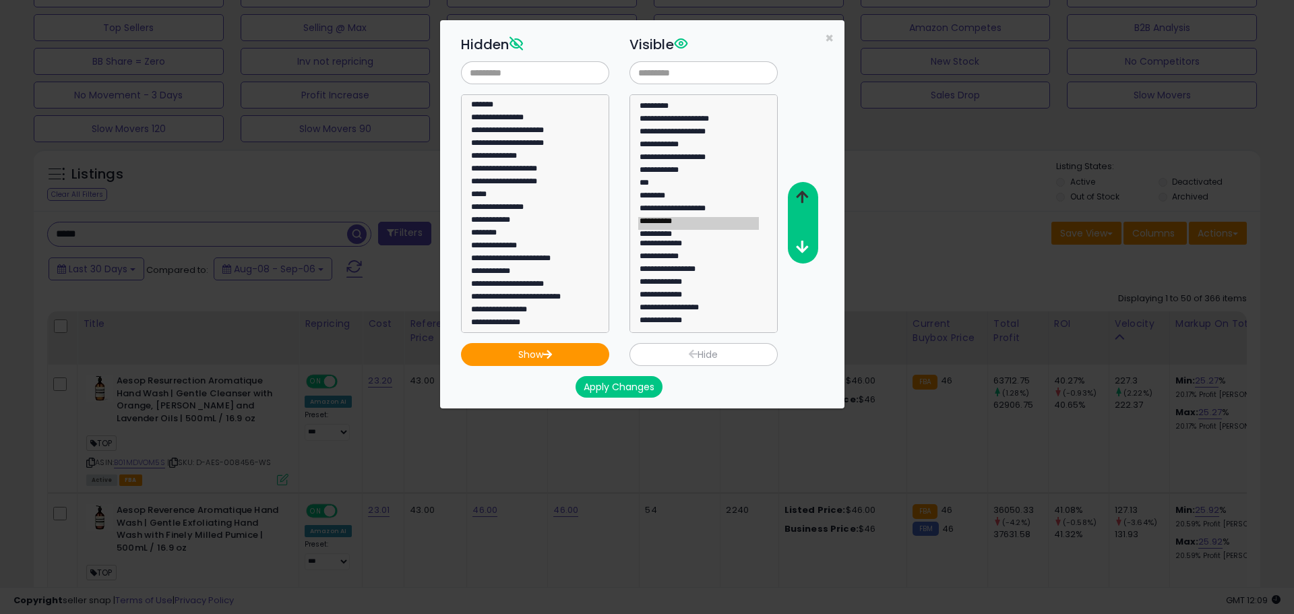
click at [808, 187] on button "button" at bounding box center [802, 197] width 30 height 25
click at [807, 187] on button "button" at bounding box center [802, 197] width 30 height 25
click at [803, 189] on button "button" at bounding box center [802, 197] width 30 height 25
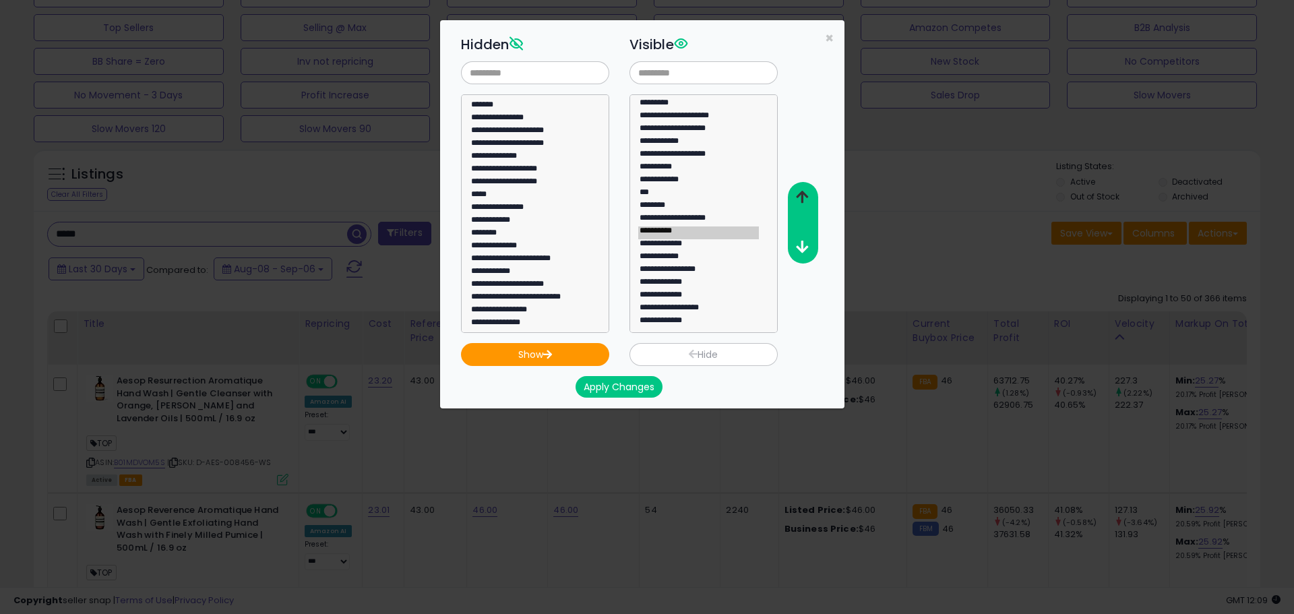
click at [803, 189] on button "button" at bounding box center [802, 197] width 30 height 25
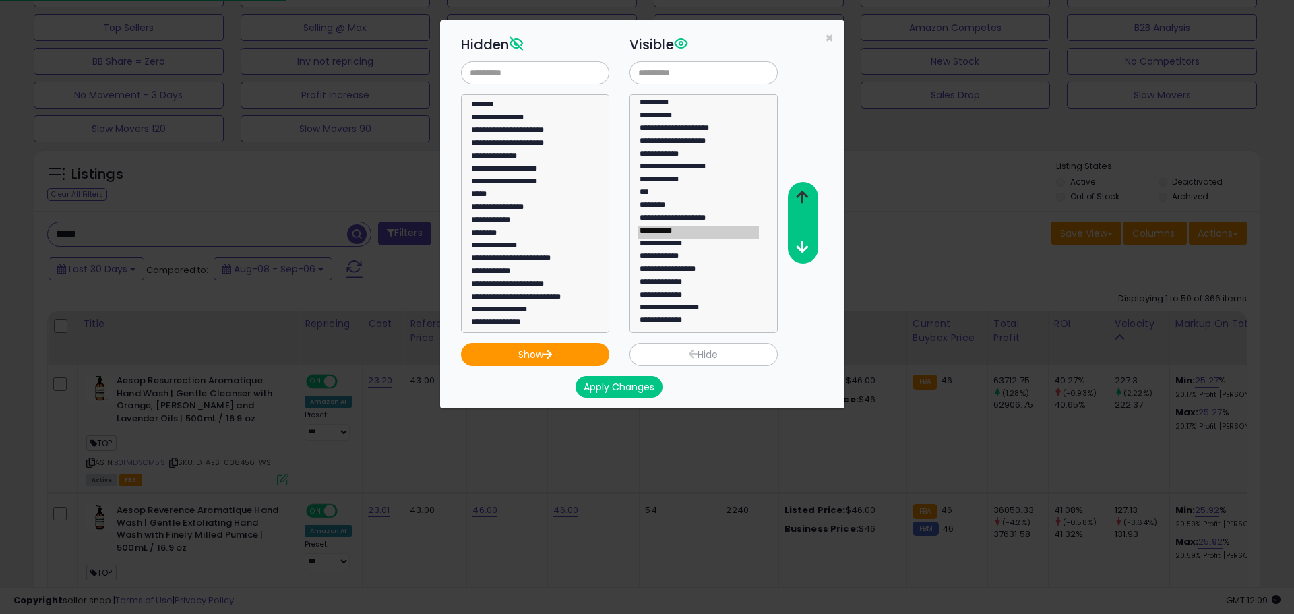
click at [803, 189] on button "button" at bounding box center [802, 197] width 30 height 25
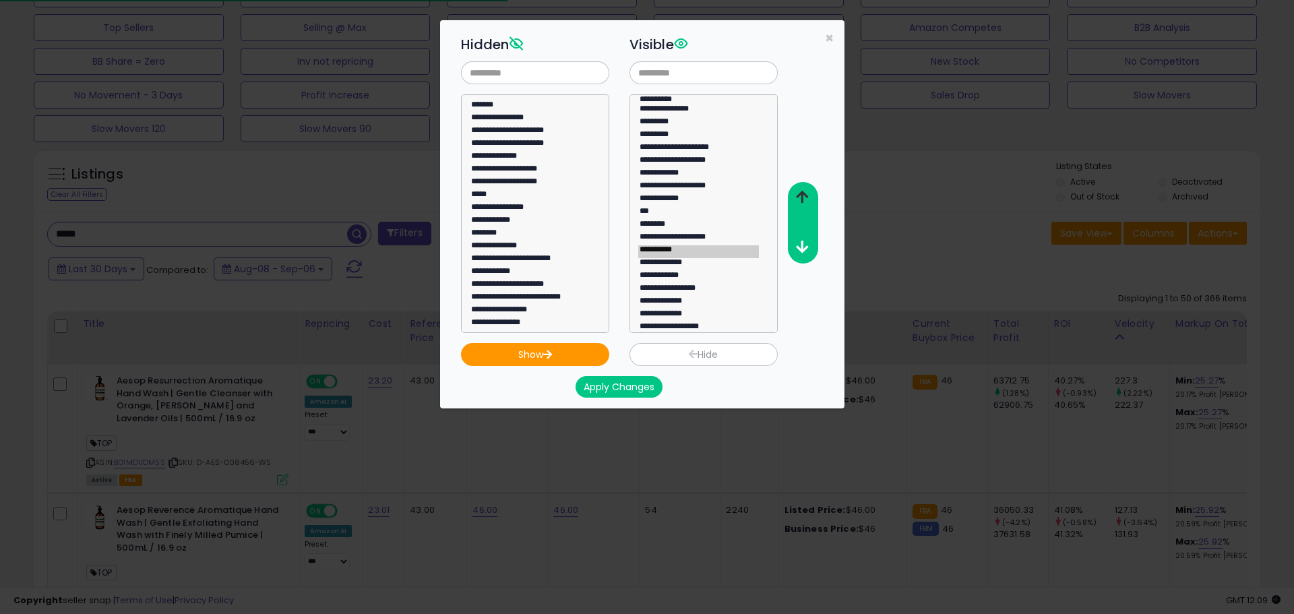
click at [803, 189] on button "button" at bounding box center [802, 197] width 30 height 25
click at [799, 190] on button "button" at bounding box center [802, 197] width 30 height 25
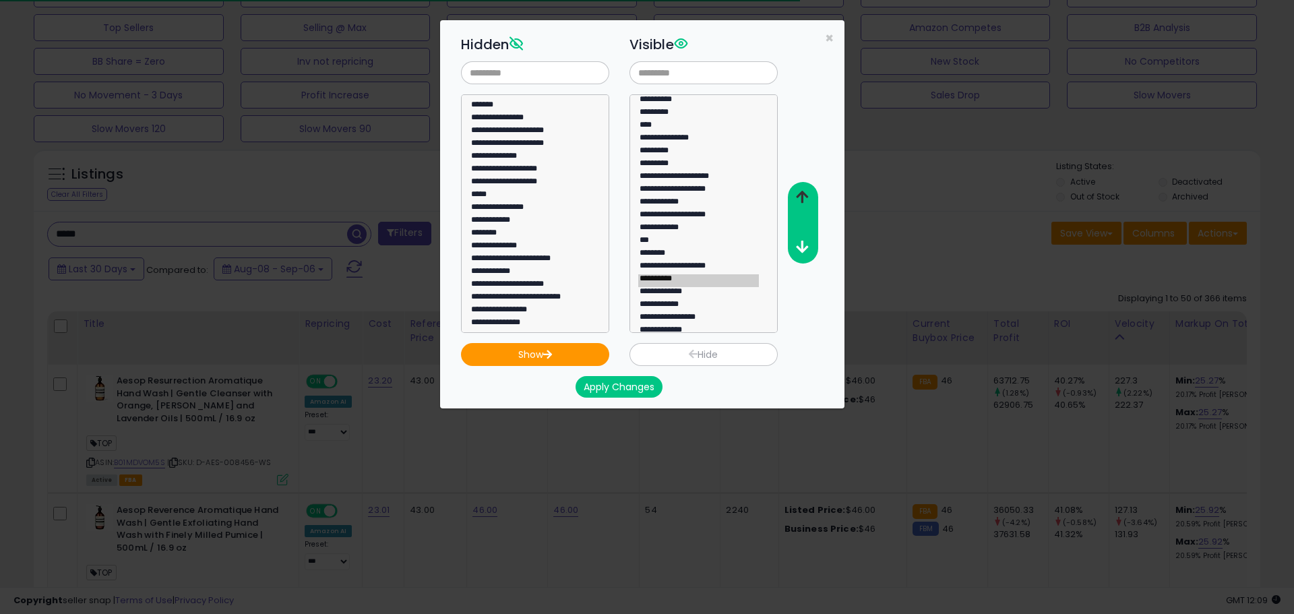
click at [799, 191] on icon "button" at bounding box center [802, 197] width 12 height 14
click at [798, 191] on icon "button" at bounding box center [802, 197] width 12 height 14
click at [806, 250] on icon "button" at bounding box center [802, 247] width 12 height 14
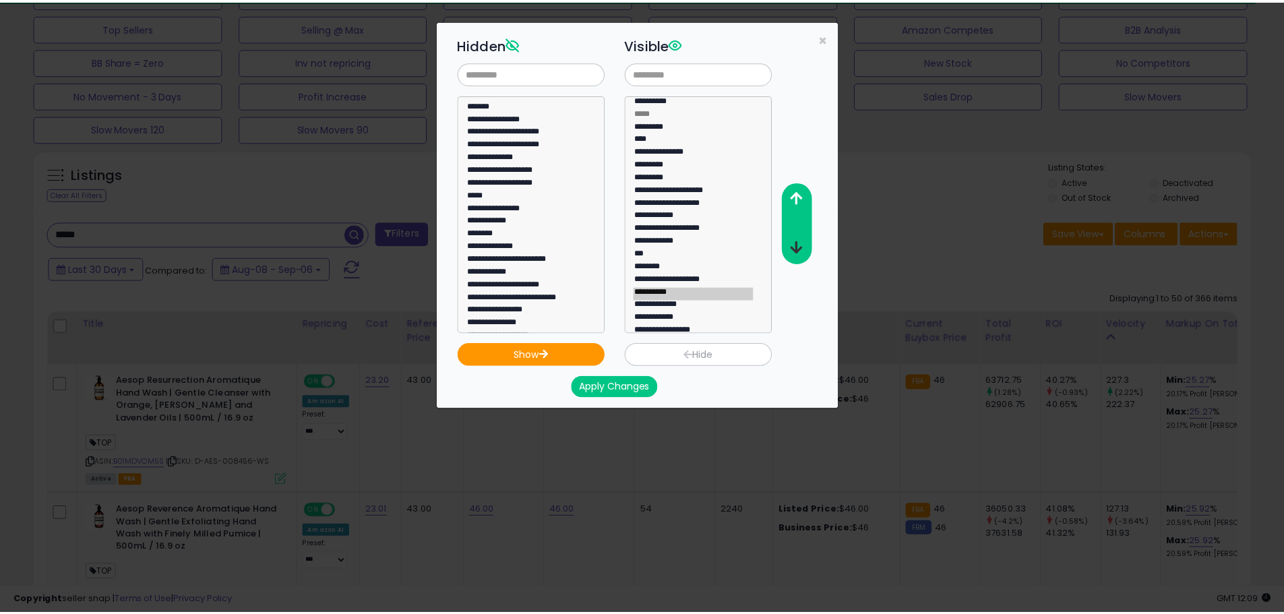
scroll to position [0, 0]
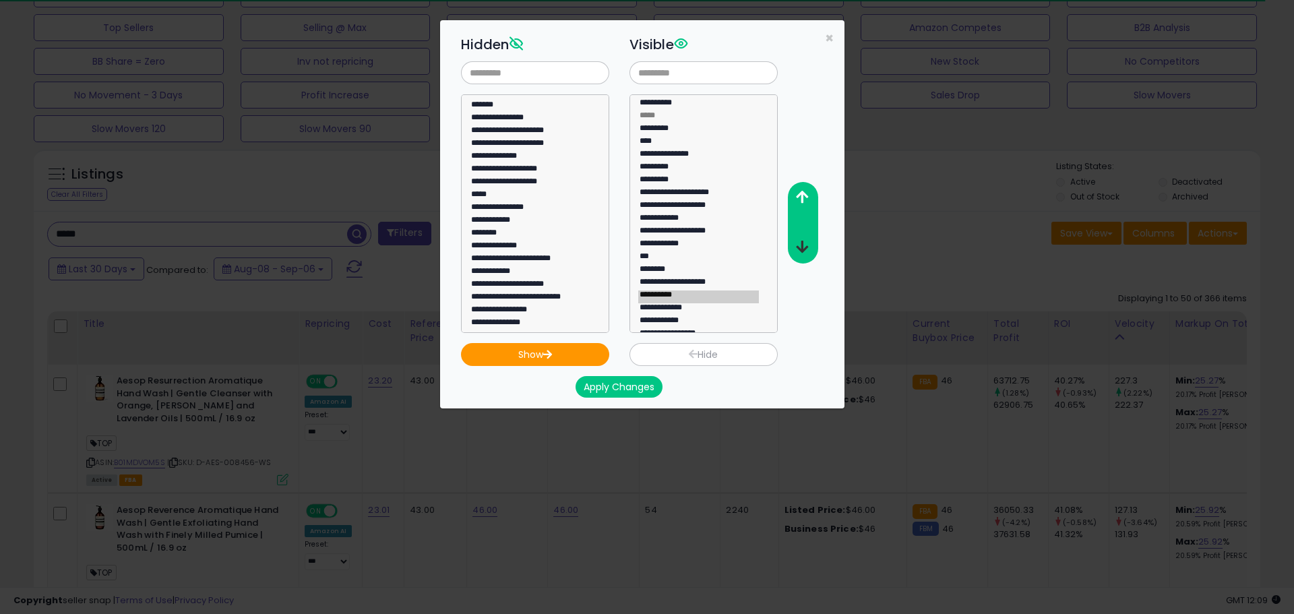
click at [806, 250] on icon "button" at bounding box center [802, 247] width 12 height 14
click at [612, 384] on button "Apply Changes" at bounding box center [619, 387] width 87 height 22
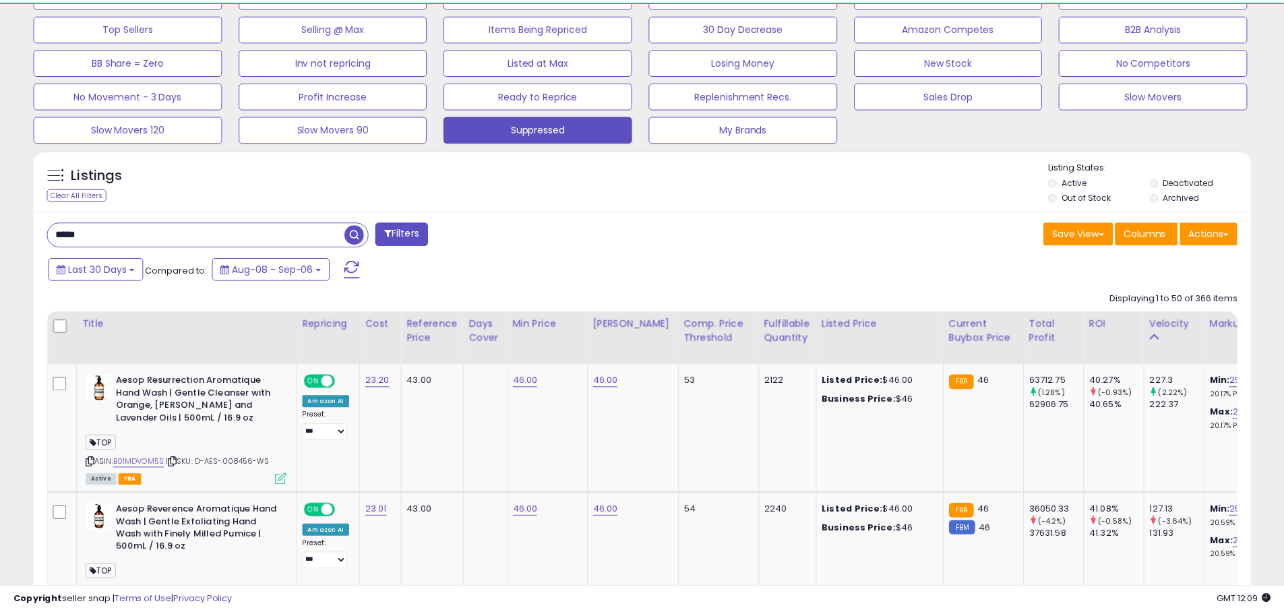
scroll to position [673752, 673323]
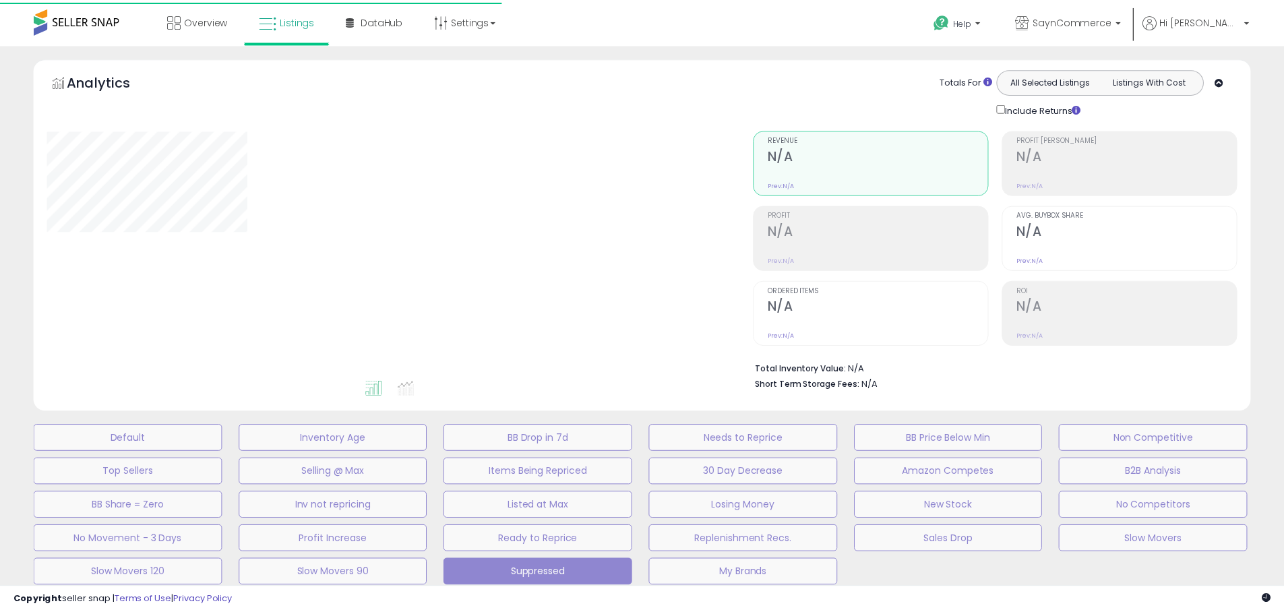
scroll to position [324, 0]
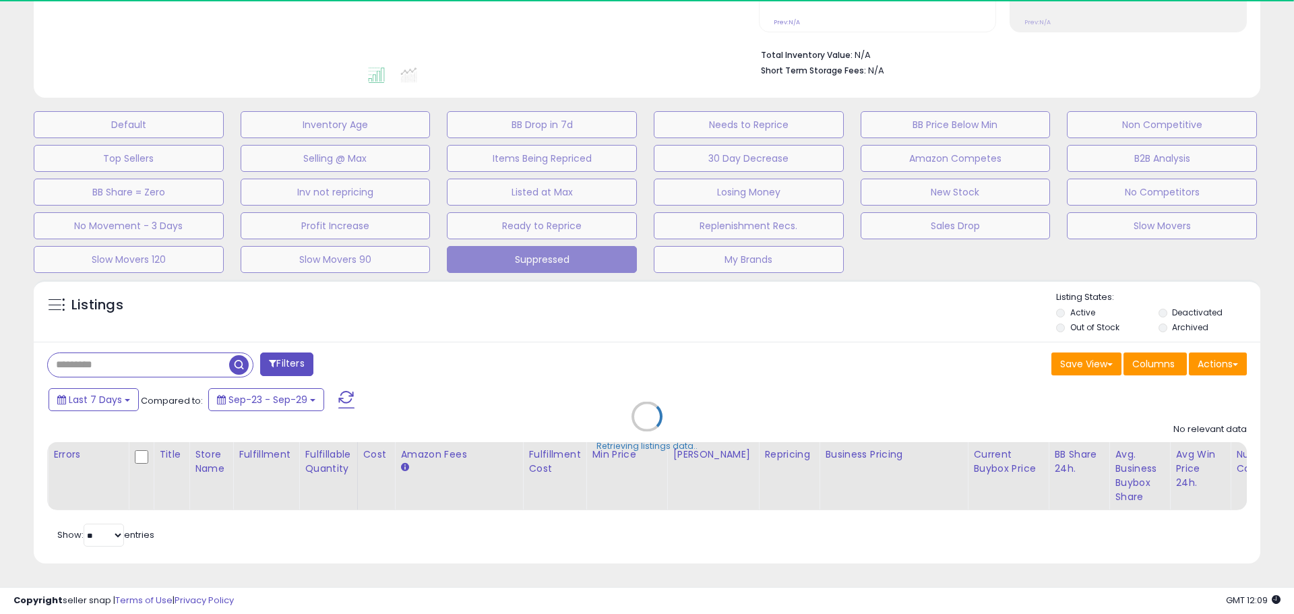
type input "*****"
select select "**"
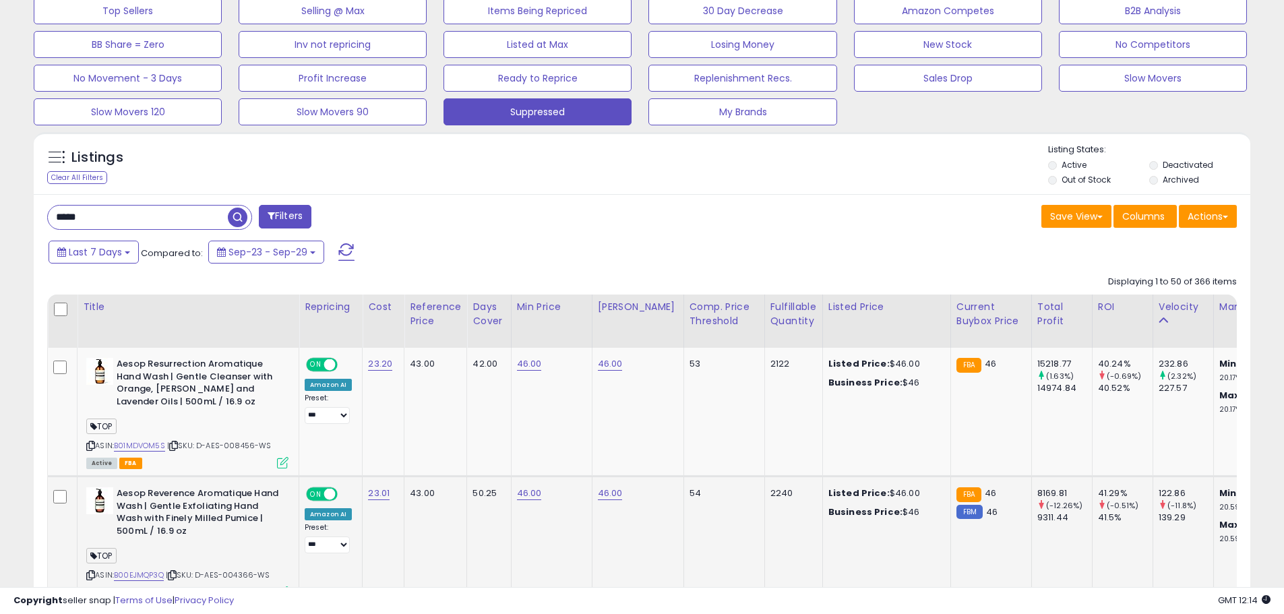
scroll to position [526, 0]
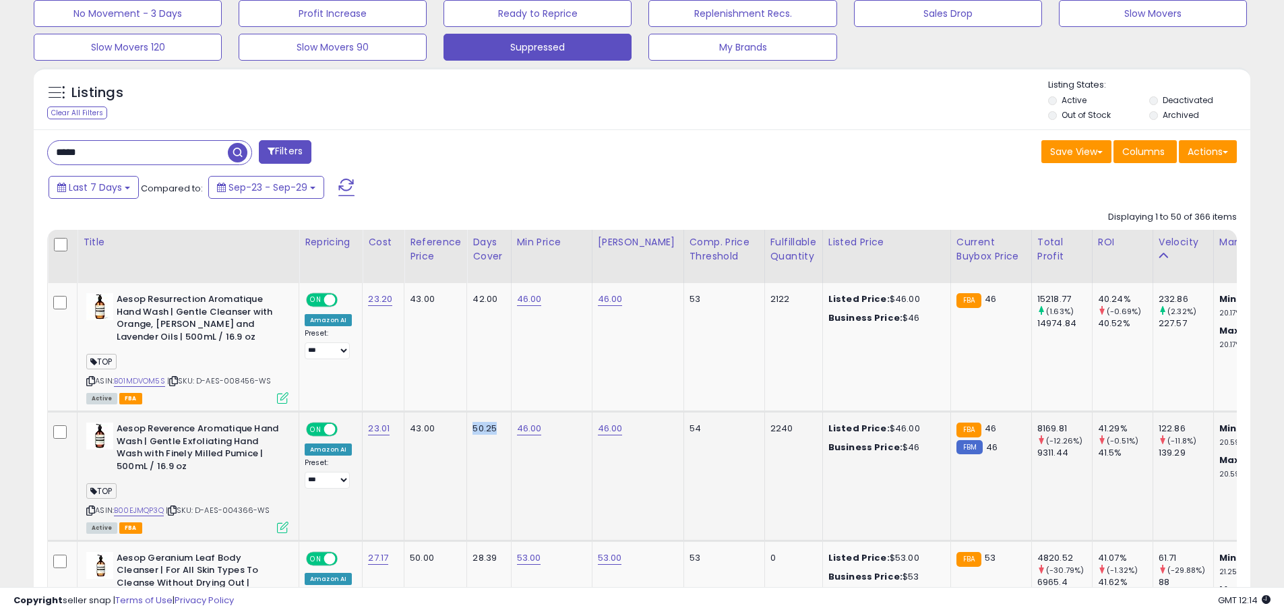
drag, startPoint x: 495, startPoint y: 428, endPoint x: 469, endPoint y: 429, distance: 25.6
click at [472, 429] on div "50.25" at bounding box center [486, 429] width 28 height 12
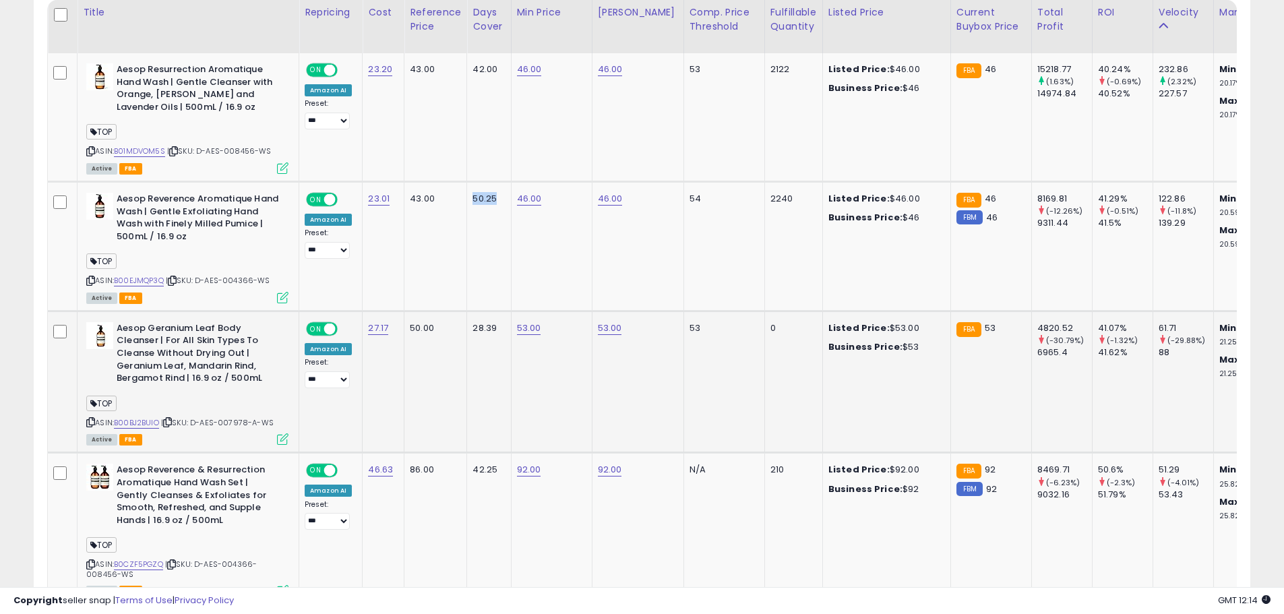
scroll to position [795, 0]
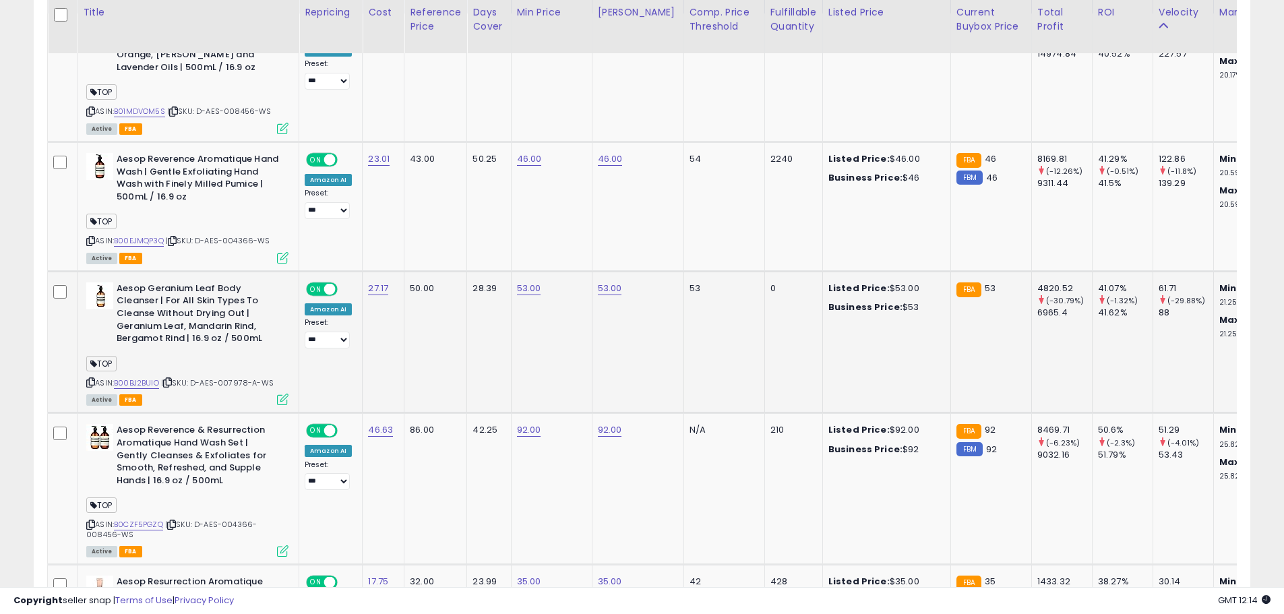
click at [474, 287] on div "28.39" at bounding box center [486, 288] width 28 height 12
drag, startPoint x: 489, startPoint y: 288, endPoint x: 470, endPoint y: 288, distance: 18.9
click at [472, 288] on div "28.39" at bounding box center [486, 288] width 28 height 12
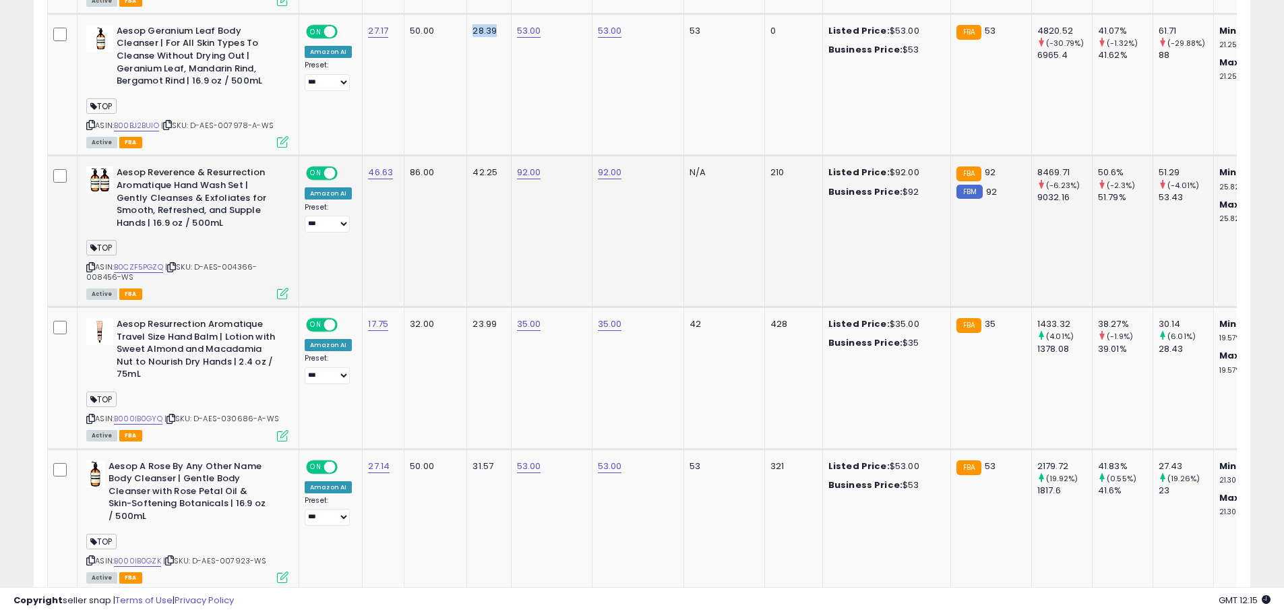
scroll to position [1065, 0]
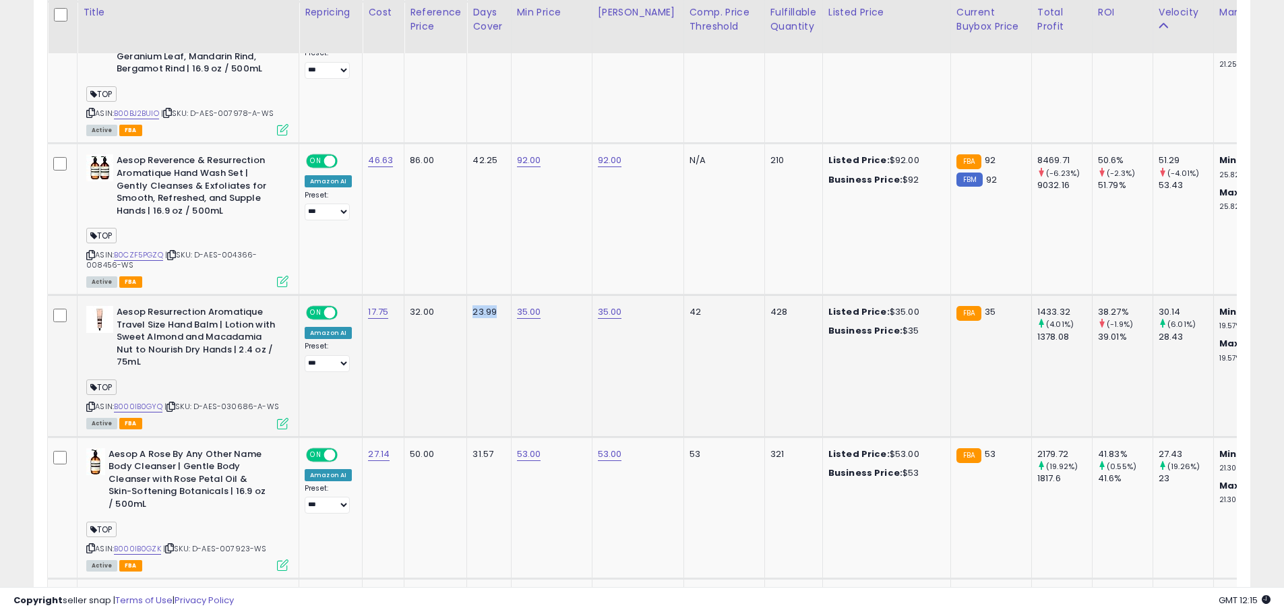
drag, startPoint x: 491, startPoint y: 311, endPoint x: 469, endPoint y: 311, distance: 22.3
click at [472, 311] on div "23.99" at bounding box center [486, 312] width 28 height 12
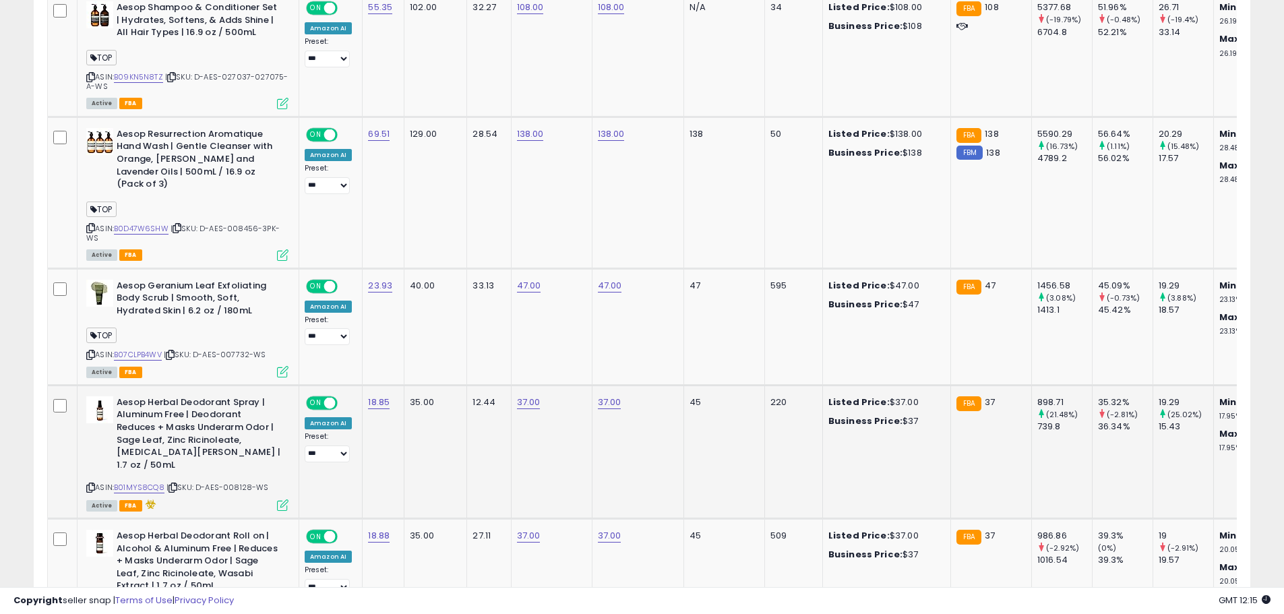
scroll to position [1672, 0]
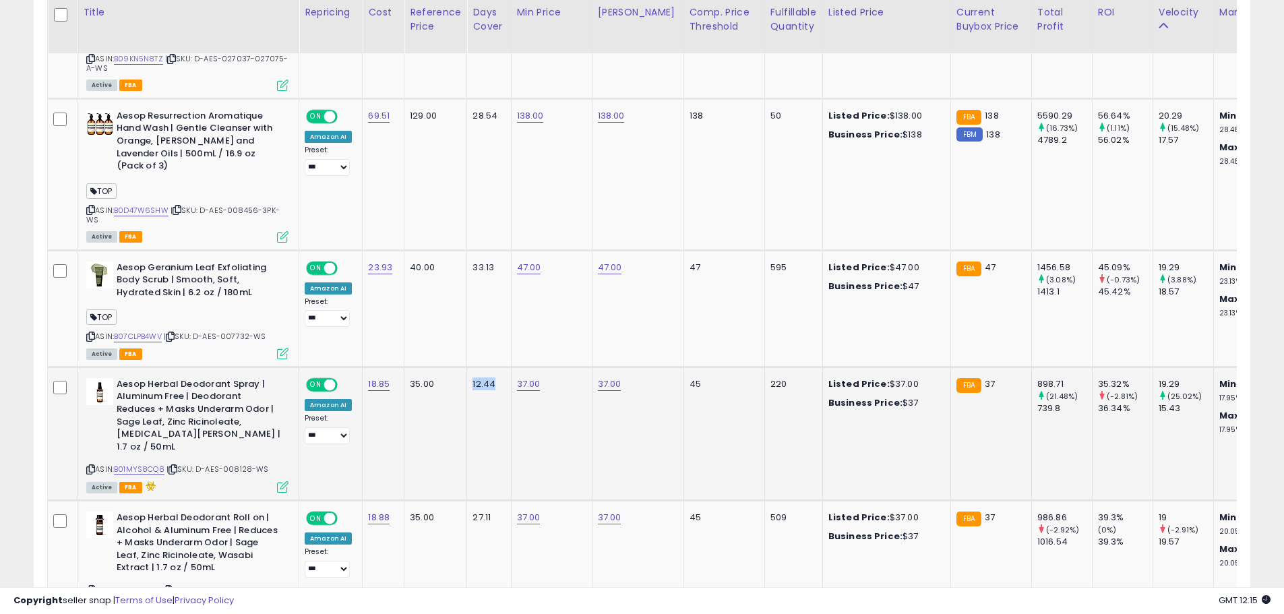
drag, startPoint x: 488, startPoint y: 359, endPoint x: 468, endPoint y: 358, distance: 20.2
click at [472, 378] on div "12.44" at bounding box center [486, 384] width 28 height 12
click at [479, 378] on div "12.44" at bounding box center [486, 384] width 28 height 12
drag, startPoint x: 489, startPoint y: 355, endPoint x: 466, endPoint y: 355, distance: 23.6
click at [467, 367] on td "12.44" at bounding box center [489, 433] width 44 height 133
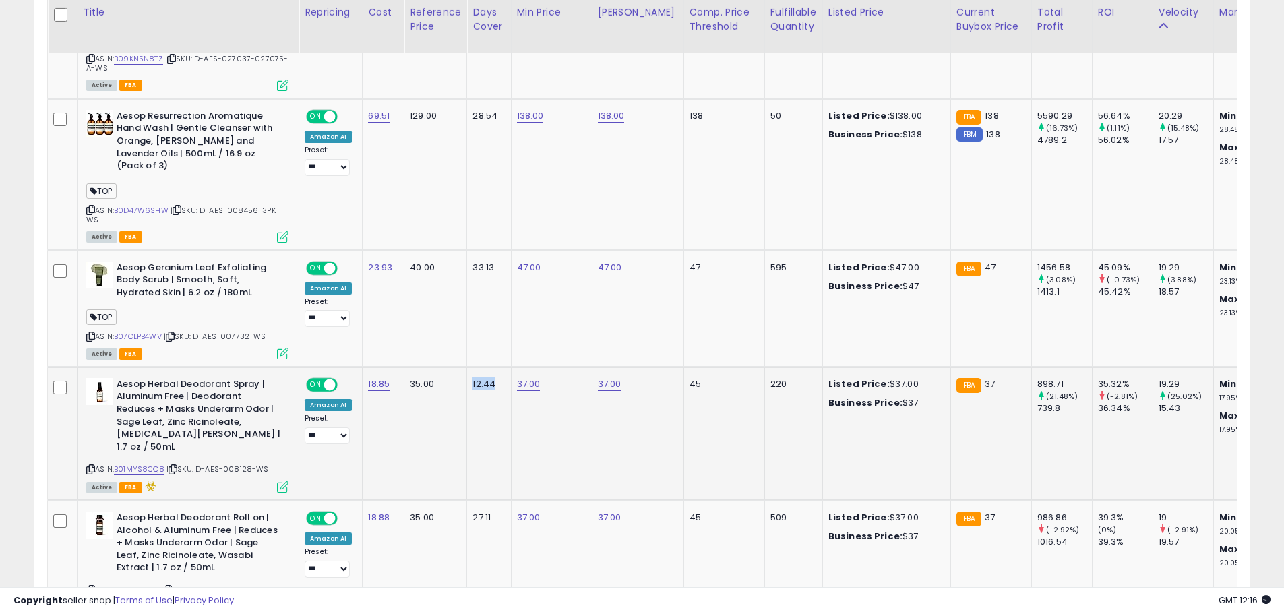
click at [493, 387] on td "12.44" at bounding box center [489, 433] width 44 height 133
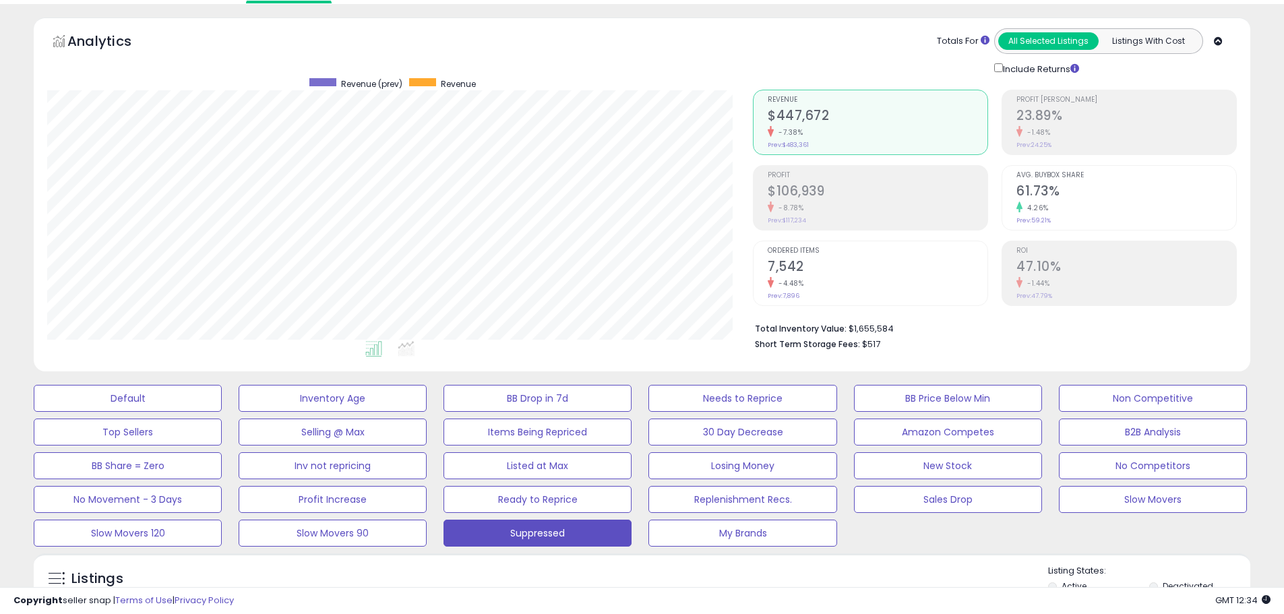
scroll to position [0, 0]
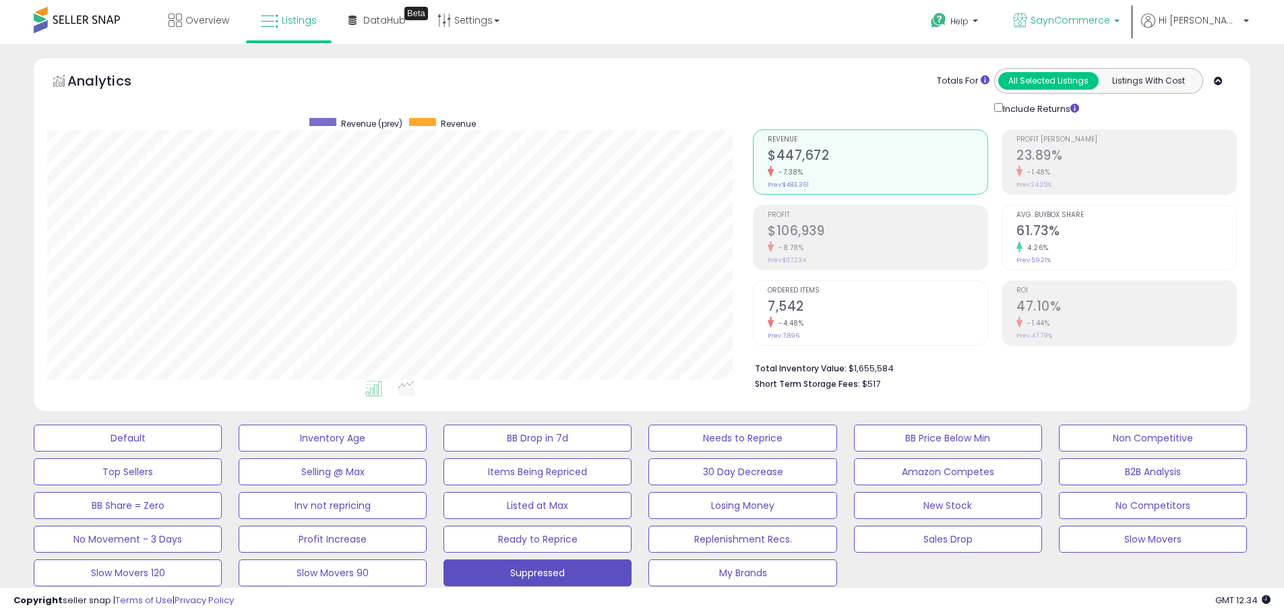
click at [1110, 14] on span "SaynCommerce" at bounding box center [1071, 19] width 80 height 13
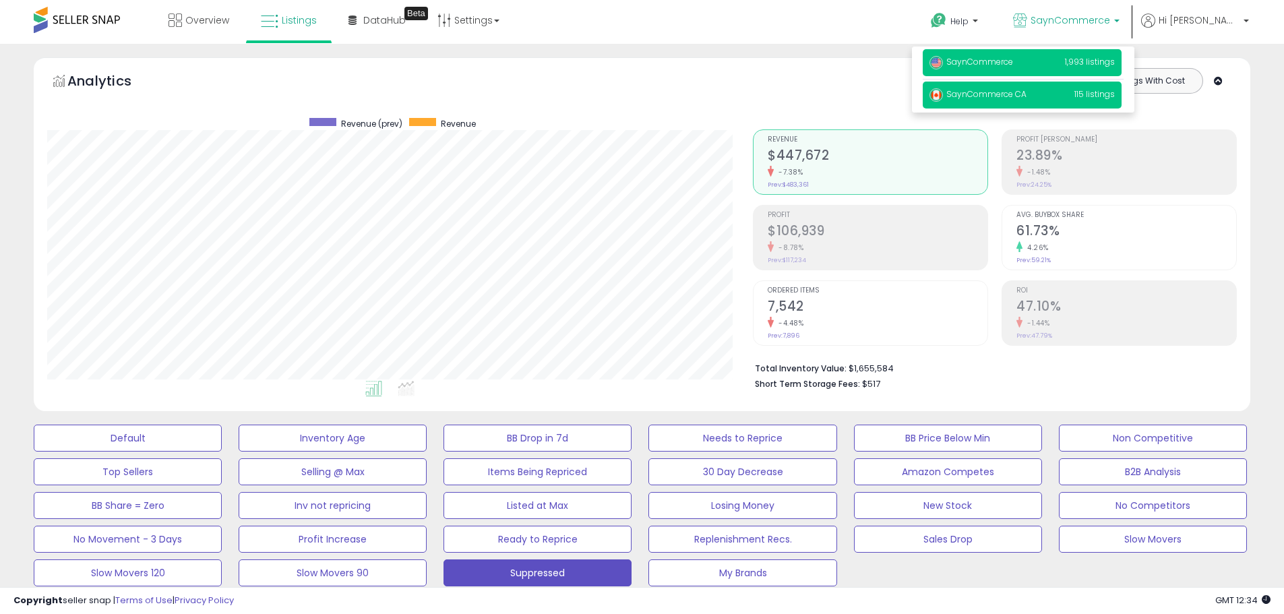
click at [1027, 94] on span "SaynCommerce CA" at bounding box center [977, 93] width 97 height 11
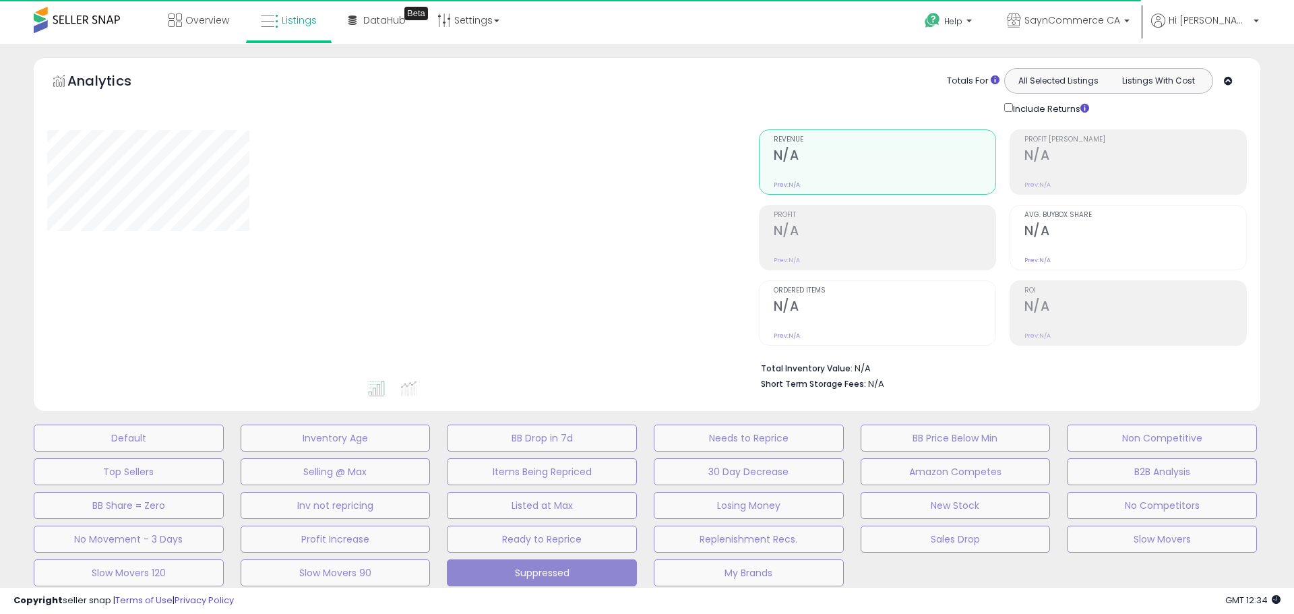
type input "*****"
select select "**"
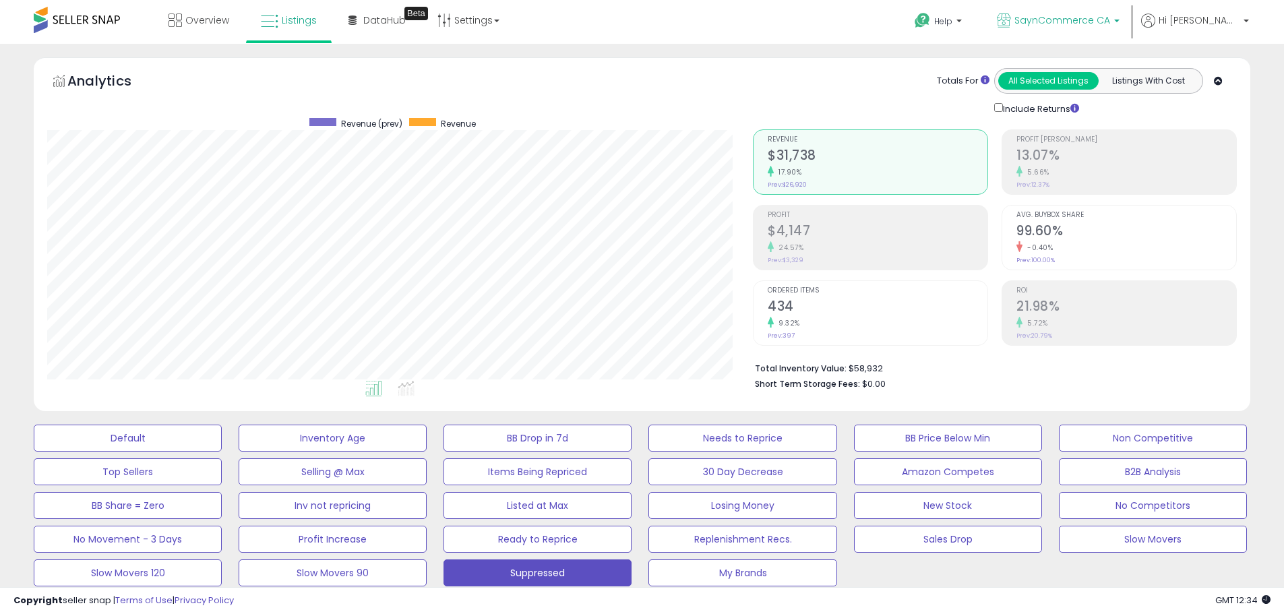
click at [1103, 30] on link "SaynCommerce CA" at bounding box center [1058, 22] width 143 height 44
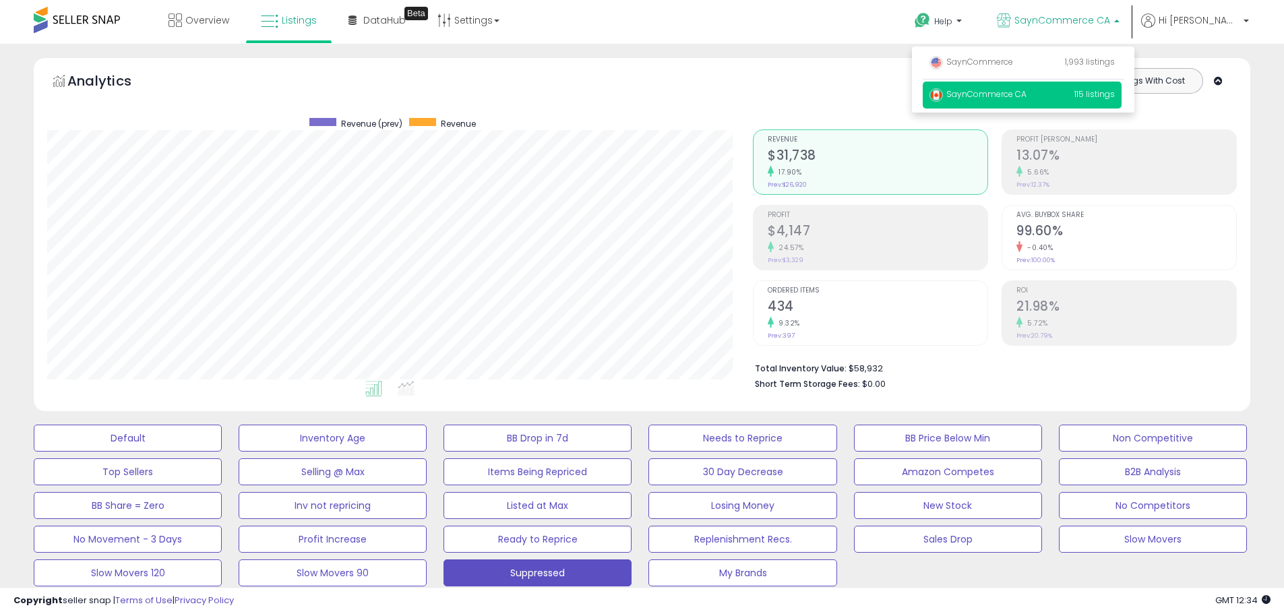
scroll to position [276, 706]
click at [1209, 26] on span "Hi [PERSON_NAME]" at bounding box center [1199, 19] width 81 height 13
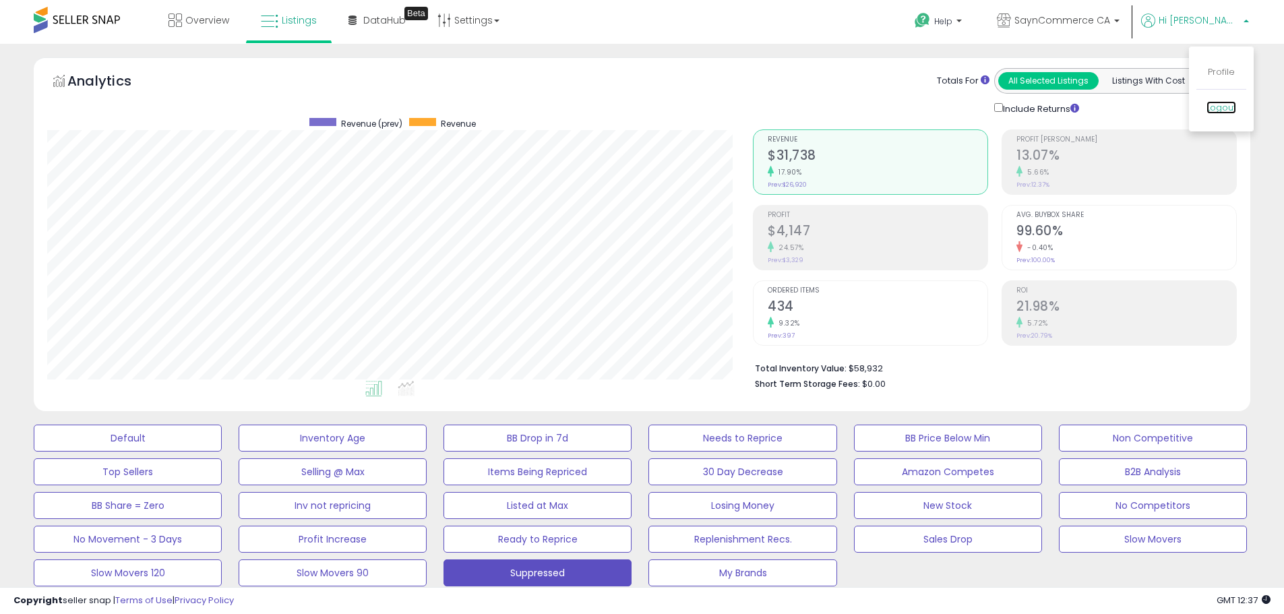
click at [1212, 109] on link "Logout" at bounding box center [1222, 107] width 30 height 13
